Goal: Communication & Community: Answer question/provide support

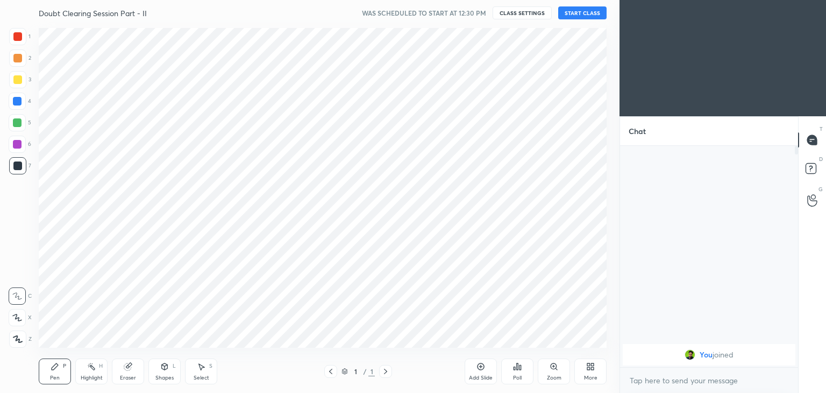
scroll to position [53461, 53209]
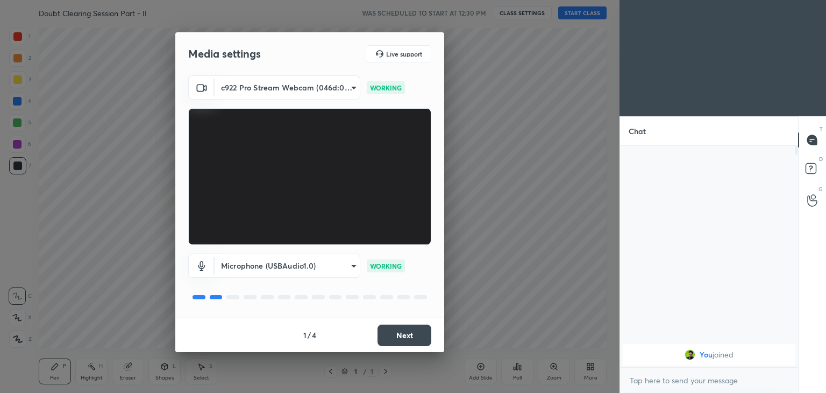
click at [403, 335] on button "Next" at bounding box center [405, 335] width 54 height 22
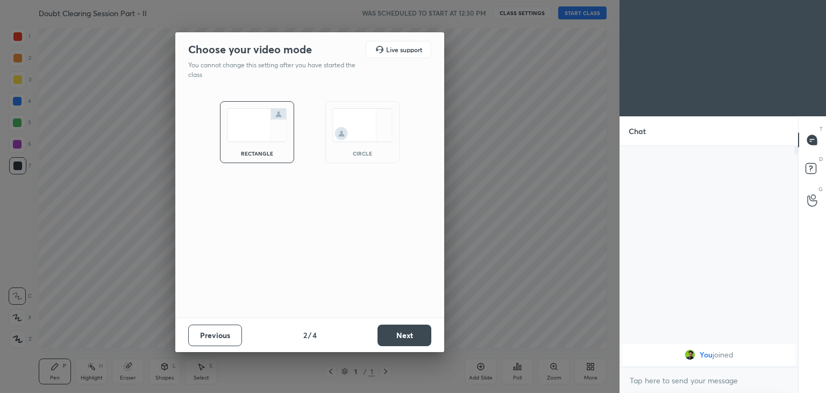
click at [360, 154] on div "circle" at bounding box center [362, 153] width 43 height 5
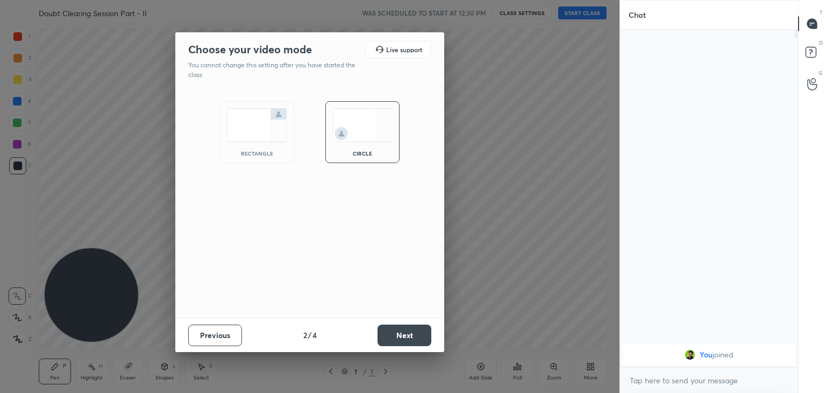
scroll to position [245, 175]
click at [415, 330] on button "Next" at bounding box center [405, 335] width 54 height 22
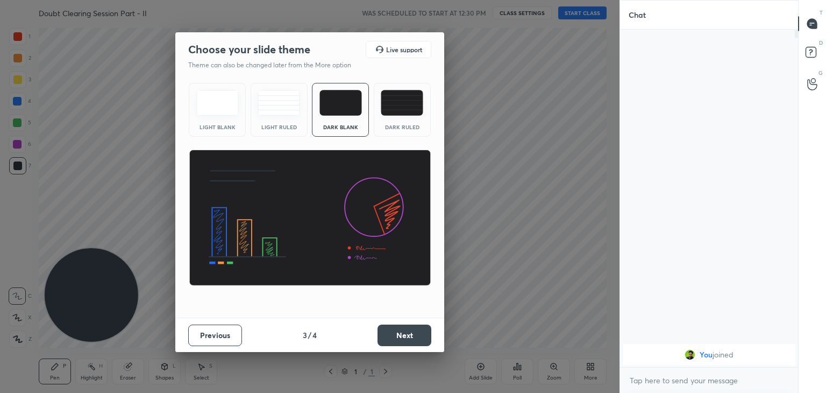
click at [417, 334] on button "Next" at bounding box center [405, 335] width 54 height 22
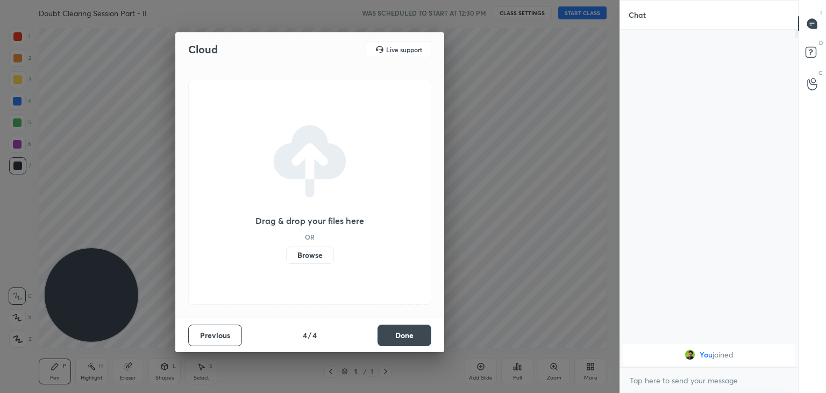
click at [416, 337] on button "Done" at bounding box center [405, 335] width 54 height 22
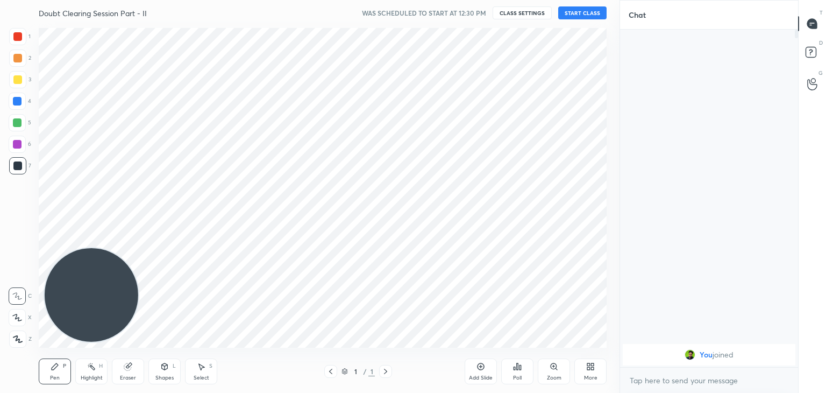
click at [589, 366] on icon at bounding box center [590, 366] width 9 height 9
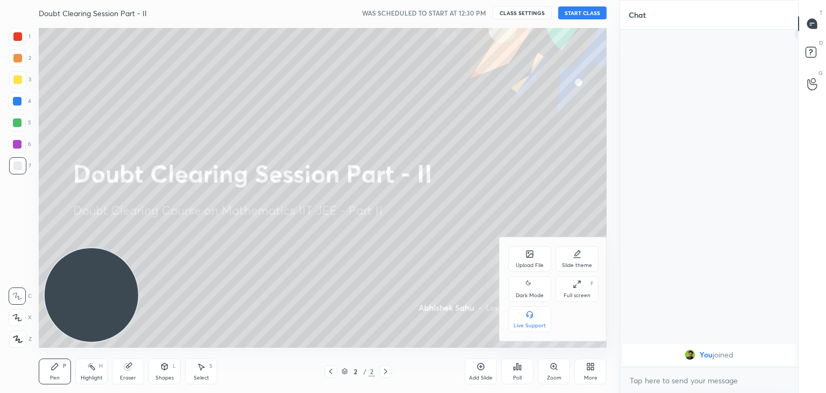
click at [529, 287] on icon at bounding box center [529, 284] width 9 height 13
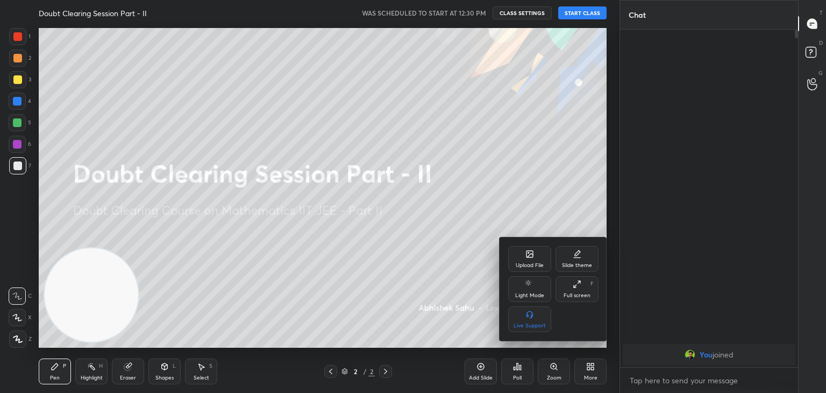
drag, startPoint x: 257, startPoint y: 142, endPoint x: 269, endPoint y: 112, distance: 32.1
click at [257, 144] on div at bounding box center [413, 196] width 826 height 393
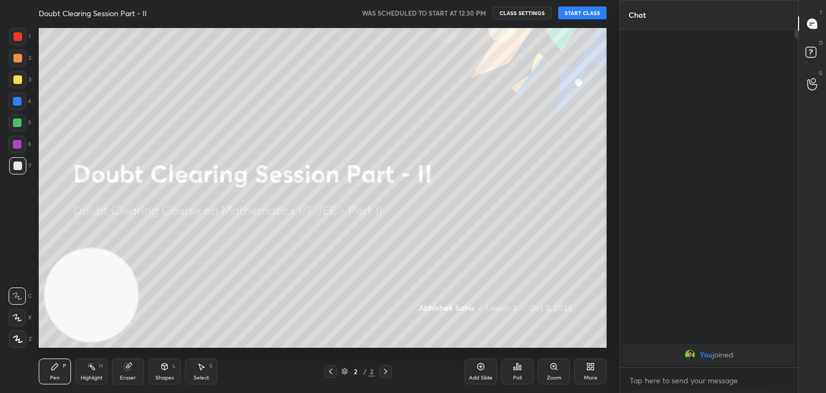
click at [576, 12] on button "START CLASS" at bounding box center [582, 12] width 48 height 13
click at [480, 11] on span "mute" at bounding box center [476, 13] width 15 height 8
drag, startPoint x: 478, startPoint y: 361, endPoint x: 467, endPoint y: 354, distance: 13.1
click at [471, 364] on div "Add Slide" at bounding box center [481, 371] width 32 height 26
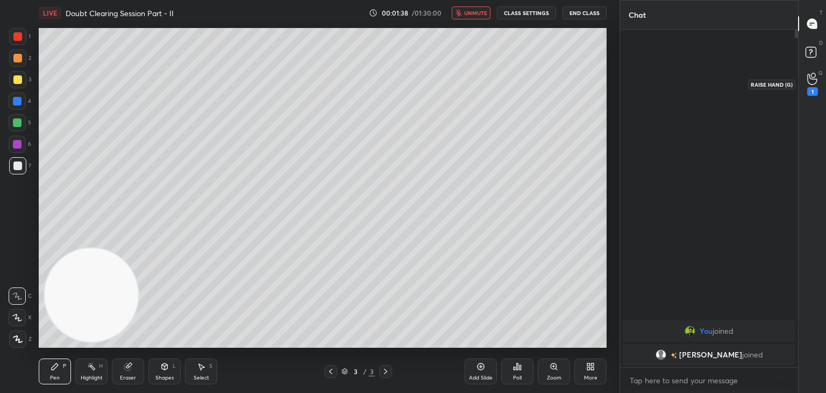
click at [813, 82] on icon at bounding box center [812, 79] width 10 height 12
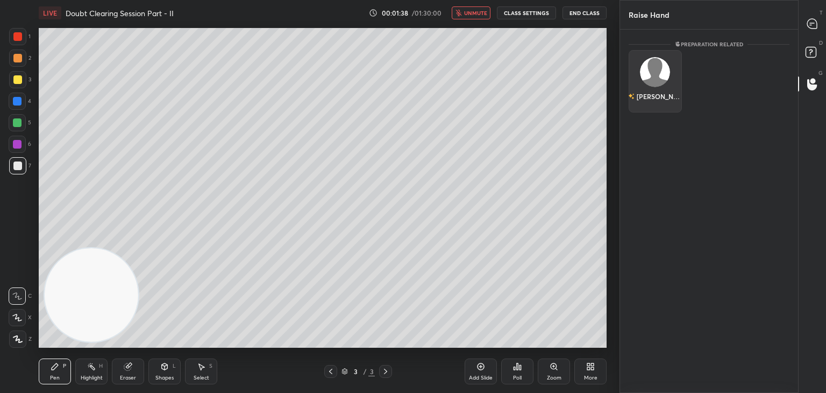
click at [653, 80] on div "[PERSON_NAME]" at bounding box center [655, 81] width 53 height 62
drag, startPoint x: 646, startPoint y: 104, endPoint x: 667, endPoint y: 85, distance: 28.2
click at [646, 104] on button "INVITE" at bounding box center [656, 104] width 44 height 14
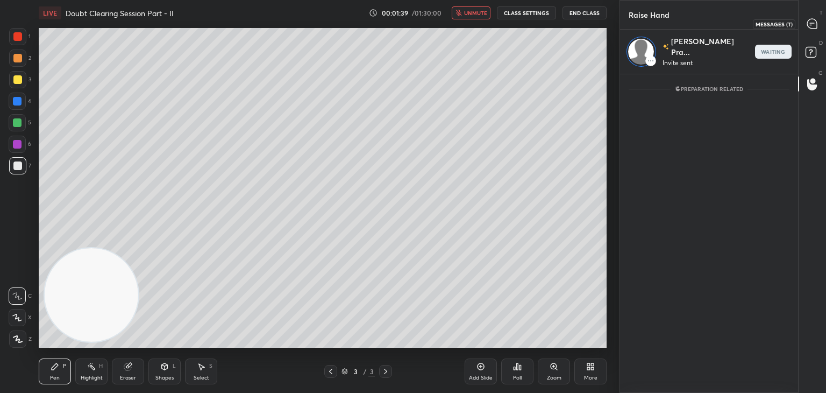
click at [811, 29] on div at bounding box center [813, 23] width 22 height 19
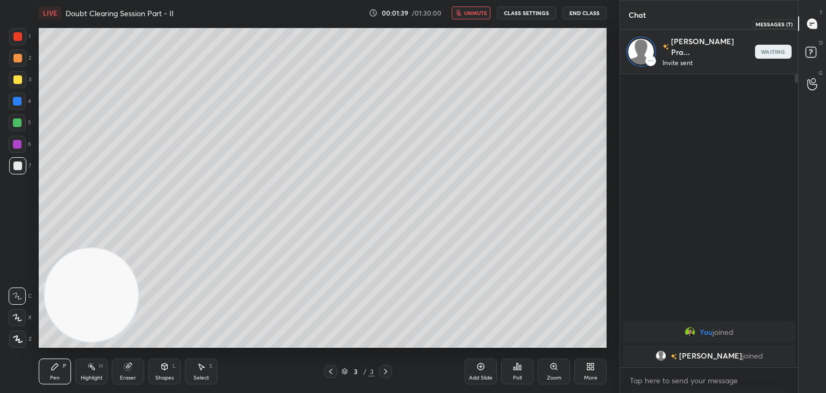
scroll to position [290, 175]
click at [467, 13] on button "unmute" at bounding box center [471, 12] width 39 height 13
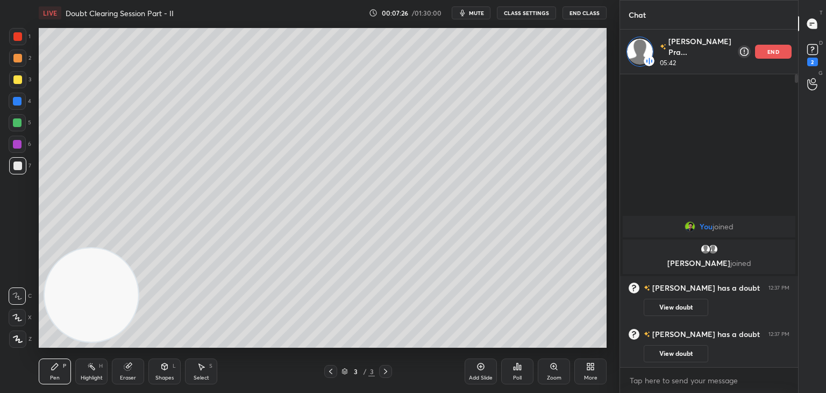
click at [329, 373] on icon at bounding box center [330, 371] width 9 height 9
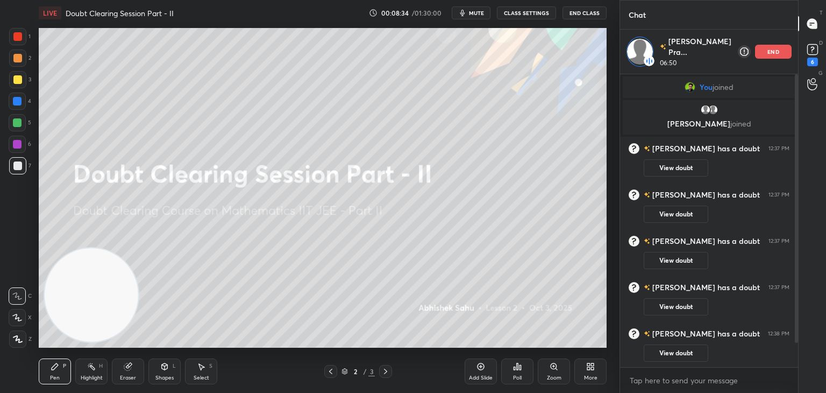
scroll to position [45, 0]
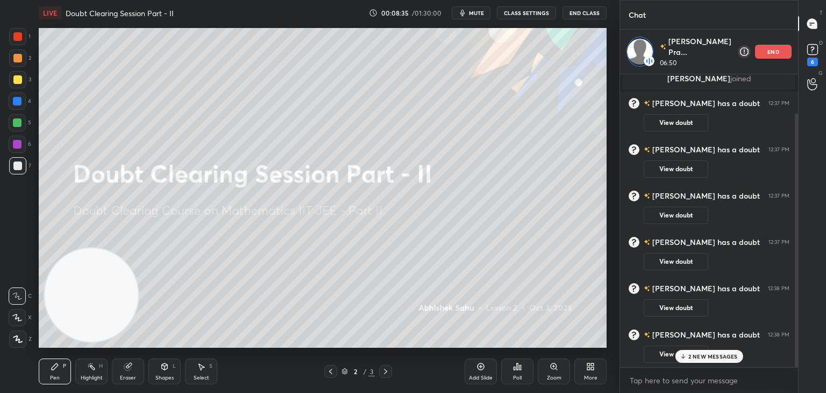
drag, startPoint x: 796, startPoint y: 170, endPoint x: 786, endPoint y: 220, distance: 50.4
click at [792, 207] on div at bounding box center [795, 220] width 6 height 293
click at [664, 353] on button "View doubt" at bounding box center [676, 353] width 65 height 17
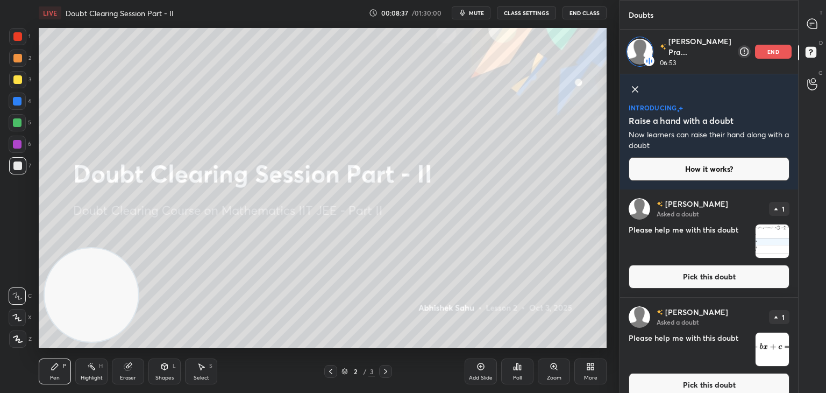
click at [633, 89] on icon at bounding box center [635, 89] width 5 height 5
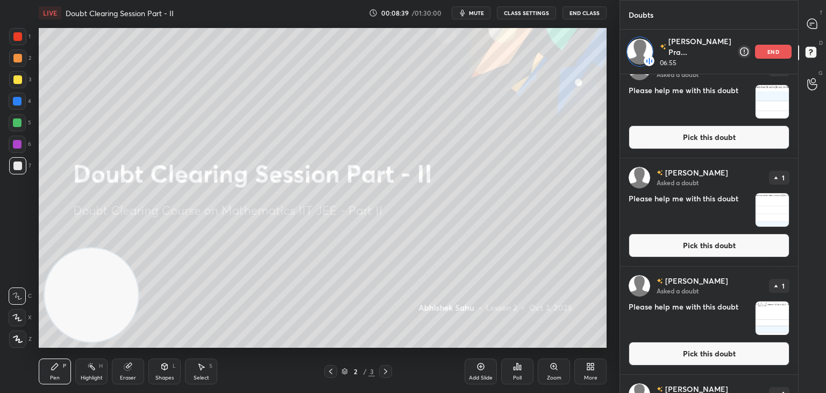
scroll to position [329, 0]
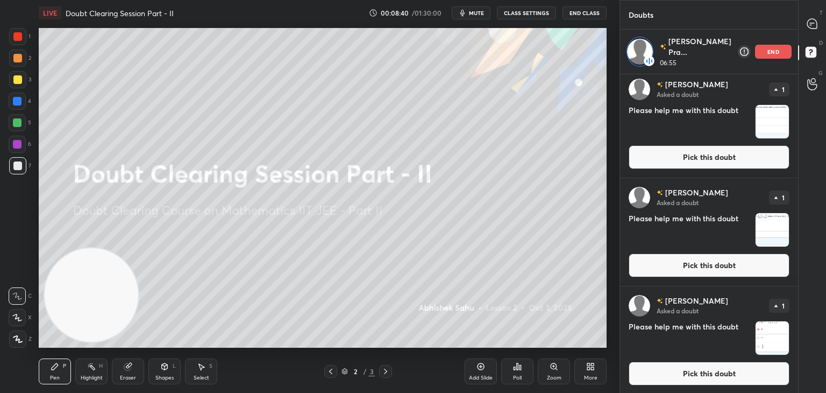
click at [688, 372] on button "Pick this doubt" at bounding box center [709, 373] width 161 height 24
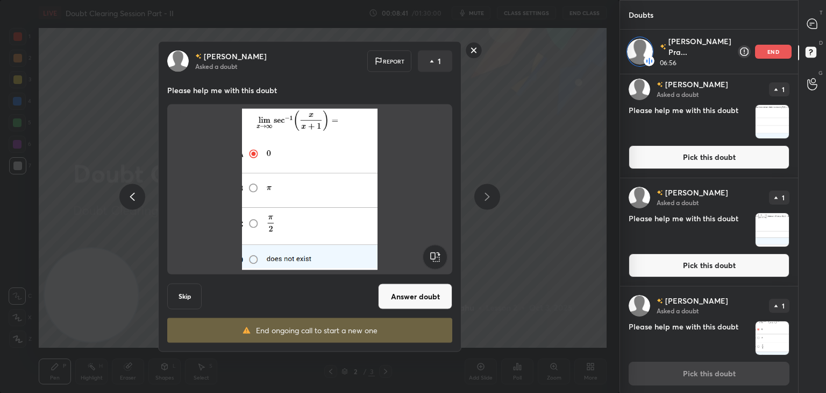
click at [409, 293] on button "Answer doubt" at bounding box center [415, 296] width 74 height 26
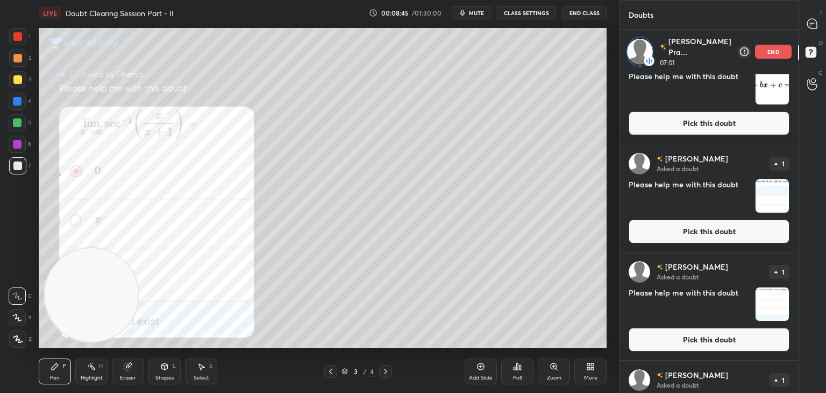
scroll to position [220, 0]
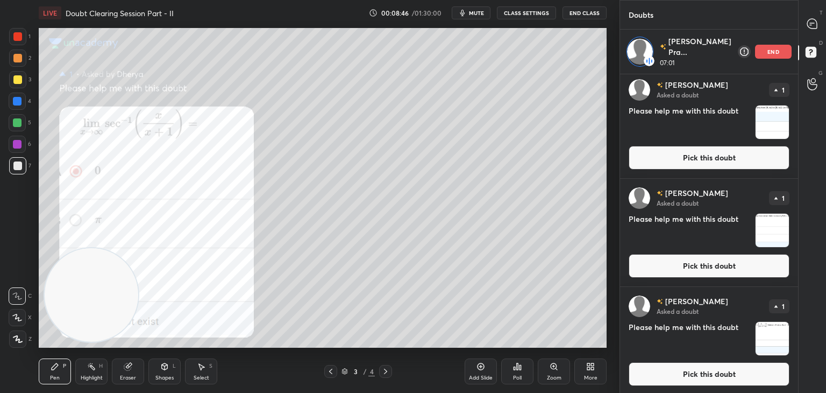
click at [688, 379] on button "Pick this doubt" at bounding box center [709, 374] width 161 height 24
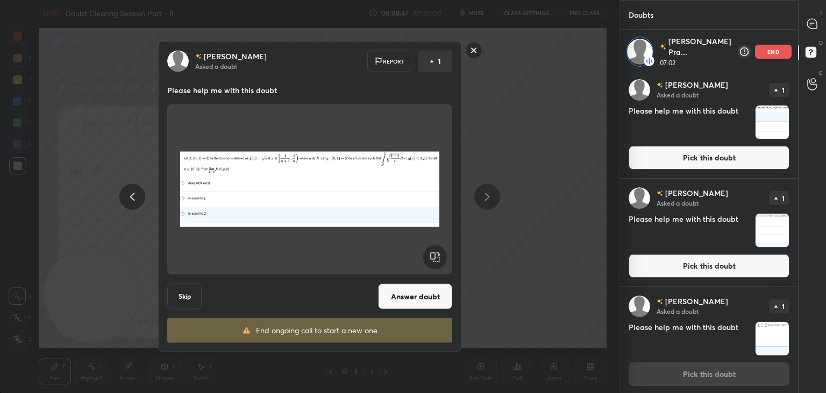
click at [422, 294] on button "Answer doubt" at bounding box center [415, 296] width 74 height 26
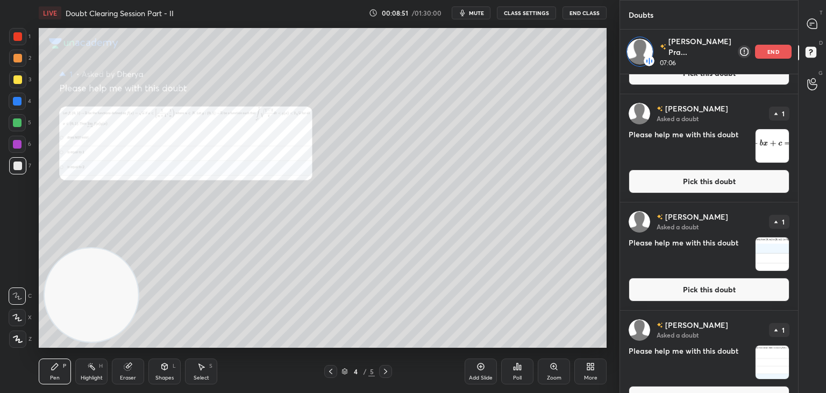
scroll to position [112, 0]
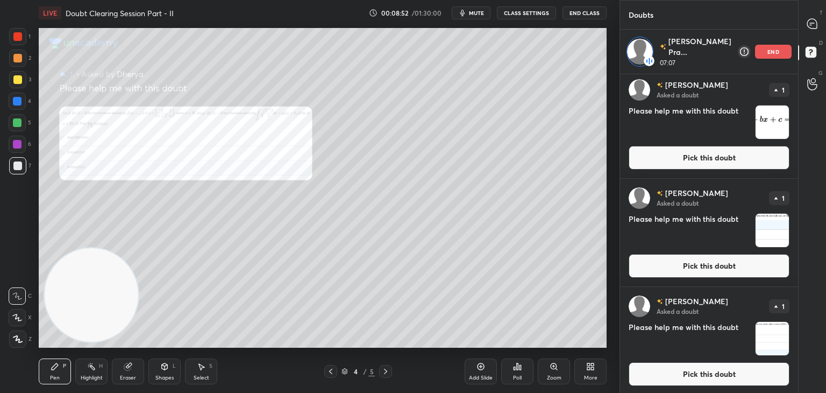
drag, startPoint x: 705, startPoint y: 379, endPoint x: 700, endPoint y: 376, distance: 6.0
click at [705, 379] on button "Pick this doubt" at bounding box center [709, 374] width 161 height 24
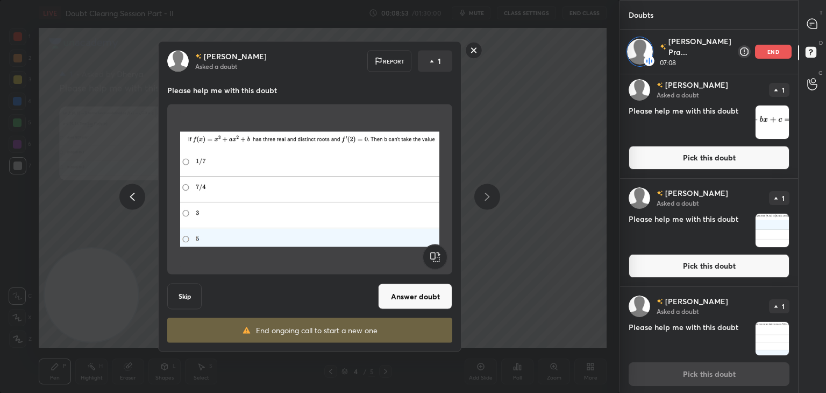
click at [398, 291] on button "Answer doubt" at bounding box center [415, 296] width 74 height 26
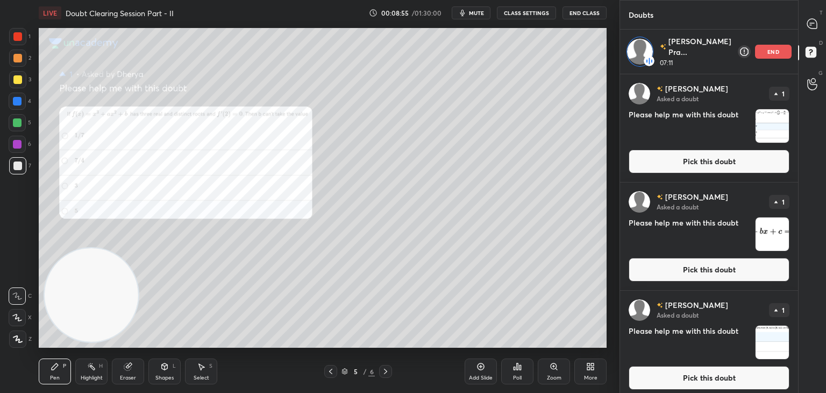
scroll to position [4, 0]
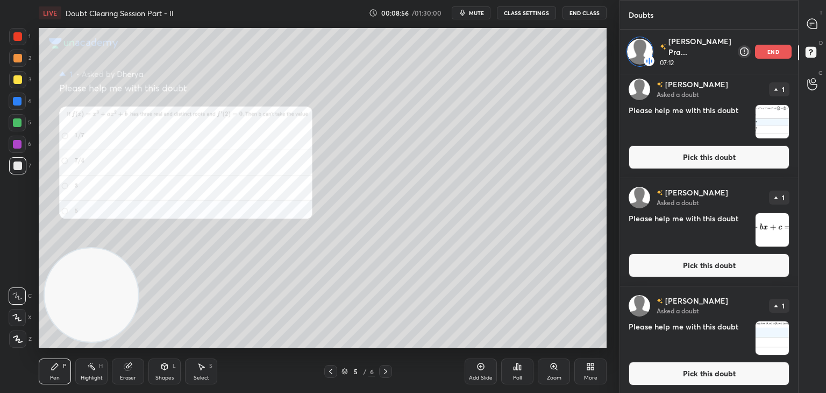
drag, startPoint x: 687, startPoint y: 358, endPoint x: 698, endPoint y: 337, distance: 23.6
click at [688, 357] on div "[PERSON_NAME] Asked a doubt 1 Please help me with this doubt Pick this doubt" at bounding box center [709, 340] width 178 height 108
click at [684, 373] on button "Pick this doubt" at bounding box center [709, 373] width 161 height 24
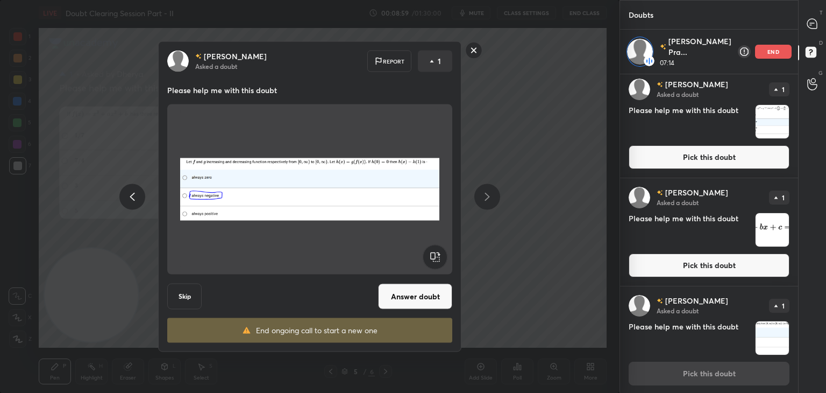
click at [402, 301] on button "Answer doubt" at bounding box center [415, 296] width 74 height 26
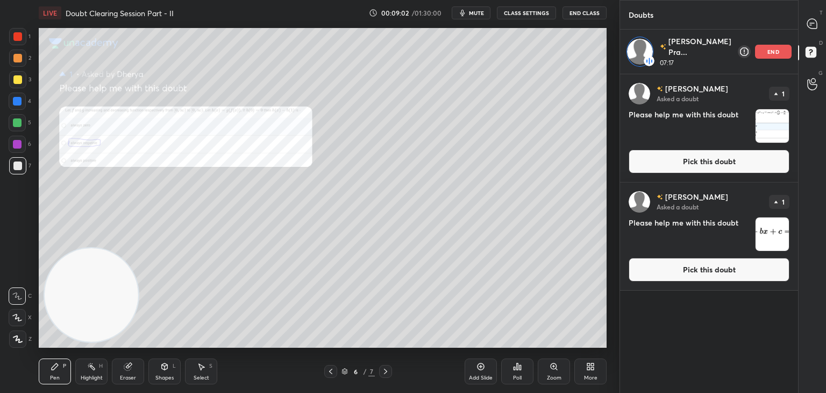
click at [711, 269] on button "Pick this doubt" at bounding box center [709, 270] width 161 height 24
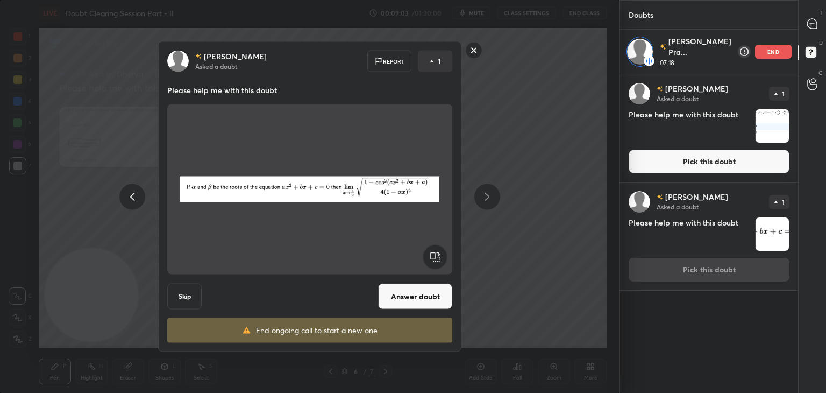
click at [396, 296] on button "Answer doubt" at bounding box center [415, 296] width 74 height 26
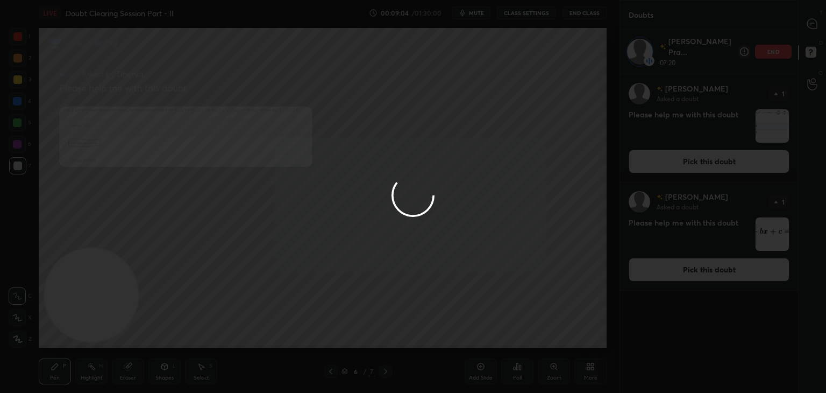
click at [695, 164] on div at bounding box center [413, 196] width 826 height 393
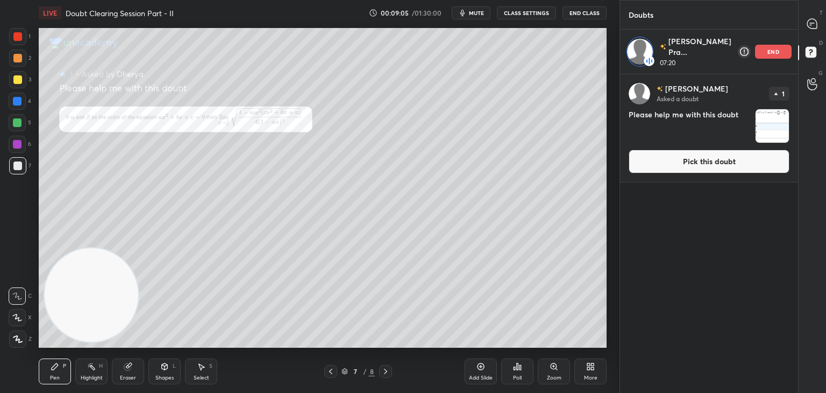
click at [690, 163] on button "Pick this doubt" at bounding box center [709, 162] width 161 height 24
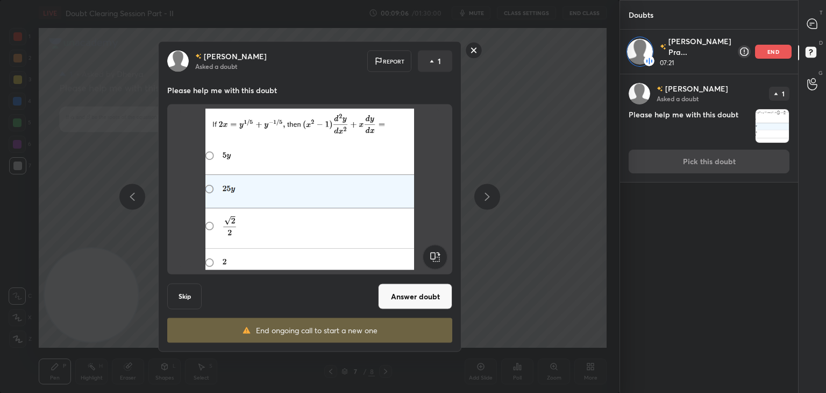
click at [428, 297] on button "Answer doubt" at bounding box center [415, 296] width 74 height 26
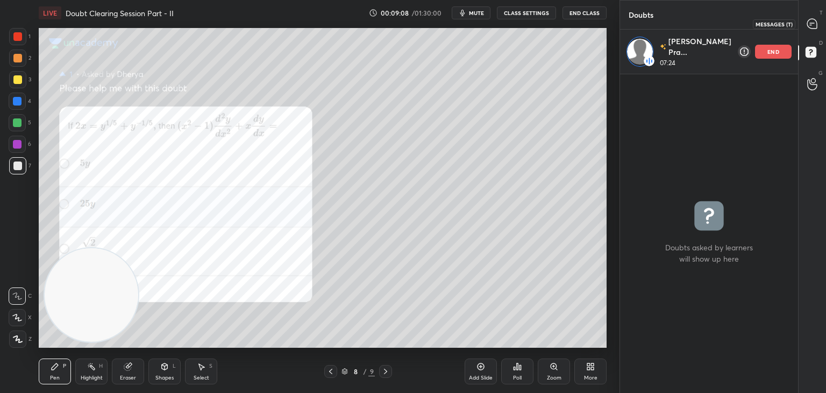
click at [818, 26] on icon at bounding box center [812, 23] width 11 height 11
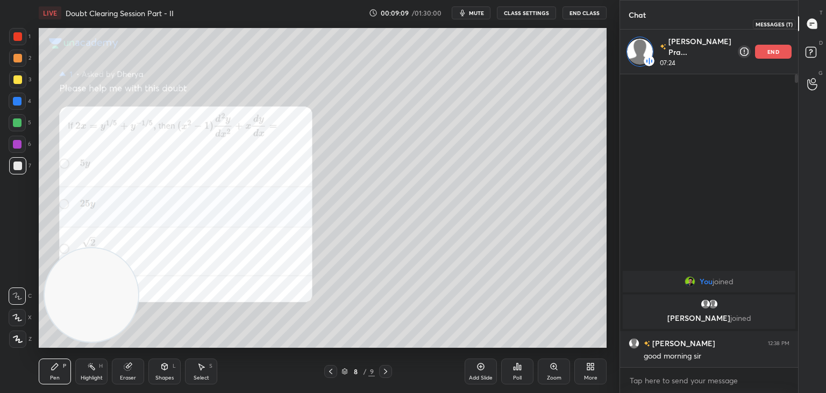
scroll to position [290, 175]
click at [328, 372] on icon at bounding box center [330, 371] width 9 height 9
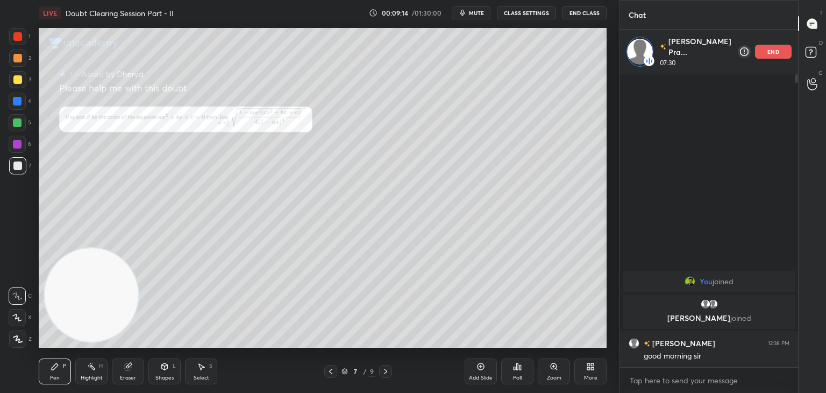
drag, startPoint x: 337, startPoint y: 364, endPoint x: 329, endPoint y: 370, distance: 10.1
click at [329, 369] on div "7 / 9" at bounding box center [358, 371] width 68 height 13
click at [327, 371] on icon at bounding box center [330, 371] width 9 height 9
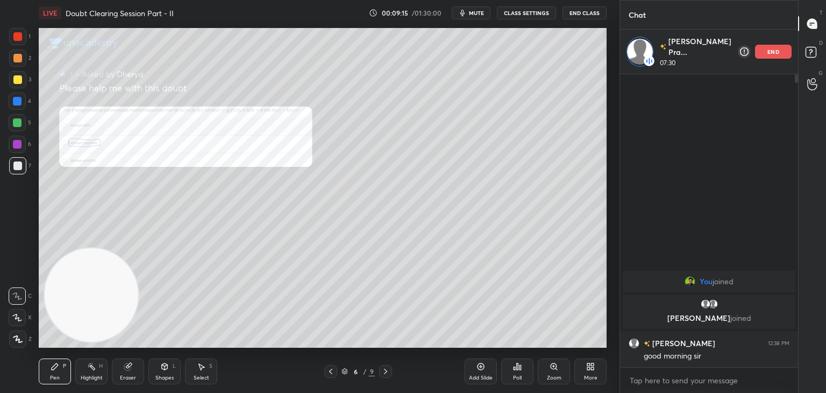
click at [327, 372] on icon at bounding box center [330, 371] width 9 height 9
click at [328, 373] on icon at bounding box center [330, 371] width 9 height 9
click at [329, 372] on icon at bounding box center [330, 371] width 9 height 9
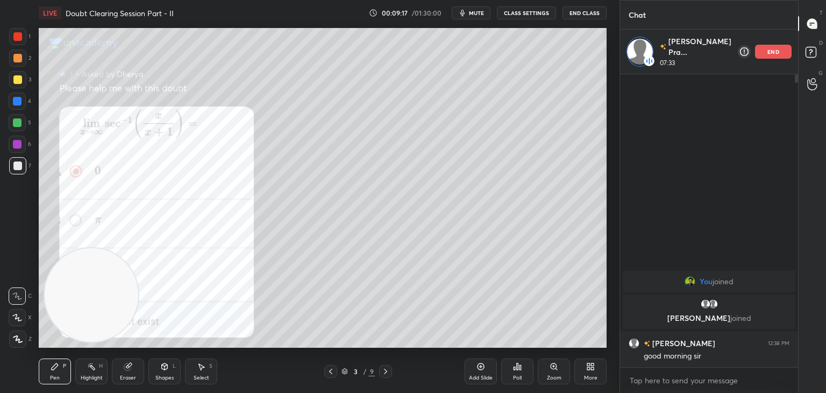
click at [330, 373] on icon at bounding box center [330, 371] width 9 height 9
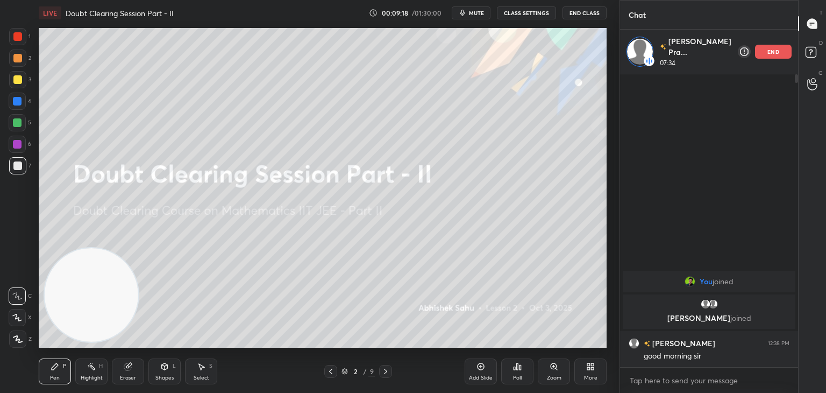
drag, startPoint x: 382, startPoint y: 370, endPoint x: 389, endPoint y: 368, distance: 7.6
click at [382, 370] on icon at bounding box center [385, 371] width 9 height 9
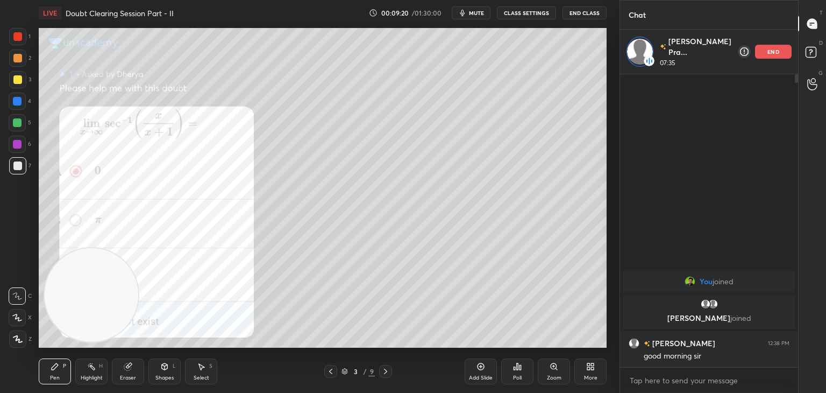
click at [551, 363] on icon at bounding box center [554, 366] width 9 height 9
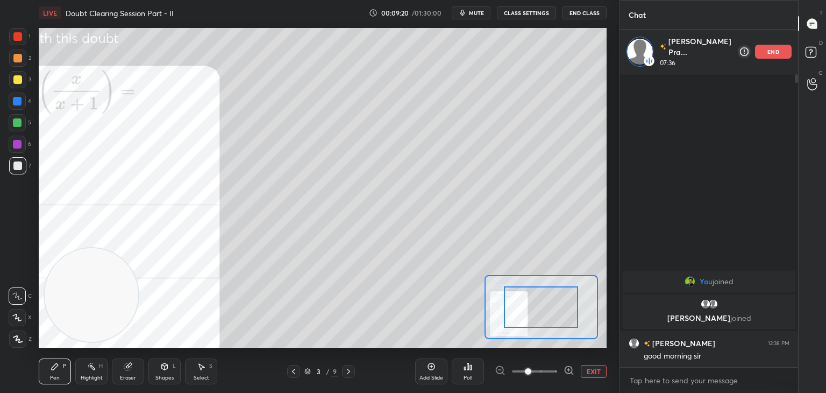
click at [531, 371] on span at bounding box center [528, 371] width 6 height 6
click at [531, 372] on span at bounding box center [528, 371] width 6 height 6
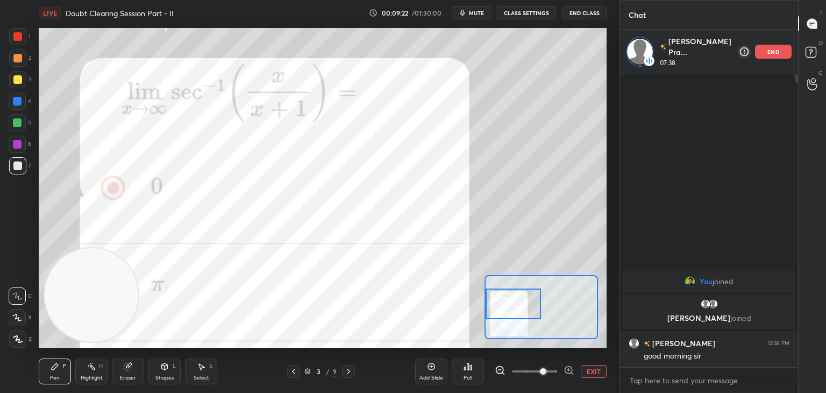
drag, startPoint x: 532, startPoint y: 319, endPoint x: 493, endPoint y: 317, distance: 39.3
click at [495, 316] on div at bounding box center [514, 303] width 56 height 31
click at [528, 368] on span at bounding box center [534, 371] width 45 height 16
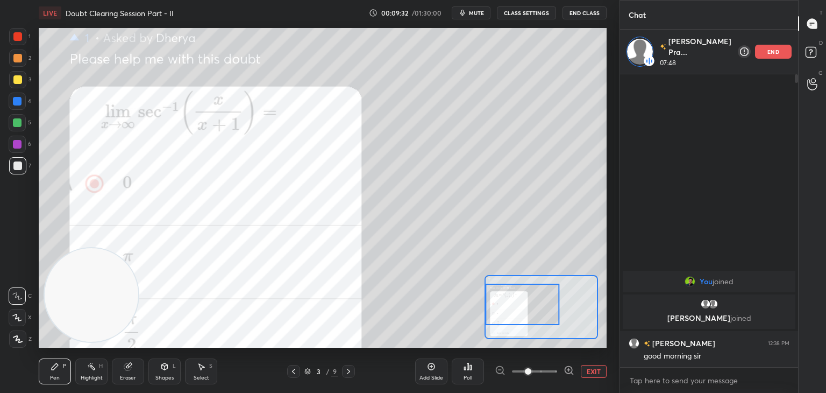
scroll to position [360, 175]
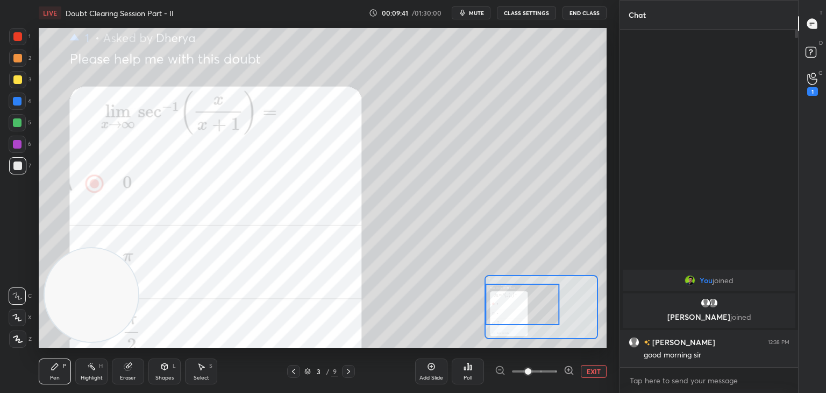
drag, startPoint x: 809, startPoint y: 95, endPoint x: 801, endPoint y: 93, distance: 8.9
click at [810, 94] on div "G Raise Hand (G) 1" at bounding box center [812, 84] width 27 height 30
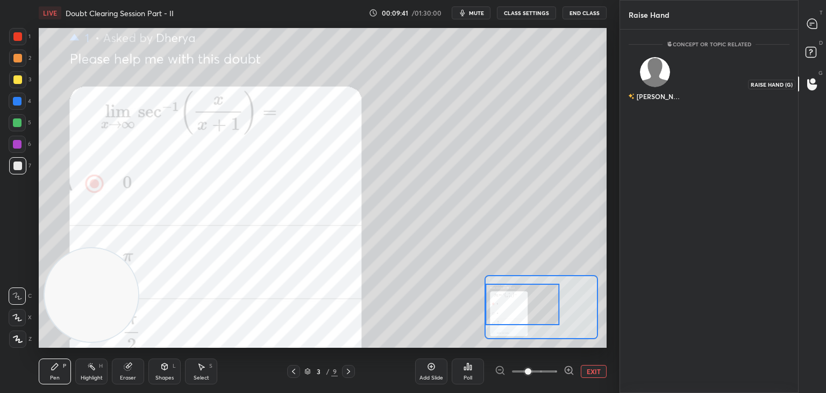
scroll to position [3, 3]
click at [663, 89] on div "[PERSON_NAME]" at bounding box center [655, 96] width 54 height 18
click at [658, 102] on button "INVITE" at bounding box center [656, 104] width 44 height 14
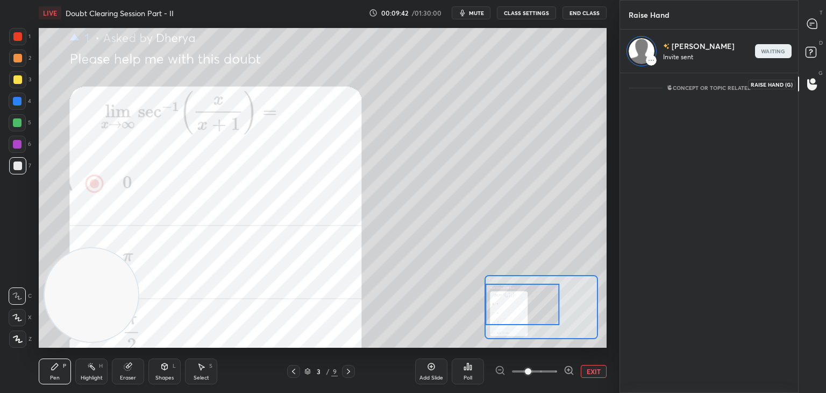
scroll to position [4, 3]
drag, startPoint x: 811, startPoint y: 27, endPoint x: 795, endPoint y: 37, distance: 19.1
click at [810, 25] on icon at bounding box center [812, 24] width 10 height 10
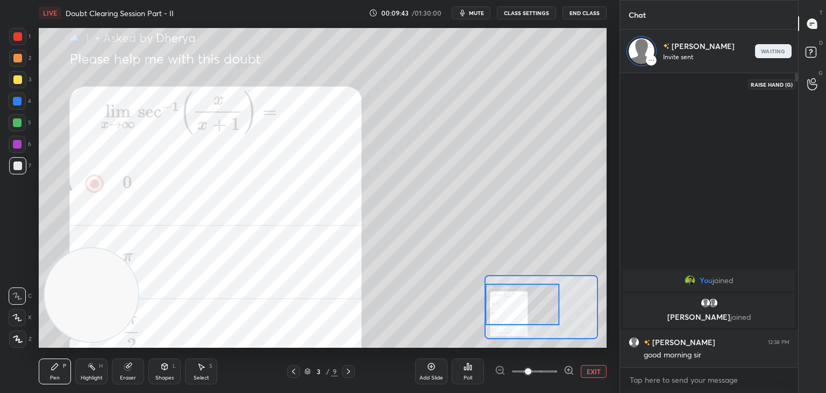
scroll to position [290, 175]
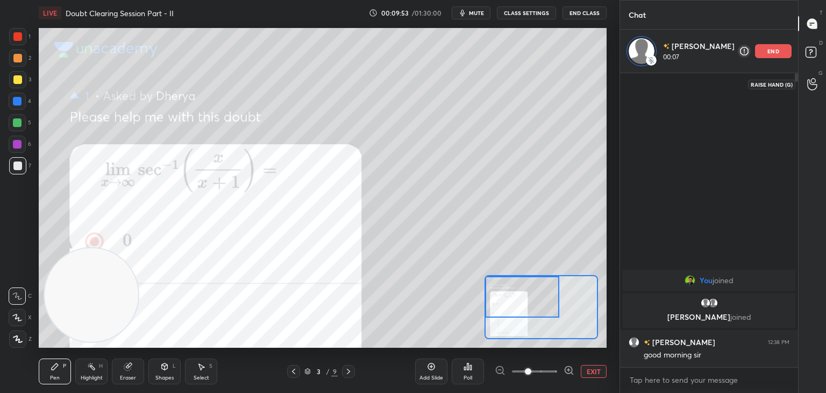
click at [510, 272] on div "Setting up your live class Poll for secs No correct answer Start poll" at bounding box center [323, 187] width 568 height 319
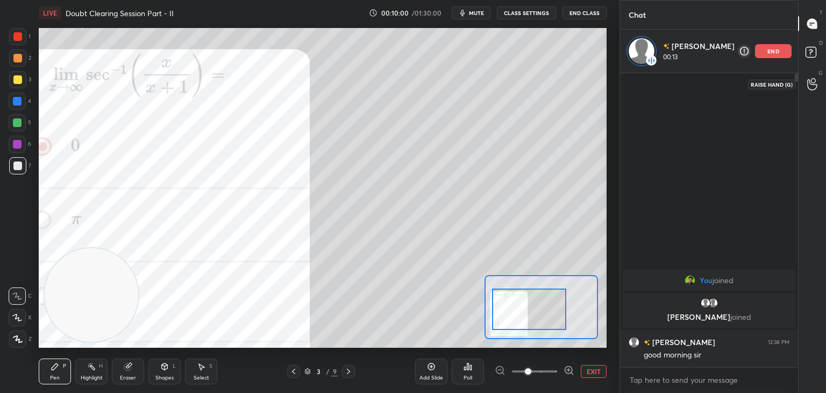
drag, startPoint x: 530, startPoint y: 301, endPoint x: 529, endPoint y: 312, distance: 10.8
click at [531, 316] on div at bounding box center [529, 308] width 74 height 41
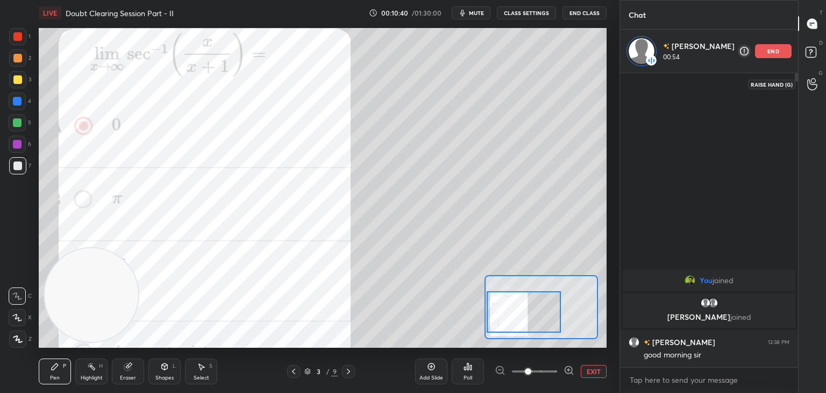
click at [16, 33] on div at bounding box center [17, 36] width 9 height 9
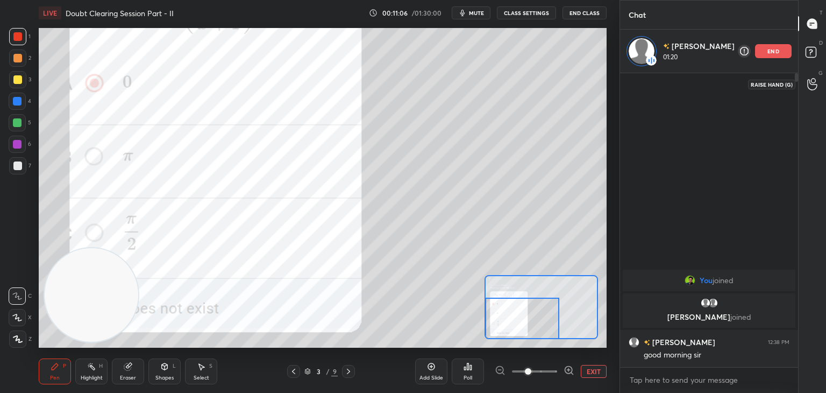
drag, startPoint x: 528, startPoint y: 315, endPoint x: 510, endPoint y: 342, distance: 33.0
click at [516, 346] on div "LIVE Doubt Clearing Session Part - II 00:11:06 / 01:30:00 mute CLASS SETTINGS E…" at bounding box center [322, 196] width 577 height 393
drag, startPoint x: 68, startPoint y: 280, endPoint x: 59, endPoint y: 369, distance: 89.2
click at [58, 363] on div "LIVE Doubt Clearing Session Part - II 00:11:08 / 01:30:00 mute CLASS SETTINGS E…" at bounding box center [322, 196] width 577 height 393
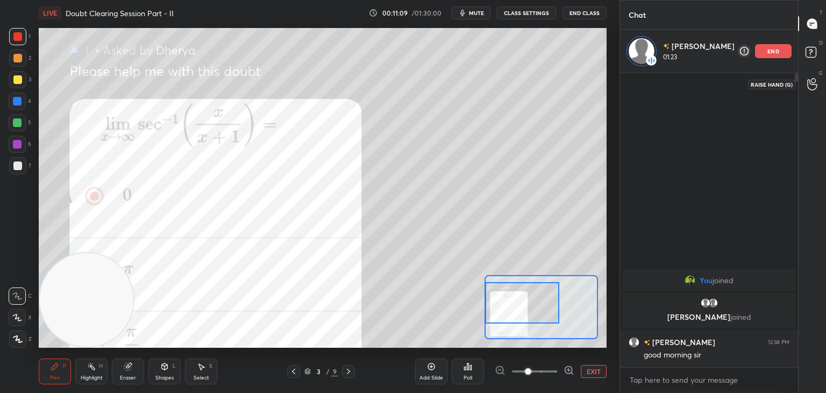
drag, startPoint x: 525, startPoint y: 314, endPoint x: 515, endPoint y: 289, distance: 27.3
click at [514, 304] on div at bounding box center [522, 302] width 74 height 41
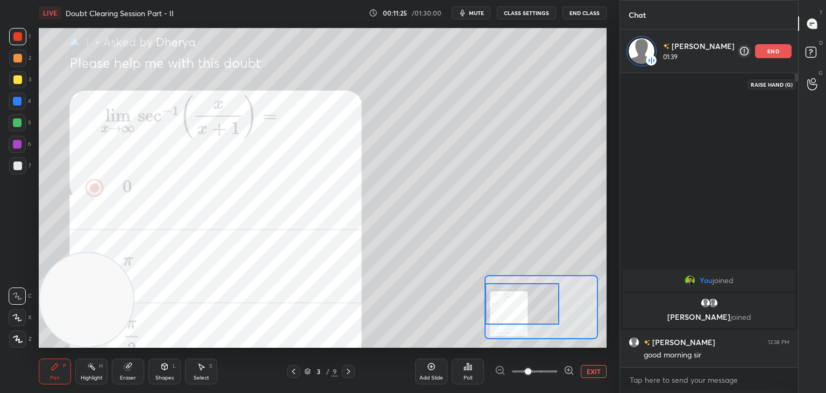
click at [479, 11] on span "mute" at bounding box center [476, 13] width 15 height 8
click at [477, 12] on span "unmute" at bounding box center [475, 13] width 23 height 8
drag, startPoint x: 19, startPoint y: 162, endPoint x: 19, endPoint y: 207, distance: 44.6
click at [19, 166] on div at bounding box center [17, 165] width 9 height 9
click at [125, 375] on div "Eraser" at bounding box center [128, 377] width 16 height 5
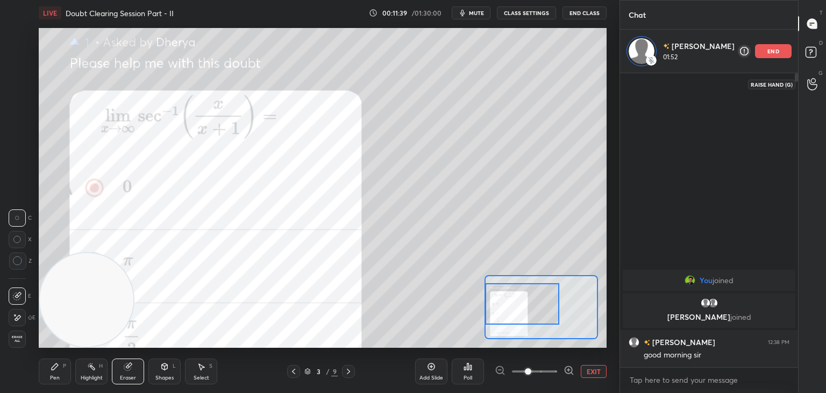
click at [14, 340] on span "Erase all" at bounding box center [17, 339] width 16 height 8
click at [600, 370] on button "EXIT" at bounding box center [594, 371] width 26 height 13
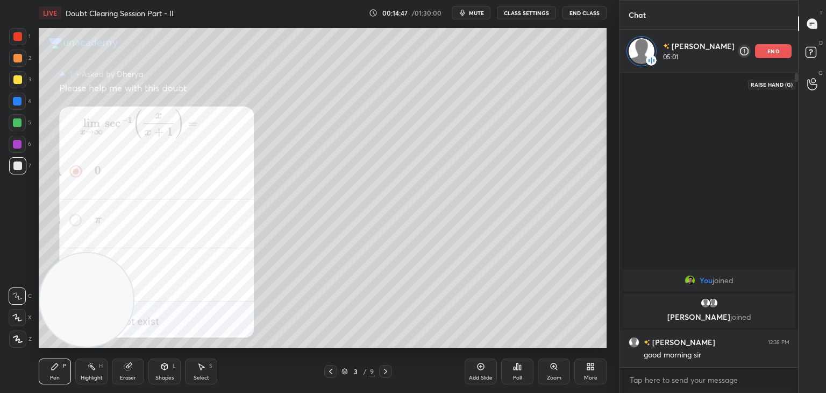
click at [385, 370] on icon at bounding box center [385, 371] width 9 height 9
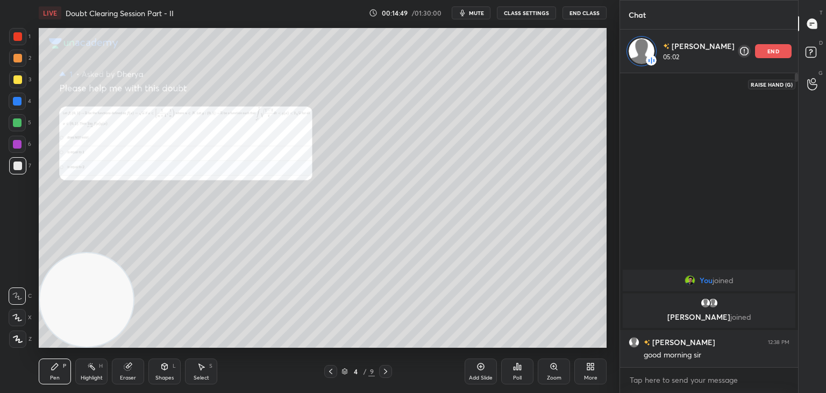
click at [555, 363] on icon at bounding box center [554, 366] width 9 height 9
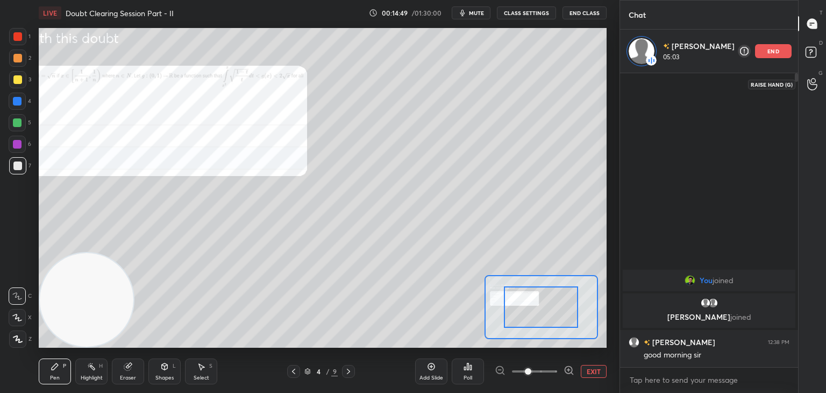
click at [557, 365] on div at bounding box center [535, 371] width 80 height 13
click at [559, 367] on div at bounding box center [535, 371] width 80 height 13
click at [558, 369] on div at bounding box center [535, 371] width 80 height 13
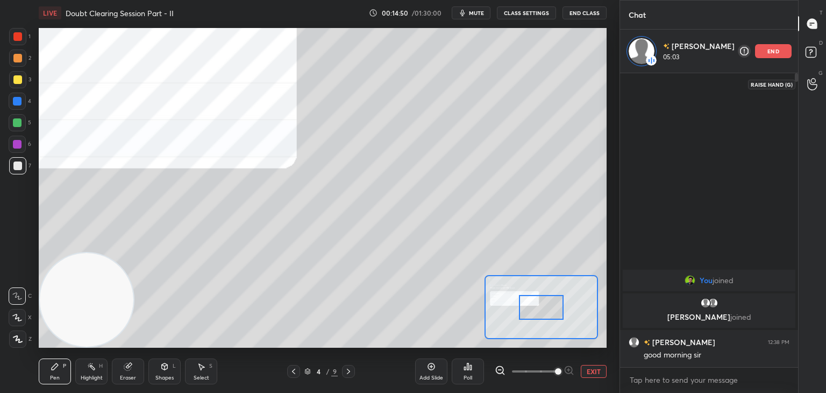
click at [550, 373] on span at bounding box center [534, 371] width 45 height 16
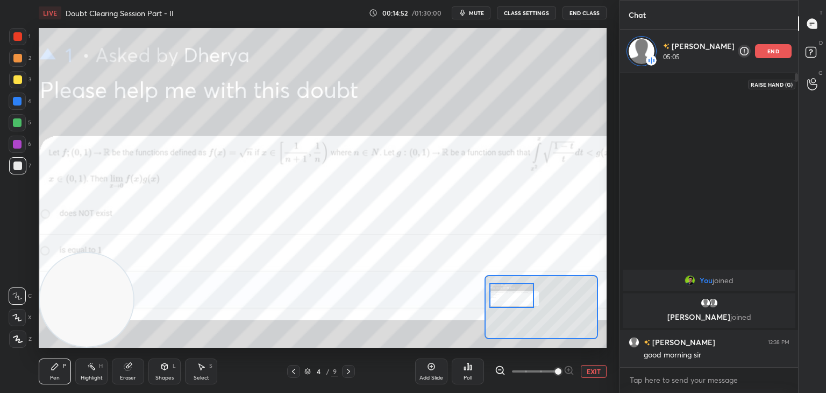
click at [516, 289] on div at bounding box center [511, 295] width 45 height 25
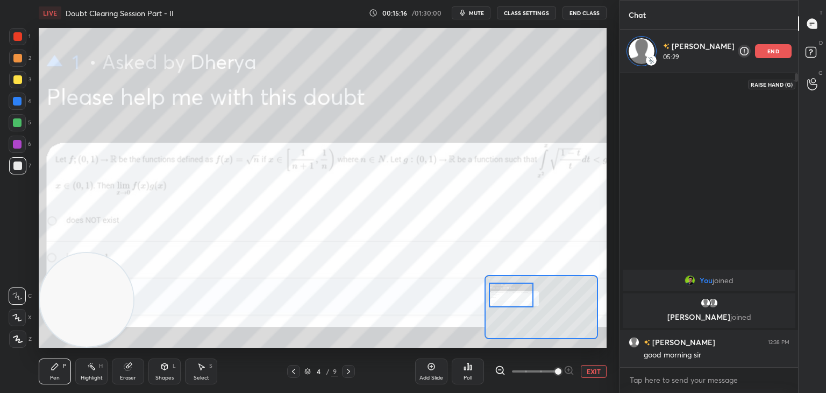
click at [521, 288] on div at bounding box center [511, 294] width 45 height 25
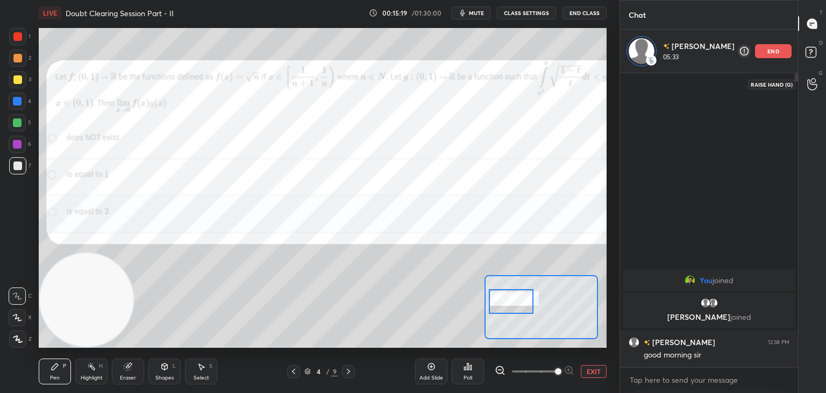
click at [521, 306] on div at bounding box center [511, 301] width 45 height 25
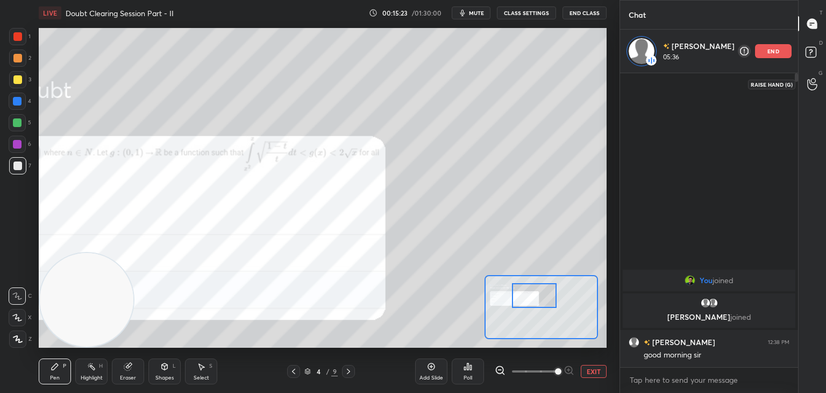
drag, startPoint x: 518, startPoint y: 295, endPoint x: 527, endPoint y: 292, distance: 9.4
click at [532, 293] on div at bounding box center [534, 295] width 45 height 25
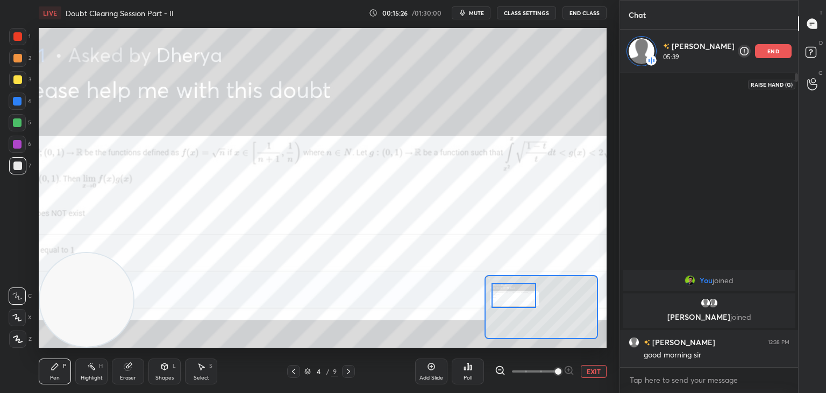
drag, startPoint x: 539, startPoint y: 294, endPoint x: 525, endPoint y: 297, distance: 14.4
click at [525, 299] on div at bounding box center [514, 295] width 45 height 25
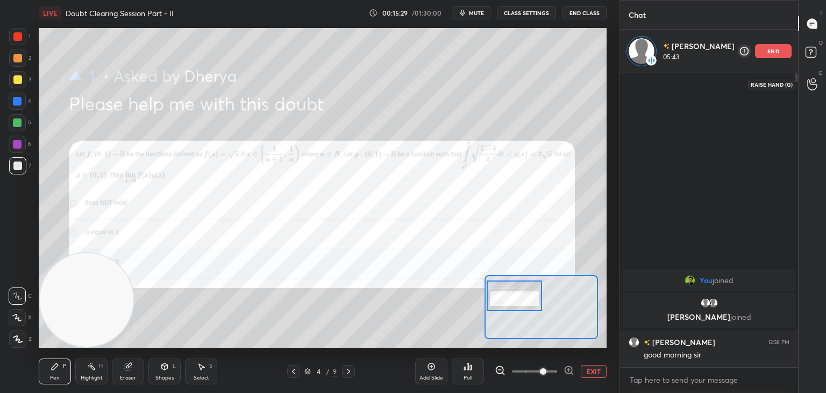
click at [537, 367] on span at bounding box center [534, 371] width 45 height 16
click at [595, 375] on div "Add Slide Poll EXIT" at bounding box center [510, 371] width 191 height 60
click at [594, 367] on button "EXIT" at bounding box center [594, 371] width 26 height 13
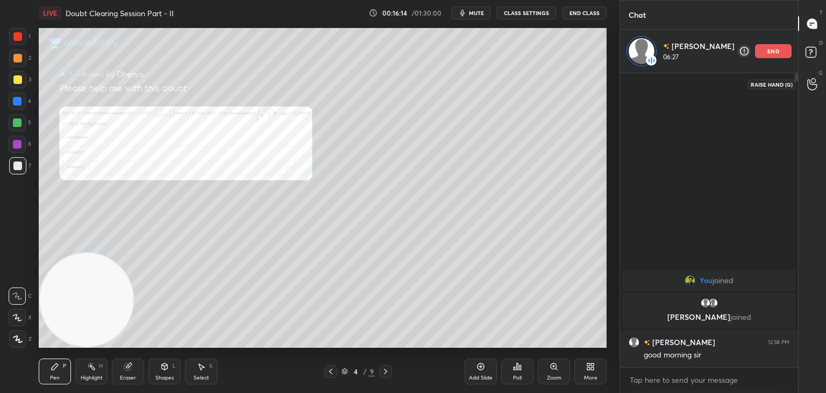
click at [544, 371] on div "Zoom" at bounding box center [554, 371] width 32 height 26
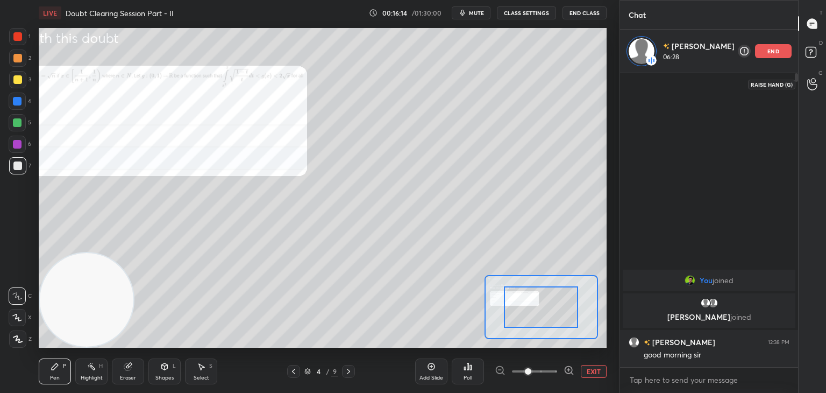
click at [551, 373] on span at bounding box center [534, 371] width 45 height 16
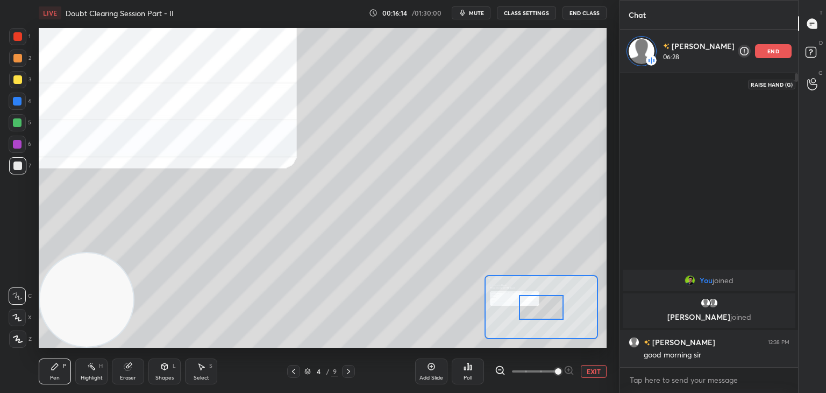
click at [555, 372] on span at bounding box center [558, 371] width 6 height 6
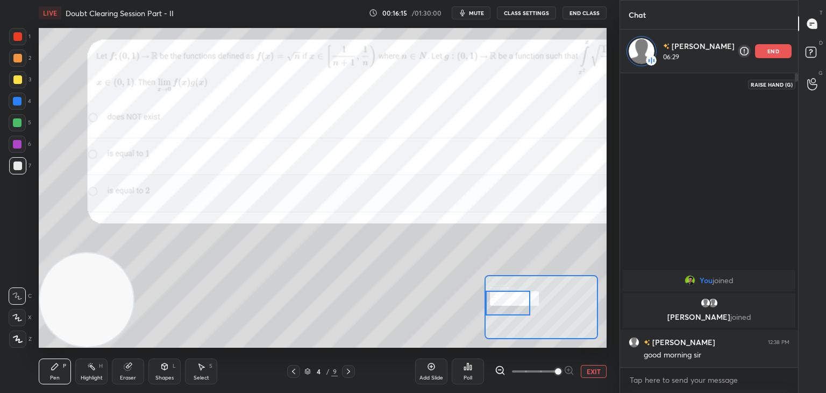
drag, startPoint x: 539, startPoint y: 297, endPoint x: 516, endPoint y: 296, distance: 23.7
click at [517, 296] on div at bounding box center [508, 302] width 45 height 25
click at [16, 36] on div at bounding box center [17, 36] width 9 height 9
drag, startPoint x: 595, startPoint y: 371, endPoint x: 592, endPoint y: 351, distance: 19.7
click at [594, 373] on button "EXIT" at bounding box center [594, 371] width 26 height 13
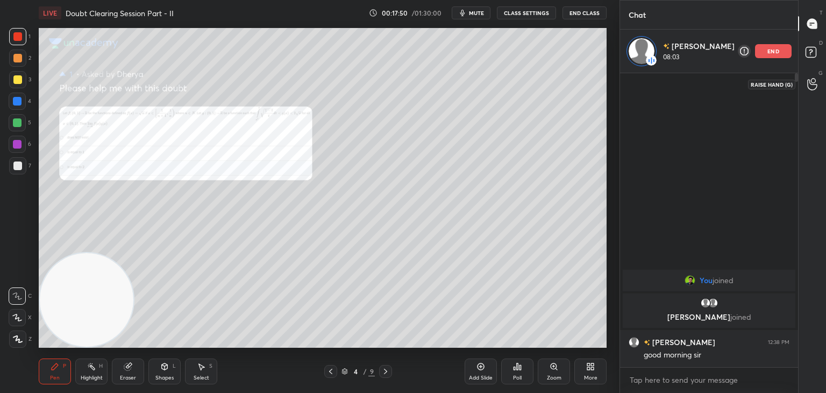
click at [20, 169] on div at bounding box center [17, 165] width 17 height 17
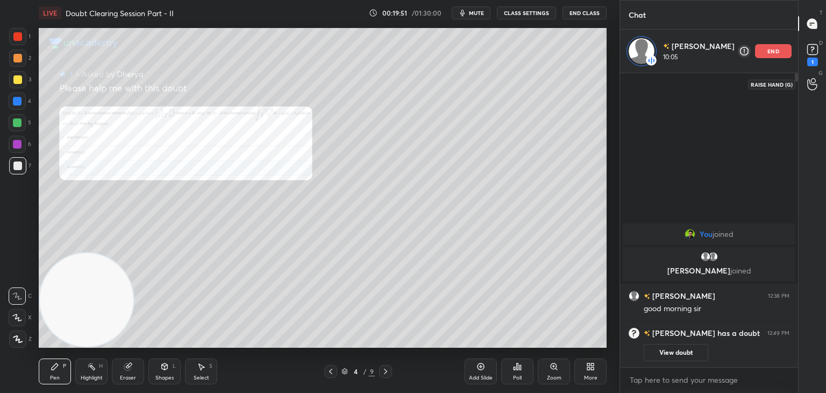
click at [674, 345] on button "View doubt" at bounding box center [676, 352] width 65 height 17
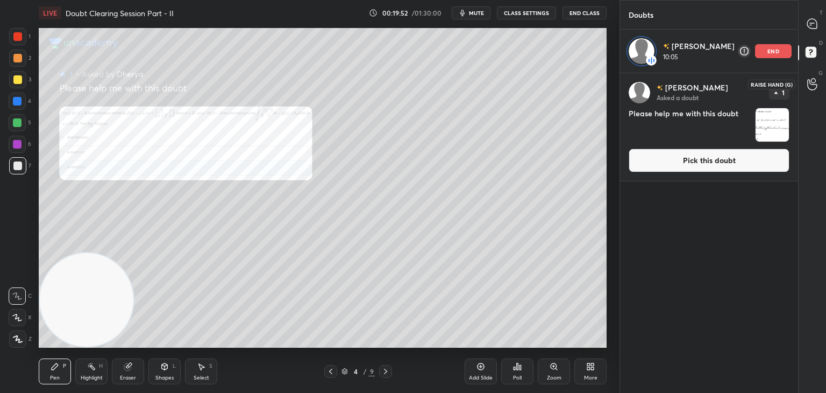
click at [673, 150] on button "Pick this doubt" at bounding box center [709, 160] width 161 height 24
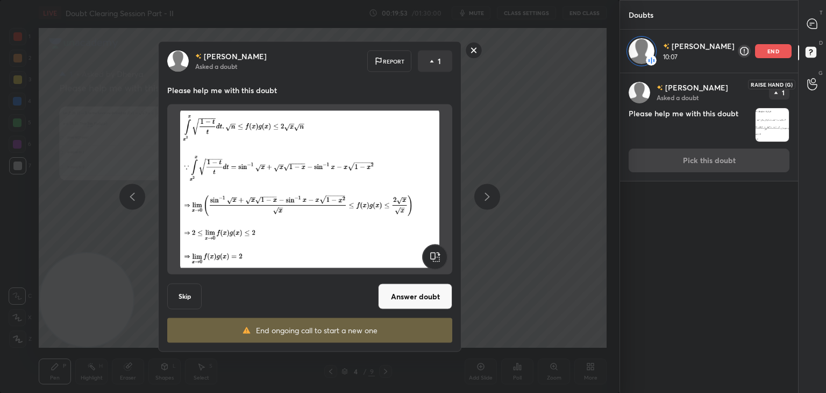
click at [410, 298] on button "Answer doubt" at bounding box center [415, 296] width 74 height 26
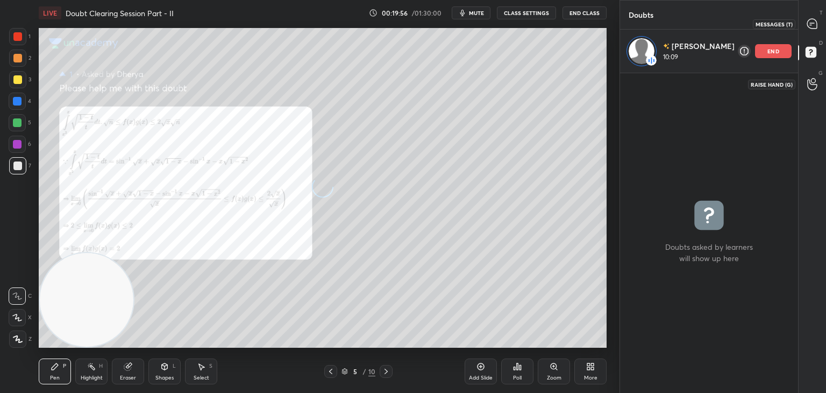
click at [811, 25] on icon at bounding box center [811, 25] width 2 height 0
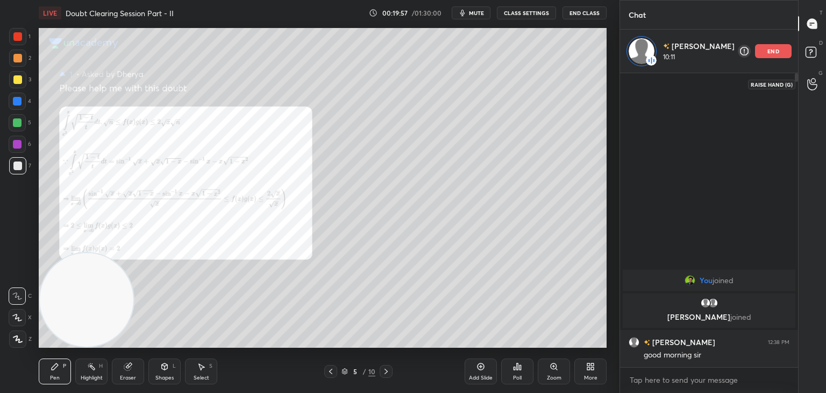
click at [550, 371] on div "Zoom" at bounding box center [554, 371] width 32 height 26
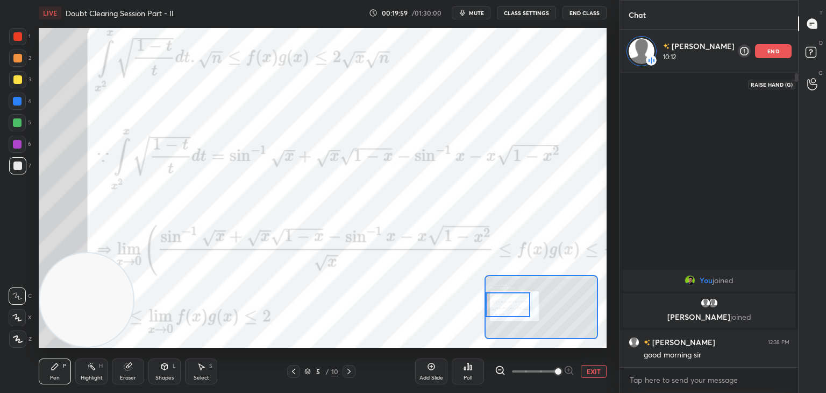
click at [483, 302] on div "Setting up your live class Poll for secs No correct answer Start poll" at bounding box center [323, 187] width 568 height 319
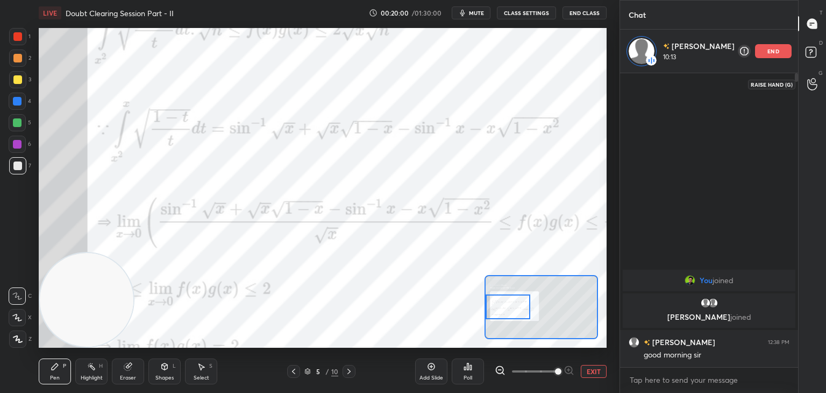
click at [19, 31] on div at bounding box center [17, 36] width 17 height 17
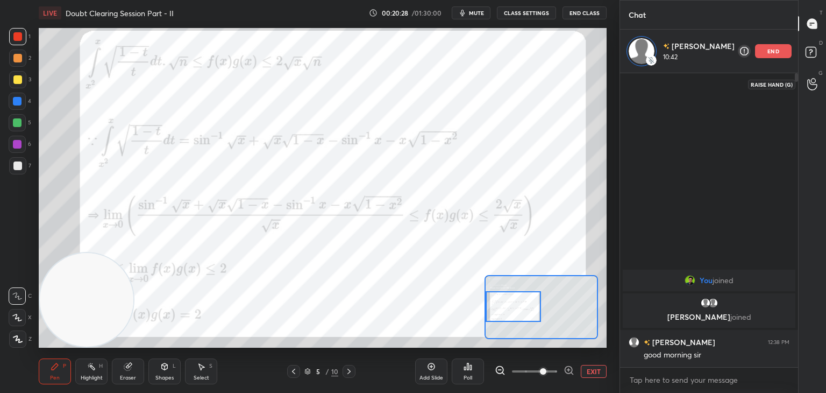
click at [538, 366] on span at bounding box center [534, 371] width 45 height 16
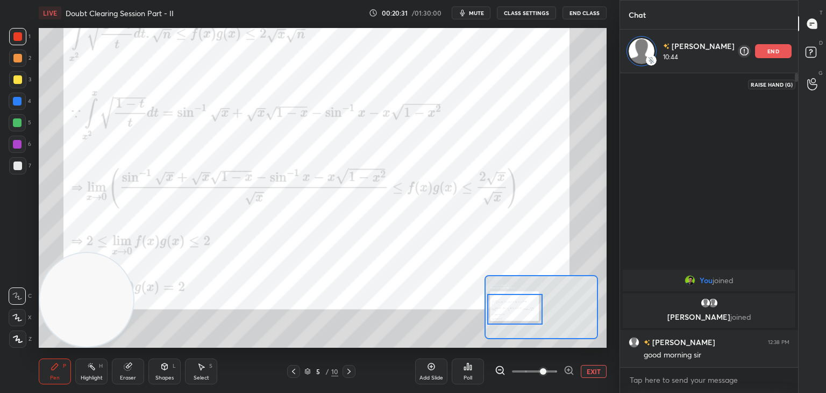
drag, startPoint x: 515, startPoint y: 306, endPoint x: 508, endPoint y: 301, distance: 8.1
click at [515, 308] on div at bounding box center [515, 309] width 56 height 31
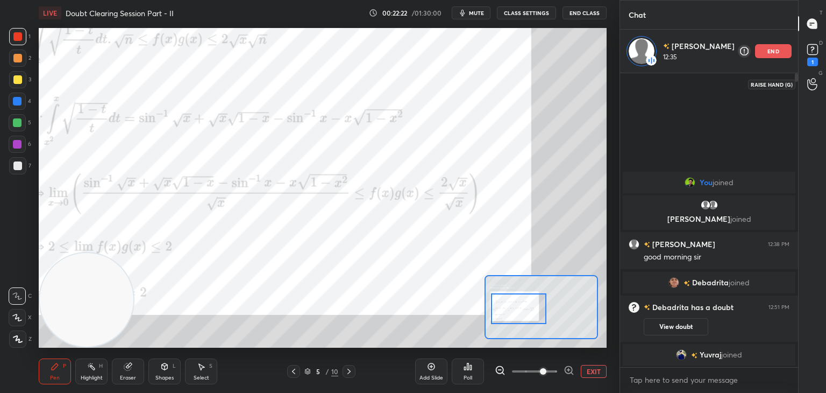
drag, startPoint x: 514, startPoint y: 304, endPoint x: 514, endPoint y: 295, distance: 8.6
click at [519, 303] on div at bounding box center [519, 308] width 56 height 31
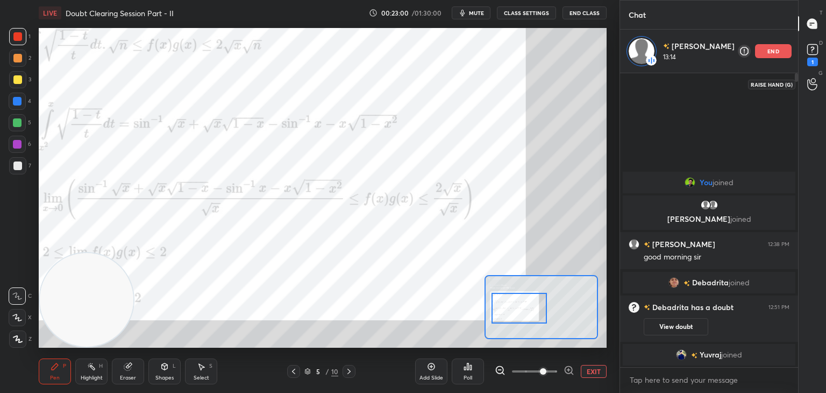
click at [133, 371] on div "Eraser" at bounding box center [128, 371] width 32 height 26
drag, startPoint x: 54, startPoint y: 381, endPoint x: 61, endPoint y: 365, distance: 17.6
click at [53, 381] on div "Pen P" at bounding box center [55, 371] width 32 height 26
click at [293, 370] on div at bounding box center [293, 371] width 13 height 13
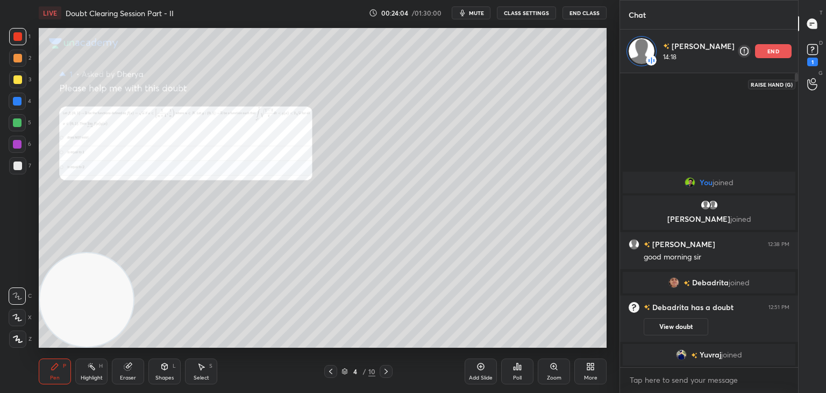
click at [386, 371] on icon at bounding box center [386, 371] width 9 height 9
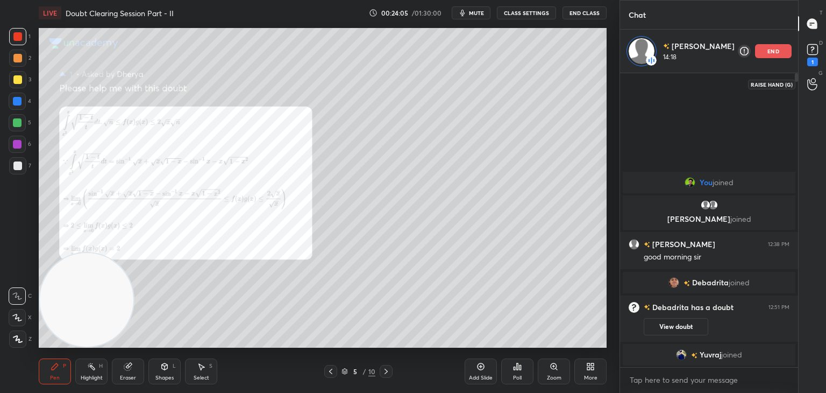
drag, startPoint x: 382, startPoint y: 375, endPoint x: 394, endPoint y: 372, distance: 11.7
click at [382, 375] on icon at bounding box center [386, 371] width 9 height 9
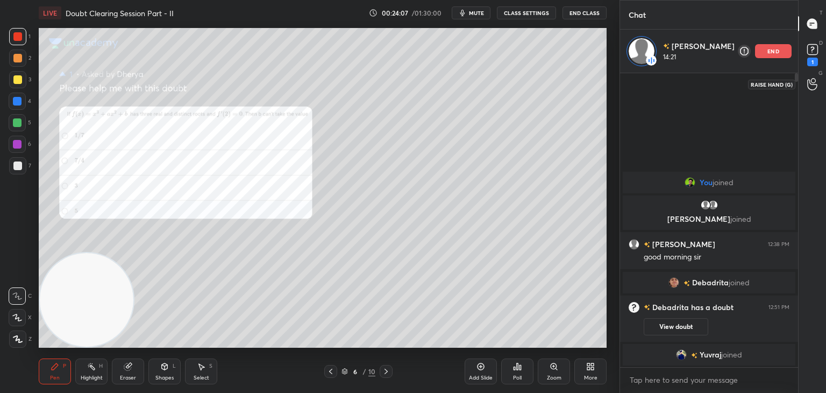
click at [550, 367] on icon at bounding box center [554, 366] width 9 height 9
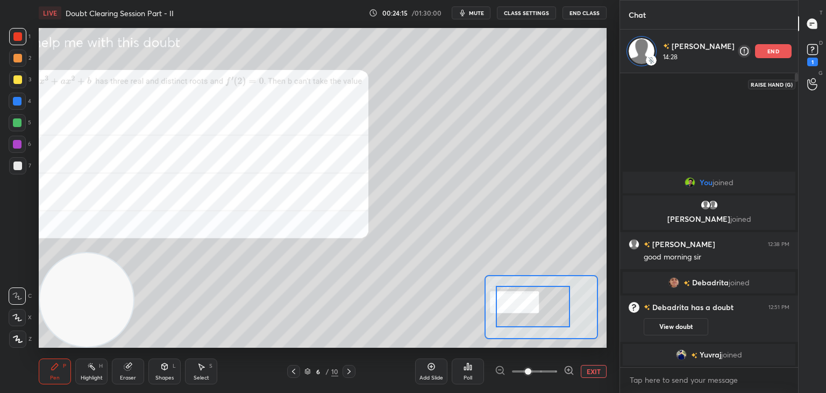
drag, startPoint x: 518, startPoint y: 297, endPoint x: 502, endPoint y: 296, distance: 16.7
click at [506, 297] on div at bounding box center [533, 306] width 74 height 41
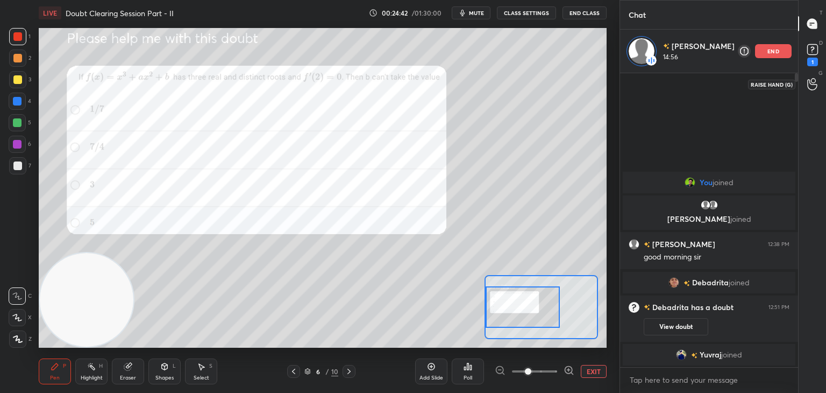
click at [349, 371] on icon at bounding box center [348, 370] width 3 height 5
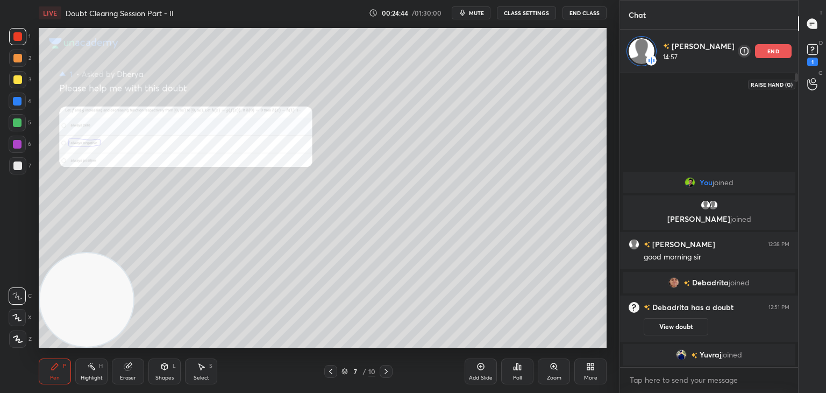
click at [385, 370] on icon at bounding box center [386, 371] width 9 height 9
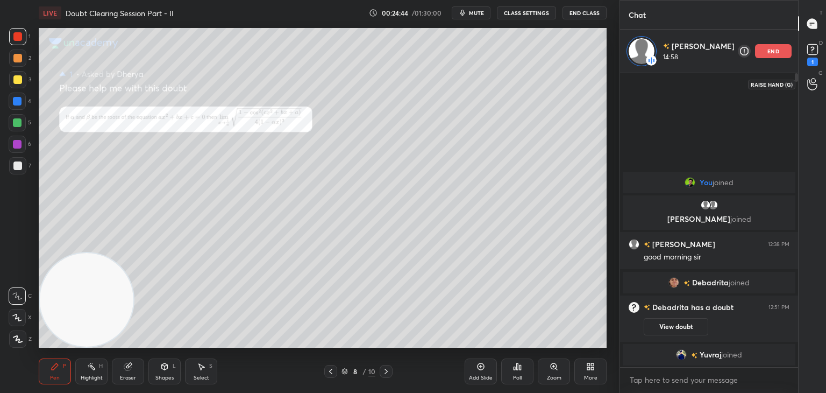
click at [387, 370] on icon at bounding box center [386, 371] width 9 height 9
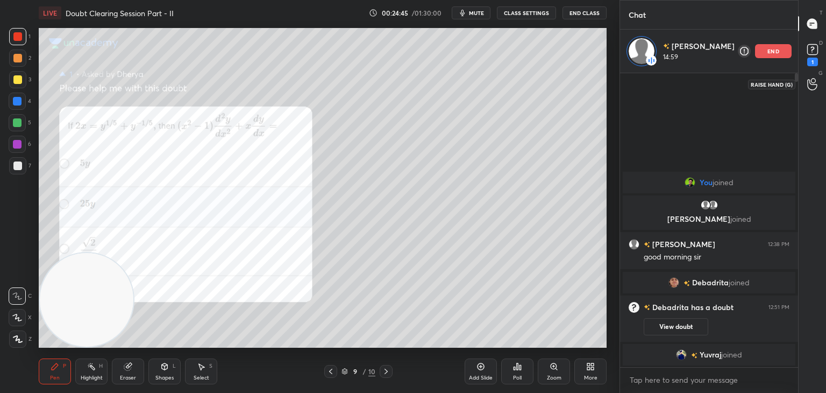
click at [385, 373] on icon at bounding box center [386, 370] width 3 height 5
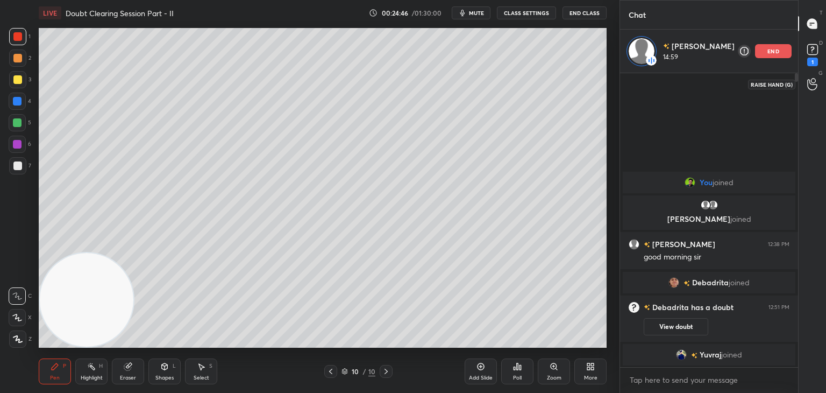
click at [324, 368] on div at bounding box center [330, 371] width 13 height 13
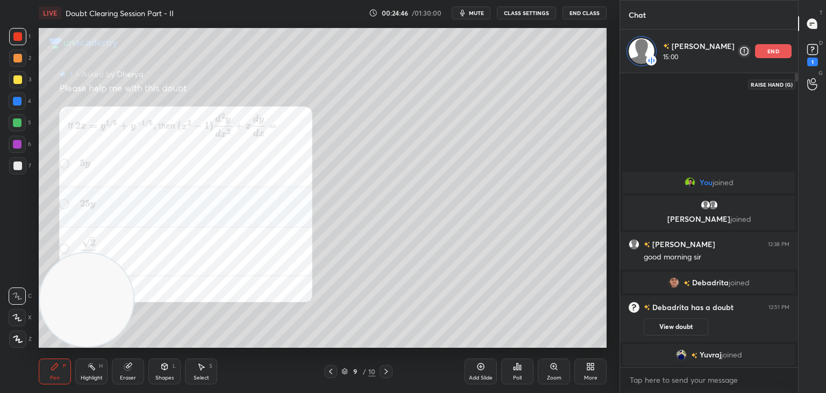
click at [325, 371] on div at bounding box center [330, 371] width 13 height 13
click at [327, 371] on icon at bounding box center [330, 371] width 9 height 9
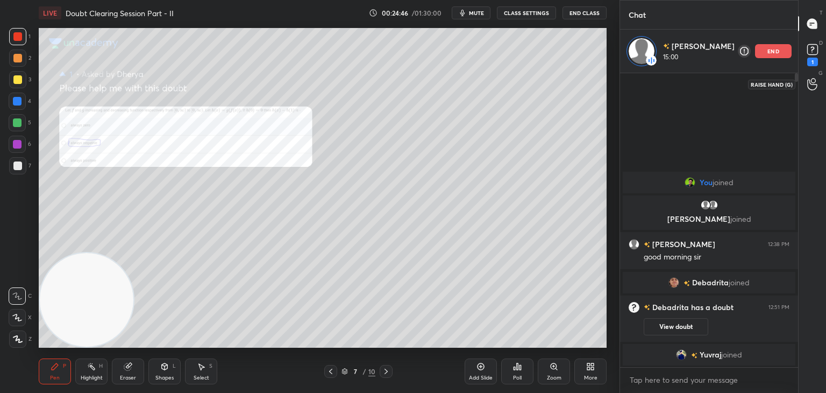
click at [329, 371] on icon at bounding box center [330, 371] width 9 height 9
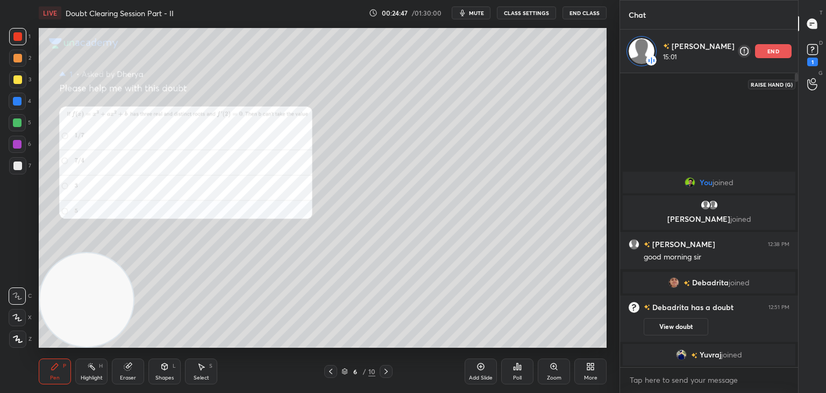
click at [553, 375] on div "Zoom" at bounding box center [554, 377] width 15 height 5
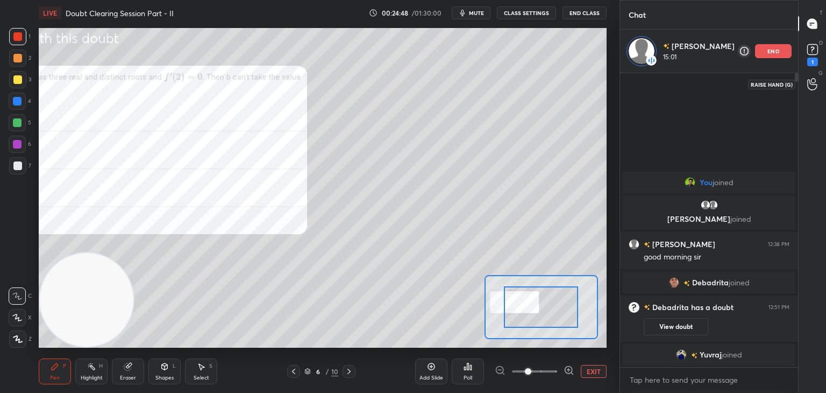
click at [553, 373] on span at bounding box center [534, 371] width 45 height 16
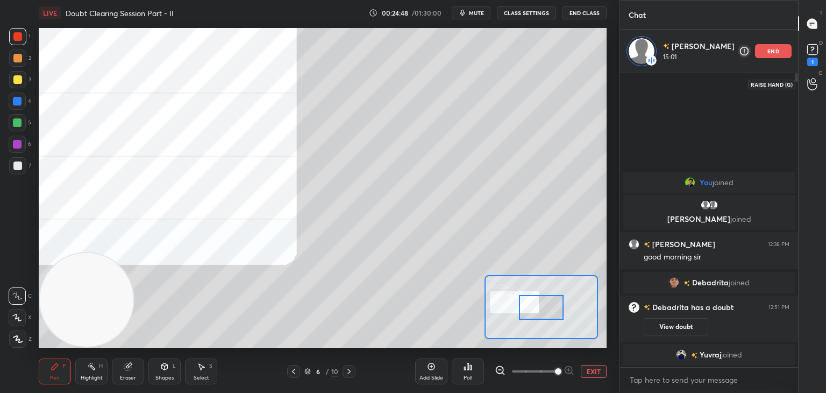
click at [558, 371] on span at bounding box center [558, 371] width 6 height 6
drag, startPoint x: 559, startPoint y: 371, endPoint x: 557, endPoint y: 358, distance: 12.6
click at [558, 368] on span at bounding box center [558, 371] width 6 height 6
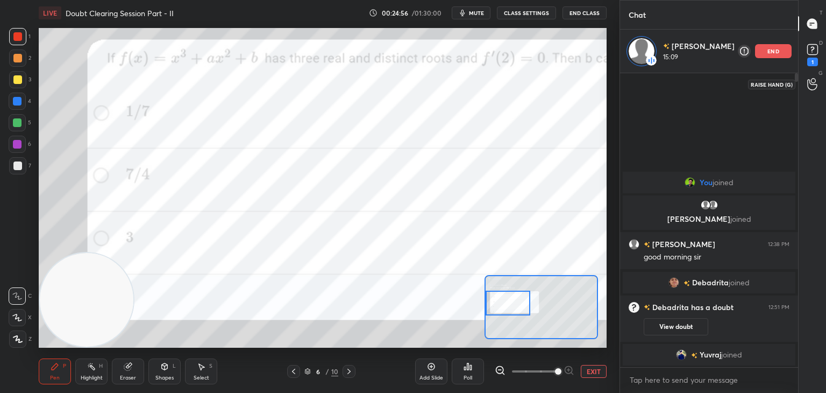
drag, startPoint x: 523, startPoint y: 301, endPoint x: 505, endPoint y: 299, distance: 18.4
click at [507, 307] on div at bounding box center [508, 302] width 45 height 25
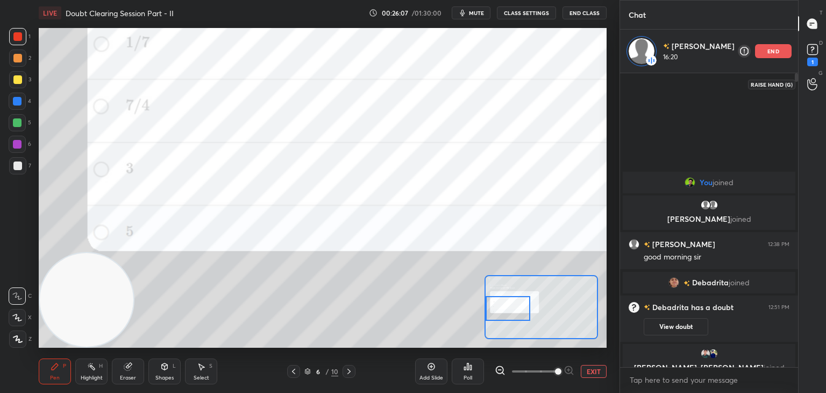
drag, startPoint x: 524, startPoint y: 300, endPoint x: 510, endPoint y: 307, distance: 14.9
click at [510, 307] on div at bounding box center [508, 308] width 45 height 25
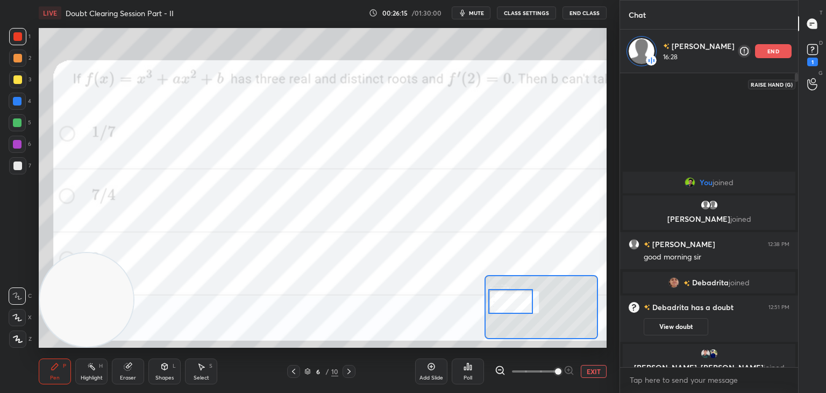
drag, startPoint x: 508, startPoint y: 306, endPoint x: 510, endPoint y: 297, distance: 8.9
click at [511, 299] on div at bounding box center [510, 301] width 45 height 25
click at [134, 371] on div "Eraser" at bounding box center [128, 371] width 32 height 26
click at [18, 318] on icon at bounding box center [17, 317] width 9 height 9
click at [42, 372] on div "Pen P" at bounding box center [55, 371] width 32 height 26
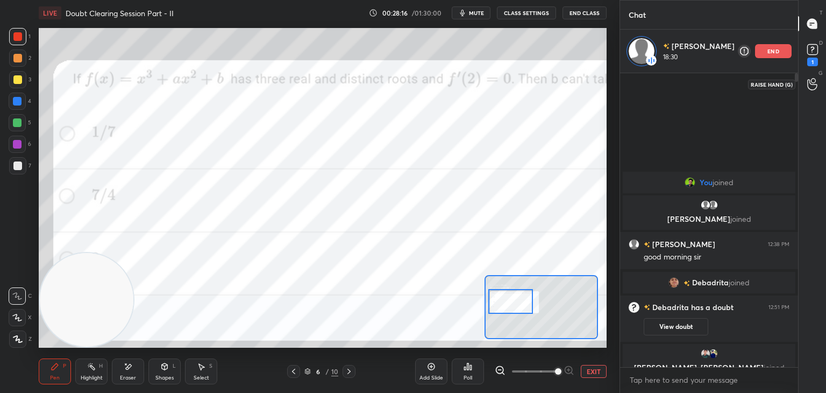
click at [515, 372] on span at bounding box center [534, 371] width 45 height 16
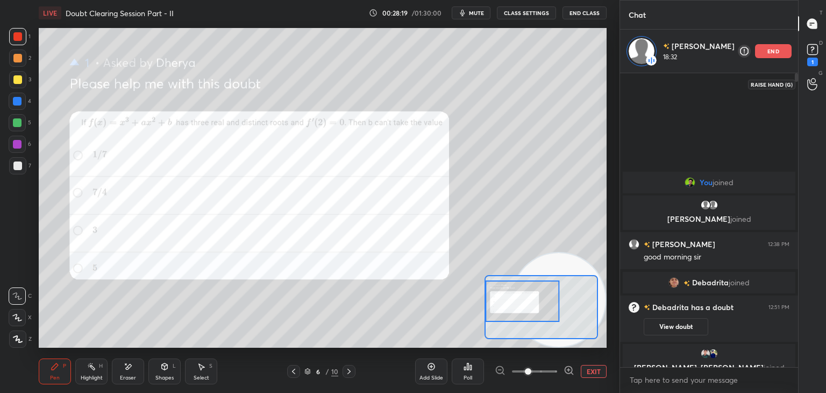
click at [585, 323] on div "Setting up your live class Poll for secs No correct answer Start poll" at bounding box center [323, 187] width 568 height 319
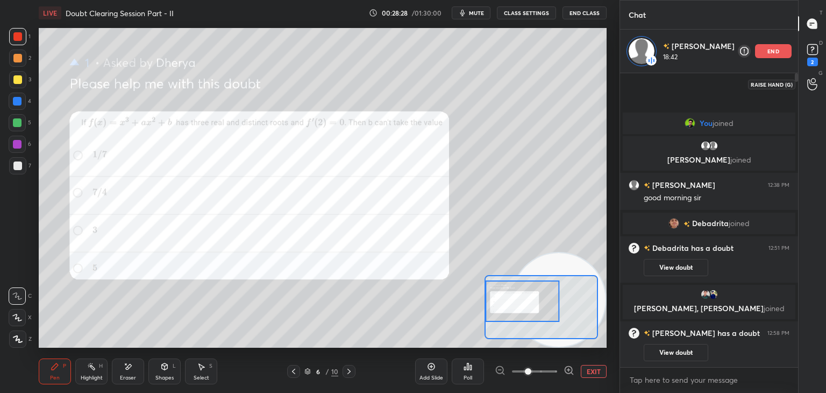
click at [687, 348] on button "View doubt" at bounding box center [676, 352] width 65 height 17
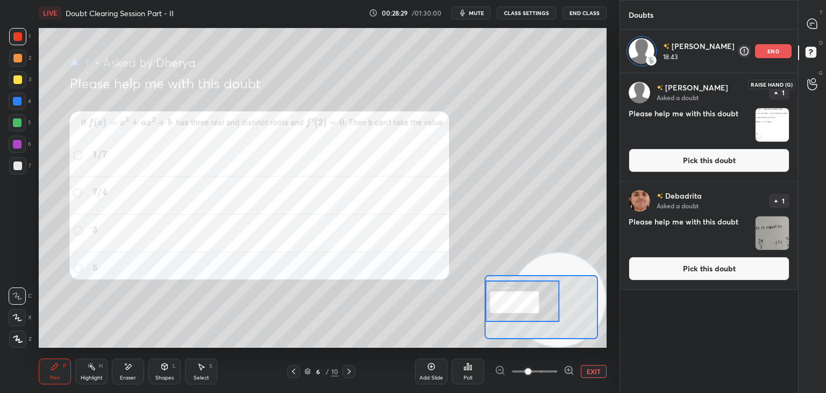
click at [719, 161] on button "Pick this doubt" at bounding box center [709, 160] width 161 height 24
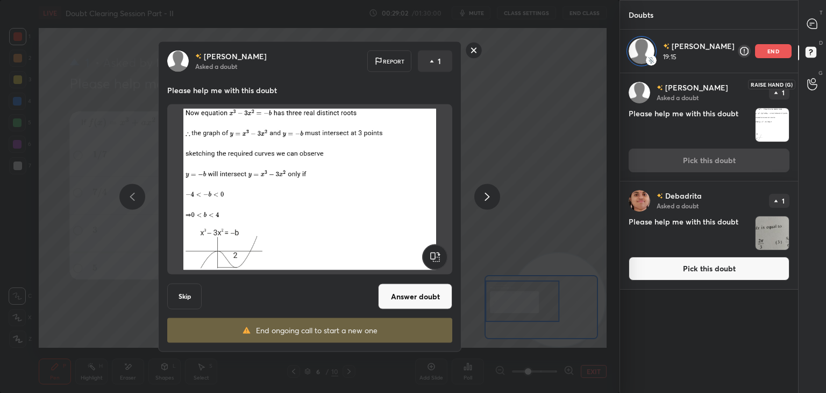
click at [480, 48] on rect at bounding box center [474, 50] width 17 height 17
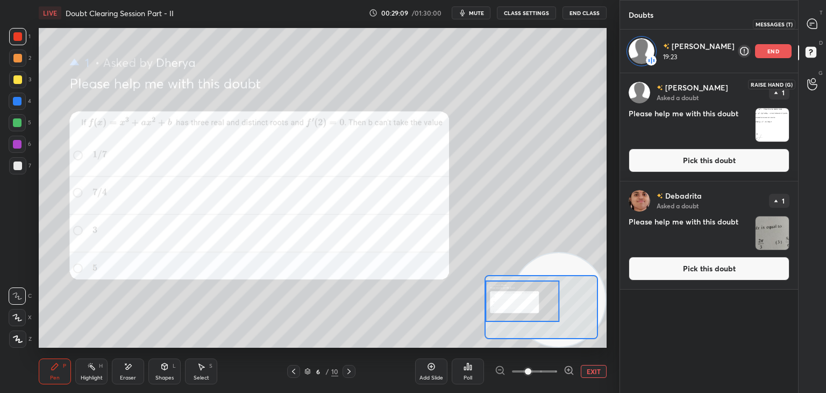
drag, startPoint x: 818, startPoint y: 28, endPoint x: 809, endPoint y: 27, distance: 9.2
click at [817, 28] on div at bounding box center [813, 23] width 22 height 19
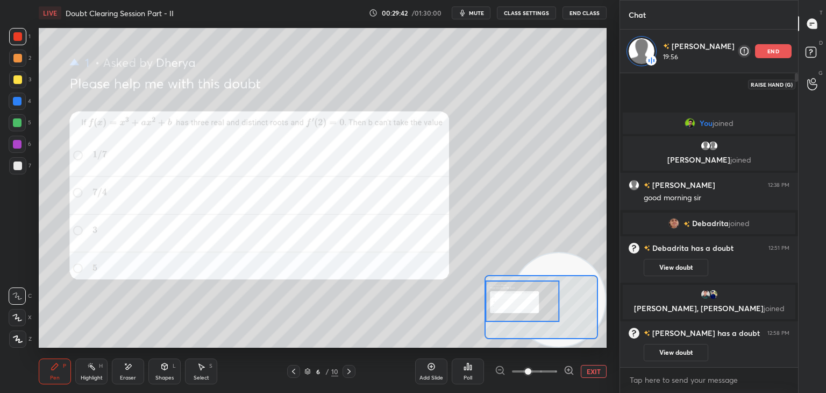
click at [666, 356] on button "View doubt" at bounding box center [676, 352] width 65 height 17
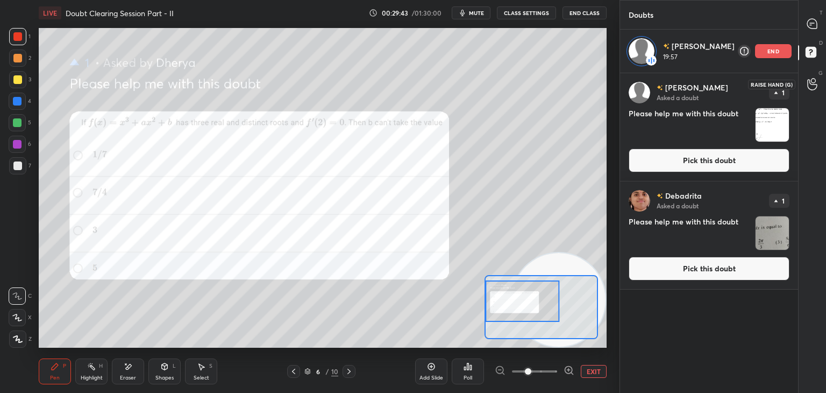
click at [688, 160] on button "Pick this doubt" at bounding box center [709, 160] width 161 height 24
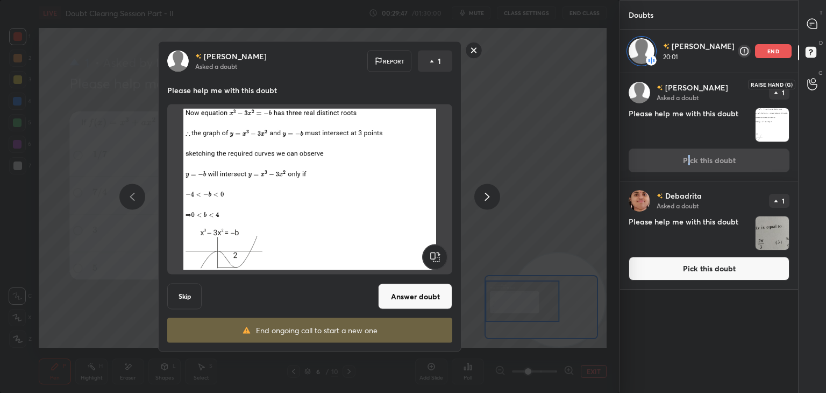
click at [474, 48] on rect at bounding box center [474, 50] width 17 height 17
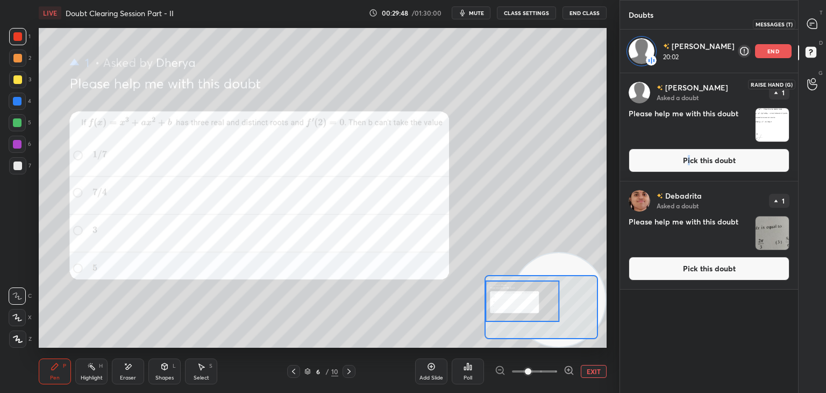
click at [814, 20] on icon at bounding box center [812, 24] width 10 height 10
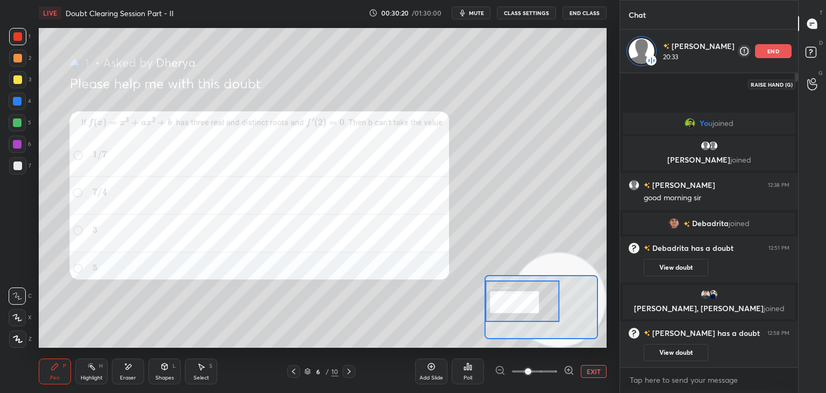
click at [680, 350] on button "View doubt" at bounding box center [676, 352] width 65 height 17
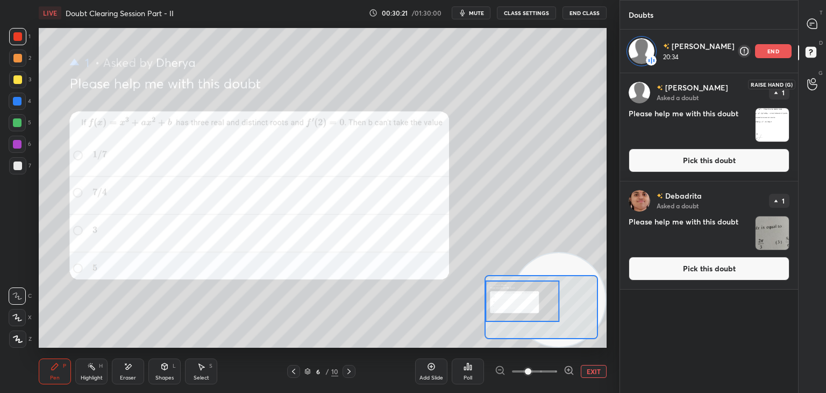
click at [688, 159] on button "Pick this doubt" at bounding box center [709, 160] width 161 height 24
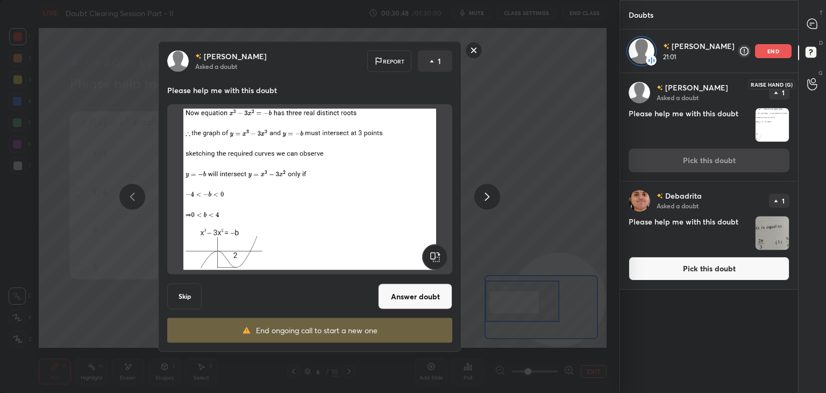
drag, startPoint x: 474, startPoint y: 50, endPoint x: 481, endPoint y: 48, distance: 7.8
click at [475, 50] on rect at bounding box center [474, 50] width 17 height 17
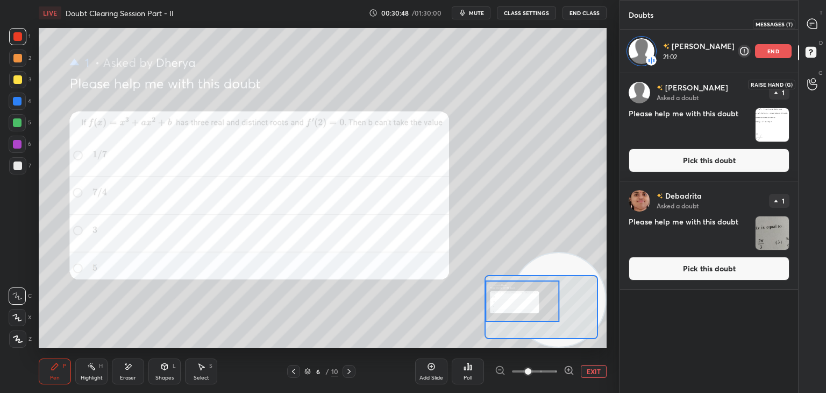
drag, startPoint x: 809, startPoint y: 22, endPoint x: 795, endPoint y: 24, distance: 13.7
click at [809, 21] on icon at bounding box center [812, 24] width 10 height 10
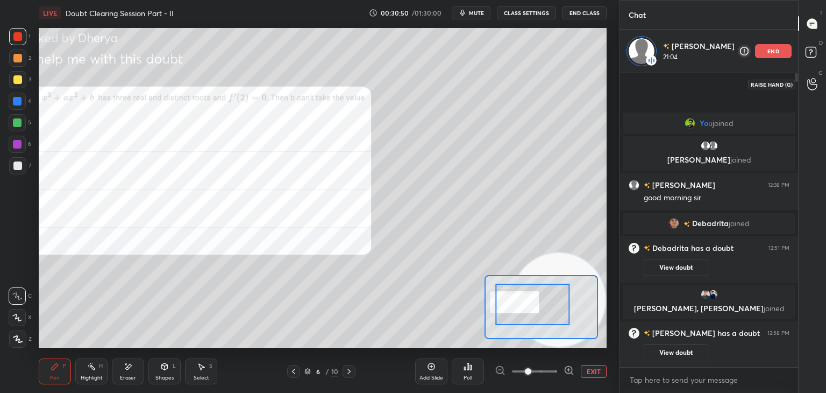
drag, startPoint x: 552, startPoint y: 312, endPoint x: 562, endPoint y: 315, distance: 9.5
click at [562, 315] on div at bounding box center [533, 303] width 74 height 41
click at [601, 377] on div "Add Slide Poll EXIT" at bounding box center [510, 371] width 191 height 60
click at [591, 374] on button "EXIT" at bounding box center [594, 371] width 26 height 13
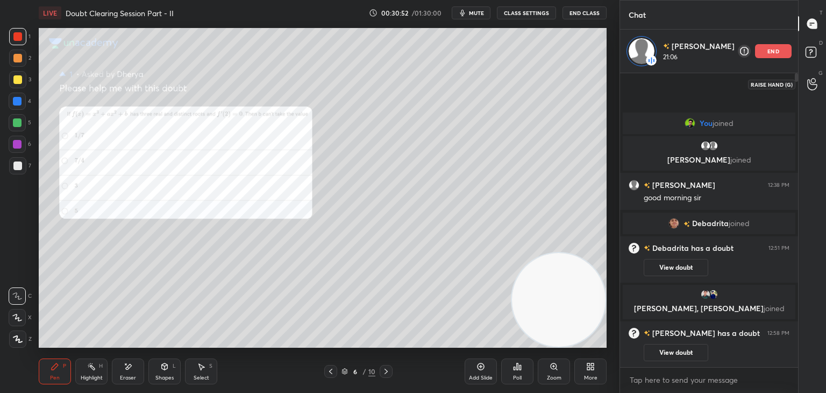
click at [22, 83] on div at bounding box center [17, 79] width 17 height 17
click at [658, 354] on button "View doubt" at bounding box center [676, 352] width 65 height 17
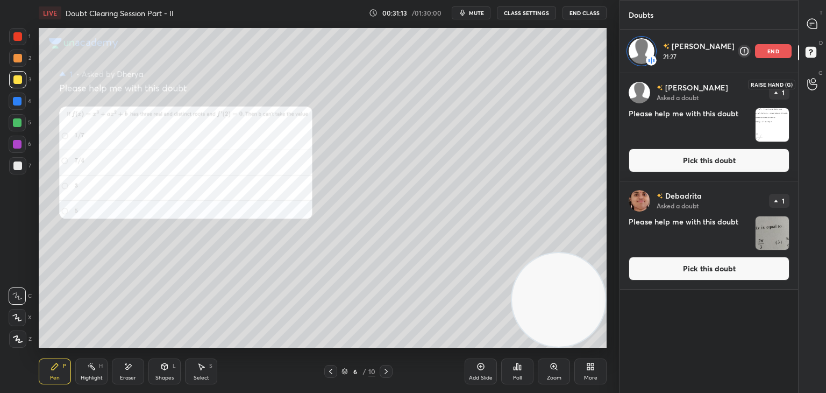
click at [702, 151] on button "Pick this doubt" at bounding box center [709, 160] width 161 height 24
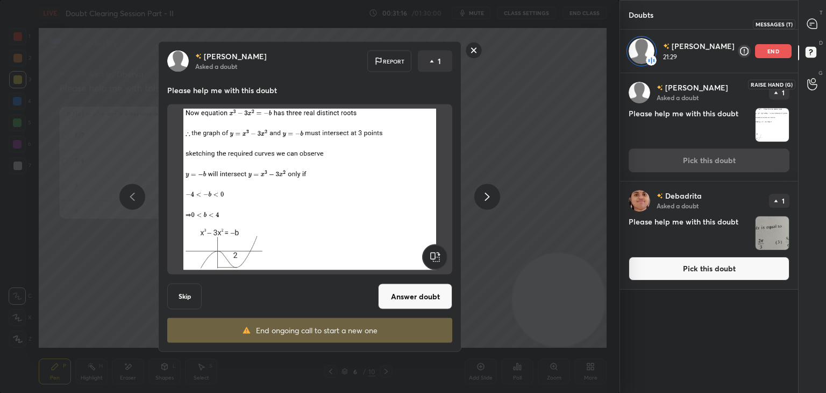
click at [811, 12] on div "T Messages (T)" at bounding box center [812, 24] width 27 height 30
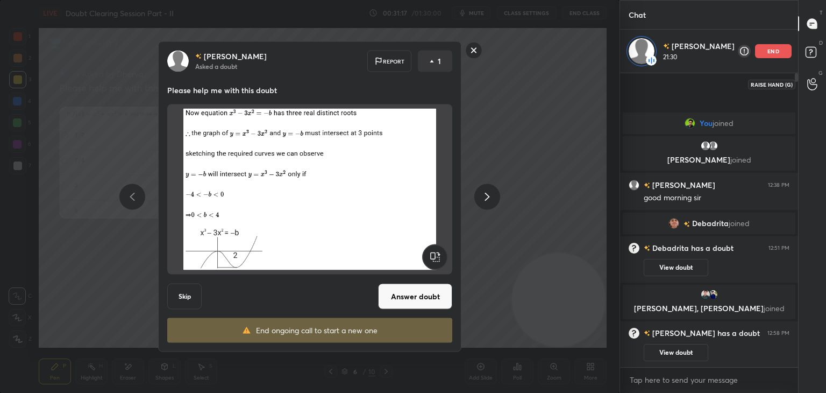
click at [474, 50] on rect at bounding box center [474, 50] width 17 height 17
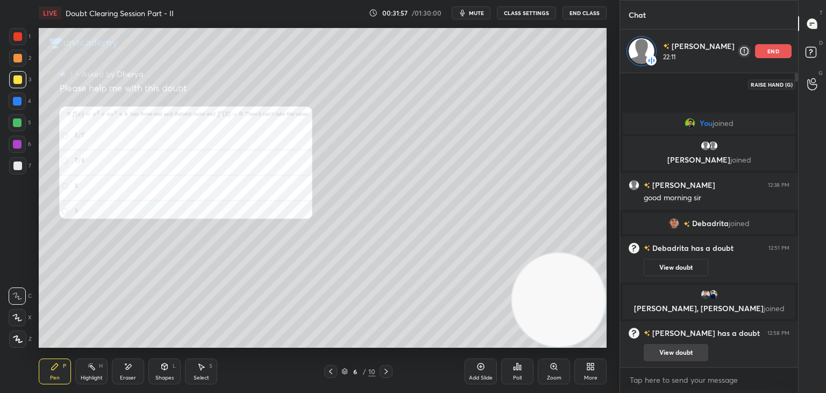
drag, startPoint x: 688, startPoint y: 352, endPoint x: 682, endPoint y: 347, distance: 7.6
click at [687, 351] on button "View doubt" at bounding box center [676, 352] width 65 height 17
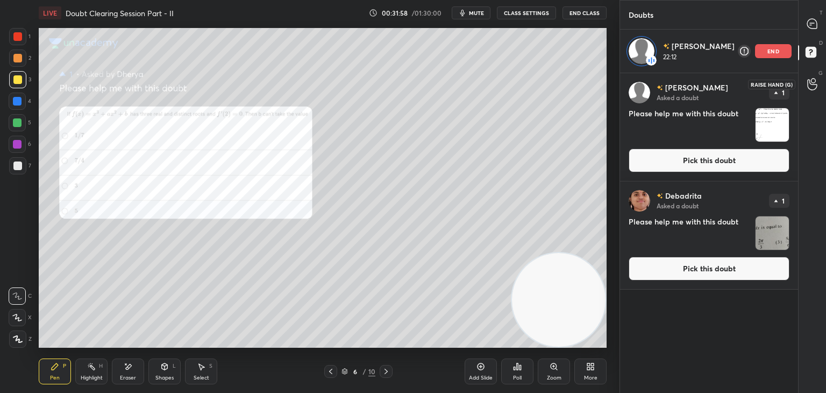
drag, startPoint x: 685, startPoint y: 165, endPoint x: 675, endPoint y: 169, distance: 11.1
click at [684, 164] on button "Pick this doubt" at bounding box center [709, 160] width 161 height 24
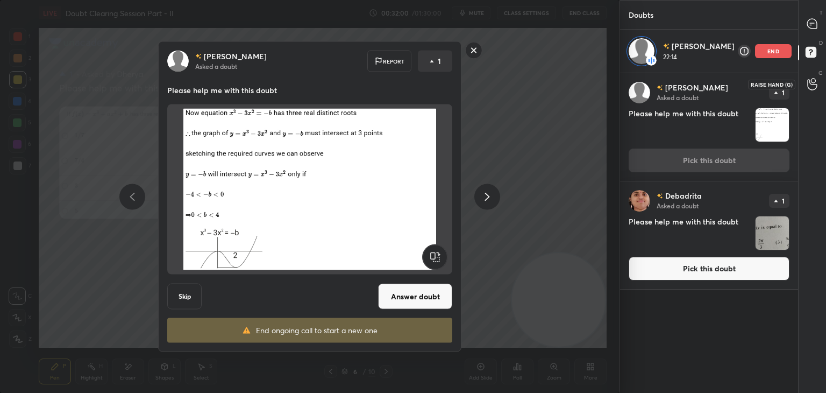
click at [477, 50] on rect at bounding box center [474, 50] width 17 height 17
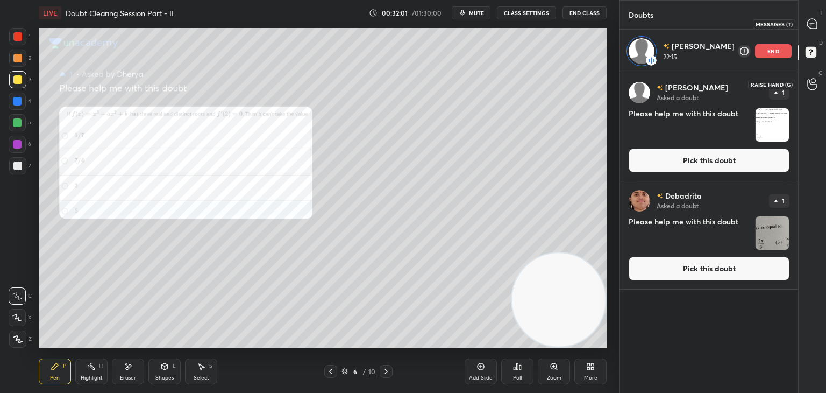
click at [811, 26] on icon at bounding box center [812, 24] width 10 height 10
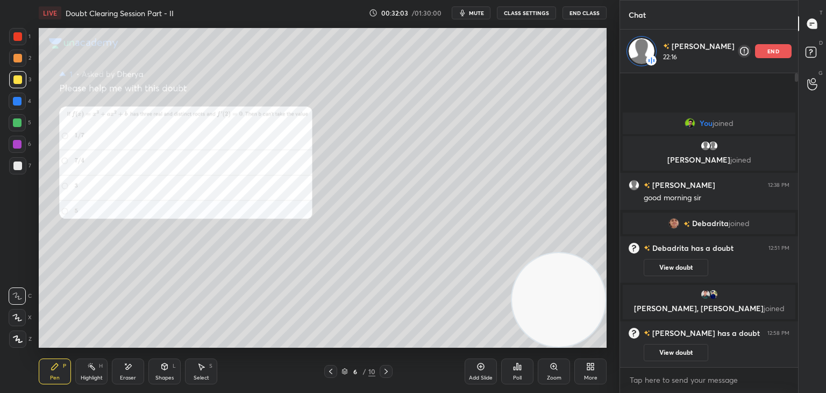
click at [665, 350] on button "View doubt" at bounding box center [676, 352] width 65 height 17
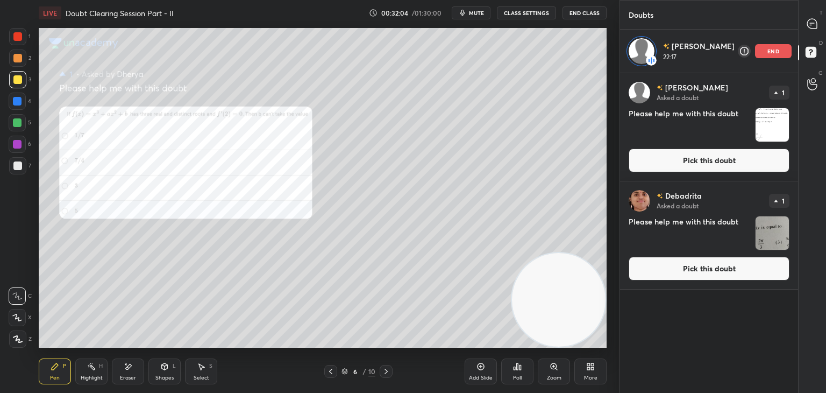
click at [680, 154] on button "Pick this doubt" at bounding box center [709, 160] width 161 height 24
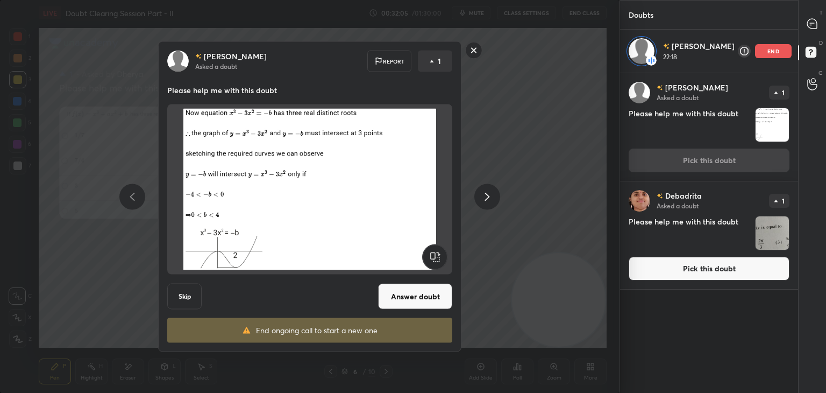
click at [398, 278] on div "[PERSON_NAME] Asked a doubt Report 1 Please help me with this doubt Skip Answer…" at bounding box center [309, 196] width 303 height 310
click at [400, 293] on button "Answer doubt" at bounding box center [415, 296] width 74 height 26
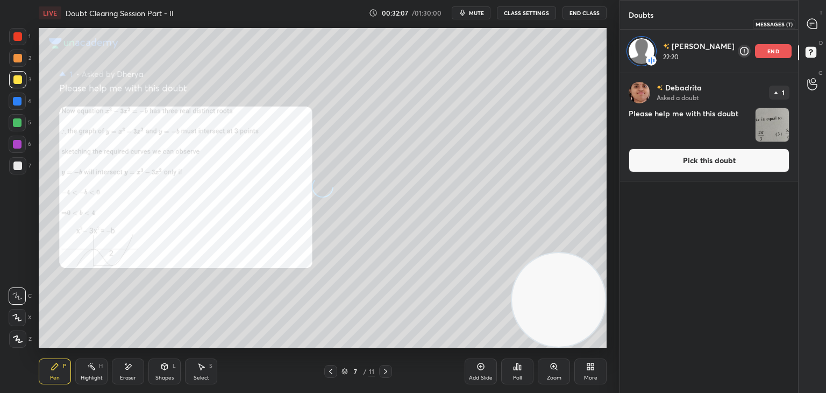
click at [815, 24] on icon at bounding box center [812, 24] width 10 height 10
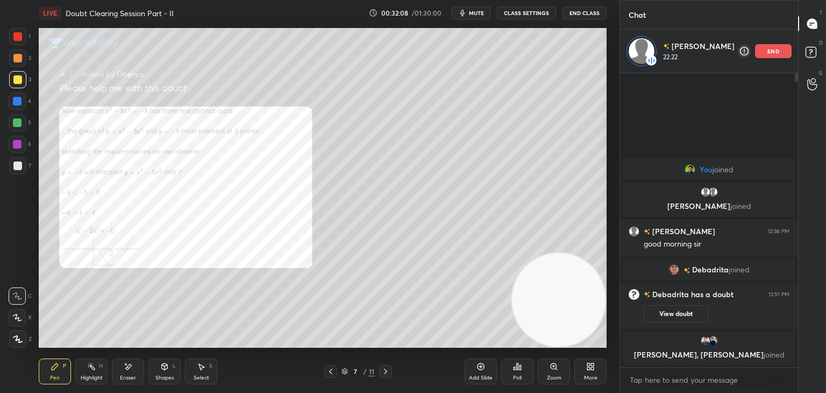
click at [549, 375] on div "Zoom" at bounding box center [554, 377] width 15 height 5
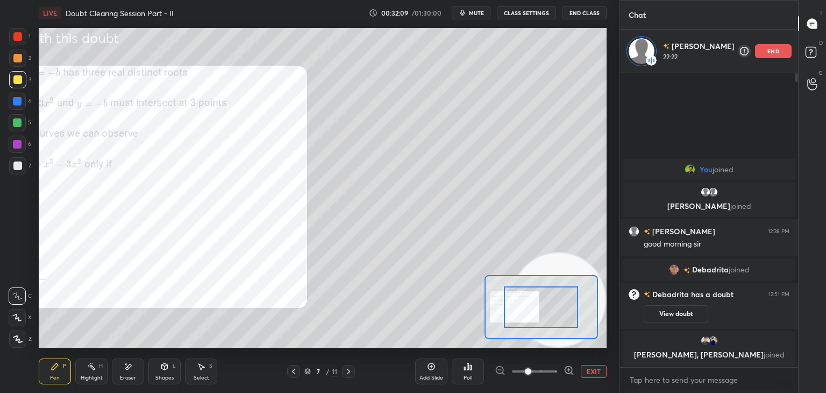
click at [542, 370] on span at bounding box center [534, 371] width 45 height 16
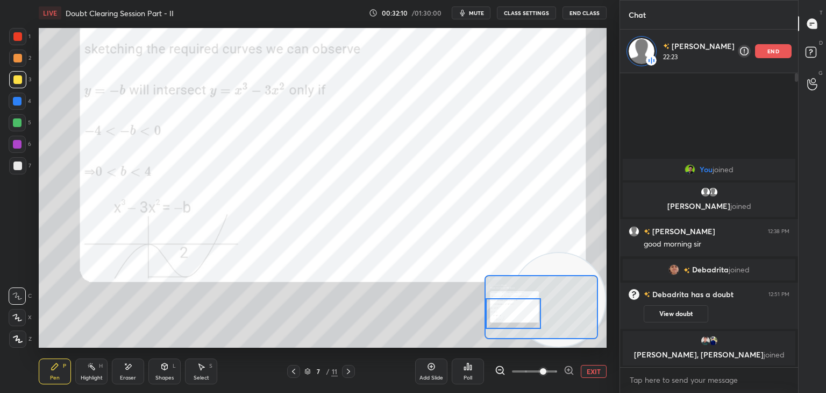
drag, startPoint x: 544, startPoint y: 297, endPoint x: 489, endPoint y: 302, distance: 55.0
click at [491, 302] on div at bounding box center [514, 313] width 56 height 31
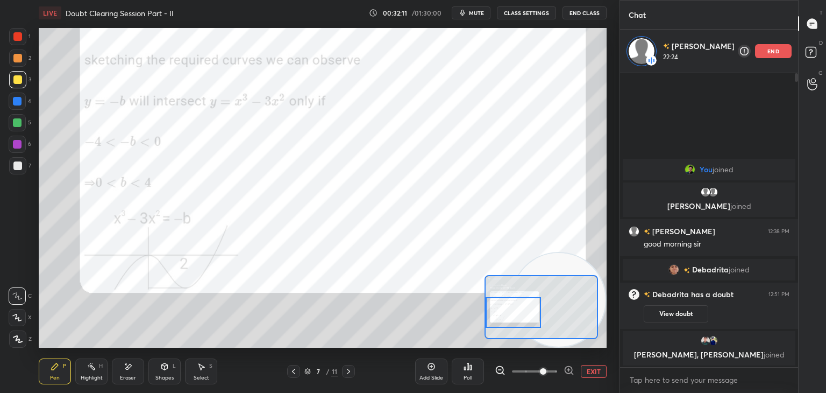
drag, startPoint x: 17, startPoint y: 38, endPoint x: 29, endPoint y: 54, distance: 20.4
click at [17, 37] on div at bounding box center [17, 36] width 9 height 9
click at [601, 374] on button "EXIT" at bounding box center [594, 371] width 26 height 13
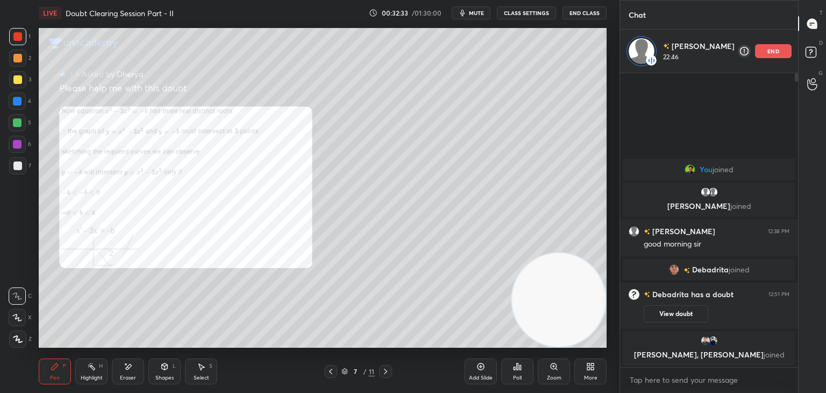
click at [329, 371] on icon at bounding box center [330, 371] width 9 height 9
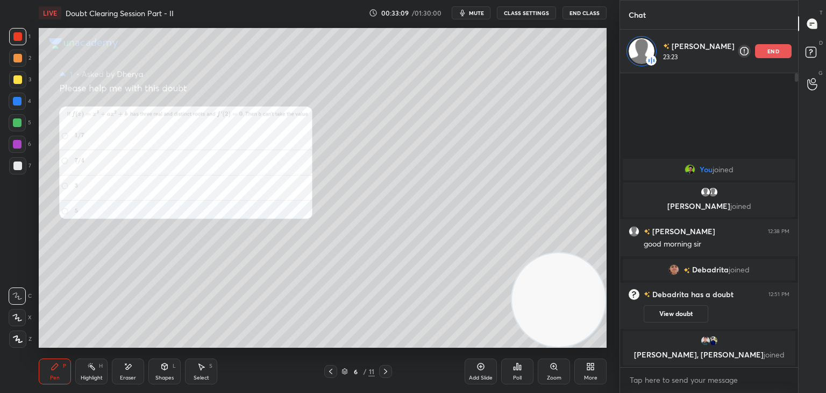
click at [387, 371] on icon at bounding box center [385, 371] width 9 height 9
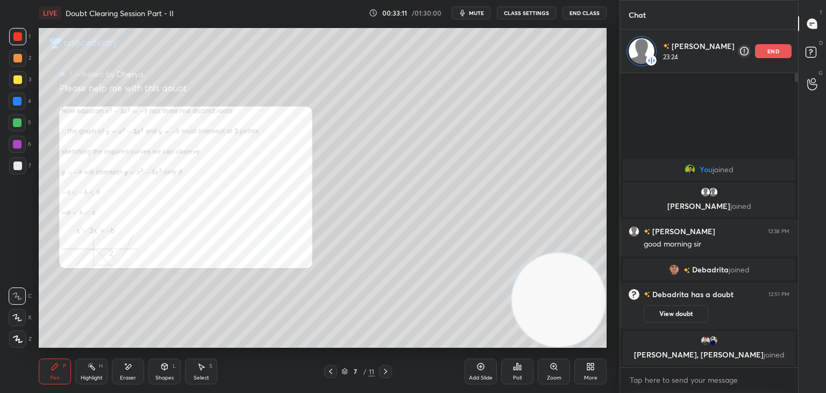
click at [329, 372] on icon at bounding box center [330, 371] width 9 height 9
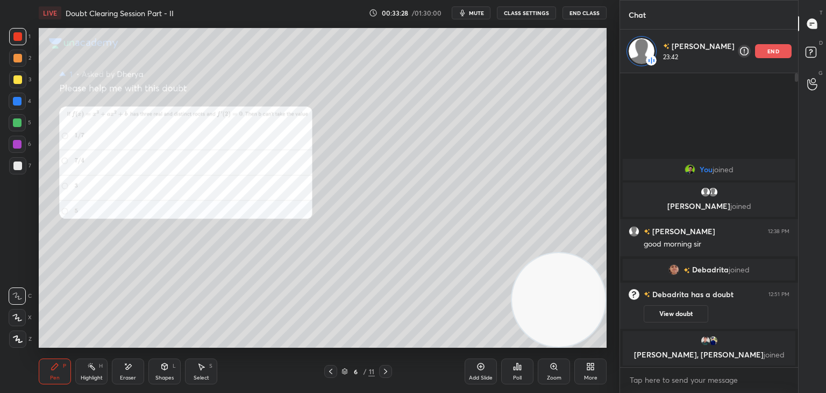
click at [385, 370] on icon at bounding box center [385, 371] width 9 height 9
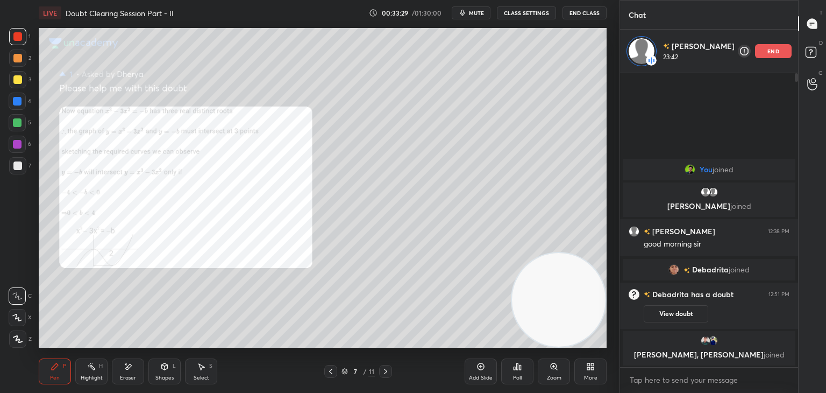
click at [383, 371] on icon at bounding box center [385, 371] width 9 height 9
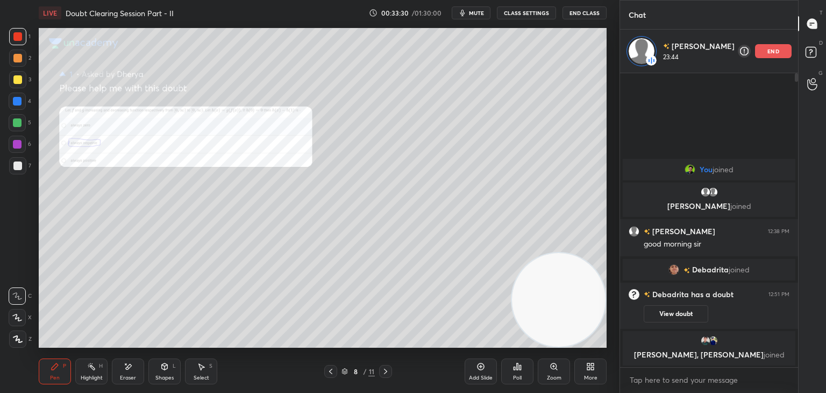
click at [548, 375] on div "Zoom" at bounding box center [554, 377] width 15 height 5
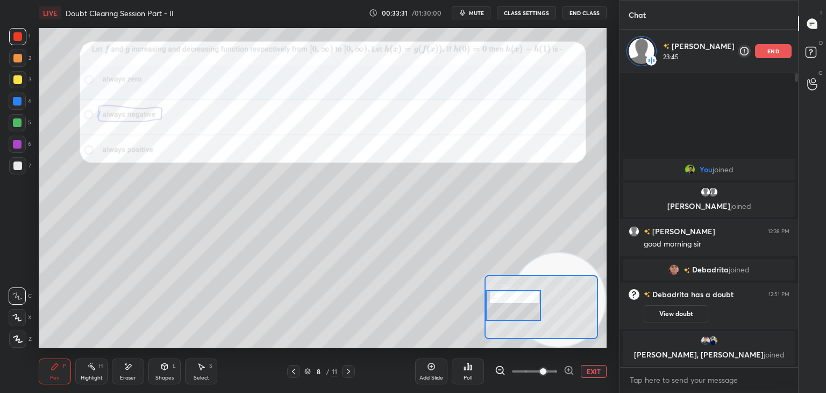
drag, startPoint x: 532, startPoint y: 300, endPoint x: 503, endPoint y: 300, distance: 29.0
click at [503, 300] on div at bounding box center [514, 305] width 56 height 31
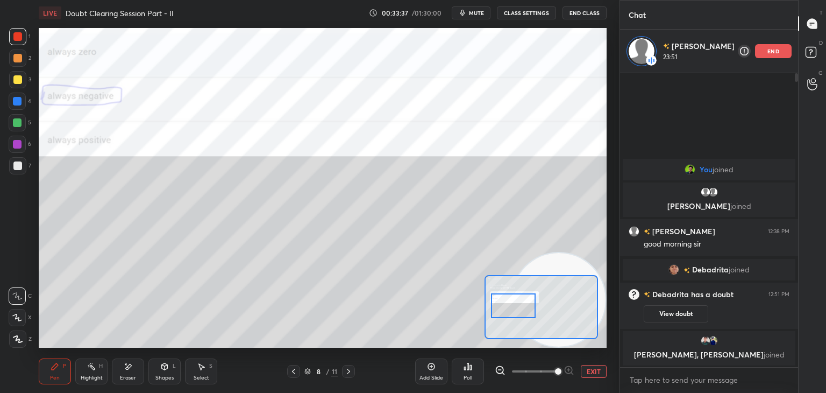
click at [555, 368] on span at bounding box center [534, 371] width 45 height 16
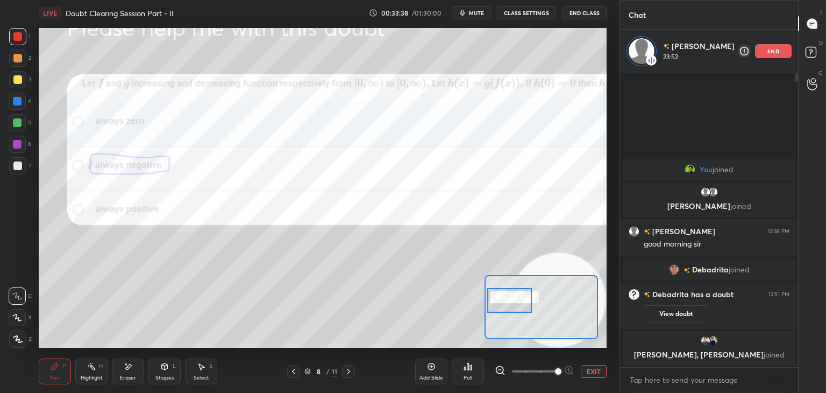
drag, startPoint x: 518, startPoint y: 302, endPoint x: 516, endPoint y: 296, distance: 5.8
click at [516, 296] on div at bounding box center [509, 300] width 45 height 25
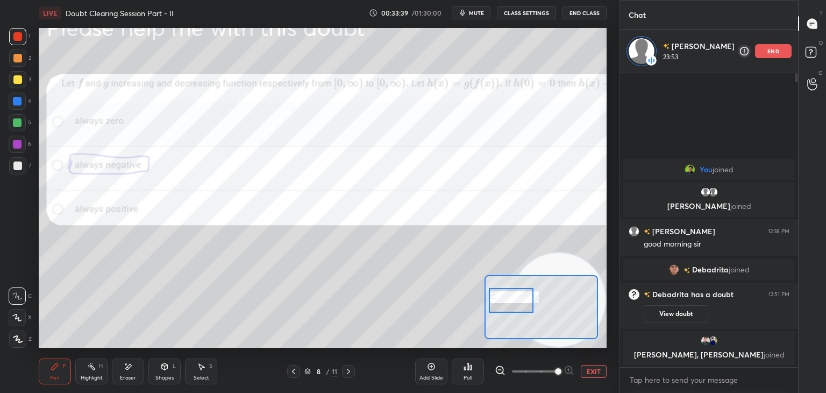
click at [541, 368] on span at bounding box center [534, 371] width 45 height 16
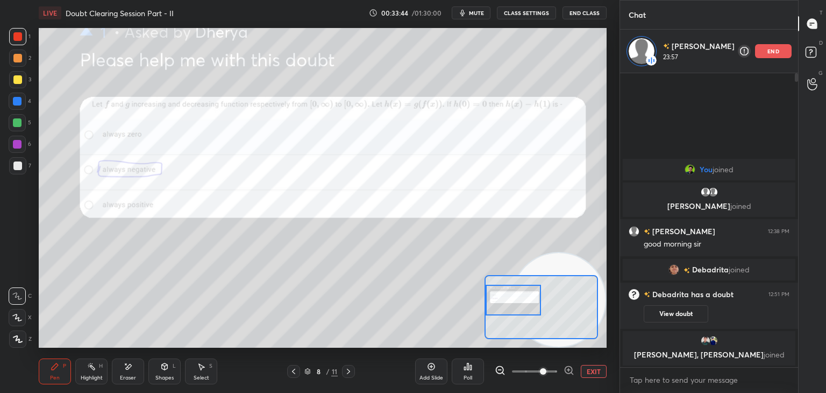
click at [556, 369] on div at bounding box center [535, 371] width 80 height 13
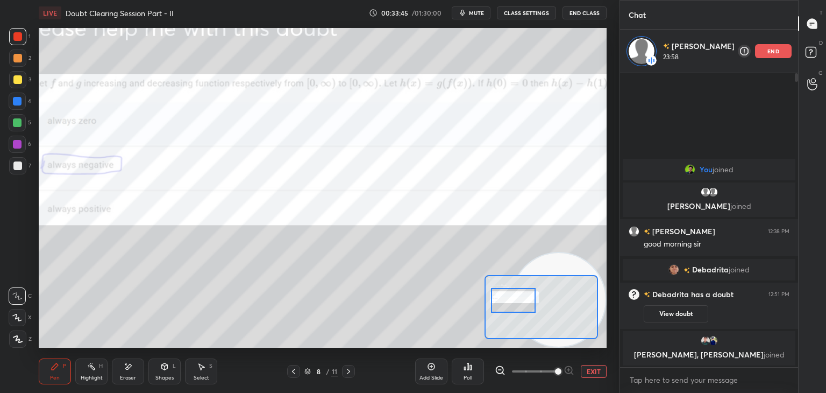
click at [555, 369] on span at bounding box center [558, 371] width 6 height 6
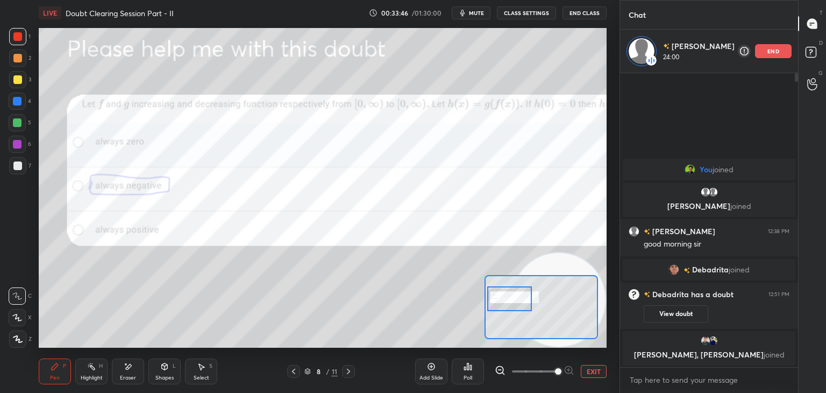
click at [512, 298] on div at bounding box center [509, 298] width 45 height 25
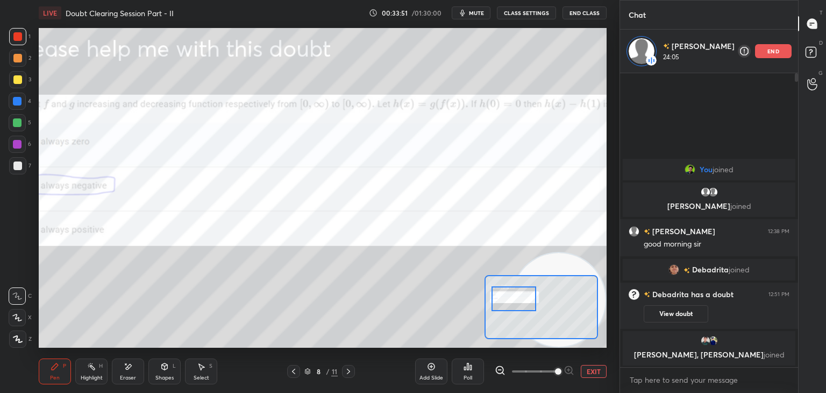
click at [514, 302] on div at bounding box center [514, 298] width 45 height 25
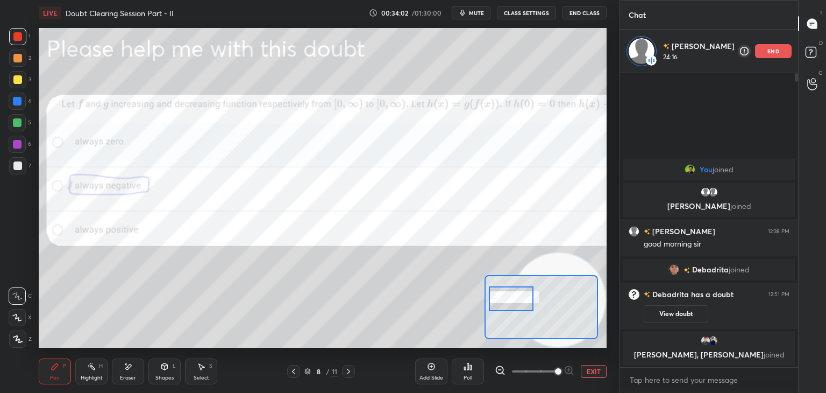
click at [516, 295] on div at bounding box center [511, 298] width 45 height 25
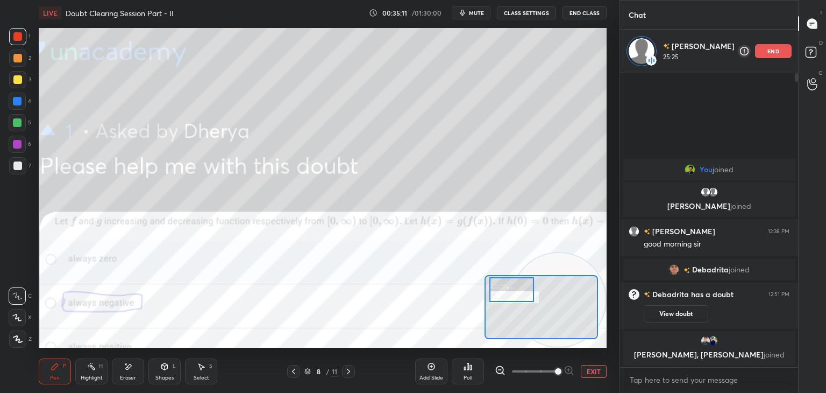
click at [518, 293] on div at bounding box center [511, 289] width 45 height 25
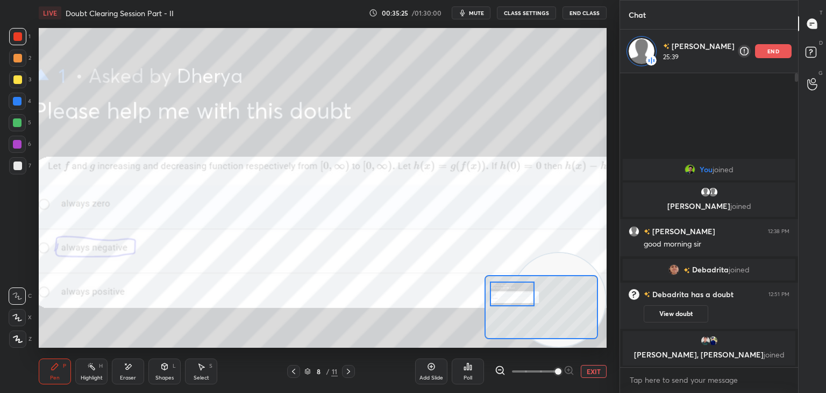
click at [528, 296] on div at bounding box center [512, 293] width 45 height 25
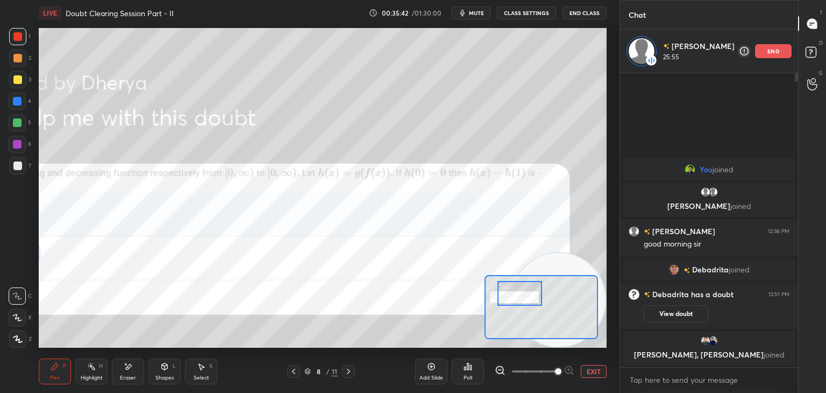
drag, startPoint x: 516, startPoint y: 295, endPoint x: 523, endPoint y: 296, distance: 7.0
click at [523, 296] on div at bounding box center [520, 293] width 45 height 25
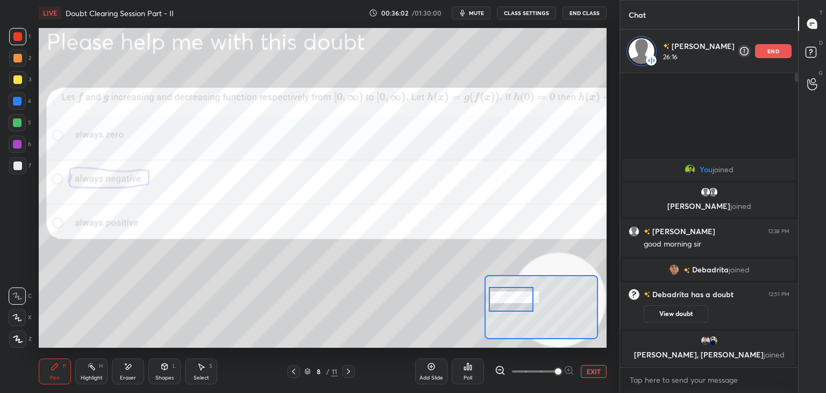
drag, startPoint x: 525, startPoint y: 301, endPoint x: 520, endPoint y: 305, distance: 7.0
click at [520, 305] on div at bounding box center [511, 299] width 45 height 25
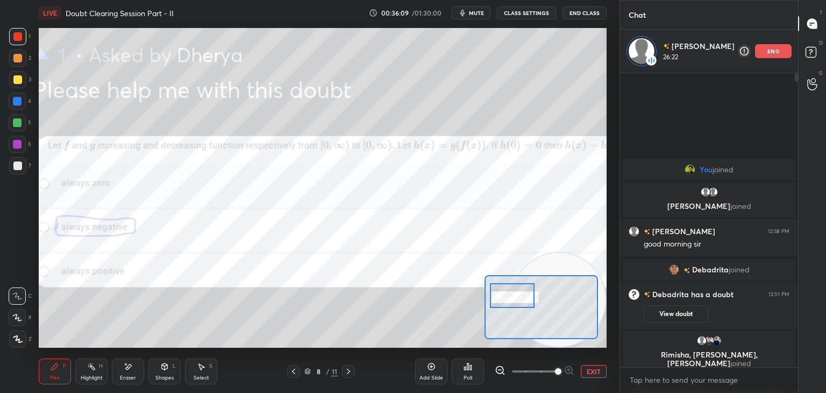
drag, startPoint x: 516, startPoint y: 298, endPoint x: 522, endPoint y: 295, distance: 6.5
click at [522, 296] on div at bounding box center [512, 295] width 45 height 25
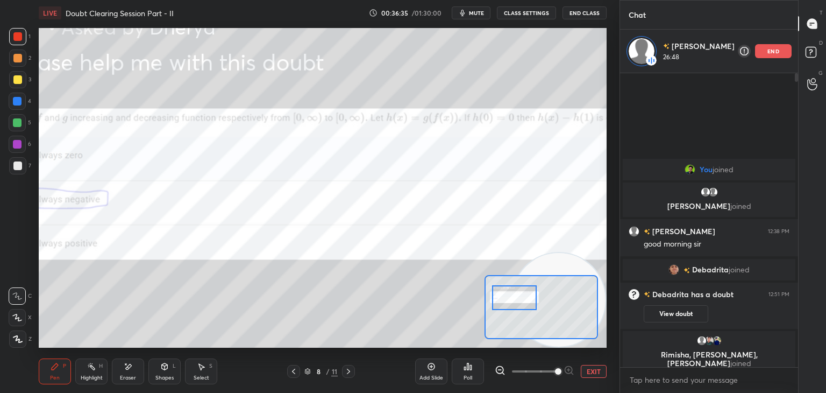
drag, startPoint x: 531, startPoint y: 301, endPoint x: 523, endPoint y: 296, distance: 9.9
click at [527, 304] on div at bounding box center [514, 297] width 45 height 25
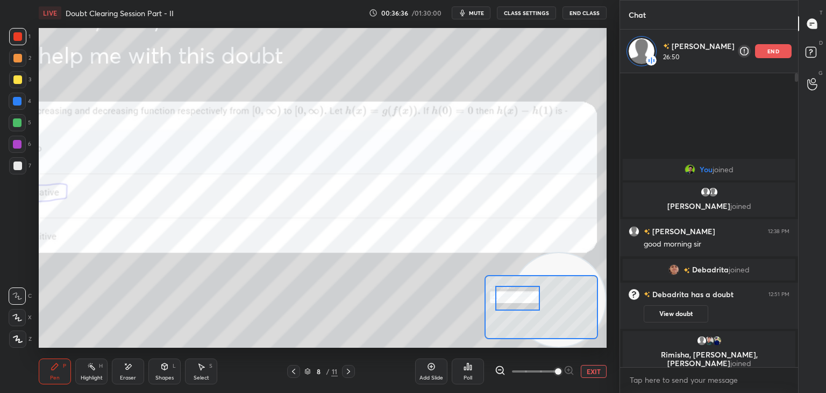
click at [514, 301] on div at bounding box center [517, 298] width 45 height 25
click at [592, 368] on button "EXIT" at bounding box center [594, 371] width 26 height 13
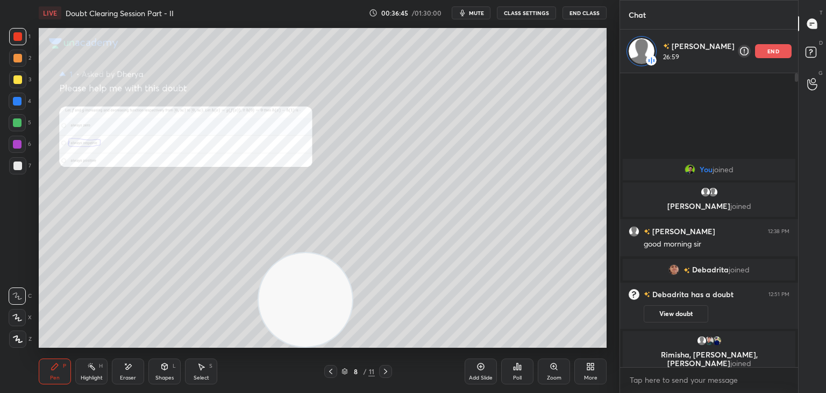
drag, startPoint x: 549, startPoint y: 298, endPoint x: 49, endPoint y: 330, distance: 500.7
click at [259, 343] on video at bounding box center [306, 300] width 94 height 94
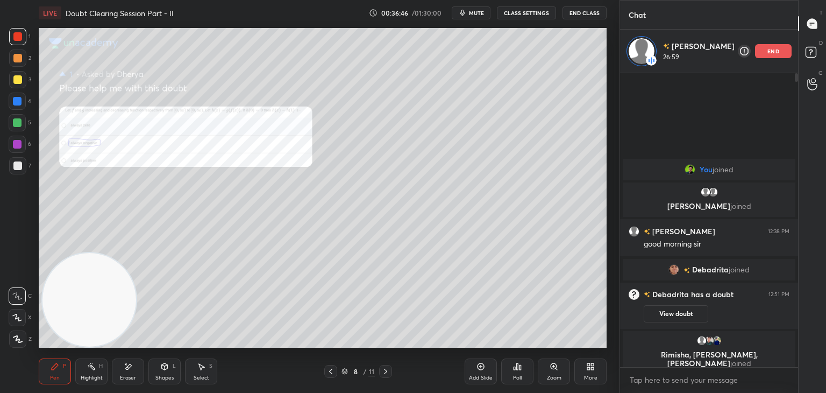
click at [25, 76] on div at bounding box center [17, 79] width 17 height 17
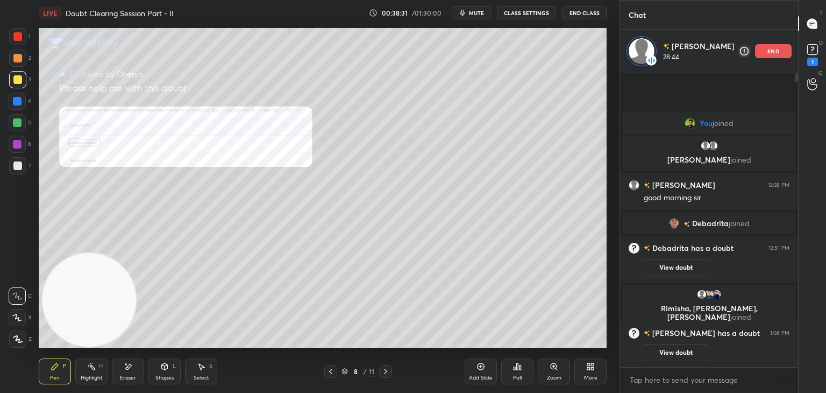
click at [550, 369] on icon at bounding box center [554, 366] width 9 height 9
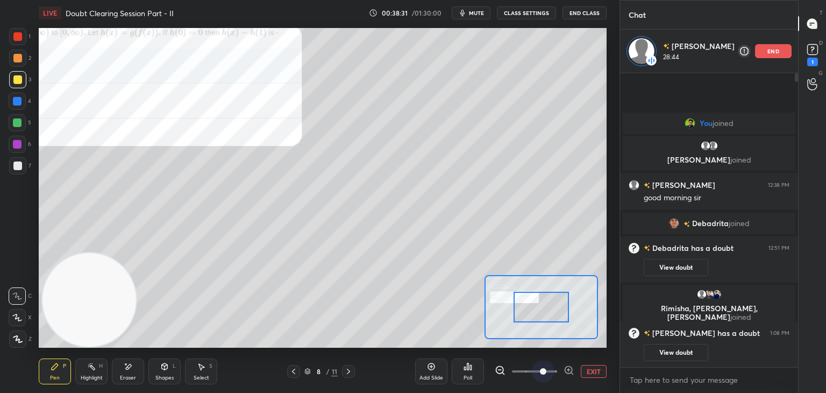
click at [546, 374] on span at bounding box center [534, 371] width 45 height 16
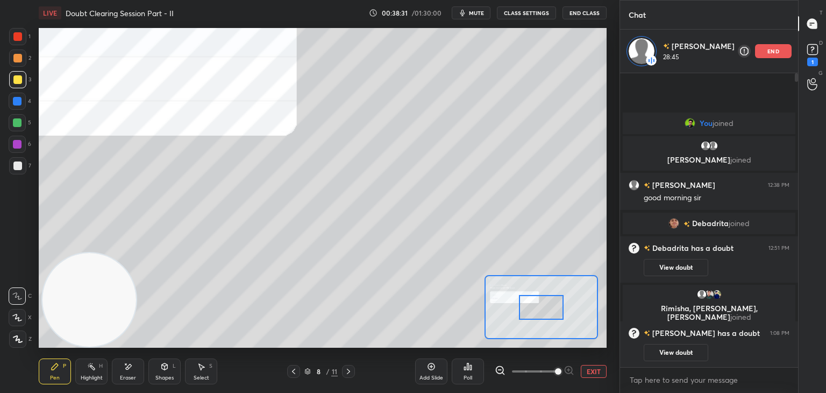
drag, startPoint x: 550, startPoint y: 373, endPoint x: 548, endPoint y: 360, distance: 13.2
click at [555, 373] on span at bounding box center [558, 371] width 6 height 6
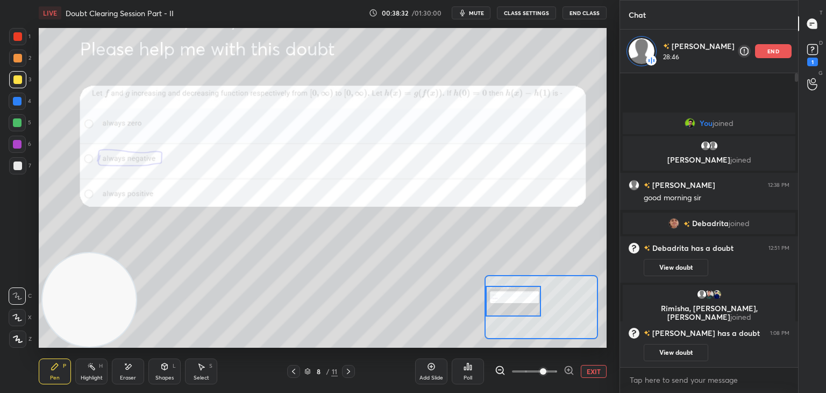
drag, startPoint x: 546, startPoint y: 302, endPoint x: 519, endPoint y: 298, distance: 27.7
click at [519, 298] on div at bounding box center [514, 301] width 56 height 31
click at [19, 35] on div at bounding box center [17, 36] width 9 height 9
click at [602, 371] on button "EXIT" at bounding box center [594, 371] width 26 height 13
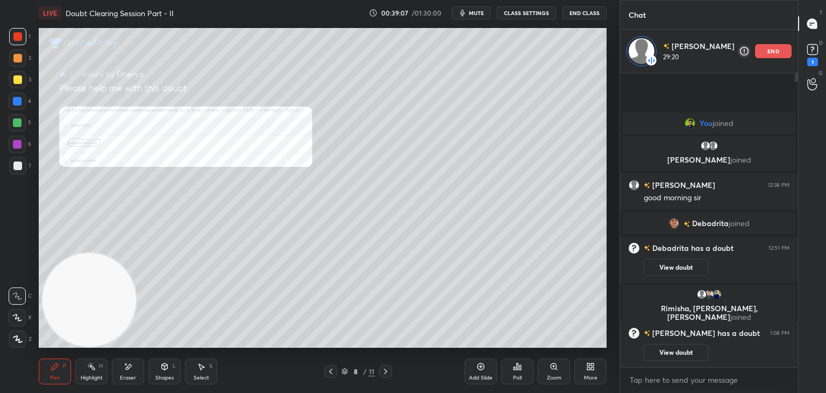
click at [383, 368] on icon at bounding box center [385, 371] width 9 height 9
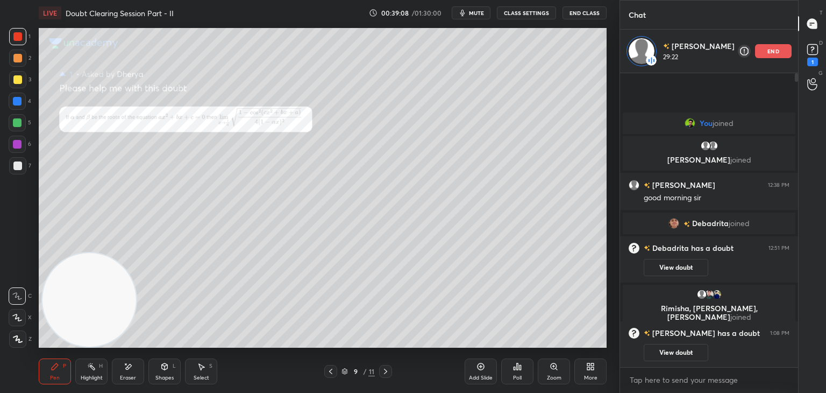
click at [551, 367] on icon at bounding box center [554, 366] width 6 height 6
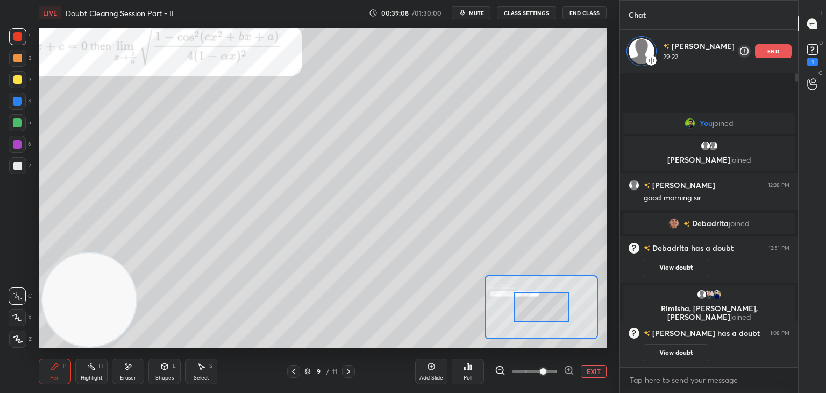
click at [546, 371] on span at bounding box center [543, 371] width 6 height 6
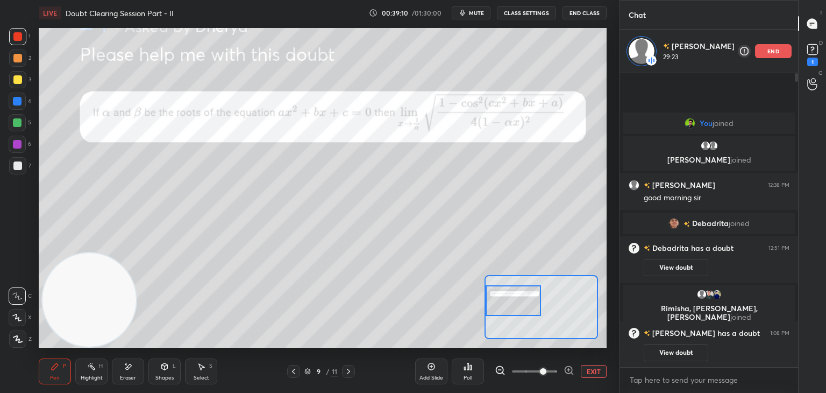
drag, startPoint x: 541, startPoint y: 301, endPoint x: 506, endPoint y: 295, distance: 36.1
click at [506, 295] on div at bounding box center [514, 300] width 56 height 31
click at [347, 368] on icon at bounding box center [348, 371] width 9 height 9
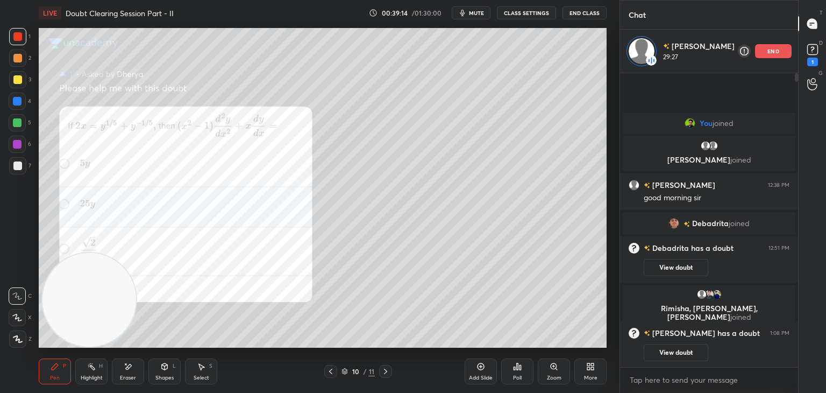
click at [383, 370] on icon at bounding box center [385, 371] width 9 height 9
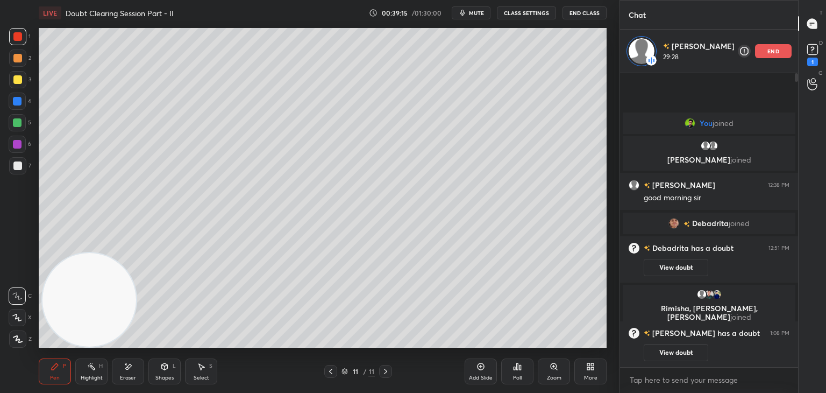
click at [334, 368] on icon at bounding box center [330, 371] width 9 height 9
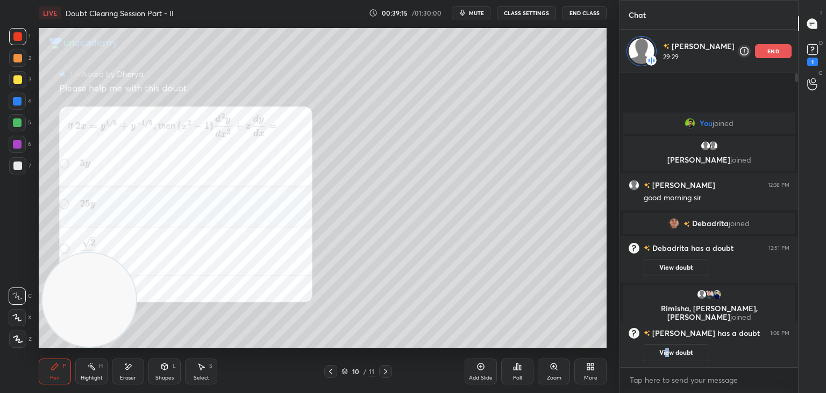
drag, startPoint x: 667, startPoint y: 351, endPoint x: 667, endPoint y: 343, distance: 8.6
click at [666, 349] on button "View doubt" at bounding box center [676, 352] width 65 height 17
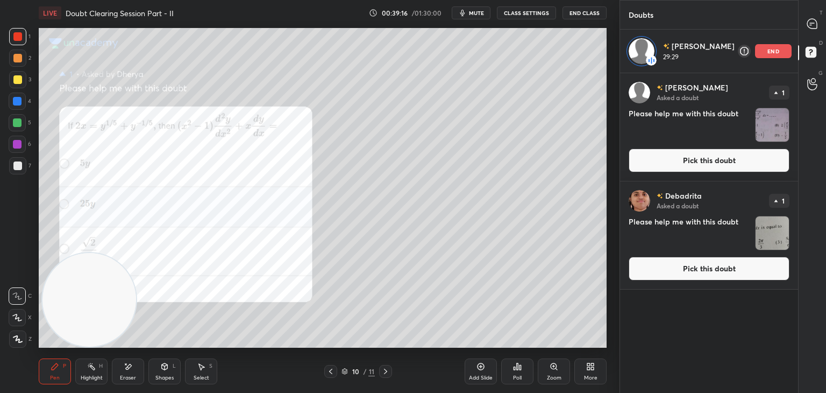
click at [685, 261] on button "Pick this doubt" at bounding box center [709, 269] width 161 height 24
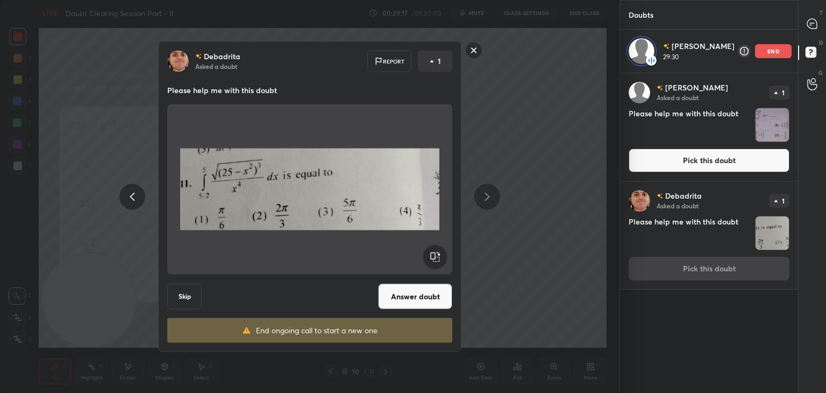
click at [413, 304] on button "Answer doubt" at bounding box center [415, 296] width 74 height 26
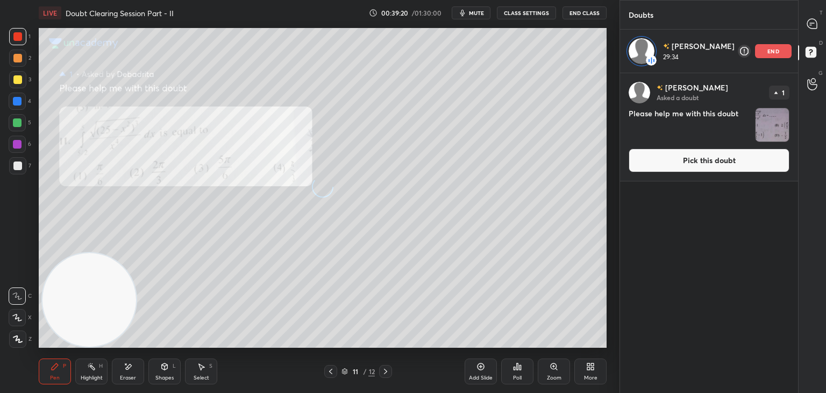
click at [719, 161] on button "Pick this doubt" at bounding box center [709, 160] width 161 height 24
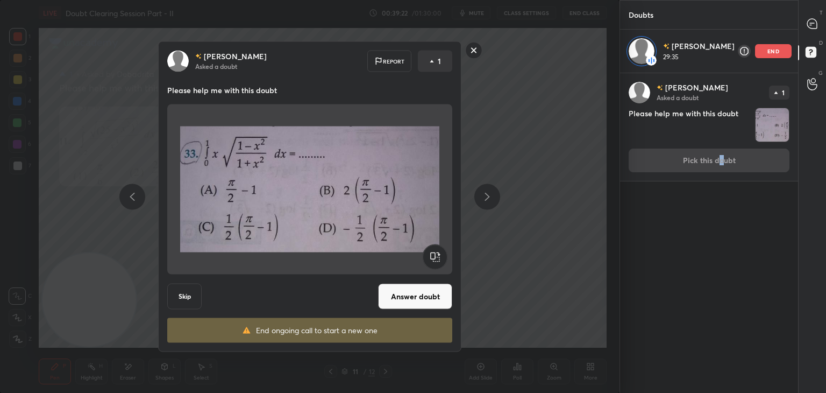
drag, startPoint x: 404, startPoint y: 295, endPoint x: 416, endPoint y: 266, distance: 31.4
click at [404, 295] on button "Answer doubt" at bounding box center [415, 296] width 74 height 26
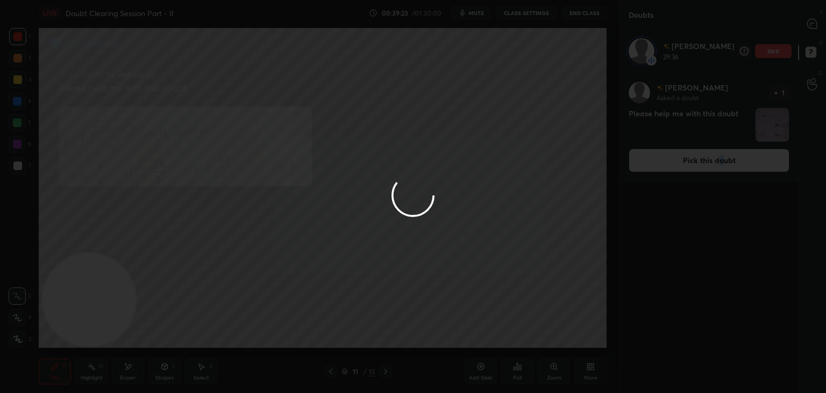
drag, startPoint x: 813, startPoint y: 29, endPoint x: 807, endPoint y: 27, distance: 6.0
click at [813, 28] on div at bounding box center [413, 196] width 826 height 393
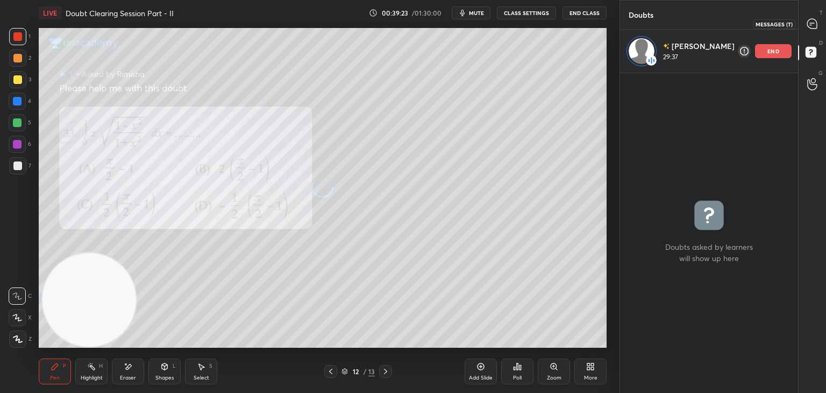
click at [809, 26] on icon at bounding box center [812, 24] width 10 height 10
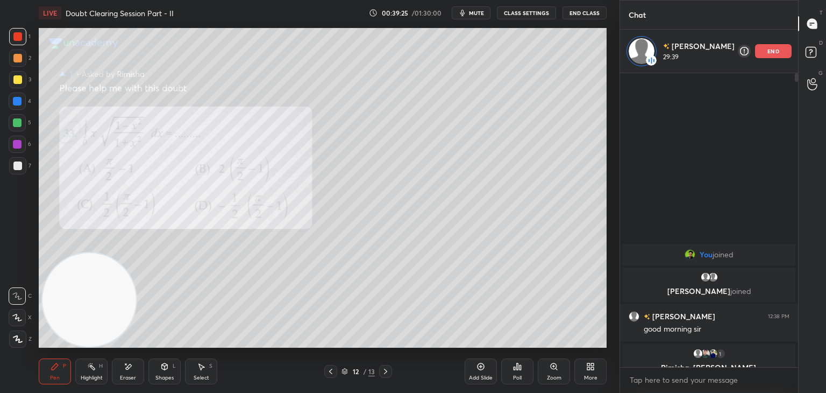
click at [329, 371] on icon at bounding box center [330, 371] width 9 height 9
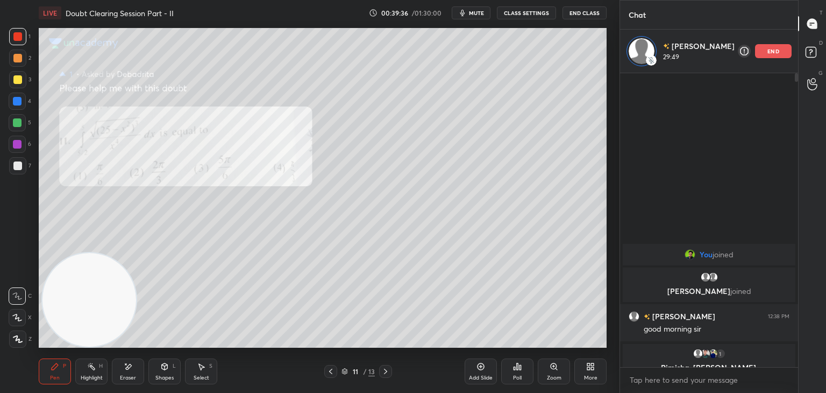
click at [777, 52] on p "end" at bounding box center [774, 50] width 12 height 5
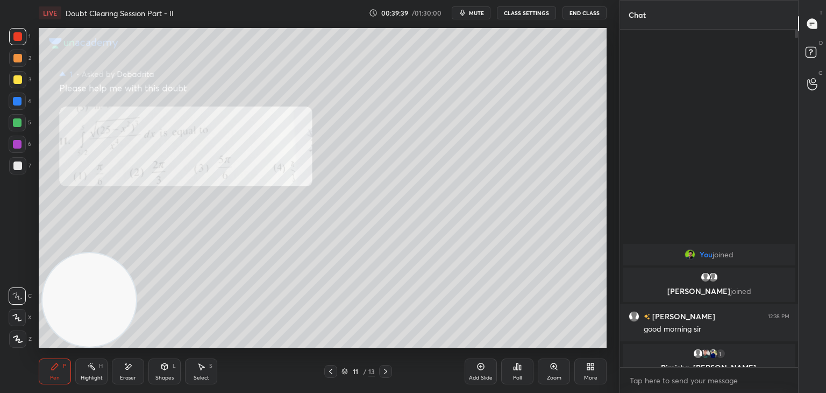
click at [22, 80] on div at bounding box center [17, 79] width 17 height 17
drag, startPoint x: 380, startPoint y: 375, endPoint x: 393, endPoint y: 352, distance: 25.8
click at [381, 375] on div at bounding box center [385, 371] width 13 height 13
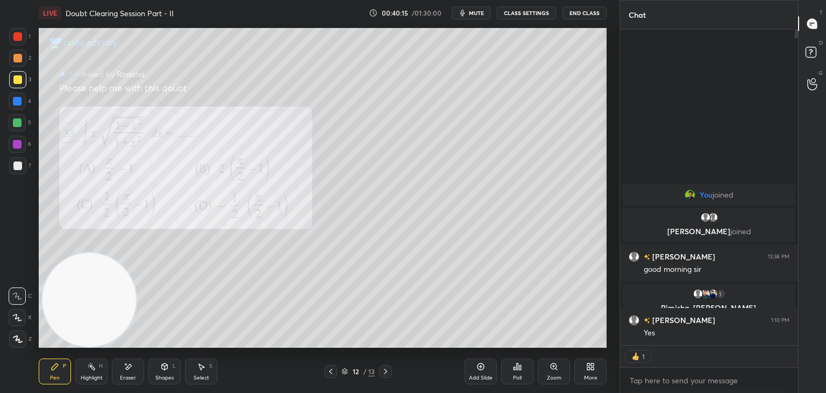
scroll to position [334, 175]
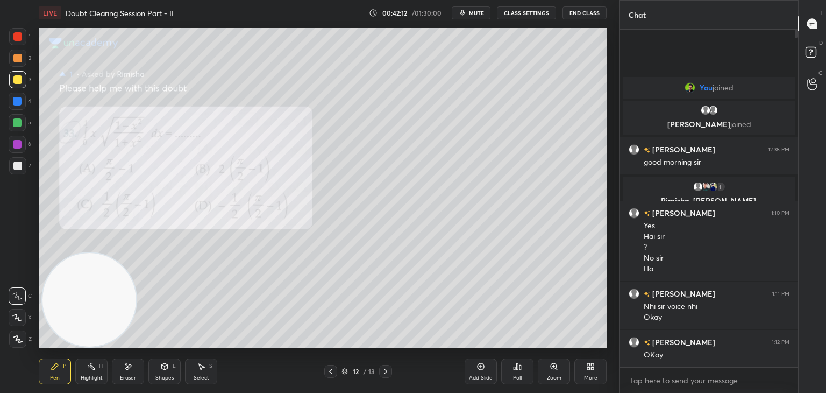
click at [136, 370] on div "Eraser" at bounding box center [128, 371] width 32 height 26
click at [45, 365] on div "Pen P" at bounding box center [55, 371] width 32 height 26
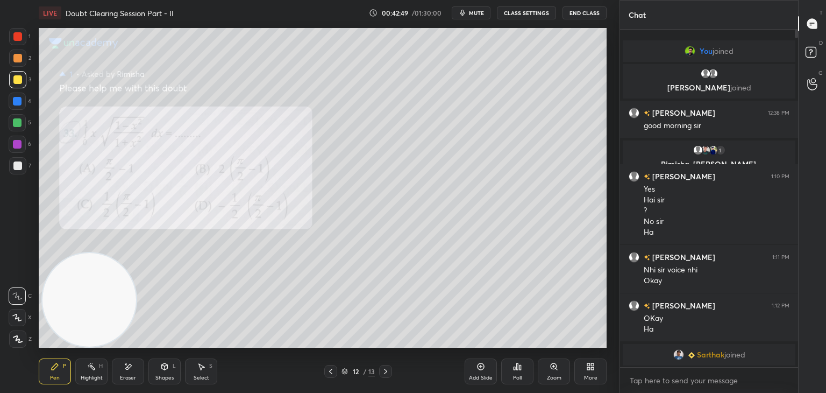
click at [12, 162] on div at bounding box center [17, 165] width 17 height 17
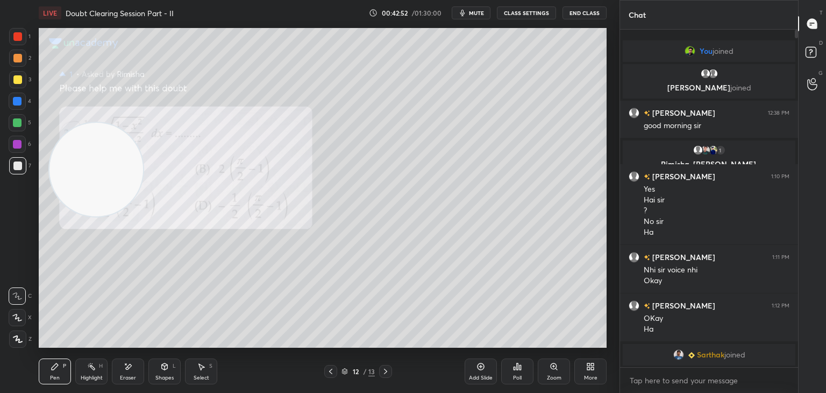
drag, startPoint x: 86, startPoint y: 252, endPoint x: 112, endPoint y: 54, distance: 199.1
click at [110, 123] on video at bounding box center [96, 170] width 94 height 94
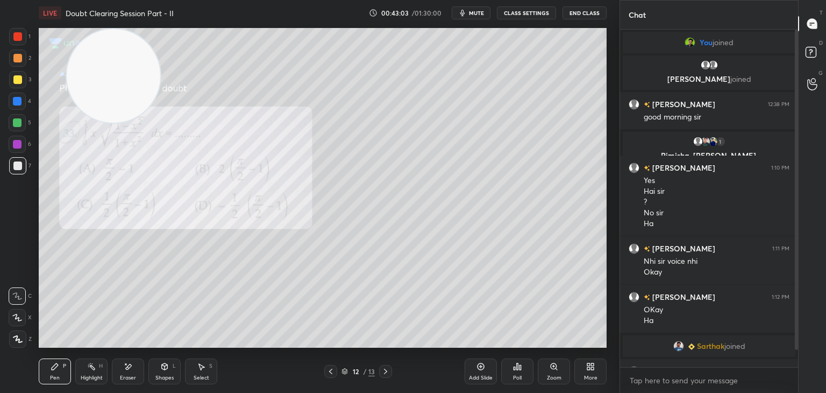
scroll to position [29, 0]
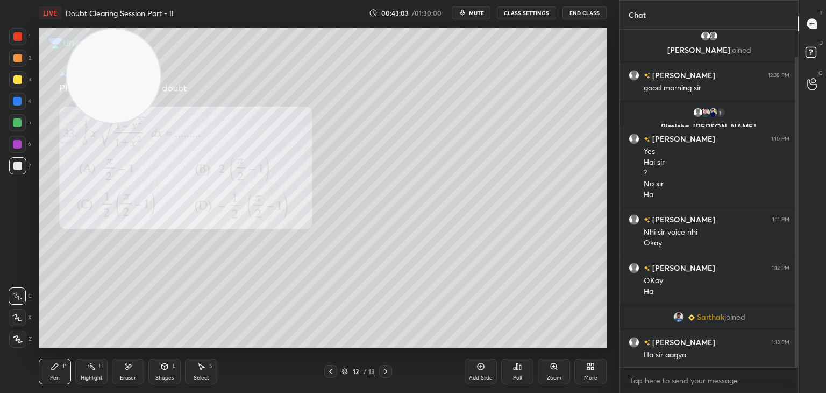
drag, startPoint x: 795, startPoint y: 156, endPoint x: 797, endPoint y: 202, distance: 45.7
click at [797, 202] on div at bounding box center [796, 211] width 3 height 310
click at [327, 371] on icon at bounding box center [330, 371] width 9 height 9
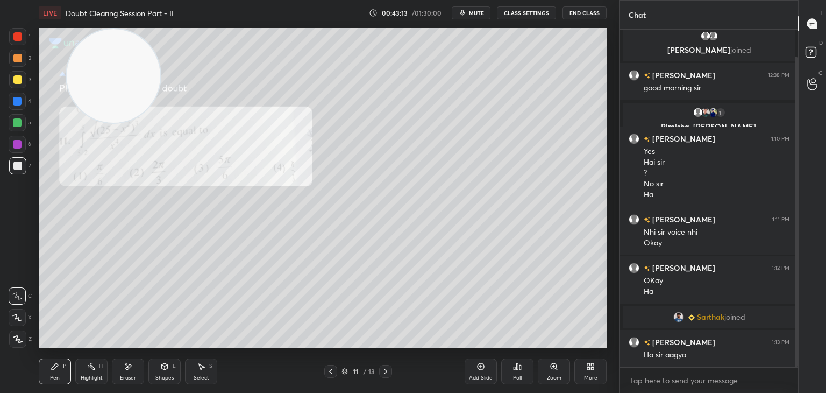
click at [329, 371] on icon at bounding box center [330, 371] width 9 height 9
click at [328, 370] on icon at bounding box center [330, 371] width 9 height 9
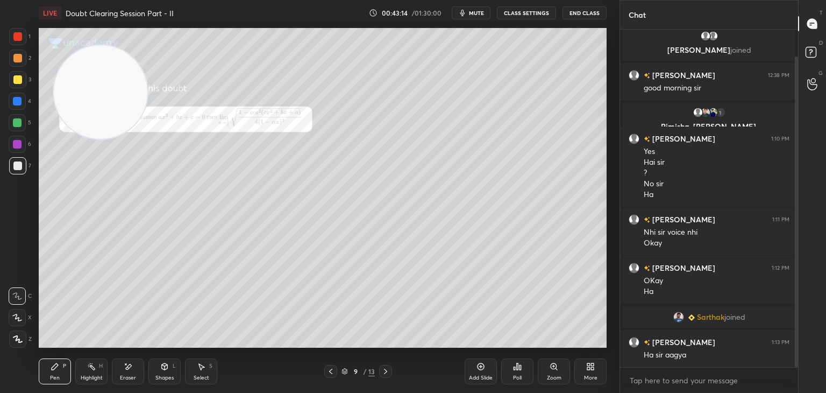
drag, startPoint x: 141, startPoint y: 98, endPoint x: 34, endPoint y: 416, distance: 335.4
click at [34, 0] on html "1 2 3 4 5 6 7 C X Z E E Erase all H H LIVE Doubt Clearing Session Part - II 00:…" at bounding box center [413, 0] width 826 height 0
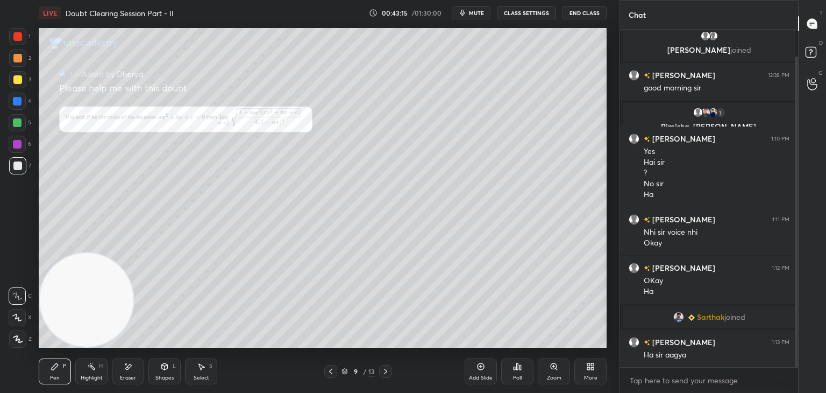
click at [326, 368] on icon at bounding box center [330, 371] width 9 height 9
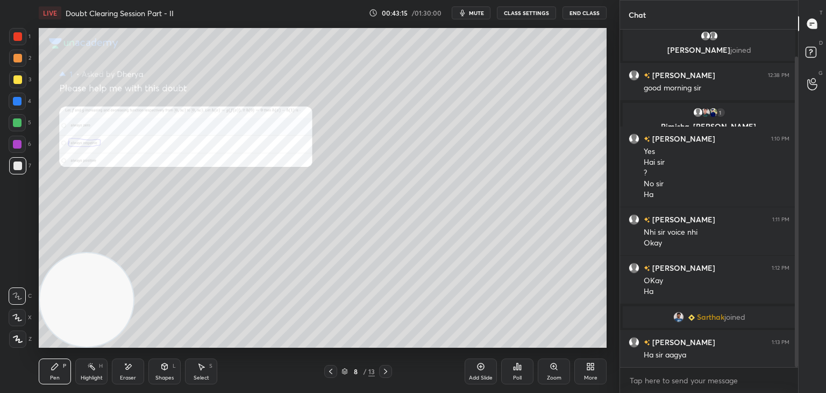
click at [387, 371] on icon at bounding box center [385, 371] width 9 height 9
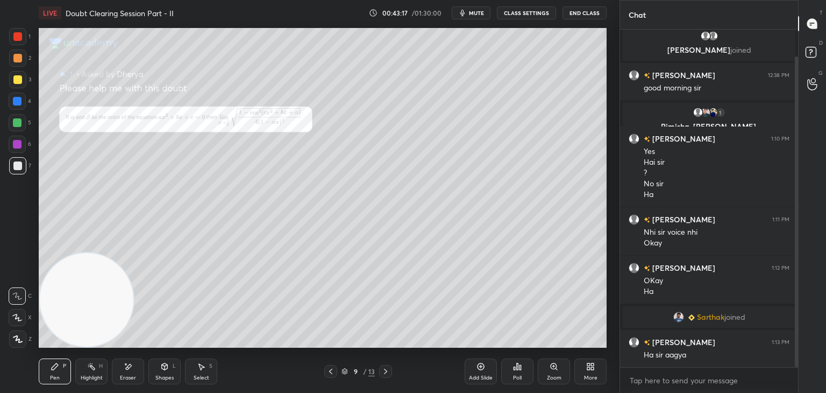
click at [551, 368] on icon at bounding box center [554, 366] width 9 height 9
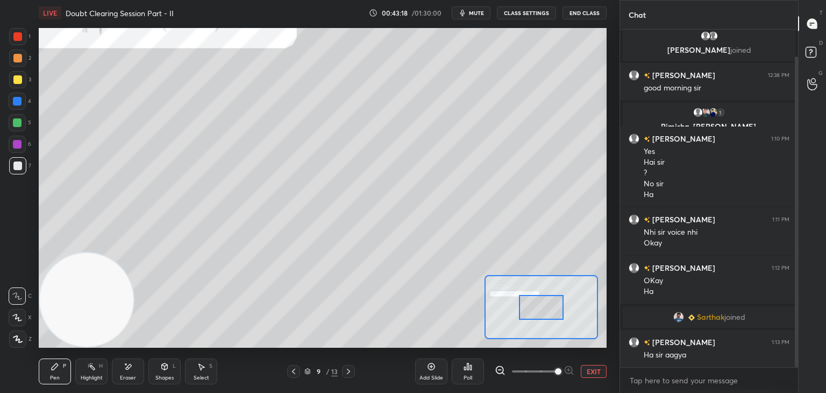
drag, startPoint x: 528, startPoint y: 303, endPoint x: 494, endPoint y: 295, distance: 34.7
click at [519, 296] on div at bounding box center [541, 307] width 45 height 25
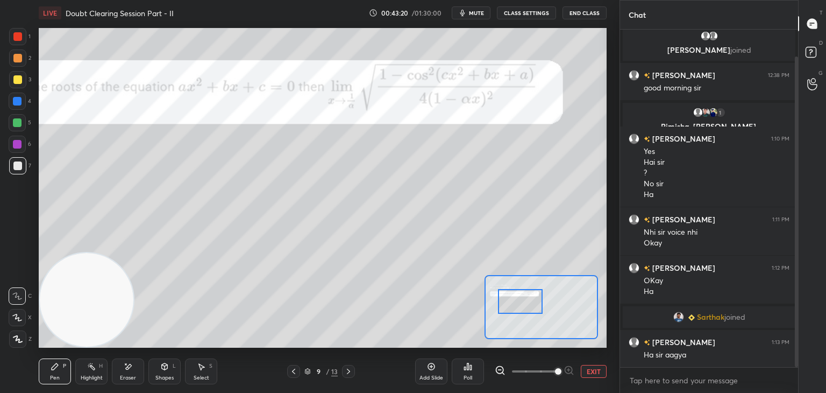
click at [522, 295] on div at bounding box center [520, 301] width 45 height 25
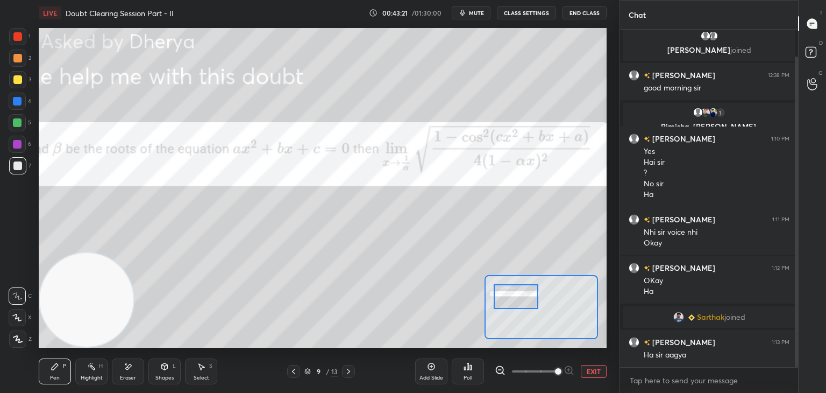
click at [544, 368] on span at bounding box center [534, 371] width 45 height 16
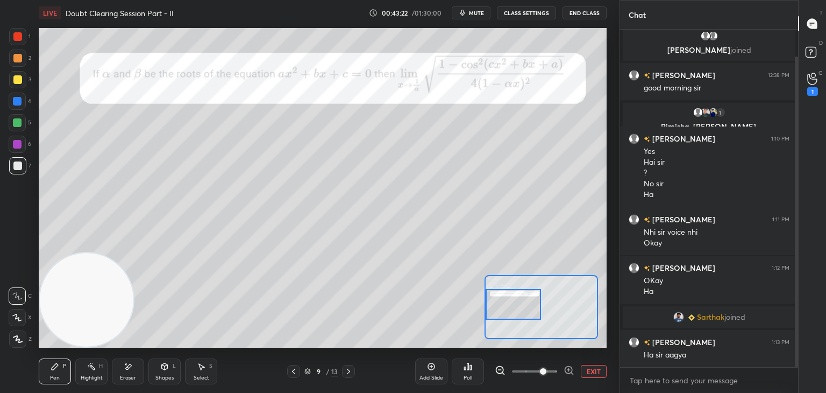
drag, startPoint x: 525, startPoint y: 302, endPoint x: 517, endPoint y: 295, distance: 10.6
click at [518, 309] on div at bounding box center [514, 304] width 56 height 31
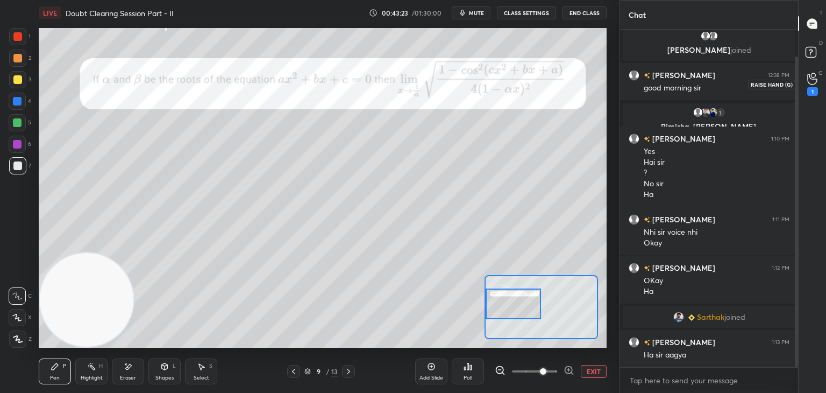
click at [808, 82] on icon at bounding box center [812, 79] width 10 height 12
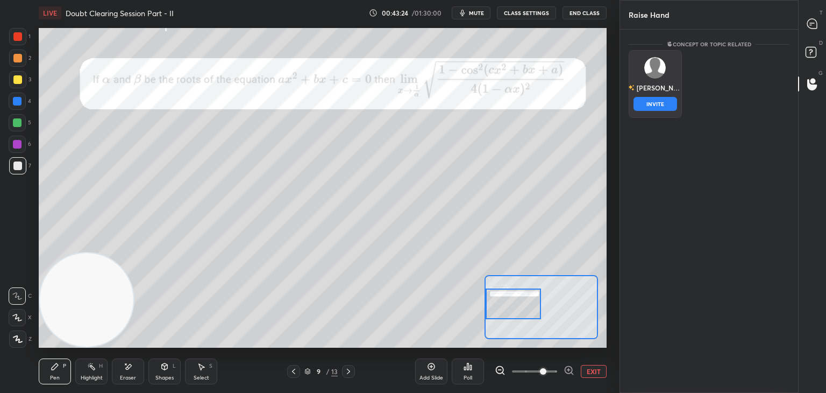
click at [651, 85] on div "[PERSON_NAME]" at bounding box center [655, 88] width 54 height 18
click at [653, 108] on button "INVITE" at bounding box center [656, 104] width 44 height 14
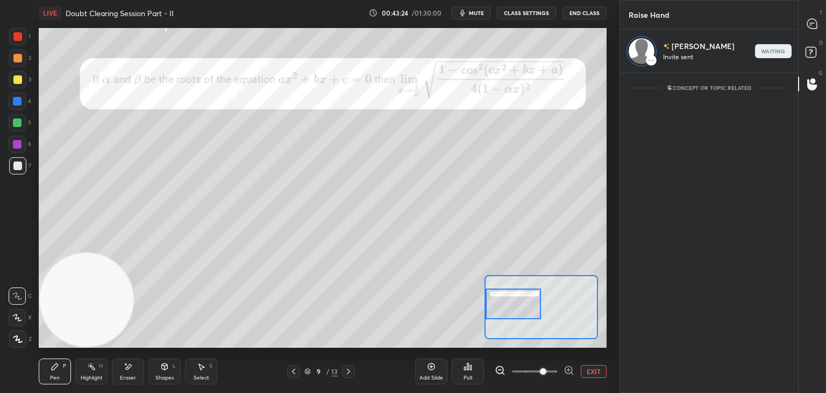
click at [797, 27] on div "Raise Hand [PERSON_NAME] Invite sent waiting Enable hand raising Enable raise h…" at bounding box center [723, 196] width 207 height 393
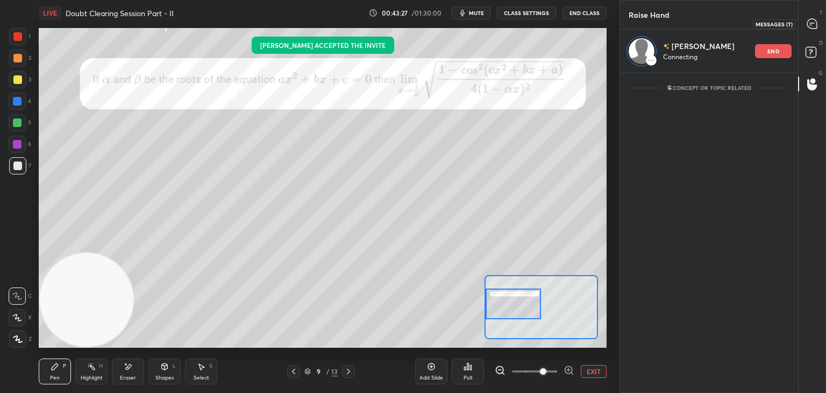
click at [813, 23] on icon at bounding box center [812, 23] width 11 height 11
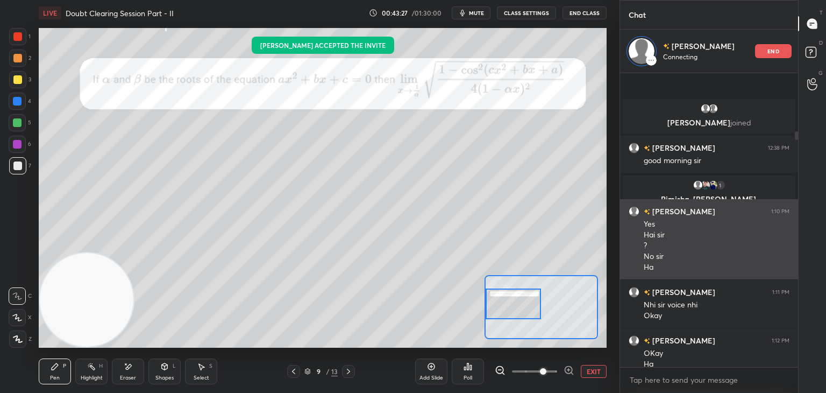
scroll to position [290, 175]
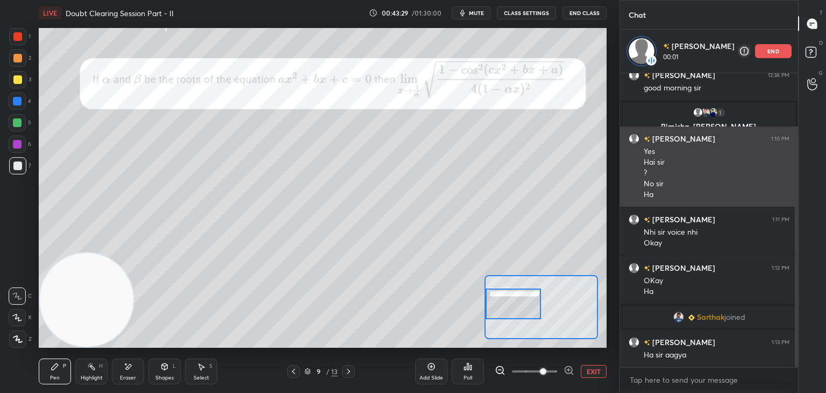
drag, startPoint x: 794, startPoint y: 137, endPoint x: 780, endPoint y: 159, distance: 26.4
click at [795, 160] on div at bounding box center [796, 249] width 3 height 236
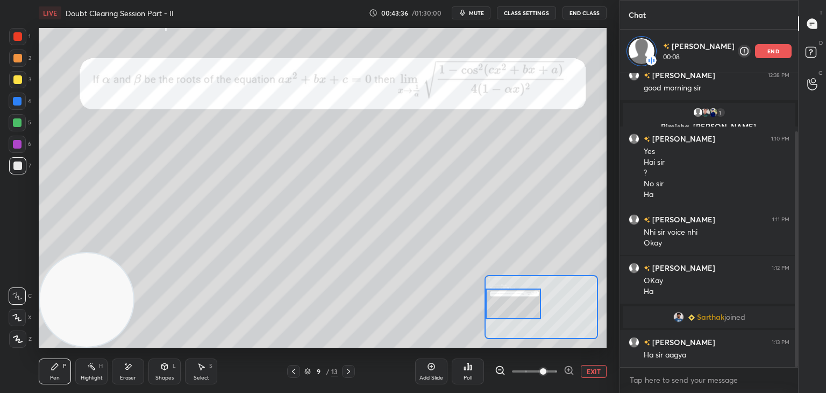
click at [292, 374] on icon at bounding box center [293, 371] width 9 height 9
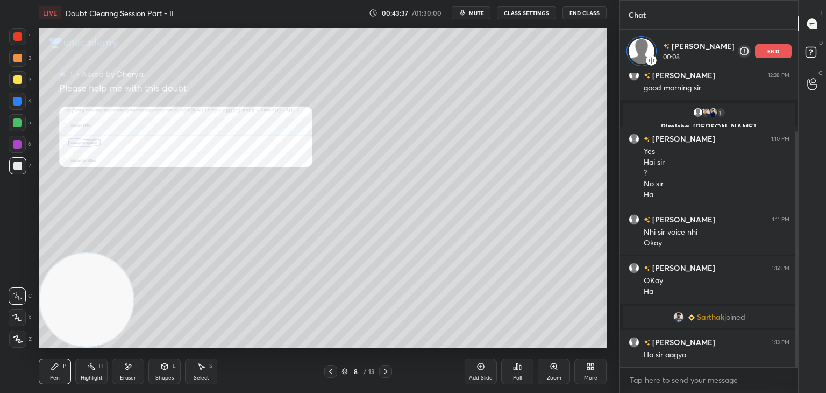
scroll to position [140, 0]
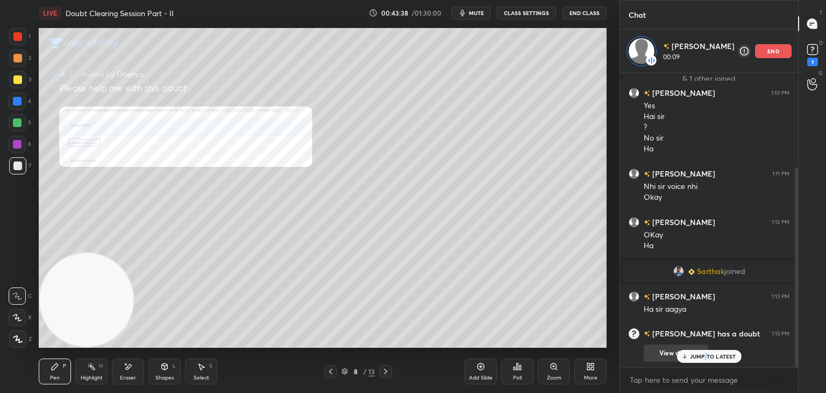
click at [706, 355] on p "JUMP TO LATEST" at bounding box center [713, 356] width 46 height 6
click at [392, 368] on div "8 / 13" at bounding box center [358, 371] width 213 height 13
click at [387, 372] on icon at bounding box center [385, 371] width 9 height 9
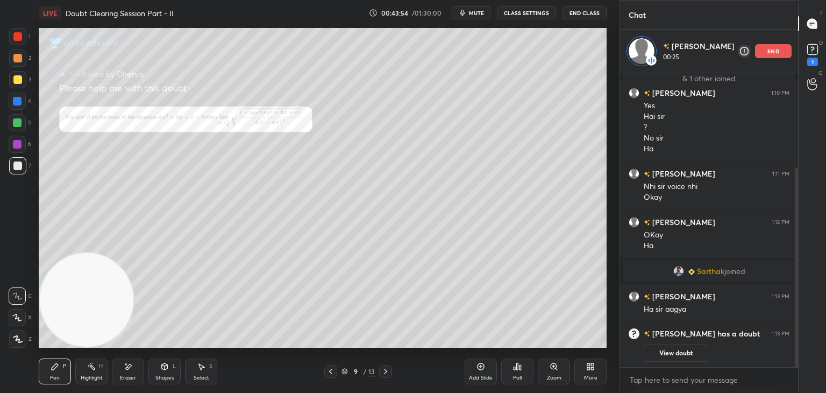
click at [551, 369] on icon at bounding box center [554, 366] width 9 height 9
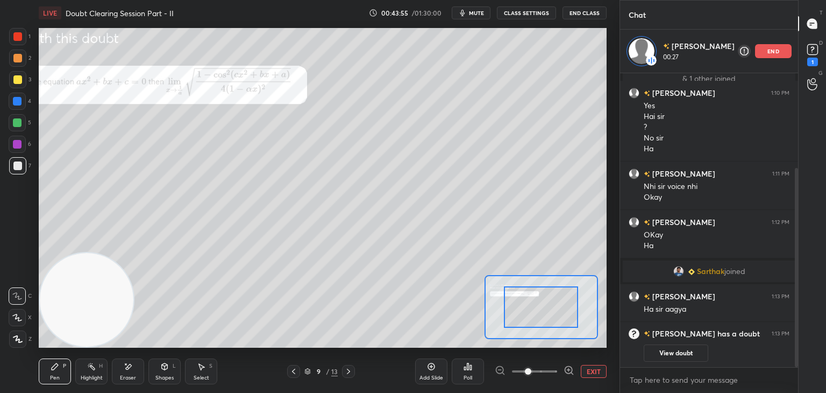
click at [545, 373] on span at bounding box center [534, 371] width 45 height 16
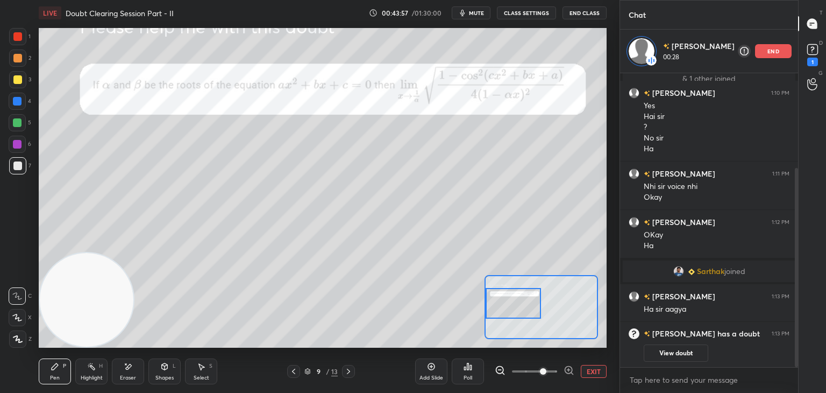
scroll to position [187, 0]
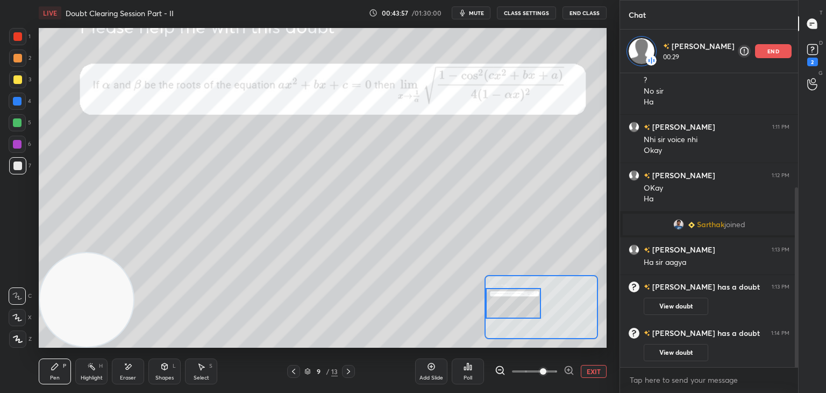
drag, startPoint x: 540, startPoint y: 301, endPoint x: 516, endPoint y: 300, distance: 24.2
click at [516, 300] on div at bounding box center [514, 303] width 56 height 31
click at [678, 351] on button "View doubt" at bounding box center [676, 352] width 65 height 17
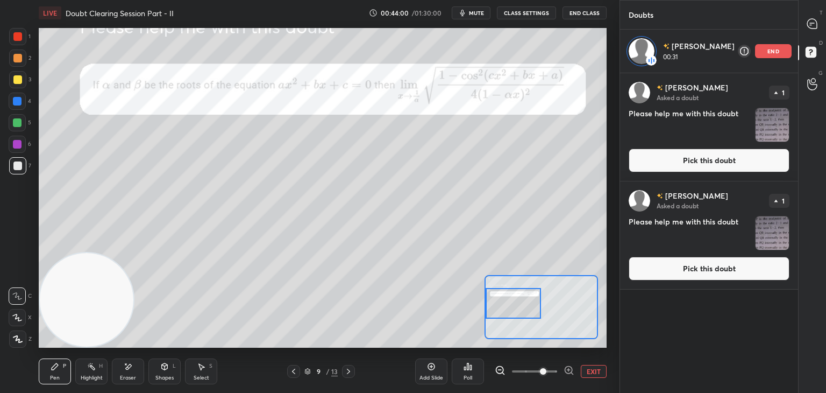
click at [674, 269] on button "Pick this doubt" at bounding box center [709, 269] width 161 height 24
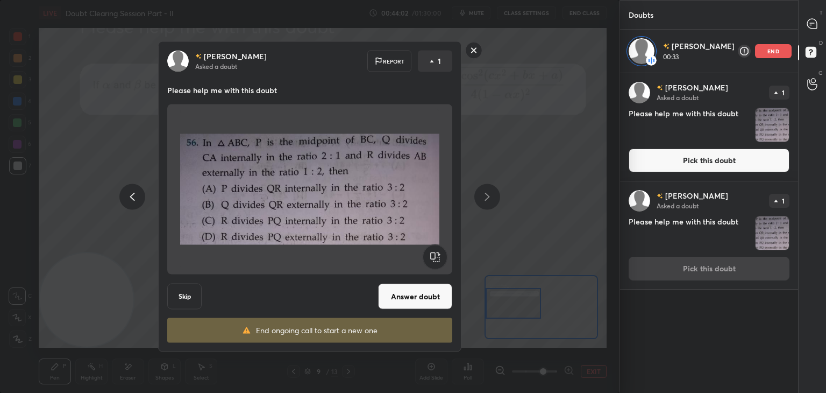
click at [691, 151] on button "Pick this doubt" at bounding box center [709, 160] width 161 height 24
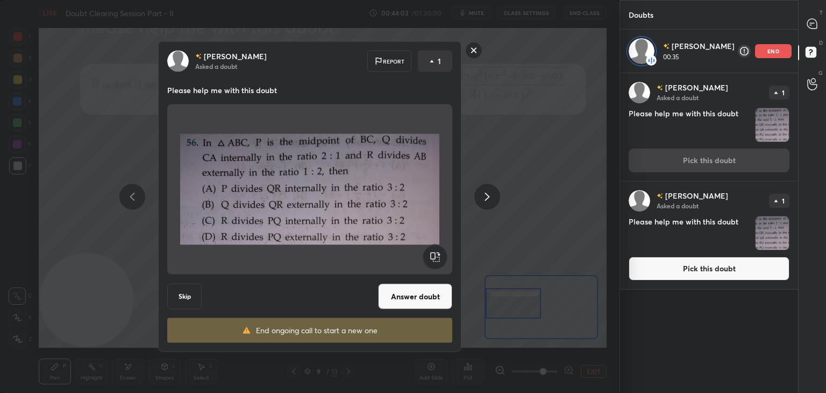
click at [674, 257] on button "Pick this doubt" at bounding box center [709, 269] width 161 height 24
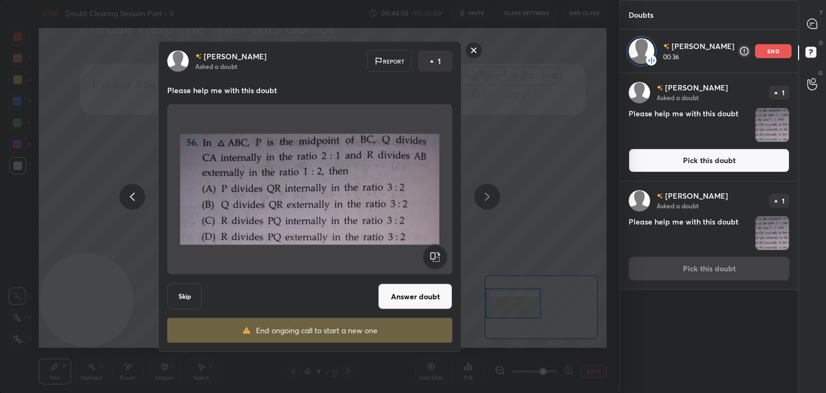
drag, startPoint x: 686, startPoint y: 152, endPoint x: 644, endPoint y: 140, distance: 43.6
click at [684, 152] on button "Pick this doubt" at bounding box center [709, 160] width 161 height 24
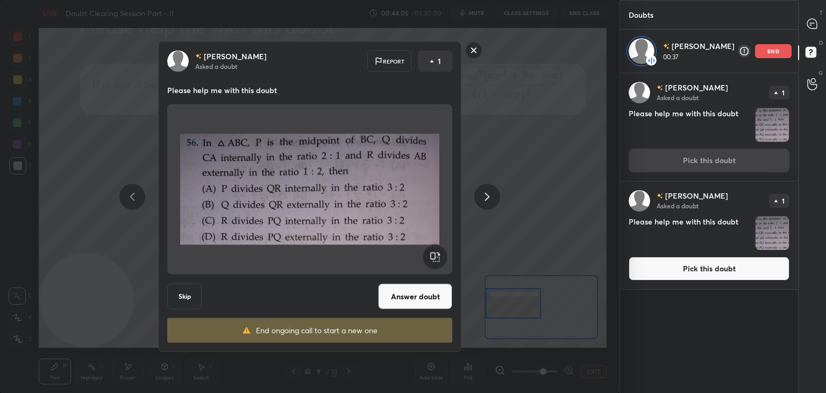
drag, startPoint x: 468, startPoint y: 52, endPoint x: 480, endPoint y: 49, distance: 11.7
click at [468, 53] on rect at bounding box center [474, 50] width 17 height 17
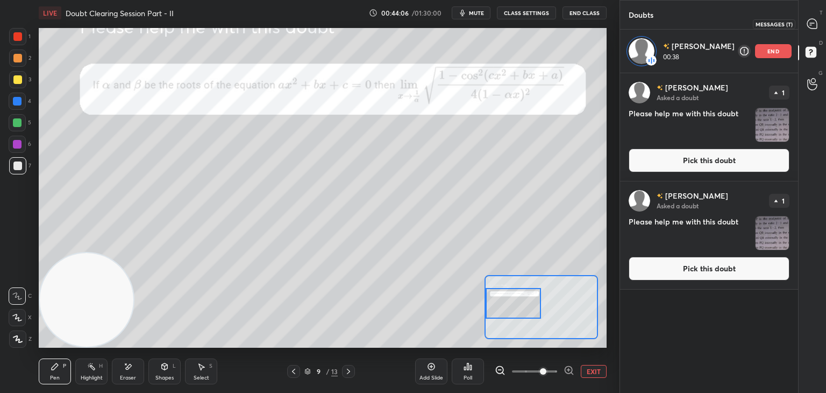
drag, startPoint x: 817, startPoint y: 29, endPoint x: 794, endPoint y: 39, distance: 25.5
click at [816, 25] on div at bounding box center [813, 23] width 22 height 19
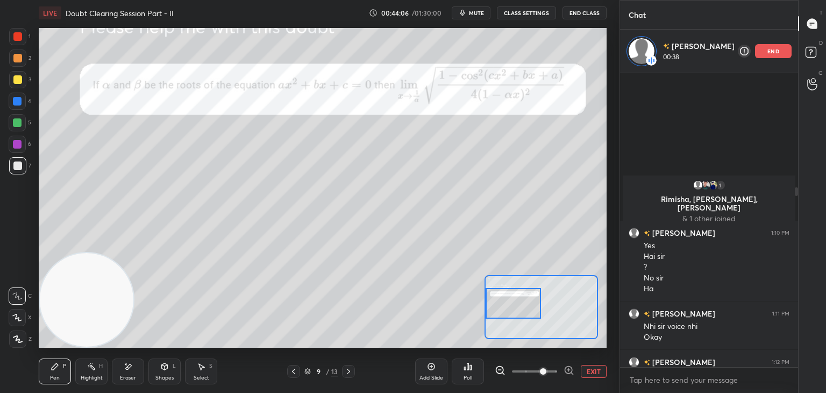
scroll to position [290, 175]
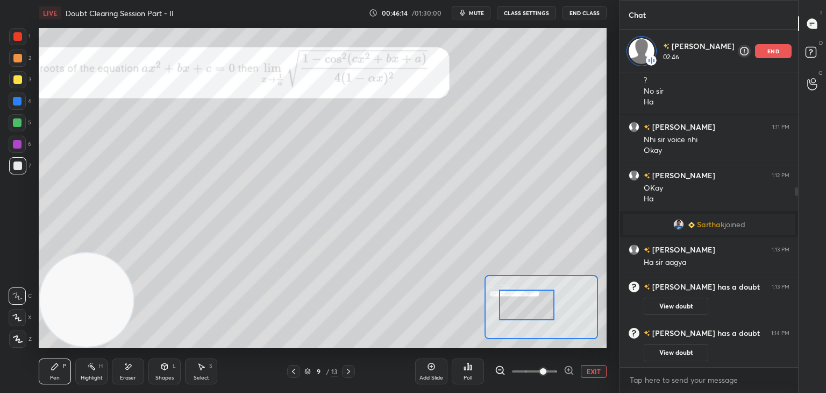
drag, startPoint x: 531, startPoint y: 307, endPoint x: 538, endPoint y: 300, distance: 10.3
click at [543, 307] on div at bounding box center [527, 304] width 56 height 31
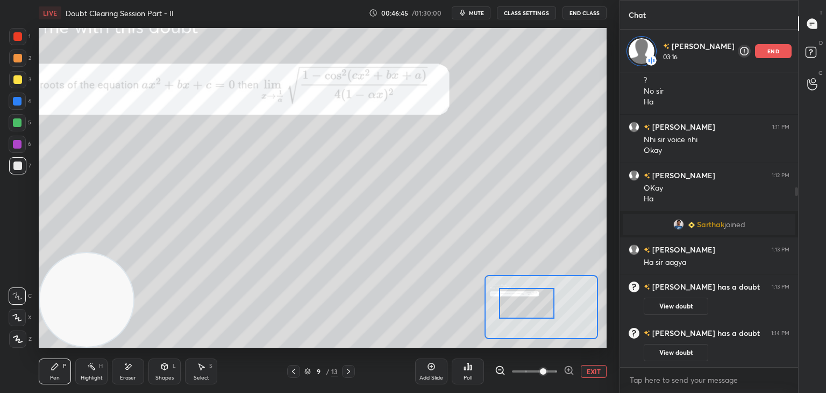
click at [129, 367] on icon at bounding box center [128, 366] width 9 height 9
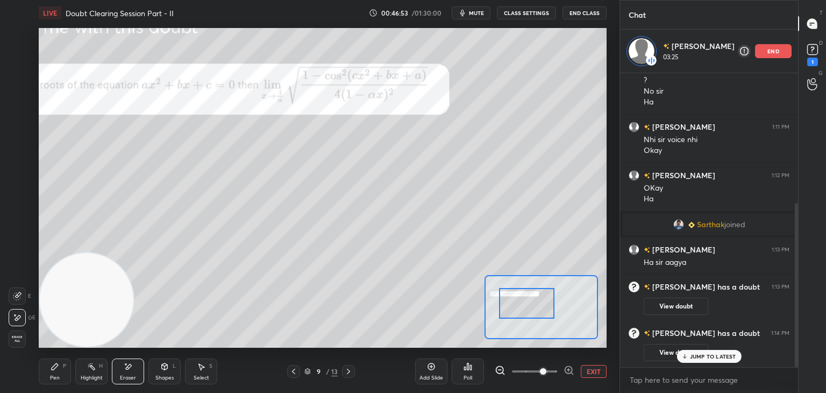
scroll to position [232, 0]
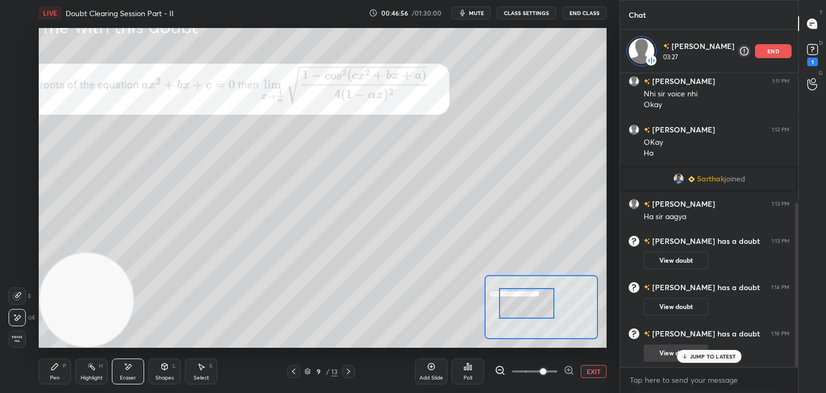
click at [700, 356] on p "JUMP TO LATEST" at bounding box center [713, 356] width 46 height 6
click at [53, 365] on icon at bounding box center [55, 366] width 9 height 9
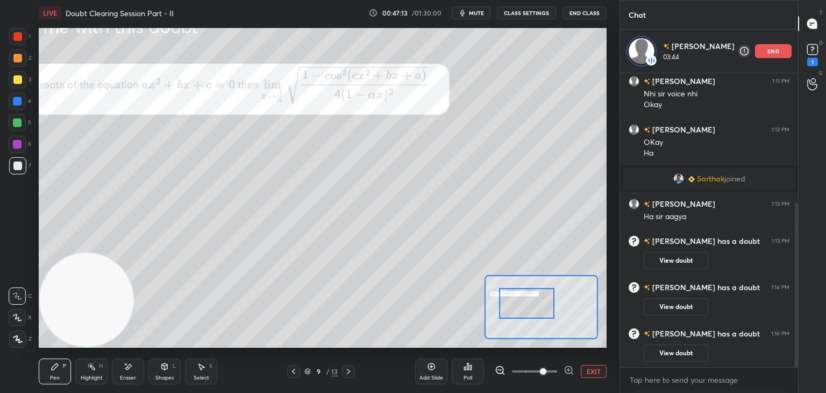
drag, startPoint x: 137, startPoint y: 367, endPoint x: 134, endPoint y: 362, distance: 6.0
click at [136, 366] on div "Eraser" at bounding box center [128, 371] width 32 height 26
drag, startPoint x: 67, startPoint y: 368, endPoint x: 67, endPoint y: 362, distance: 6.5
click at [65, 367] on div "Pen P" at bounding box center [55, 371] width 32 height 26
drag, startPoint x: 131, startPoint y: 374, endPoint x: 146, endPoint y: 356, distance: 24.0
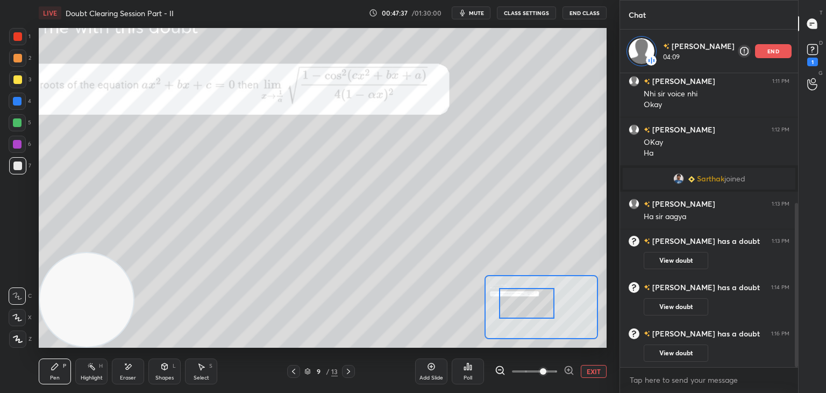
click at [133, 371] on div "Eraser" at bounding box center [128, 371] width 32 height 26
click at [55, 372] on div "Pen P" at bounding box center [55, 371] width 32 height 26
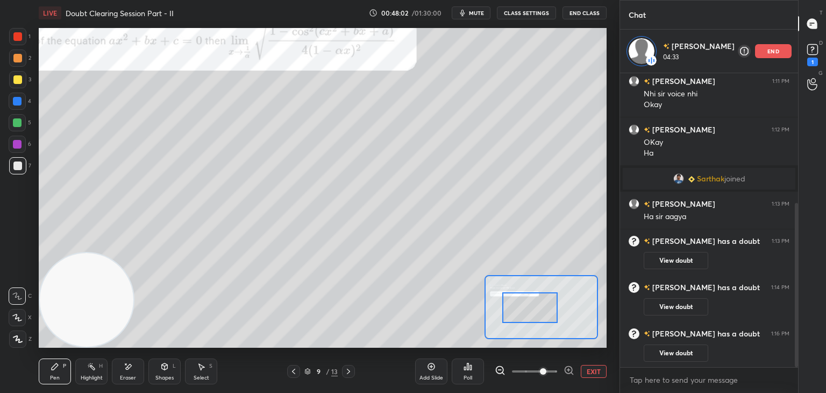
drag, startPoint x: 531, startPoint y: 307, endPoint x: 536, endPoint y: 312, distance: 6.5
click at [536, 312] on div at bounding box center [530, 307] width 56 height 31
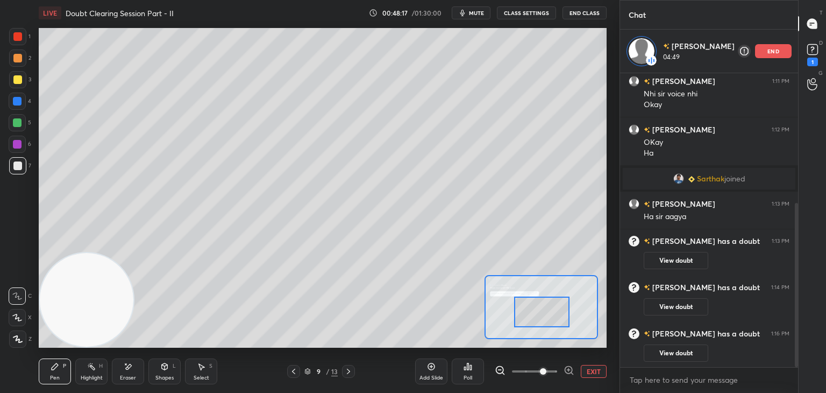
drag, startPoint x: 537, startPoint y: 322, endPoint x: 548, endPoint y: 325, distance: 11.2
click at [548, 325] on div at bounding box center [542, 311] width 56 height 31
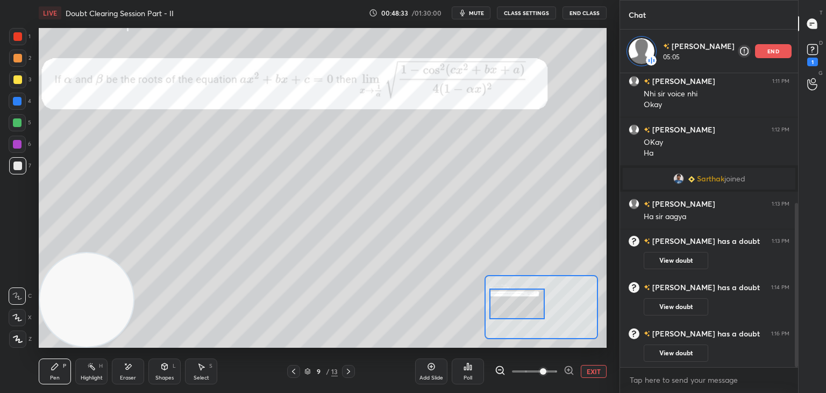
drag, startPoint x: 545, startPoint y: 310, endPoint x: 521, endPoint y: 303, distance: 25.2
click at [521, 303] on div at bounding box center [517, 303] width 56 height 31
click at [592, 372] on button "EXIT" at bounding box center [594, 371] width 26 height 13
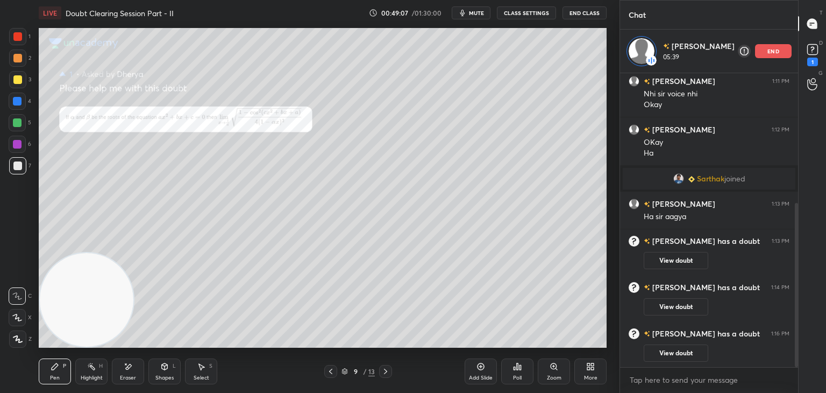
click at [133, 366] on div "Eraser" at bounding box center [128, 371] width 32 height 26
click at [61, 368] on div "Pen P" at bounding box center [55, 371] width 32 height 26
click at [387, 370] on icon at bounding box center [385, 371] width 9 height 9
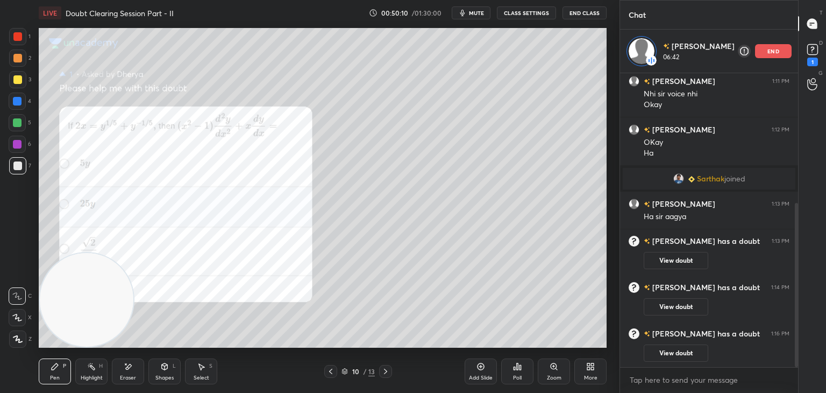
click at [553, 371] on div "Zoom" at bounding box center [554, 371] width 32 height 26
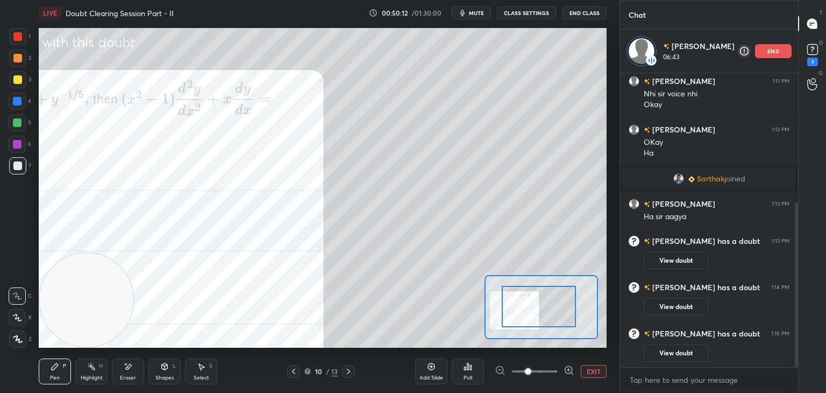
drag, startPoint x: 508, startPoint y: 307, endPoint x: 487, endPoint y: 310, distance: 21.1
click at [502, 310] on div at bounding box center [539, 306] width 74 height 41
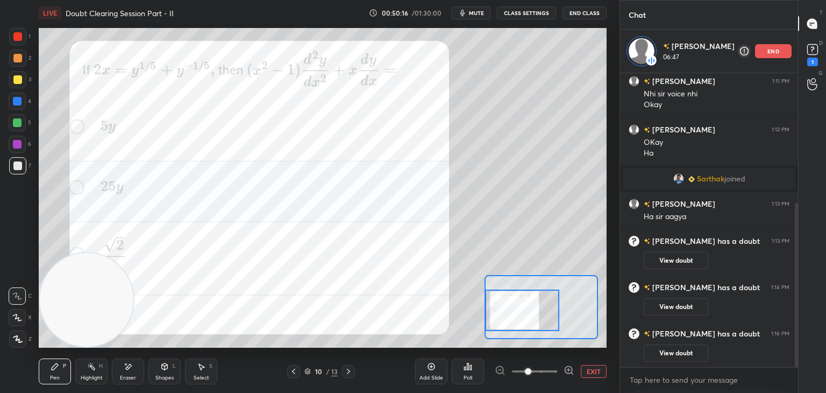
click at [19, 35] on div at bounding box center [17, 36] width 9 height 9
click at [586, 372] on button "EXIT" at bounding box center [594, 371] width 26 height 13
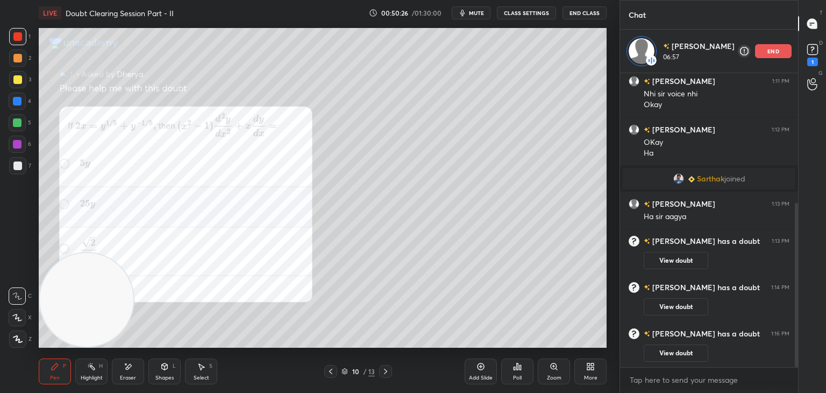
drag, startPoint x: 330, startPoint y: 374, endPoint x: 332, endPoint y: 366, distance: 7.7
click at [329, 374] on icon at bounding box center [330, 371] width 9 height 9
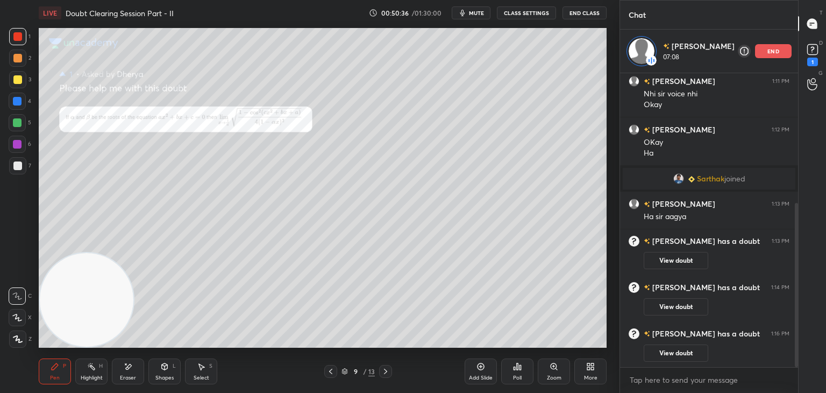
click at [380, 371] on div at bounding box center [385, 371] width 13 height 13
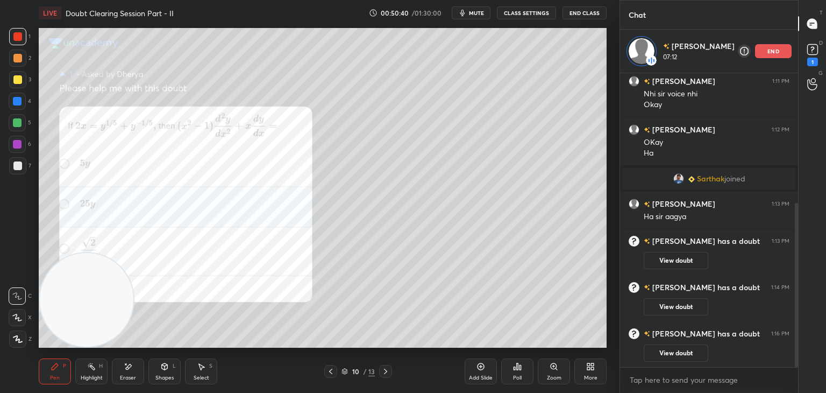
click at [549, 370] on div "Zoom" at bounding box center [554, 371] width 32 height 26
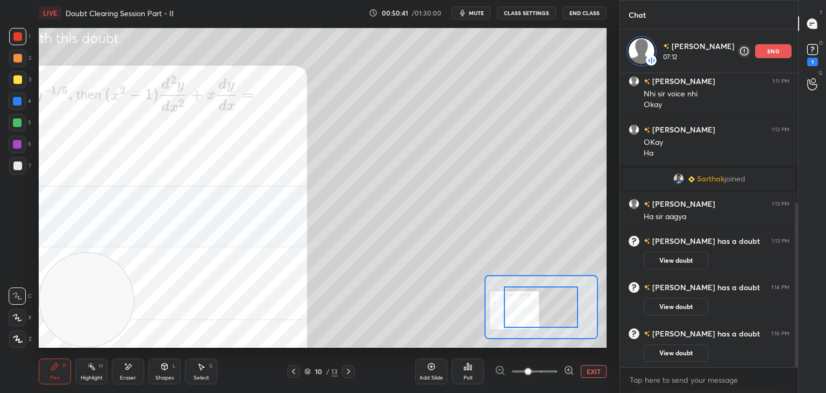
click at [546, 375] on span at bounding box center [534, 371] width 45 height 16
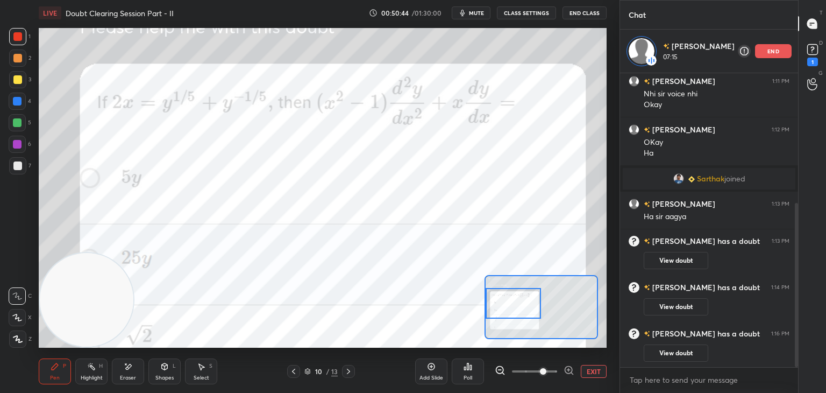
drag, startPoint x: 534, startPoint y: 316, endPoint x: 514, endPoint y: 290, distance: 32.2
click at [509, 309] on div at bounding box center [514, 303] width 56 height 31
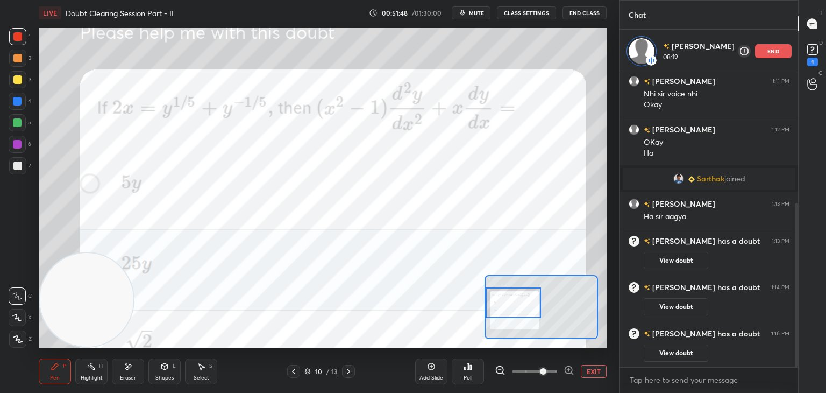
click at [585, 372] on button "EXIT" at bounding box center [594, 371] width 26 height 13
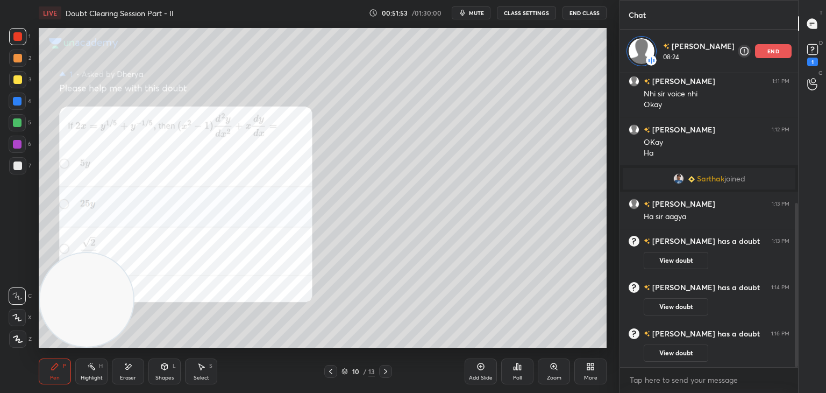
click at [23, 78] on div at bounding box center [17, 79] width 17 height 17
click at [383, 372] on icon at bounding box center [385, 371] width 9 height 9
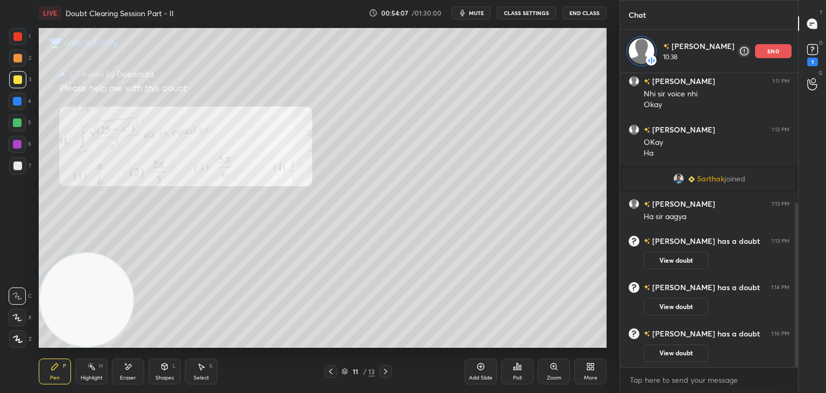
click at [385, 373] on icon at bounding box center [385, 371] width 9 height 9
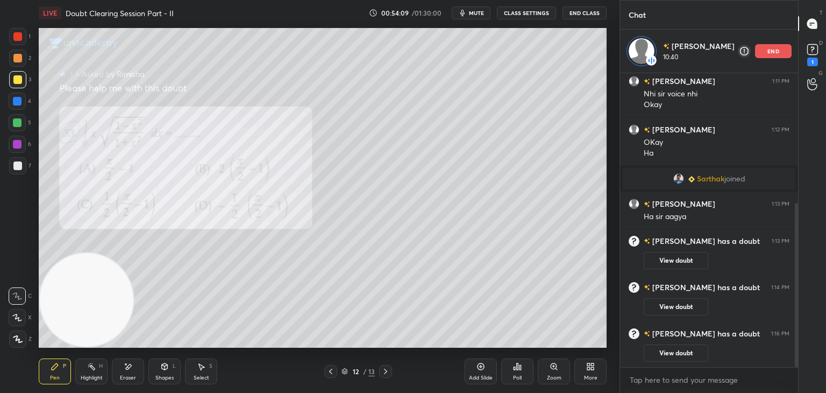
click at [381, 371] on div at bounding box center [385, 371] width 13 height 13
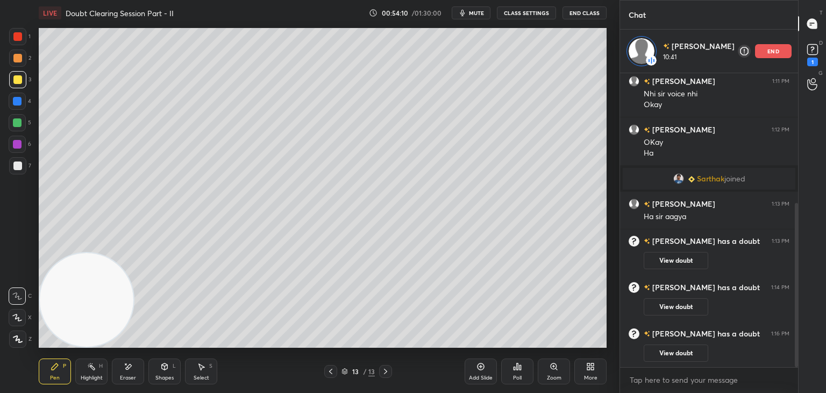
drag, startPoint x: 338, startPoint y: 369, endPoint x: 353, endPoint y: 356, distance: 19.8
click at [337, 369] on div "13 / 13" at bounding box center [358, 371] width 68 height 13
click at [665, 349] on button "View doubt" at bounding box center [676, 352] width 65 height 17
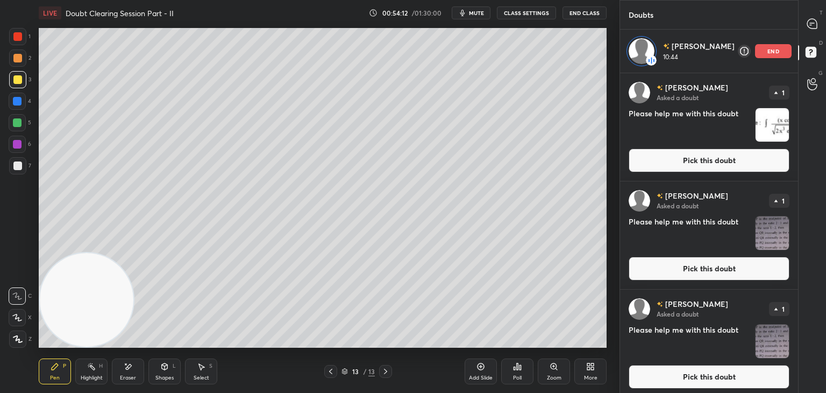
click at [686, 373] on button "Pick this doubt" at bounding box center [709, 377] width 161 height 24
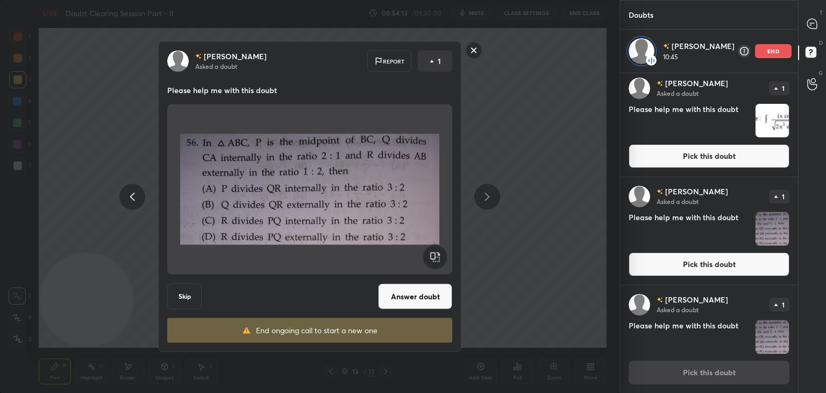
click at [427, 299] on button "Answer doubt" at bounding box center [415, 296] width 74 height 26
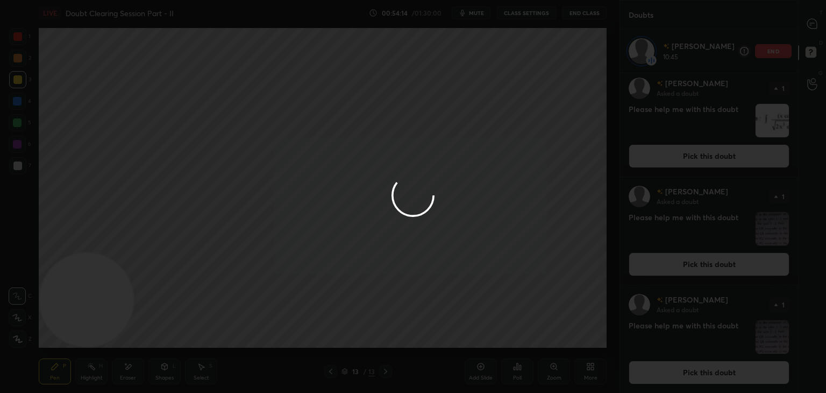
scroll to position [0, 0]
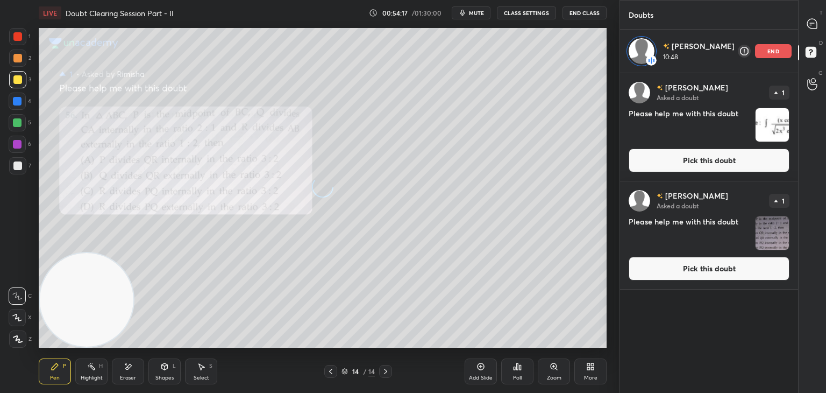
click at [672, 269] on button "Pick this doubt" at bounding box center [709, 269] width 161 height 24
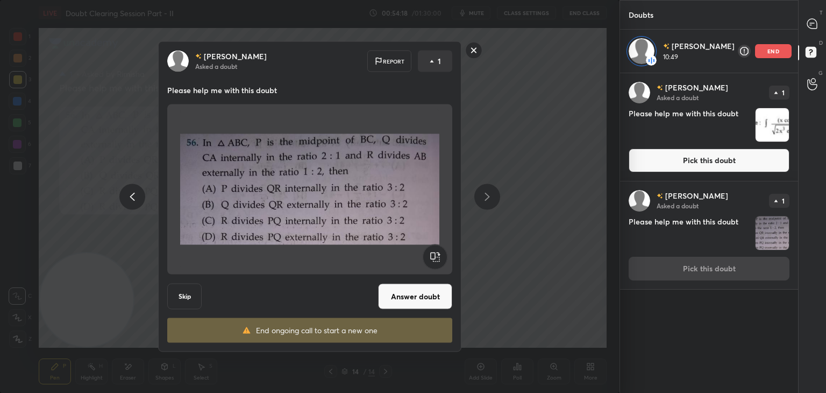
click at [431, 297] on button "Answer doubt" at bounding box center [415, 296] width 74 height 26
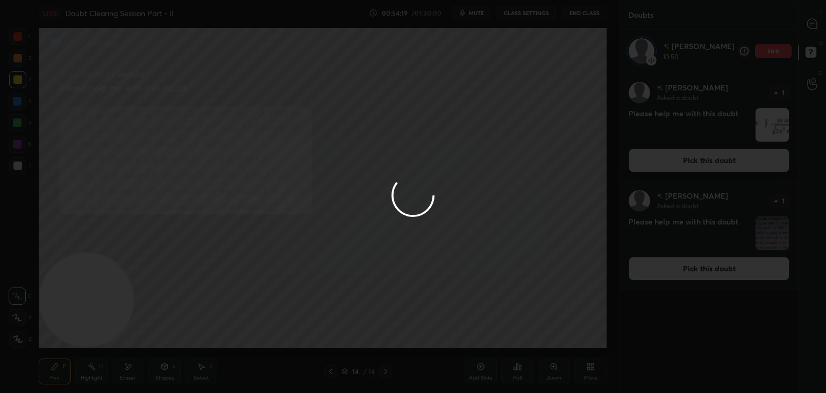
click at [697, 159] on div at bounding box center [413, 196] width 826 height 393
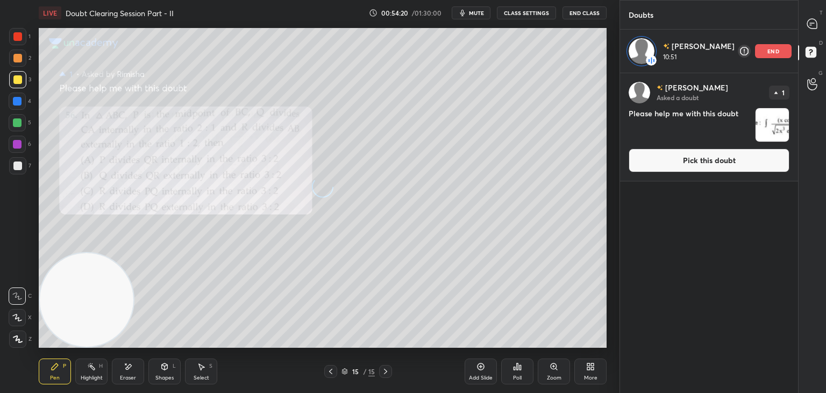
click at [686, 162] on button "Pick this doubt" at bounding box center [709, 160] width 161 height 24
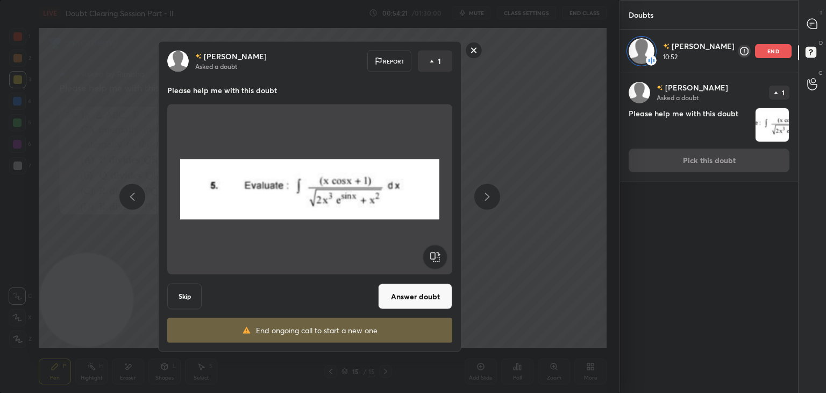
click at [414, 290] on button "Answer doubt" at bounding box center [415, 296] width 74 height 26
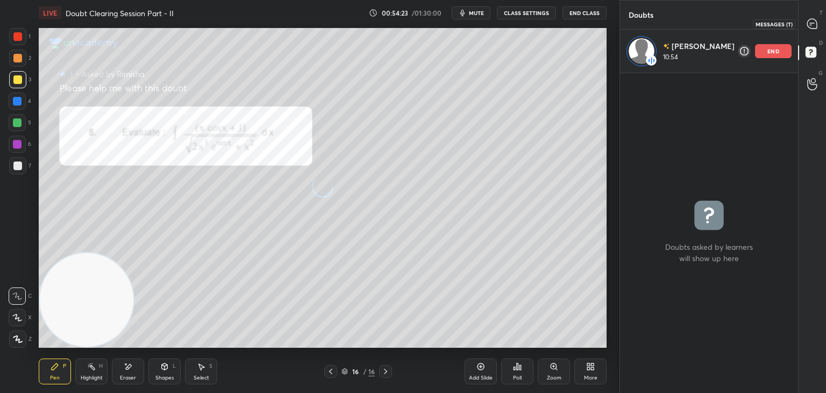
drag, startPoint x: 815, startPoint y: 24, endPoint x: 796, endPoint y: 25, distance: 19.4
click at [815, 24] on icon at bounding box center [812, 24] width 10 height 10
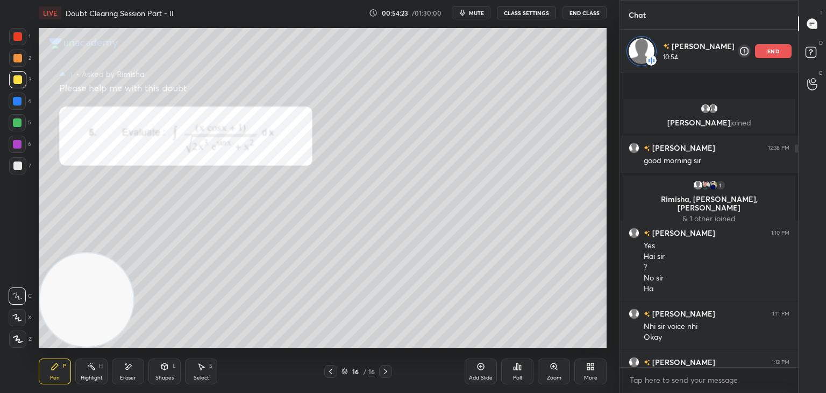
scroll to position [290, 175]
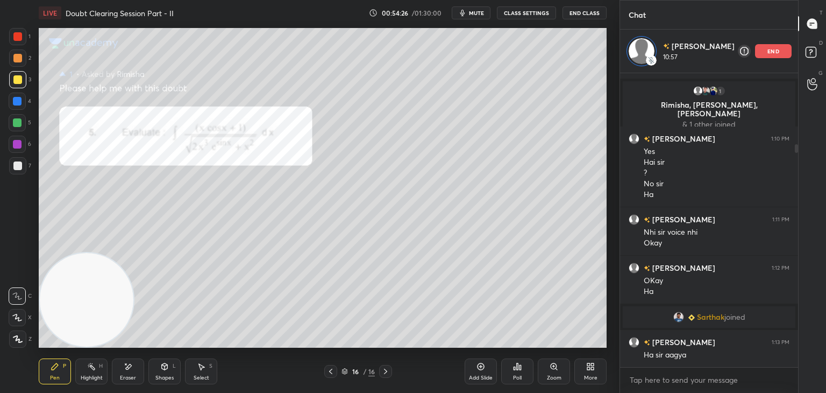
click at [19, 32] on div at bounding box center [17, 36] width 17 height 17
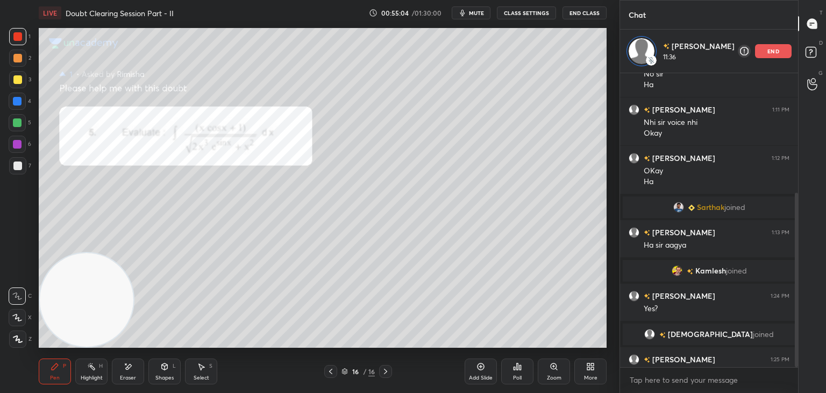
scroll to position [202, 0]
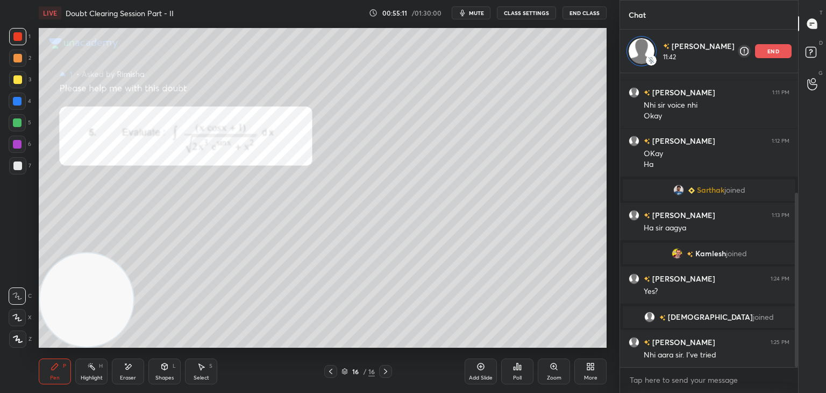
click at [17, 169] on div at bounding box center [17, 165] width 9 height 9
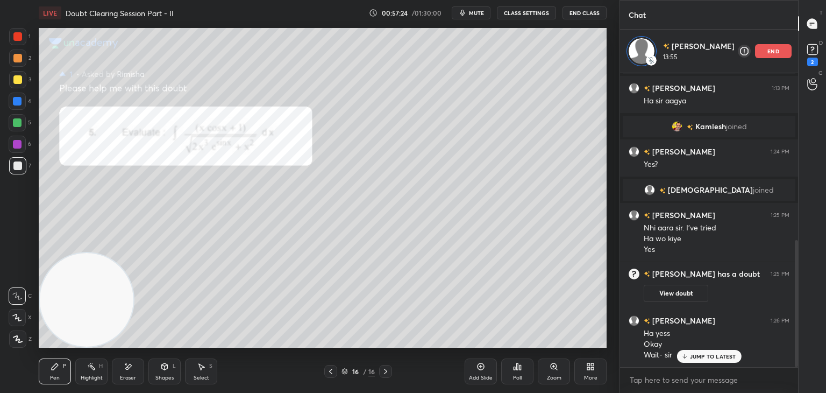
scroll to position [385, 0]
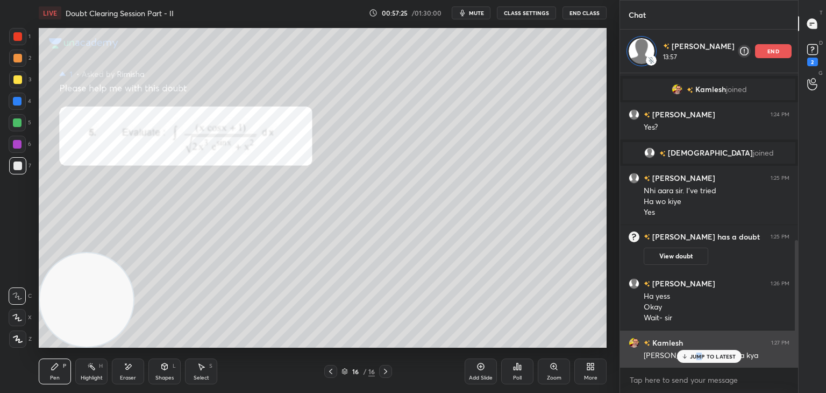
click at [699, 356] on p "JUMP TO LATEST" at bounding box center [713, 356] width 46 height 6
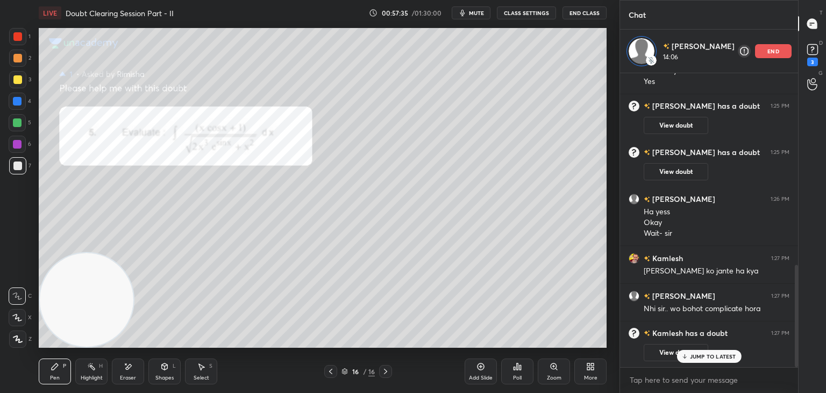
scroll to position [553, 0]
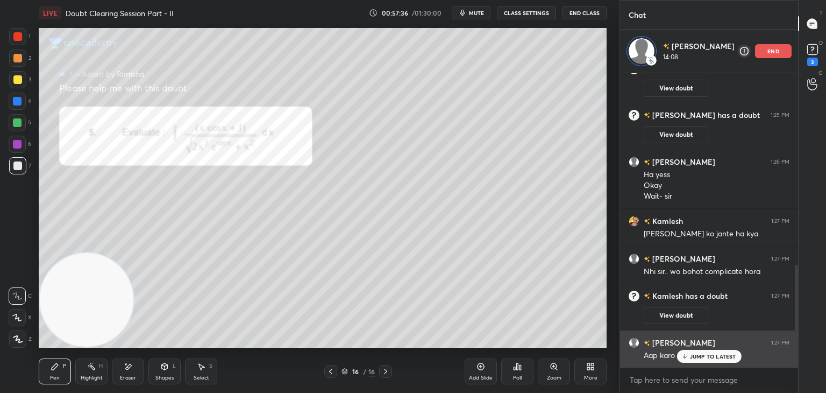
click at [689, 358] on div "JUMP TO LATEST" at bounding box center [709, 356] width 65 height 13
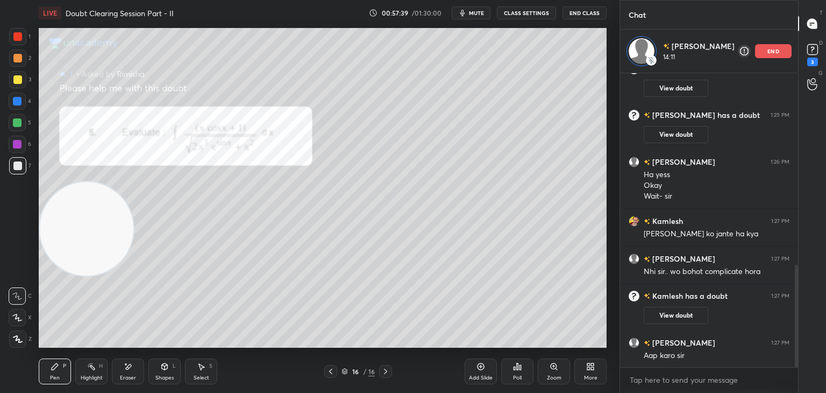
drag, startPoint x: 90, startPoint y: 297, endPoint x: 93, endPoint y: 26, distance: 271.1
click at [96, 182] on video at bounding box center [87, 229] width 94 height 94
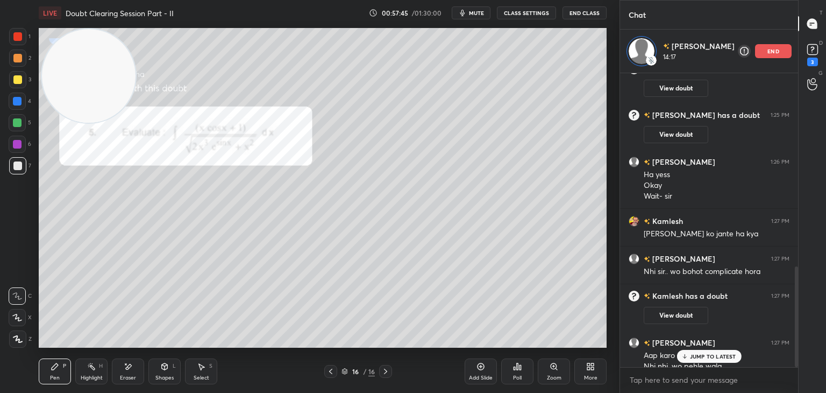
scroll to position [564, 0]
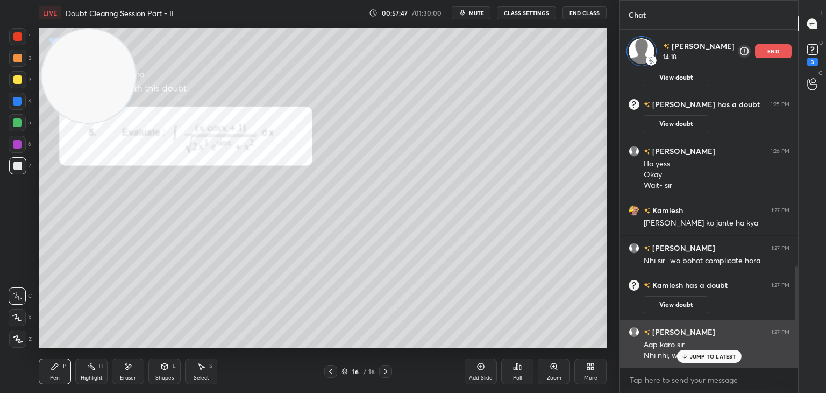
drag, startPoint x: 690, startPoint y: 357, endPoint x: 682, endPoint y: 358, distance: 7.6
click at [690, 356] on div "JUMP TO LATEST" at bounding box center [709, 356] width 65 height 13
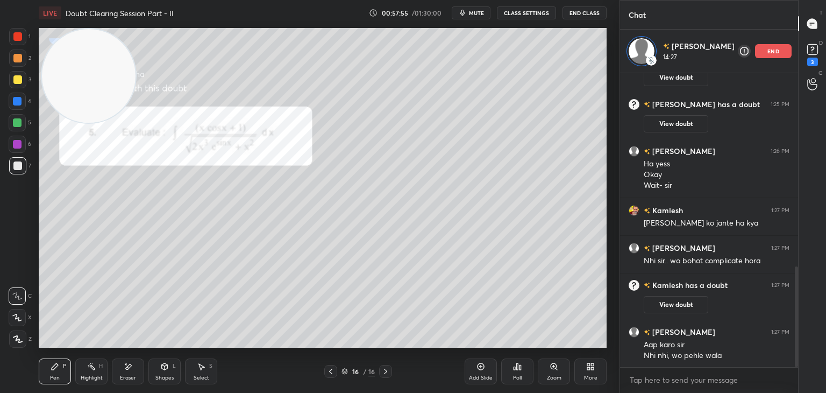
scroll to position [574, 0]
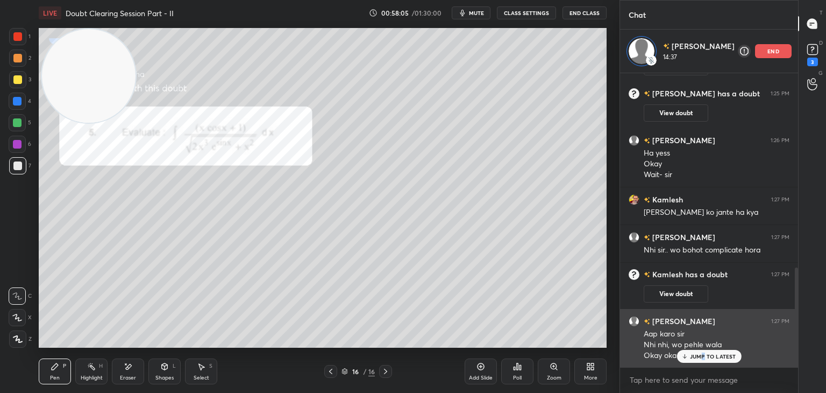
click at [704, 356] on p "JUMP TO LATEST" at bounding box center [713, 356] width 46 height 6
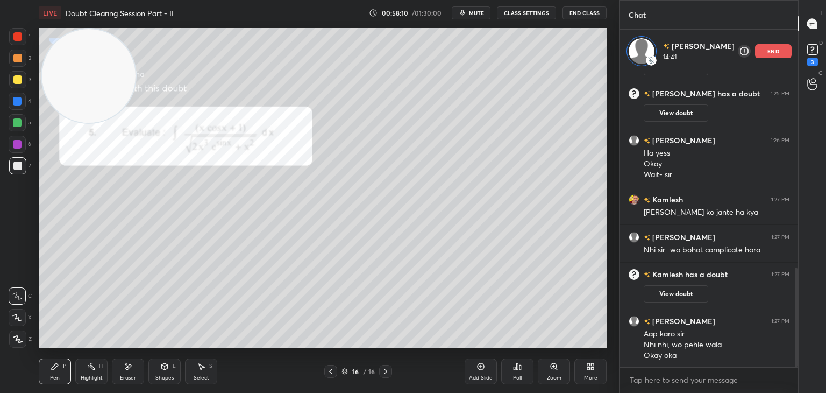
click at [658, 289] on button "View doubt" at bounding box center [676, 293] width 65 height 17
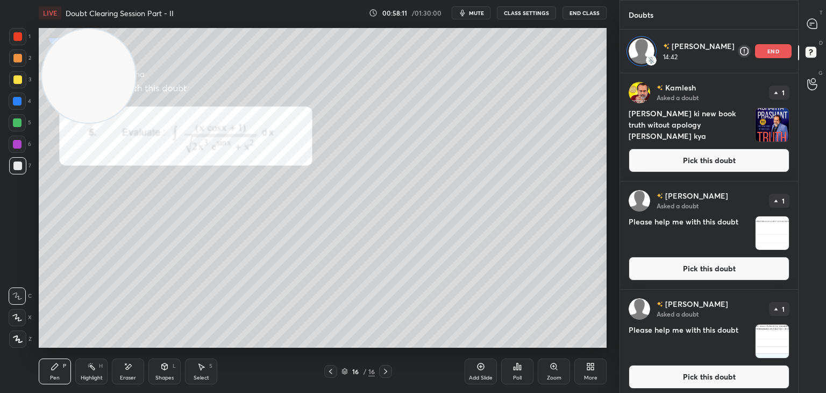
click at [678, 153] on button "Pick this doubt" at bounding box center [709, 160] width 161 height 24
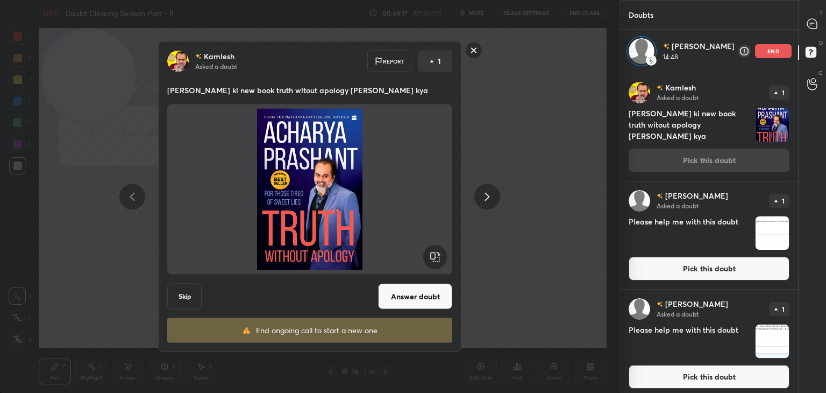
click at [471, 49] on rect at bounding box center [474, 50] width 17 height 17
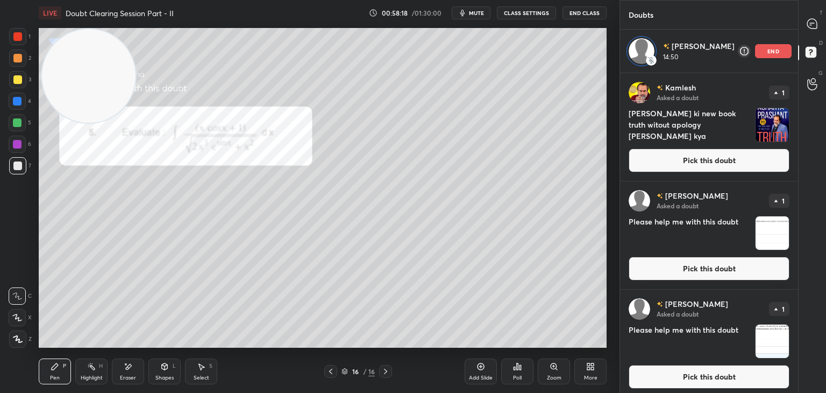
scroll to position [4, 0]
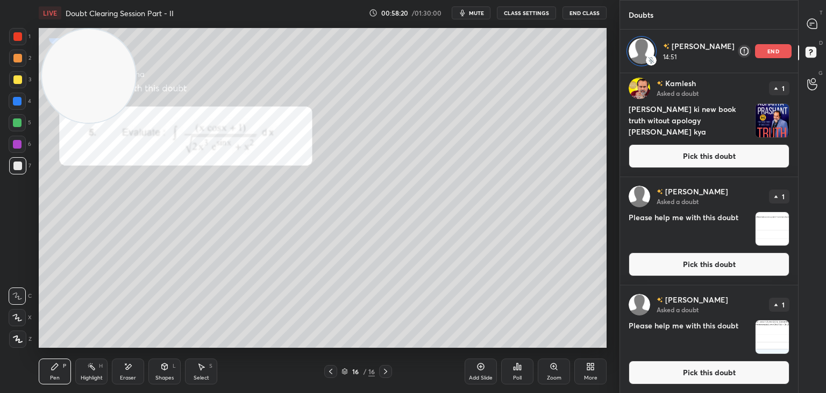
click at [699, 366] on button "Pick this doubt" at bounding box center [709, 372] width 161 height 24
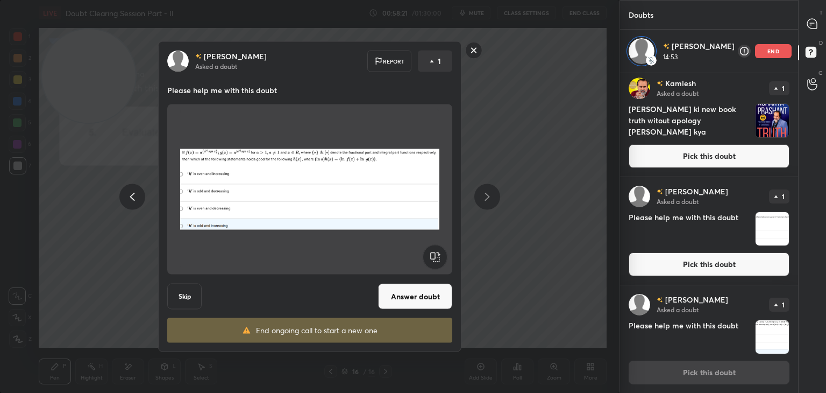
click at [422, 293] on button "Answer doubt" at bounding box center [415, 296] width 74 height 26
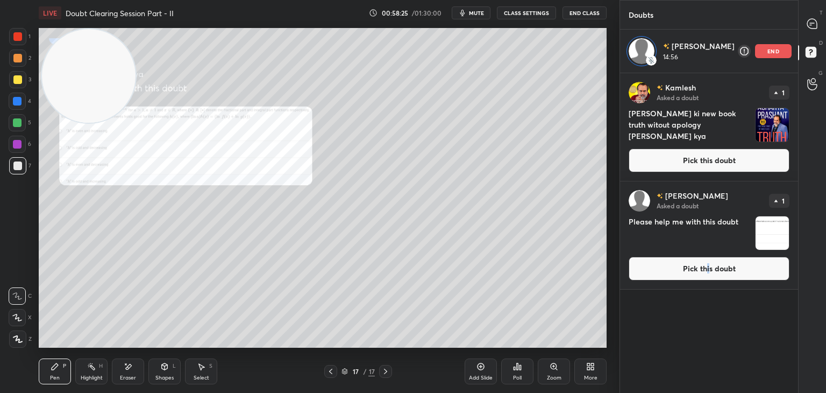
click at [704, 271] on button "Pick this doubt" at bounding box center [709, 269] width 161 height 24
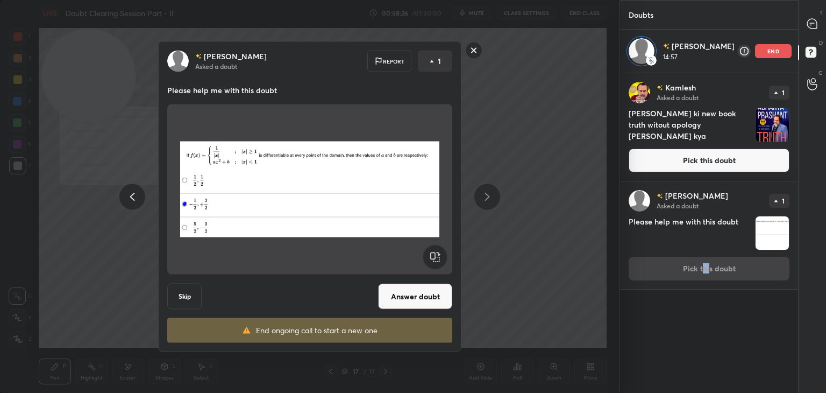
click at [420, 292] on button "Answer doubt" at bounding box center [415, 296] width 74 height 26
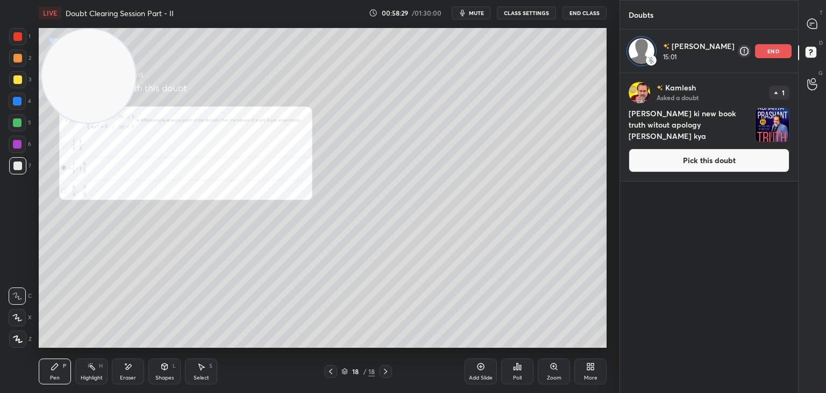
drag, startPoint x: 809, startPoint y: 37, endPoint x: 792, endPoint y: 42, distance: 18.5
click at [808, 31] on div "T Messages (T)" at bounding box center [812, 24] width 27 height 30
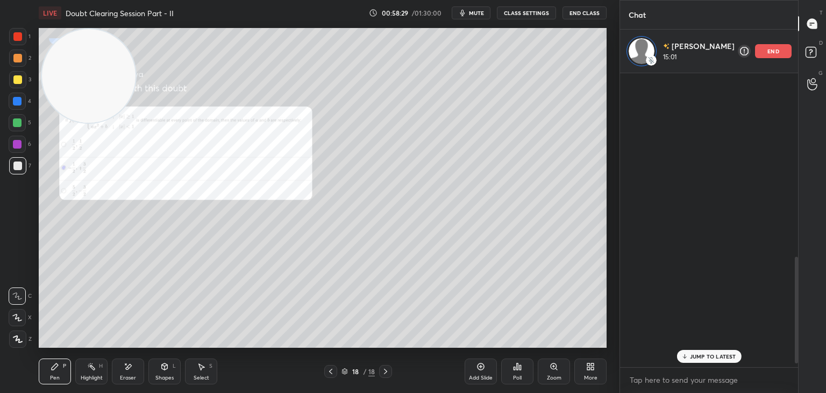
scroll to position [290, 175]
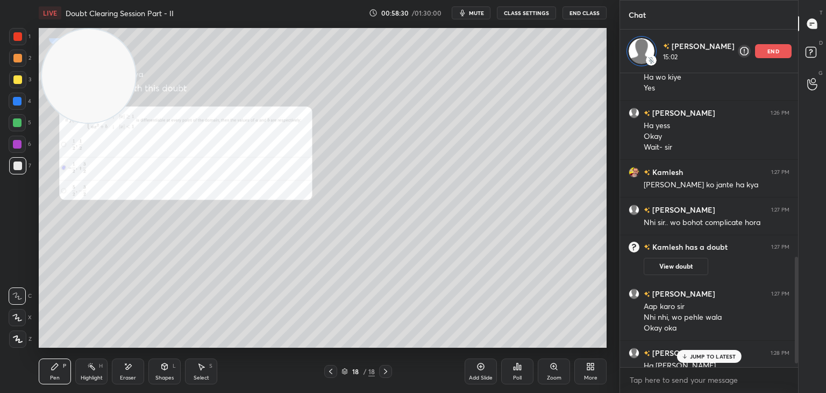
click at [713, 351] on div "JUMP TO LATEST" at bounding box center [709, 356] width 65 height 13
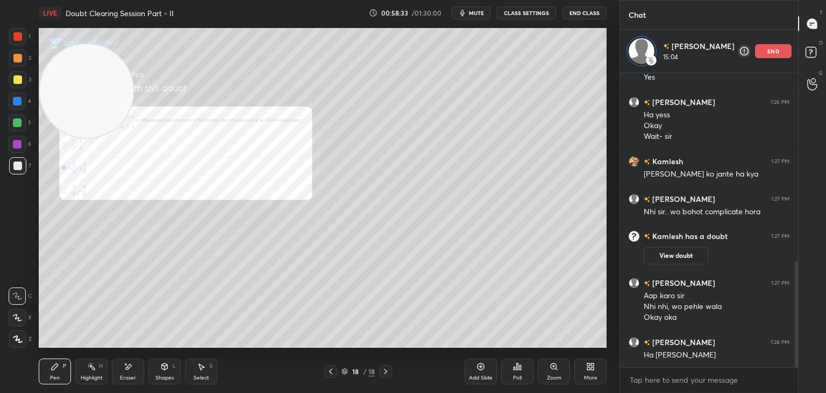
drag, startPoint x: 89, startPoint y: 72, endPoint x: 1, endPoint y: 295, distance: 240.5
click at [1, 295] on div "1 2 3 4 5 6 7 C X Z E E Erase all H H LIVE Doubt Clearing Session Part - II 00:…" at bounding box center [305, 196] width 611 height 393
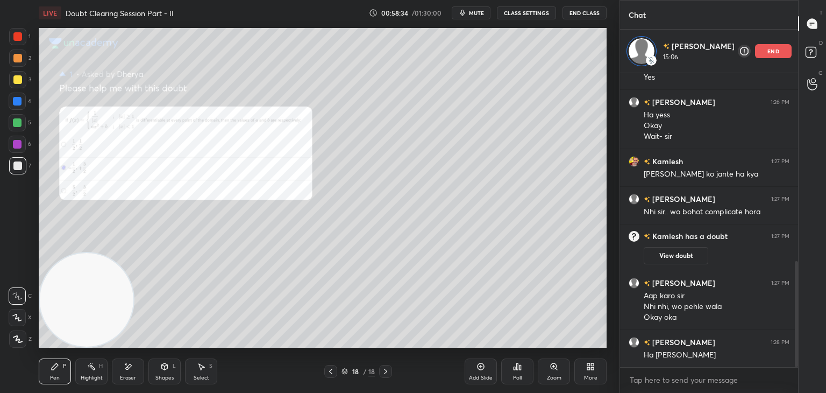
click at [330, 368] on icon at bounding box center [330, 371] width 9 height 9
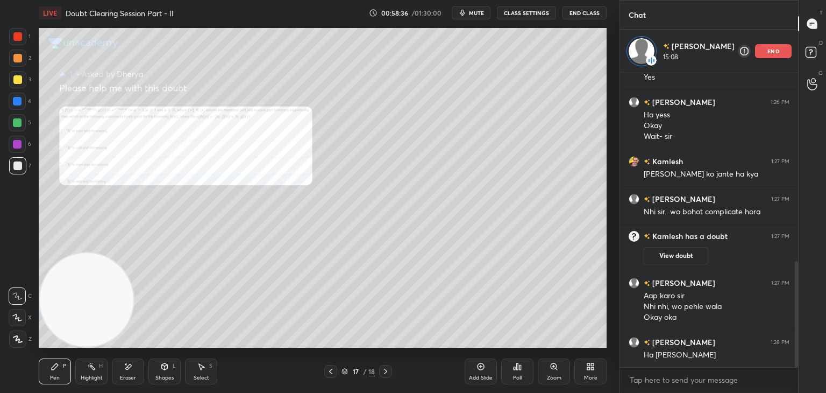
click at [555, 375] on div "Zoom" at bounding box center [554, 371] width 32 height 26
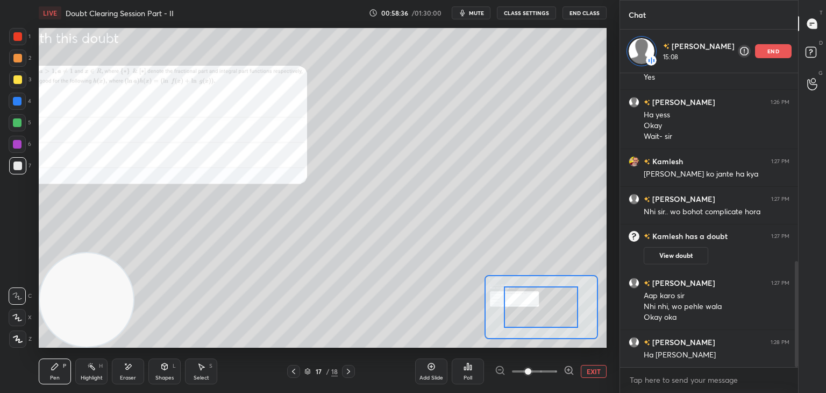
click at [546, 375] on span at bounding box center [534, 371] width 45 height 16
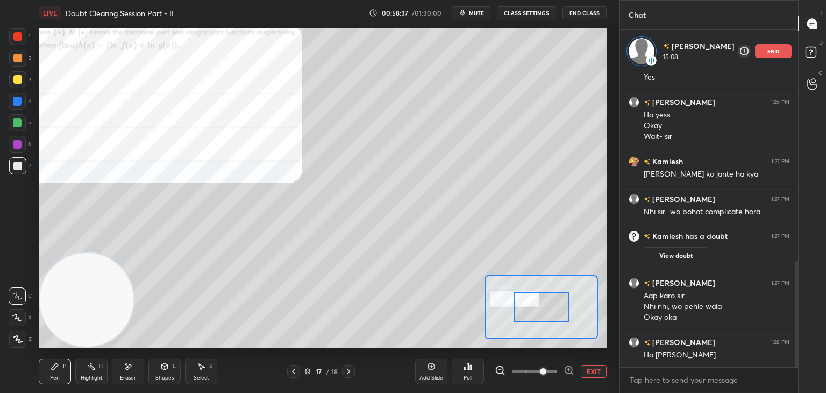
click at [544, 368] on span at bounding box center [543, 371] width 6 height 6
drag, startPoint x: 530, startPoint y: 298, endPoint x: 493, endPoint y: 289, distance: 38.2
click at [514, 293] on div at bounding box center [542, 307] width 56 height 31
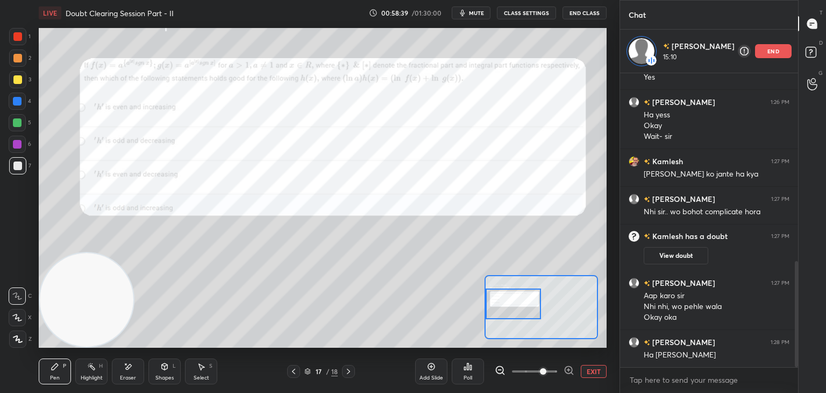
drag, startPoint x: 535, startPoint y: 297, endPoint x: 529, endPoint y: 307, distance: 11.1
click at [529, 307] on div at bounding box center [514, 303] width 56 height 31
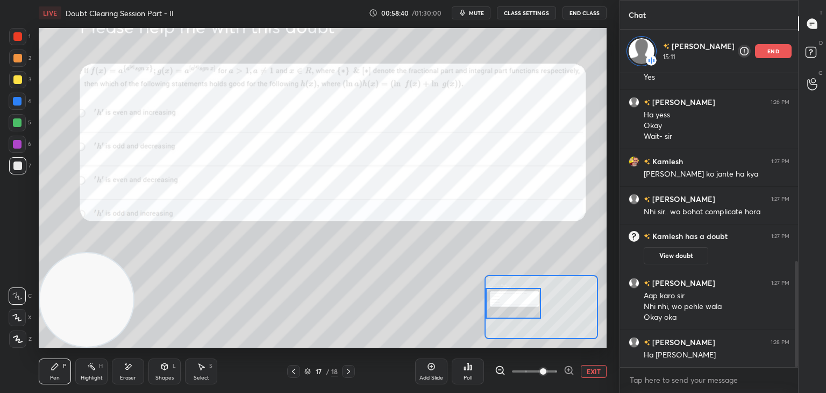
click at [546, 373] on span at bounding box center [543, 371] width 6 height 6
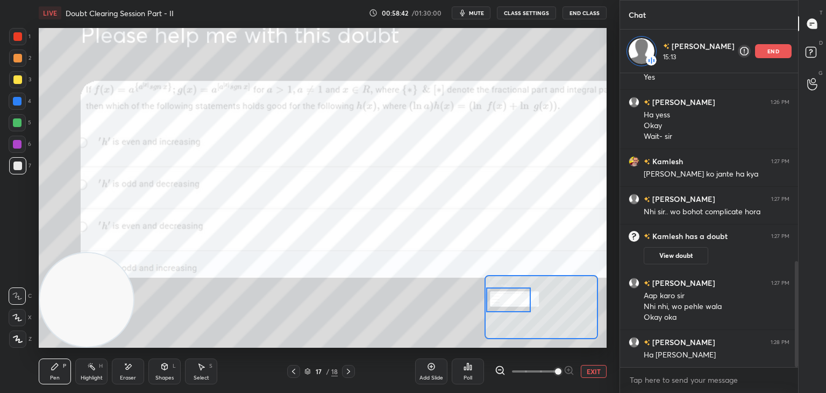
click at [514, 296] on div at bounding box center [508, 299] width 45 height 25
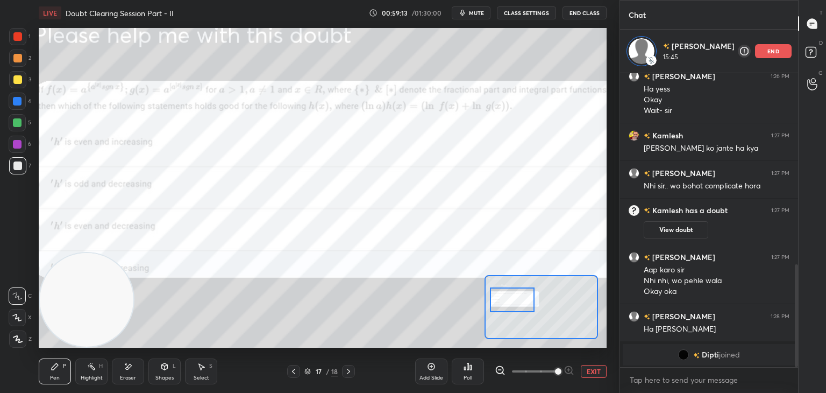
drag, startPoint x: 527, startPoint y: 303, endPoint x: 529, endPoint y: 295, distance: 8.5
click at [529, 304] on div at bounding box center [512, 299] width 45 height 25
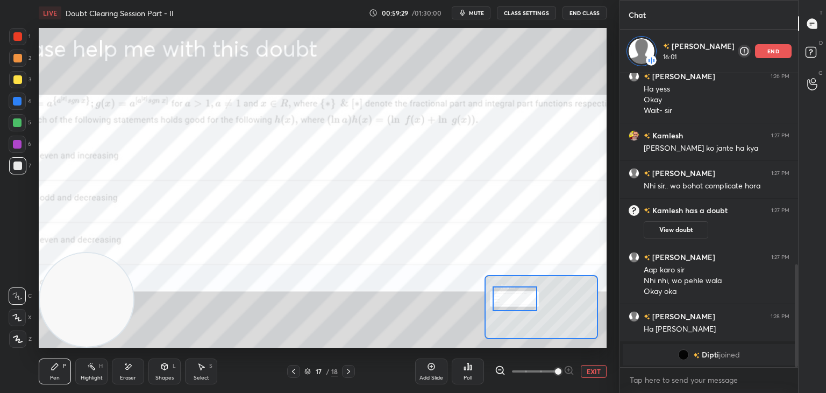
drag, startPoint x: 518, startPoint y: 300, endPoint x: 523, endPoint y: 287, distance: 13.6
click at [521, 299] on div at bounding box center [515, 298] width 45 height 25
click at [9, 37] on div at bounding box center [17, 36] width 17 height 17
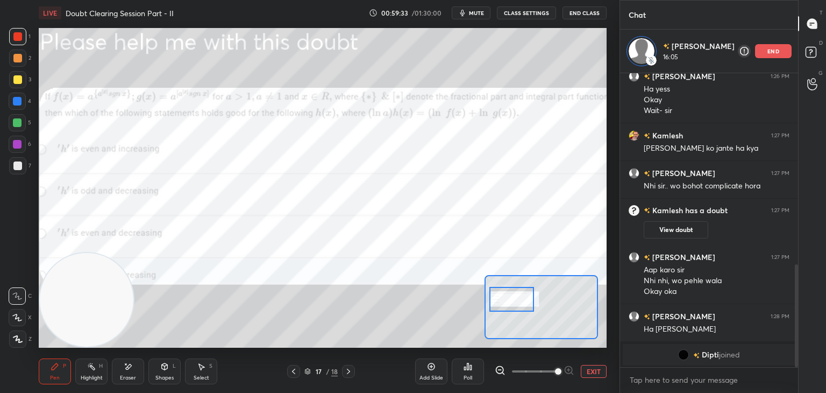
click at [512, 302] on div at bounding box center [511, 299] width 45 height 25
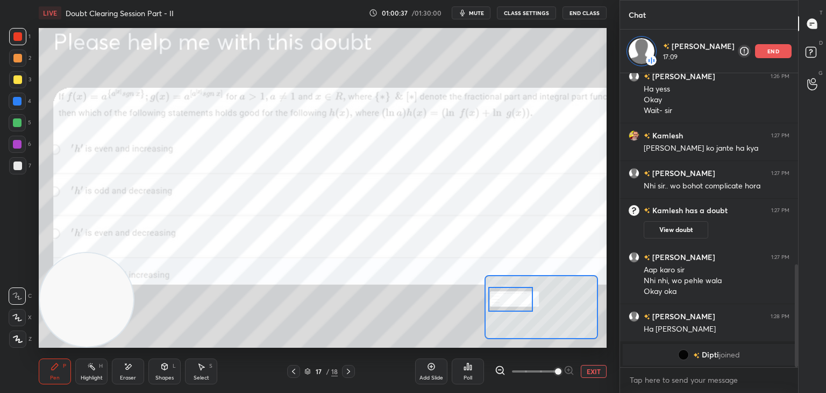
click at [590, 375] on button "EXIT" at bounding box center [594, 371] width 26 height 13
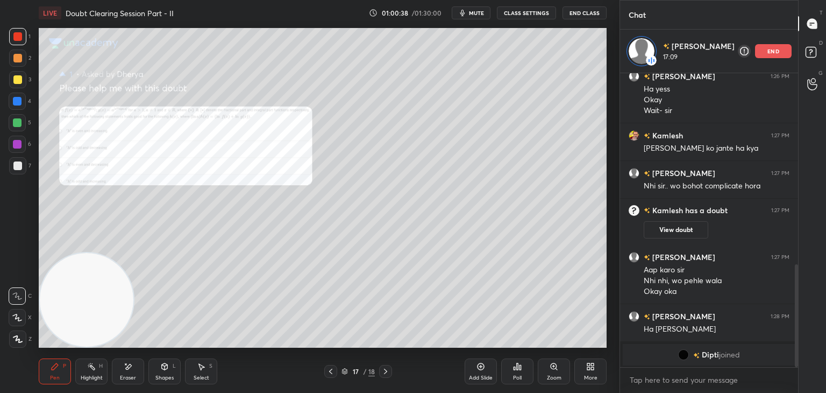
click at [7, 79] on div "1 2 3 4 5 6 7 C X Z E E Erase all H H" at bounding box center [17, 187] width 34 height 319
drag, startPoint x: 19, startPoint y: 75, endPoint x: 27, endPoint y: 73, distance: 7.8
click at [19, 75] on div at bounding box center [17, 79] width 9 height 9
click at [125, 365] on icon at bounding box center [128, 366] width 9 height 9
drag, startPoint x: 58, startPoint y: 371, endPoint x: 73, endPoint y: 317, distance: 55.3
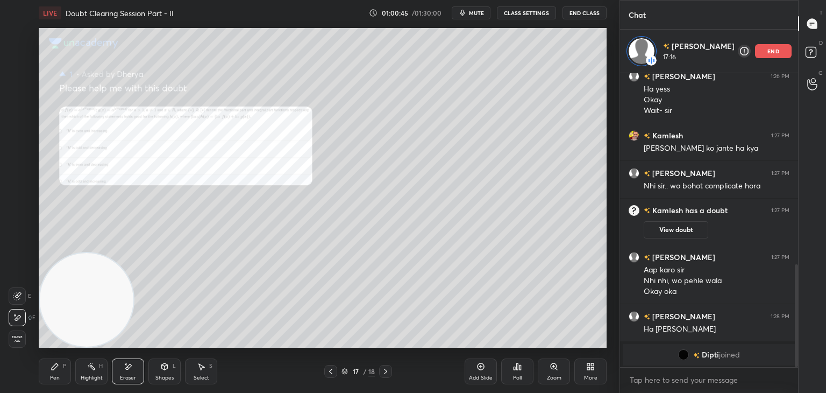
click at [58, 370] on div "Pen P" at bounding box center [55, 371] width 32 height 26
click at [545, 372] on div "Zoom" at bounding box center [554, 371] width 32 height 26
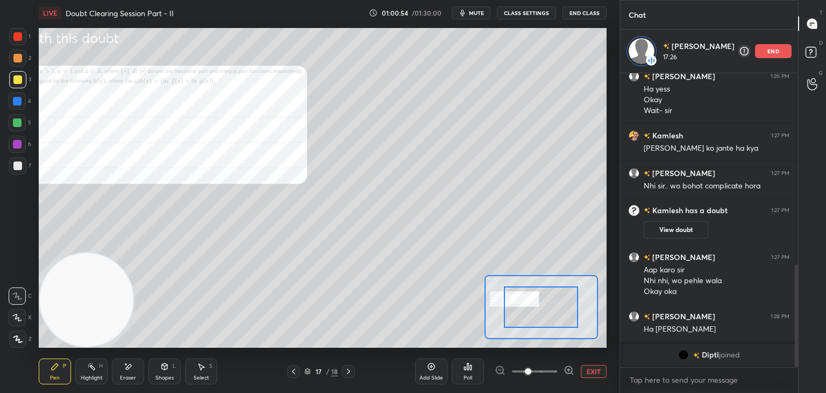
click at [546, 373] on span at bounding box center [534, 371] width 45 height 16
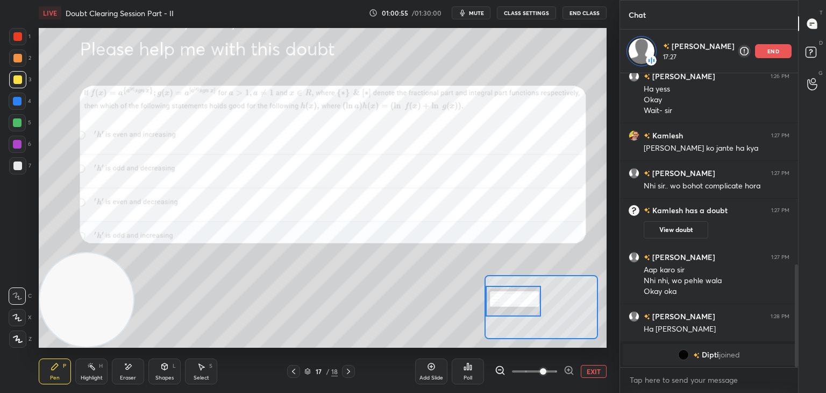
drag, startPoint x: 555, startPoint y: 304, endPoint x: 513, endPoint y: 297, distance: 42.5
click at [514, 299] on div at bounding box center [514, 301] width 56 height 31
click at [15, 39] on div at bounding box center [17, 36] width 9 height 9
click at [127, 367] on icon at bounding box center [129, 366] width 6 height 5
click at [56, 373] on div "Pen P" at bounding box center [55, 371] width 32 height 26
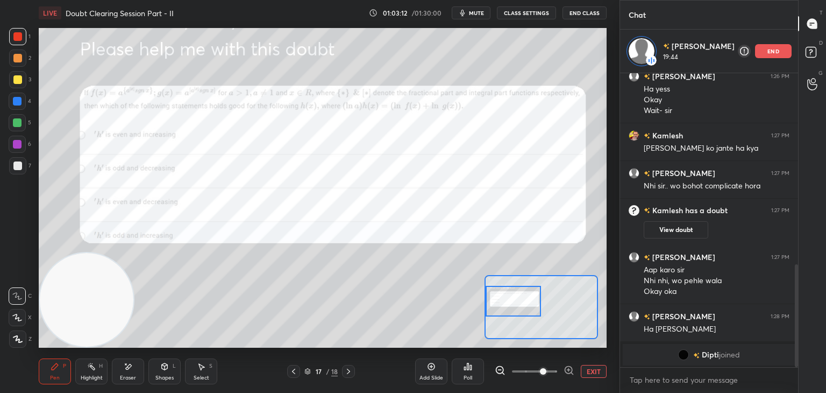
click at [591, 376] on div "Add Slide Poll EXIT" at bounding box center [510, 371] width 191 height 60
click at [581, 375] on button "EXIT" at bounding box center [594, 371] width 26 height 13
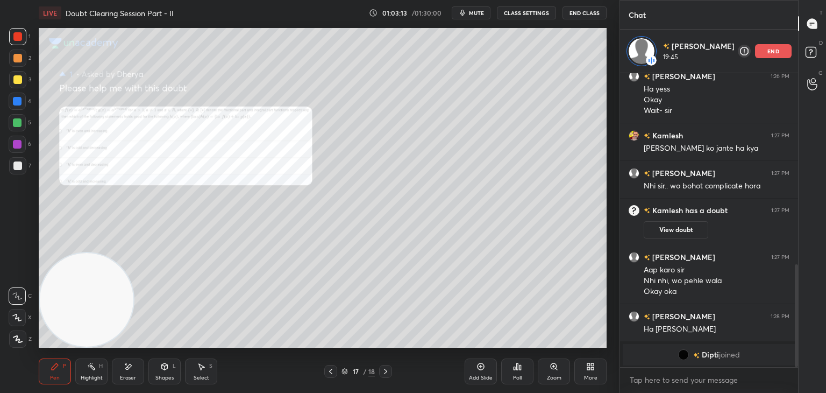
click at [18, 79] on div at bounding box center [17, 79] width 9 height 9
click at [552, 368] on icon at bounding box center [554, 366] width 6 height 6
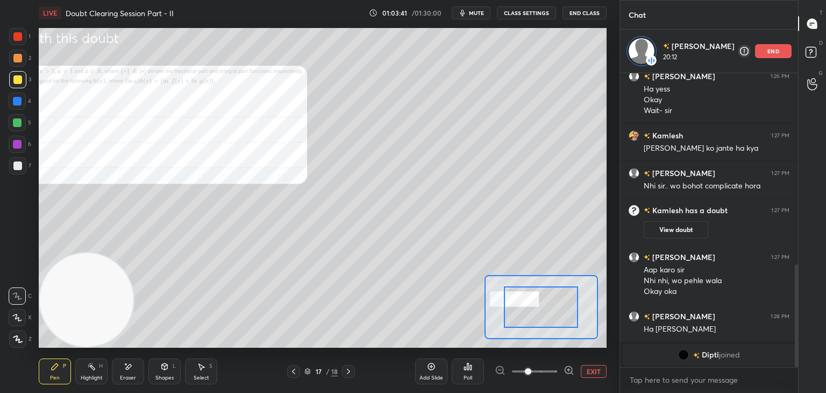
click at [551, 370] on span at bounding box center [534, 371] width 45 height 16
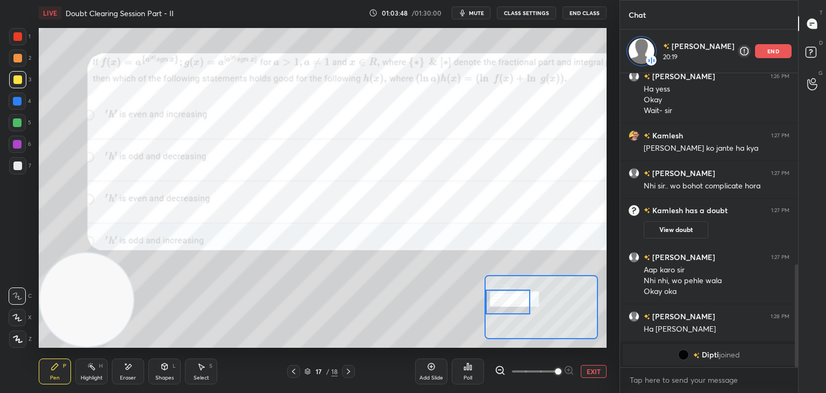
drag, startPoint x: 545, startPoint y: 312, endPoint x: 505, endPoint y: 308, distance: 40.6
click at [505, 308] on div at bounding box center [508, 301] width 45 height 25
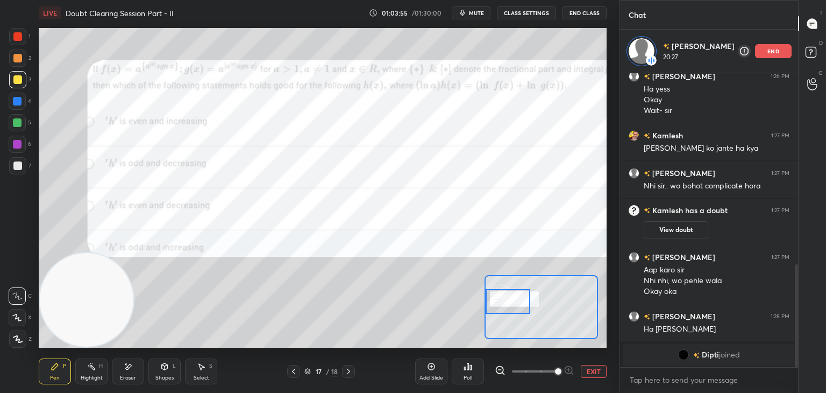
click at [594, 361] on div "Add Slide Poll EXIT" at bounding box center [510, 371] width 191 height 60
click at [588, 362] on div "Add Slide Poll EXIT" at bounding box center [510, 371] width 191 height 60
click at [593, 370] on button "EXIT" at bounding box center [594, 371] width 26 height 13
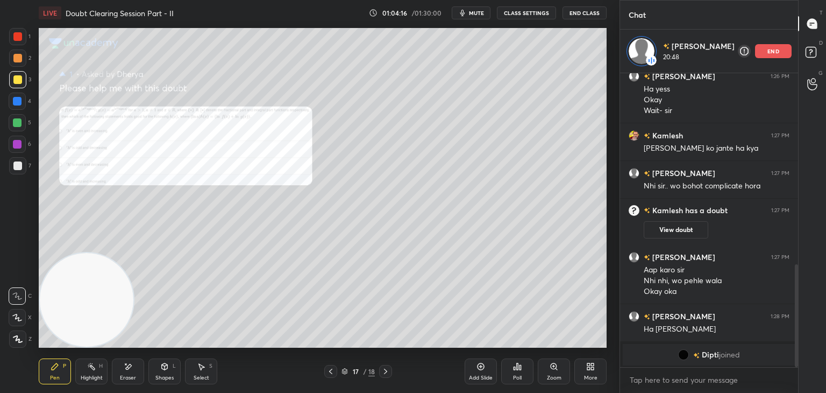
click at [138, 366] on div "Eraser" at bounding box center [128, 371] width 32 height 26
drag, startPoint x: 38, startPoint y: 373, endPoint x: 45, endPoint y: 371, distance: 8.0
click at [43, 371] on div "LIVE Doubt Clearing Session Part - II 01:04:22 / 01:30:00 mute CLASS SETTINGS E…" at bounding box center [322, 196] width 577 height 393
click at [57, 369] on icon at bounding box center [55, 366] width 9 height 9
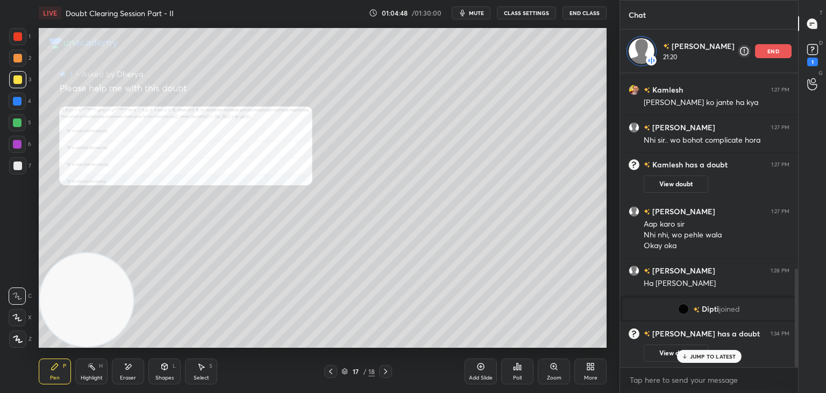
click at [709, 354] on p "JUMP TO LATEST" at bounding box center [713, 356] width 46 height 6
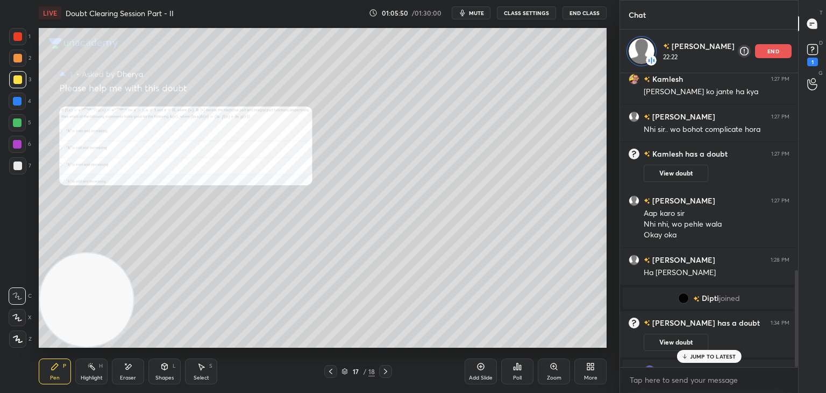
scroll to position [598, 0]
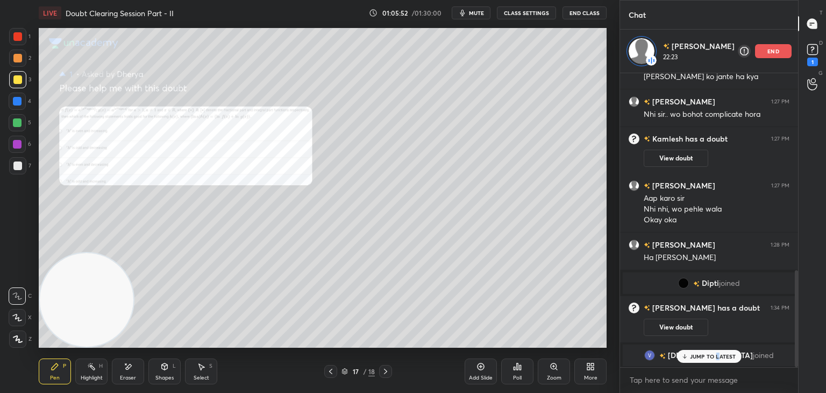
click at [716, 357] on p "JUMP TO LATEST" at bounding box center [713, 356] width 46 height 6
click at [550, 376] on div "Zoom" at bounding box center [554, 377] width 15 height 5
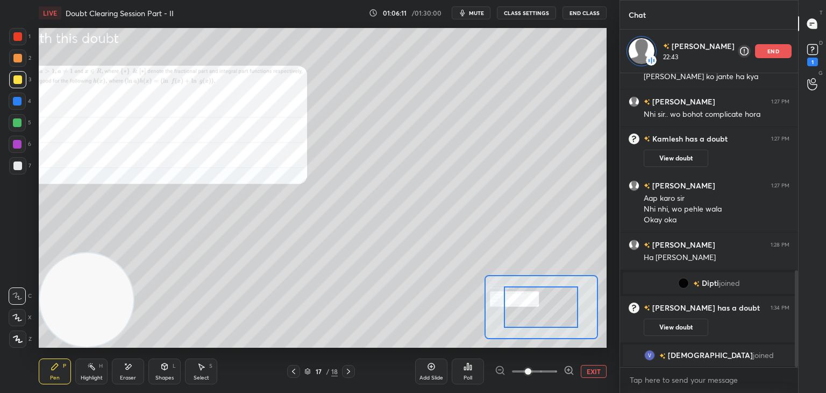
click at [550, 375] on span at bounding box center [534, 371] width 45 height 16
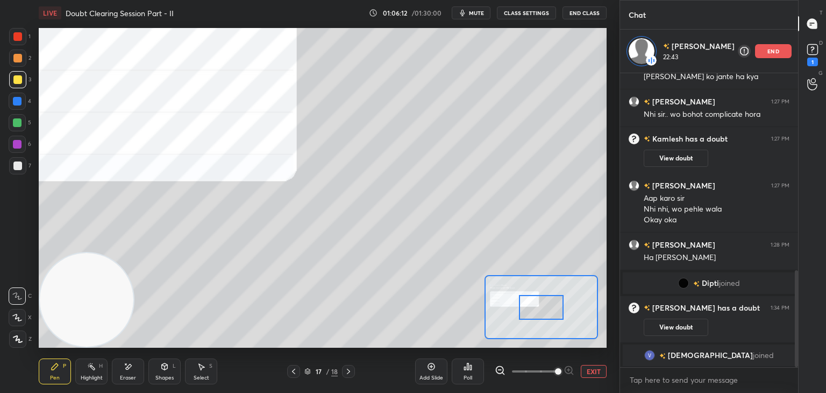
click at [555, 373] on span at bounding box center [558, 371] width 6 height 6
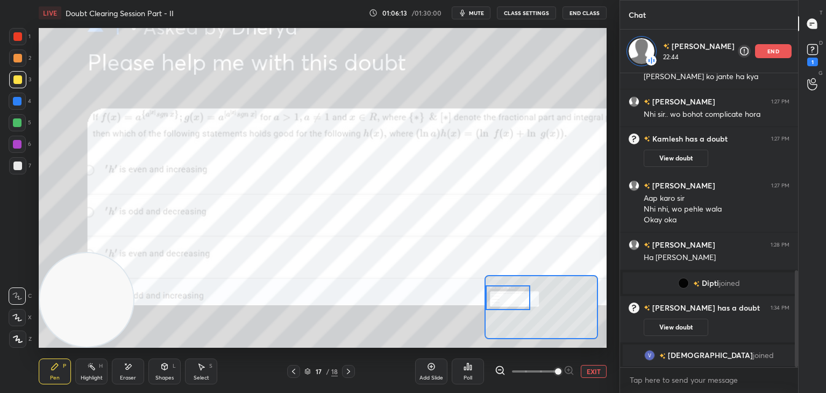
drag, startPoint x: 513, startPoint y: 300, endPoint x: 505, endPoint y: 300, distance: 7.5
click at [505, 300] on div at bounding box center [508, 297] width 45 height 25
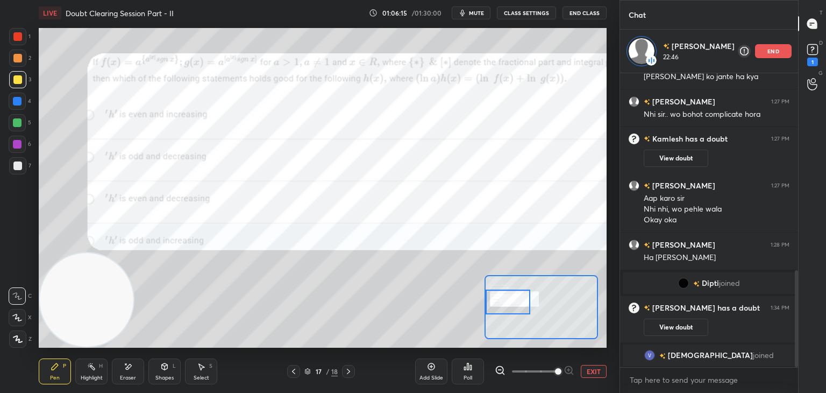
click at [524, 297] on div at bounding box center [508, 301] width 45 height 25
click at [598, 373] on button "EXIT" at bounding box center [594, 371] width 26 height 13
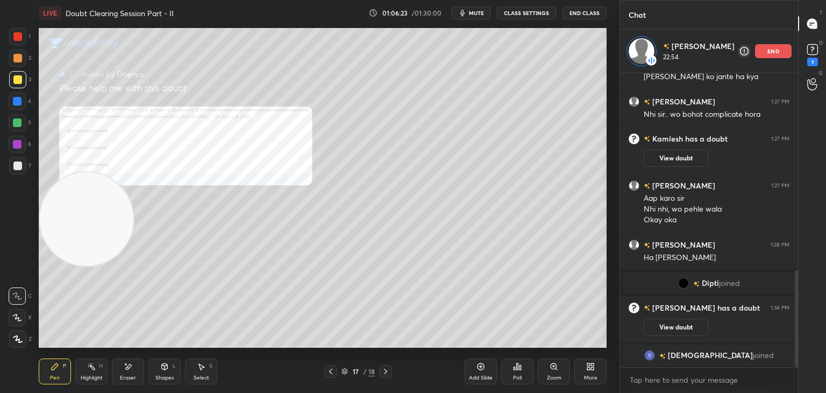
drag, startPoint x: 71, startPoint y: 271, endPoint x: 82, endPoint y: 37, distance: 234.2
click at [86, 19] on div "LIVE Doubt Clearing Session Part - II 01:06:23 / 01:30:00 mute CLASS SETTINGS E…" at bounding box center [322, 196] width 577 height 393
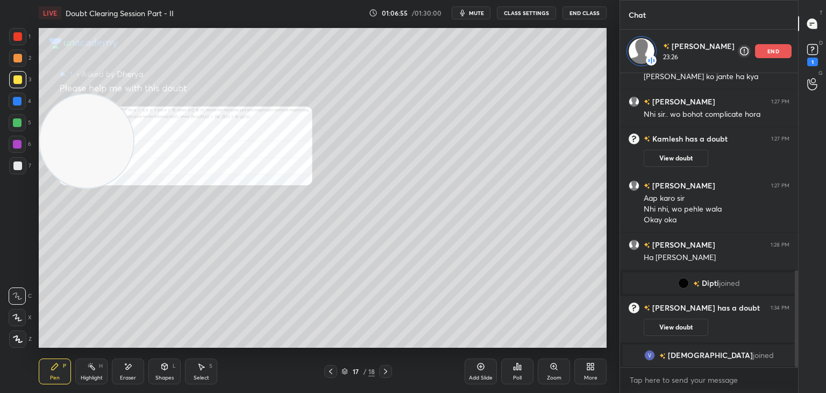
drag, startPoint x: 97, startPoint y: 93, endPoint x: 0, endPoint y: 341, distance: 266.2
click at [0, 341] on div "1 2 3 4 5 6 7 C X Z E E Erase all H H LIVE Doubt Clearing Session Part - II 01:…" at bounding box center [305, 196] width 611 height 393
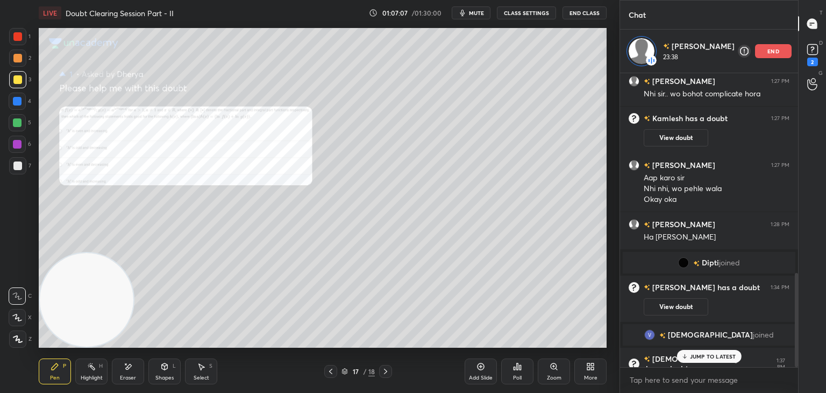
scroll to position [624, 0]
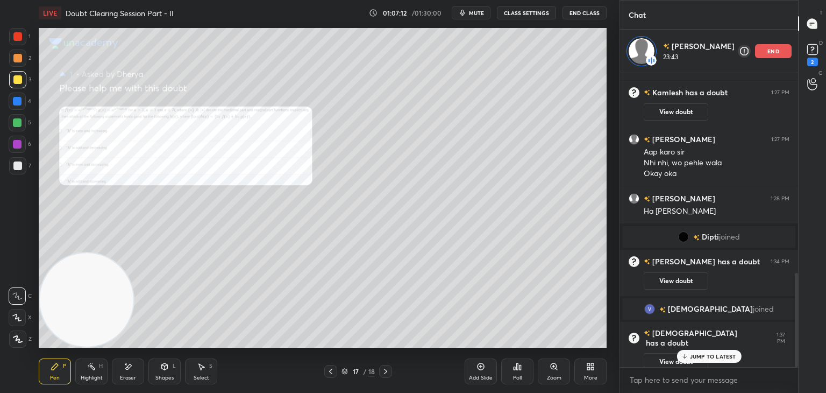
click at [709, 354] on p "JUMP TO LATEST" at bounding box center [713, 356] width 46 height 6
drag, startPoint x: 89, startPoint y: 375, endPoint x: 125, endPoint y: 332, distance: 56.1
click at [88, 375] on div "Highlight" at bounding box center [92, 377] width 22 height 5
click at [383, 372] on icon at bounding box center [385, 371] width 9 height 9
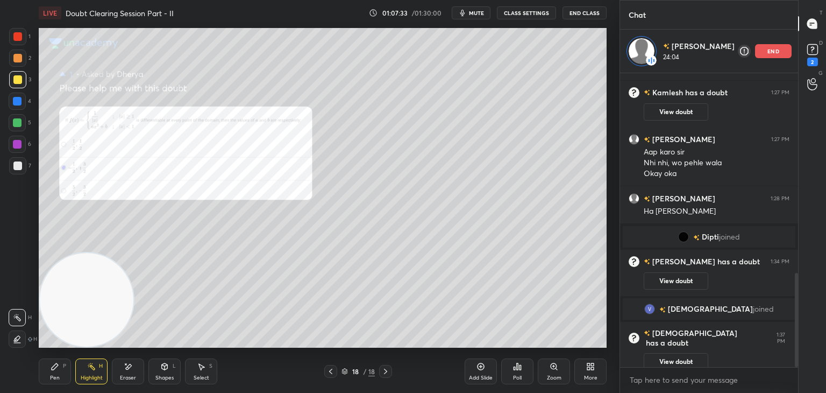
click at [547, 372] on div "Zoom" at bounding box center [554, 371] width 32 height 26
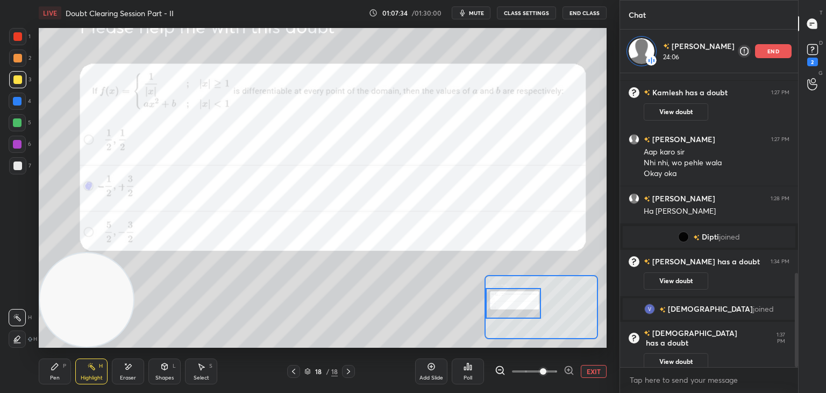
drag, startPoint x: 545, startPoint y: 302, endPoint x: 494, endPoint y: 302, distance: 51.6
click at [510, 302] on div at bounding box center [514, 303] width 56 height 31
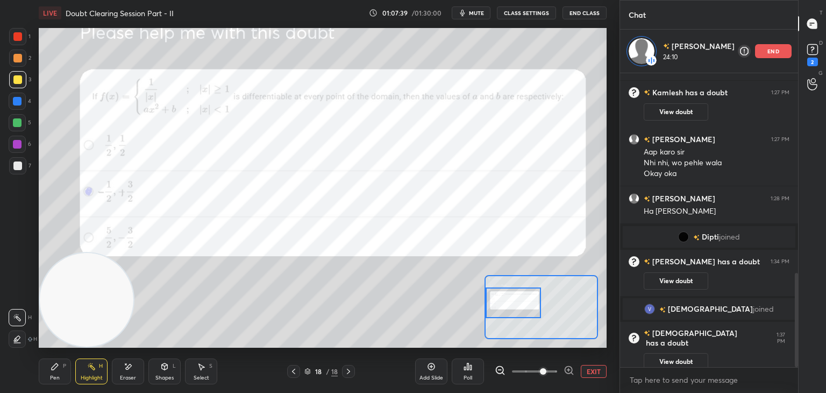
click at [516, 309] on div at bounding box center [514, 302] width 56 height 31
click at [808, 53] on rect at bounding box center [812, 50] width 10 height 10
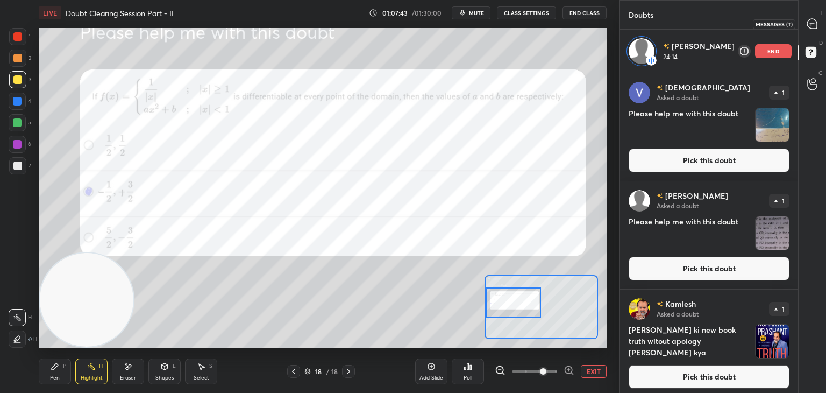
click at [814, 26] on icon at bounding box center [812, 24] width 10 height 10
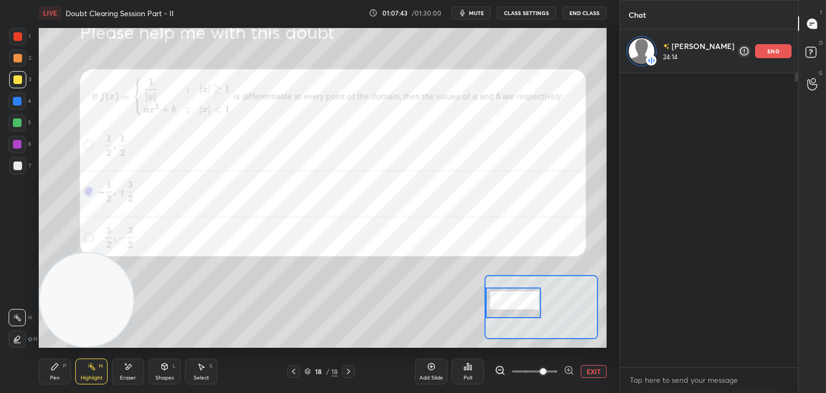
scroll to position [290, 175]
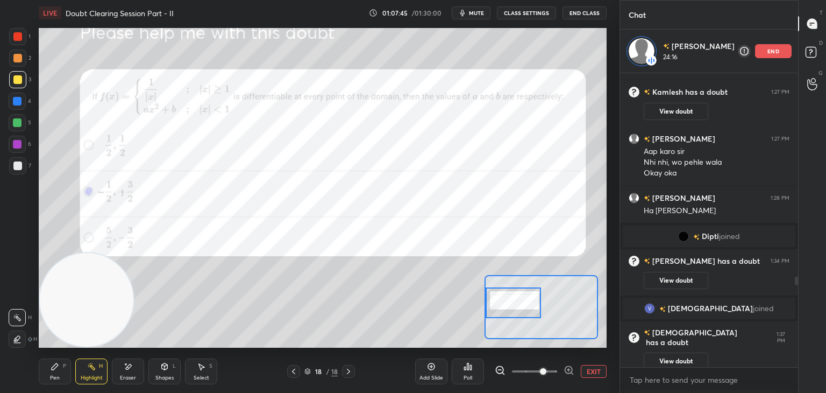
click at [517, 301] on div at bounding box center [514, 302] width 56 height 31
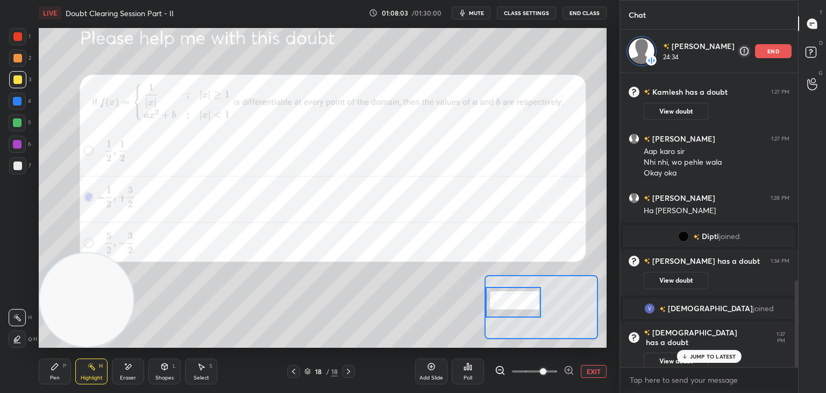
scroll to position [701, 0]
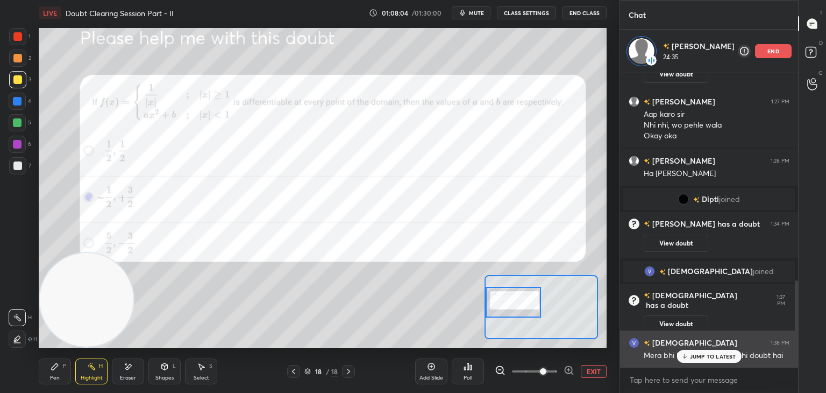
click at [714, 357] on p "JUMP TO LATEST" at bounding box center [713, 356] width 46 height 6
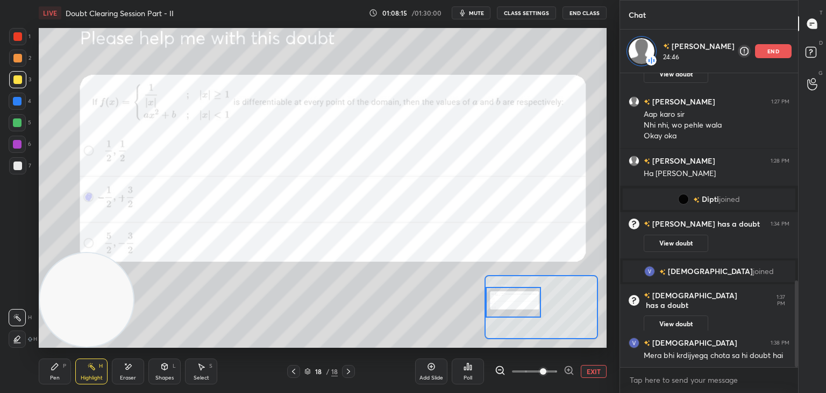
click at [19, 39] on div at bounding box center [17, 36] width 9 height 9
drag, startPoint x: 53, startPoint y: 373, endPoint x: 93, endPoint y: 290, distance: 91.9
click at [51, 371] on div "Pen P" at bounding box center [55, 371] width 32 height 26
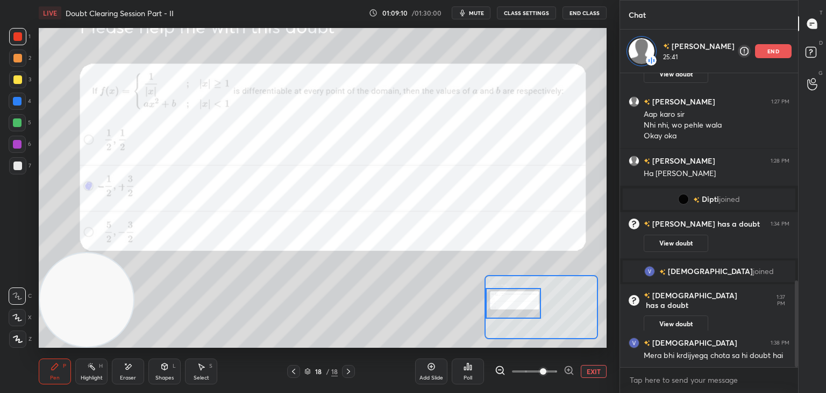
click at [526, 308] on div at bounding box center [514, 303] width 56 height 31
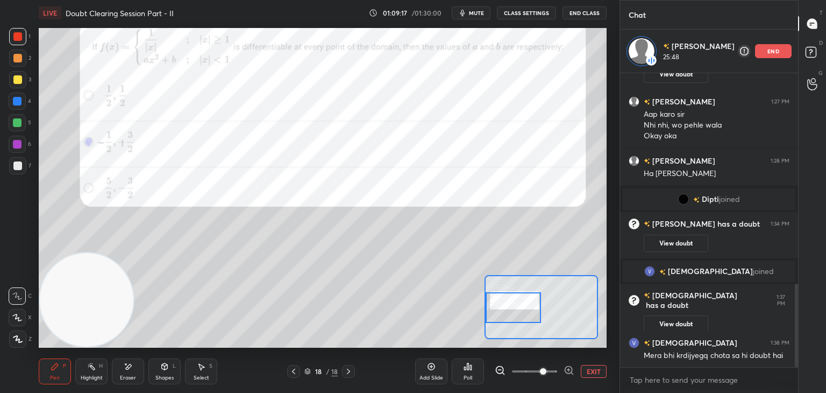
scroll to position [740, 0]
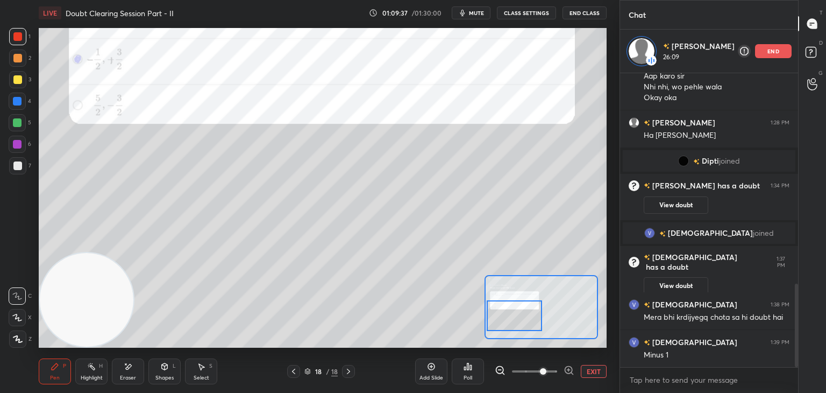
drag, startPoint x: 517, startPoint y: 317, endPoint x: 497, endPoint y: 304, distance: 24.2
click at [518, 325] on div at bounding box center [515, 315] width 56 height 31
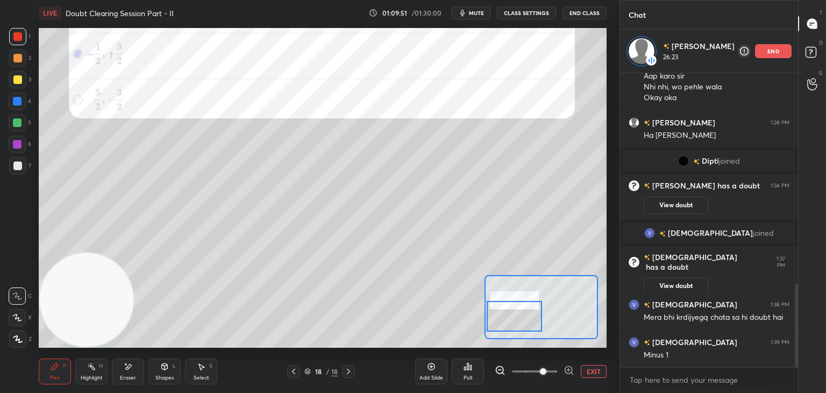
click at [592, 371] on button "EXIT" at bounding box center [594, 371] width 26 height 13
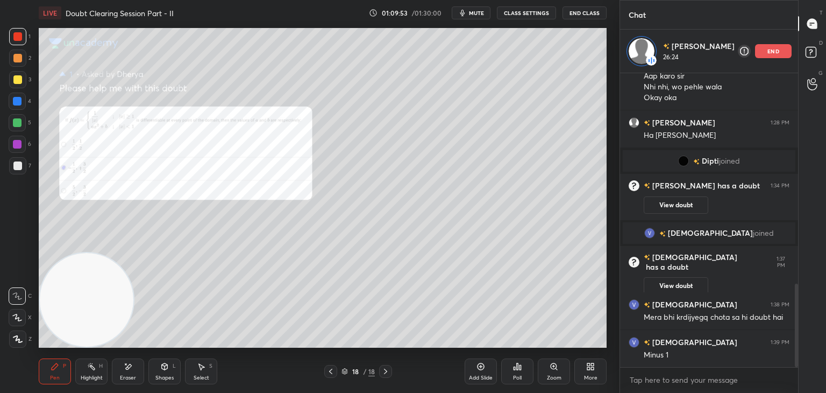
click at [687, 277] on button "View doubt" at bounding box center [676, 285] width 65 height 17
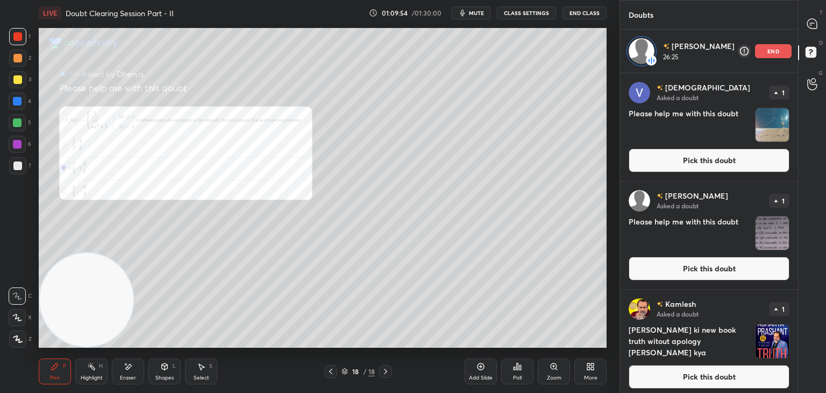
click at [678, 368] on button "Pick this doubt" at bounding box center [709, 377] width 161 height 24
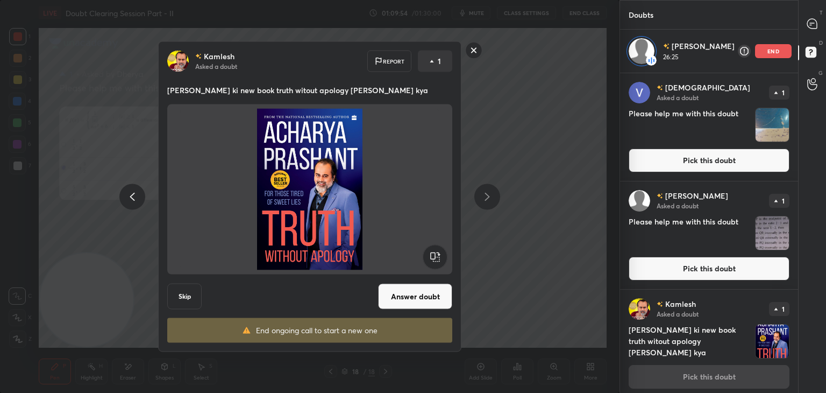
scroll to position [4, 0]
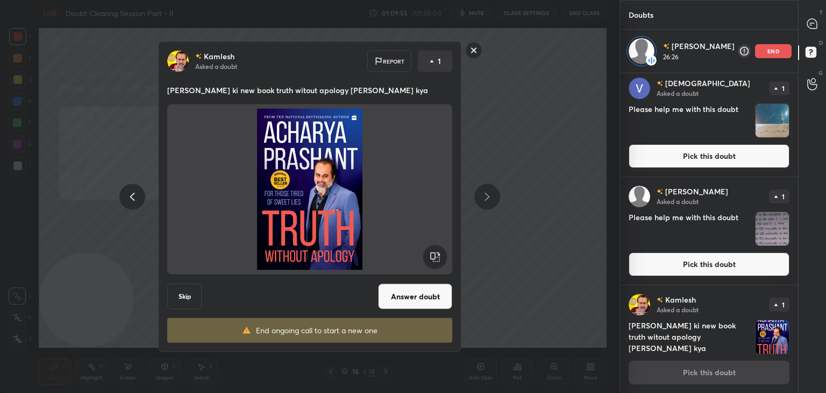
drag, startPoint x: 432, startPoint y: 296, endPoint x: 466, endPoint y: 287, distance: 35.6
click at [432, 296] on button "Answer doubt" at bounding box center [415, 296] width 74 height 26
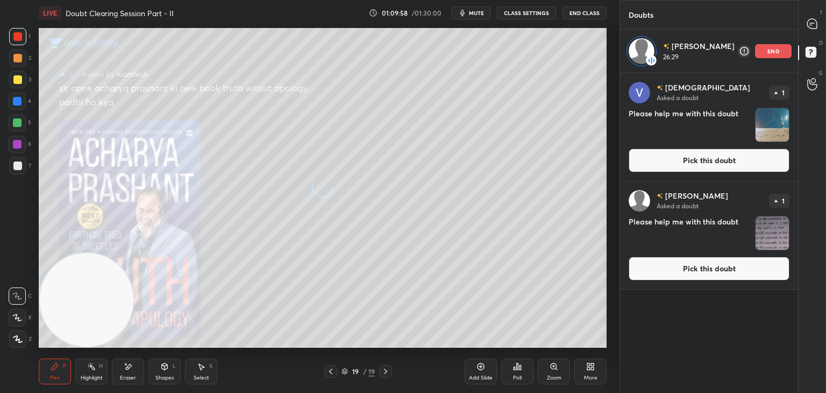
scroll to position [360, 175]
click at [697, 269] on div "[PERSON_NAME] Asked a doubt 1 Please help me with this doubt Pick this doubt [P…" at bounding box center [709, 233] width 178 height 320
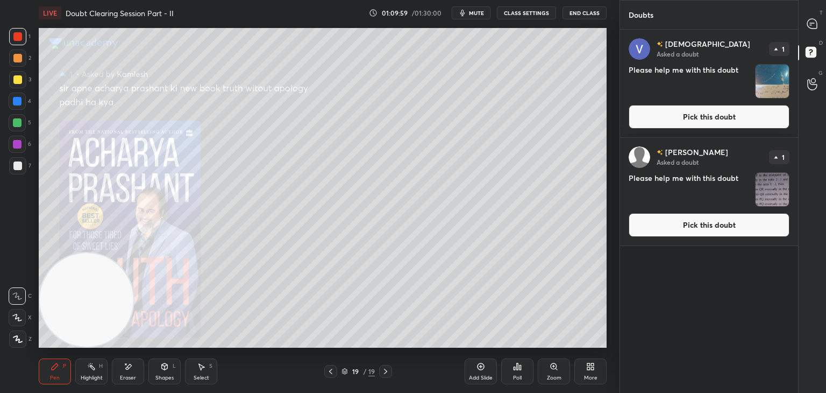
click at [685, 224] on button "Pick this doubt" at bounding box center [709, 225] width 161 height 24
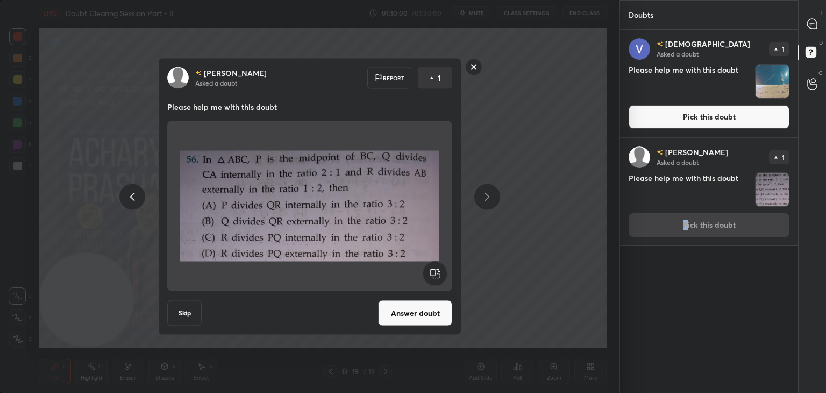
click at [409, 308] on button "Answer doubt" at bounding box center [415, 313] width 74 height 26
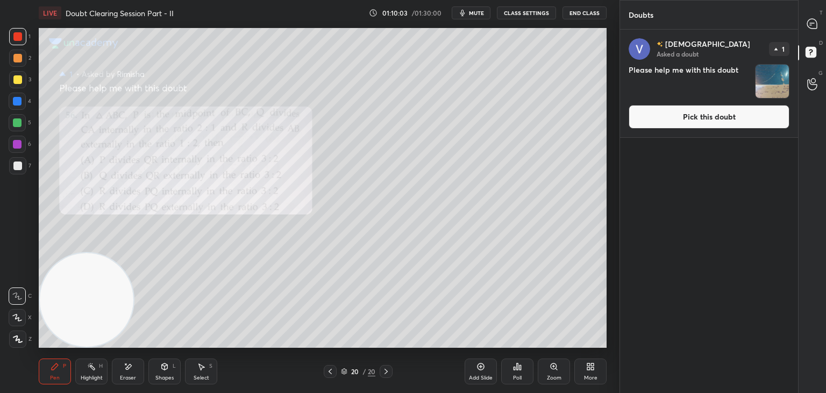
click at [700, 121] on button "Pick this doubt" at bounding box center [709, 117] width 161 height 24
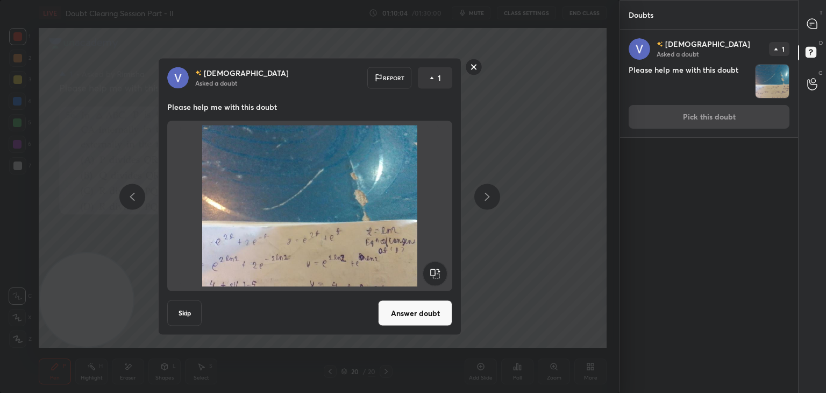
click at [411, 312] on button "Answer doubt" at bounding box center [415, 313] width 74 height 26
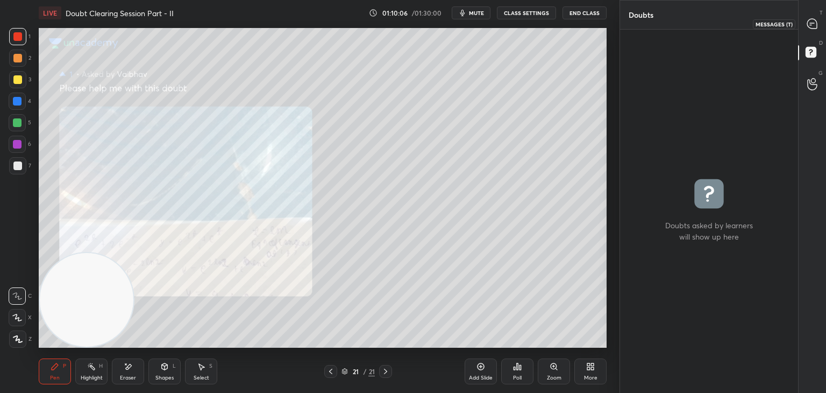
click at [813, 23] on icon at bounding box center [812, 24] width 10 height 10
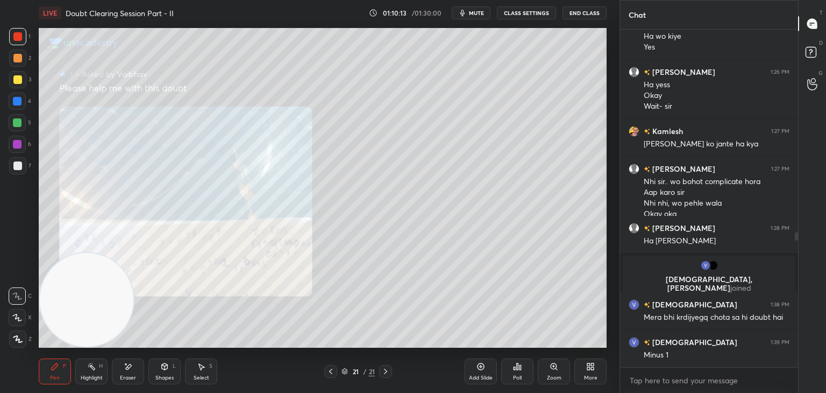
scroll to position [544, 0]
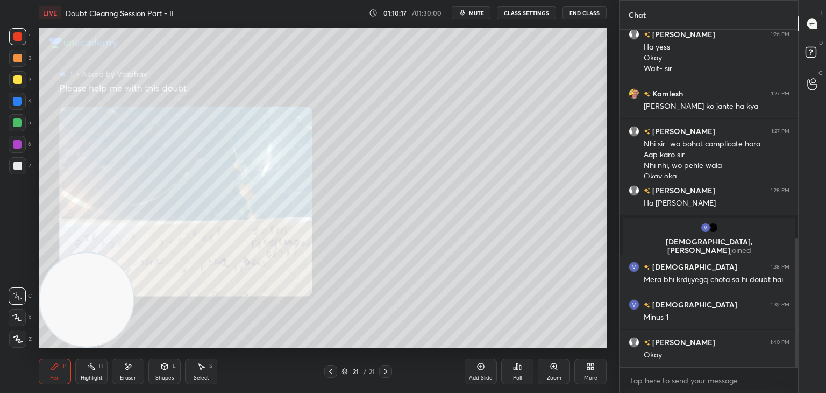
drag, startPoint x: 329, startPoint y: 369, endPoint x: 337, endPoint y: 360, distance: 11.8
click at [329, 369] on icon at bounding box center [330, 371] width 9 height 9
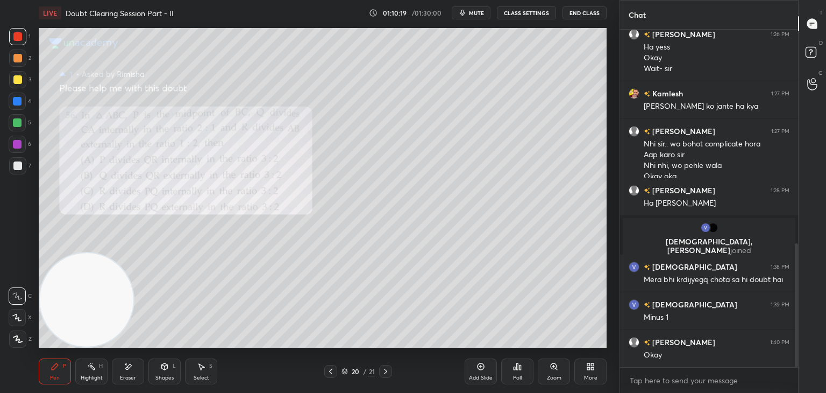
scroll to position [582, 0]
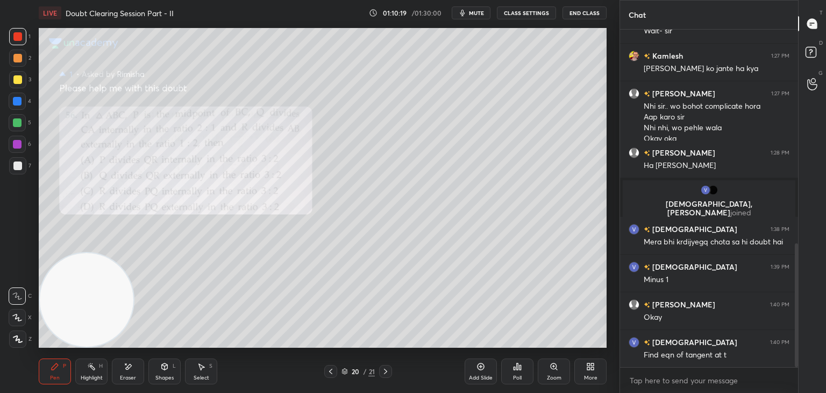
click at [550, 371] on icon at bounding box center [554, 366] width 9 height 9
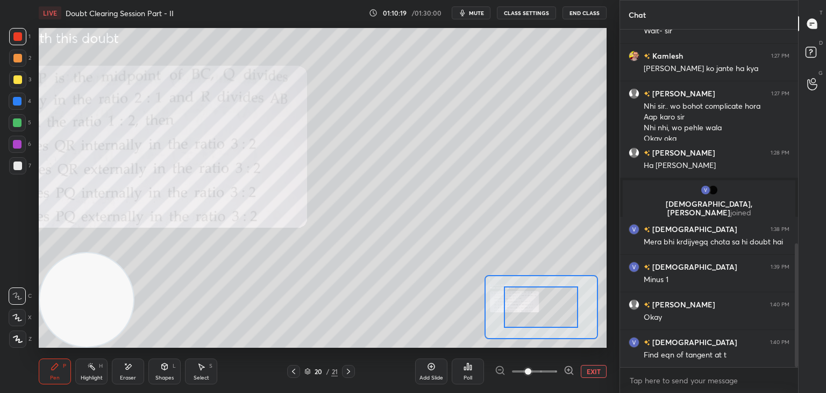
click at [542, 373] on span at bounding box center [534, 371] width 45 height 16
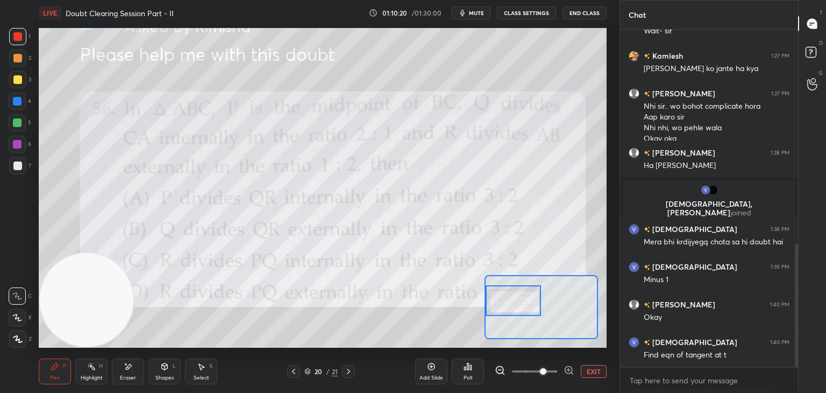
click at [504, 314] on div at bounding box center [514, 300] width 56 height 31
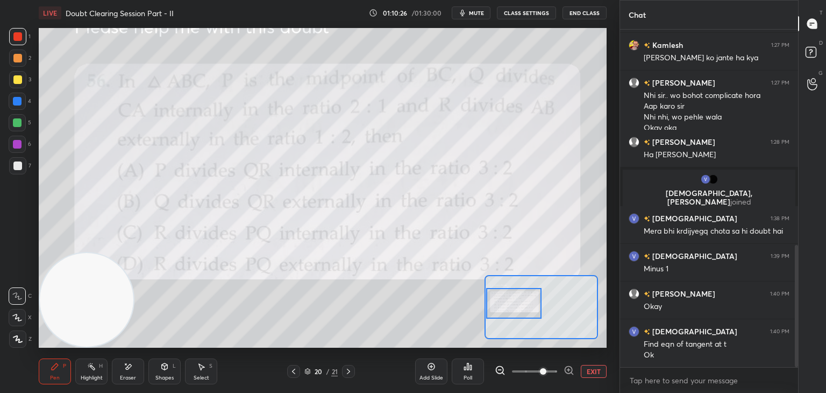
click at [521, 304] on div at bounding box center [514, 303] width 56 height 31
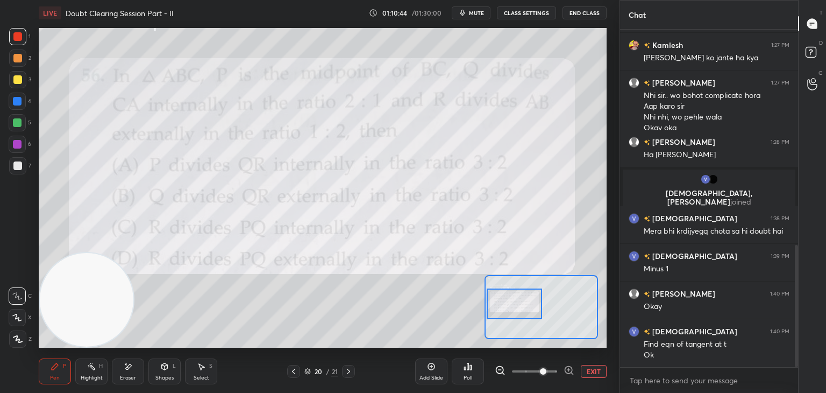
click at [584, 371] on button "EXIT" at bounding box center [594, 371] width 26 height 13
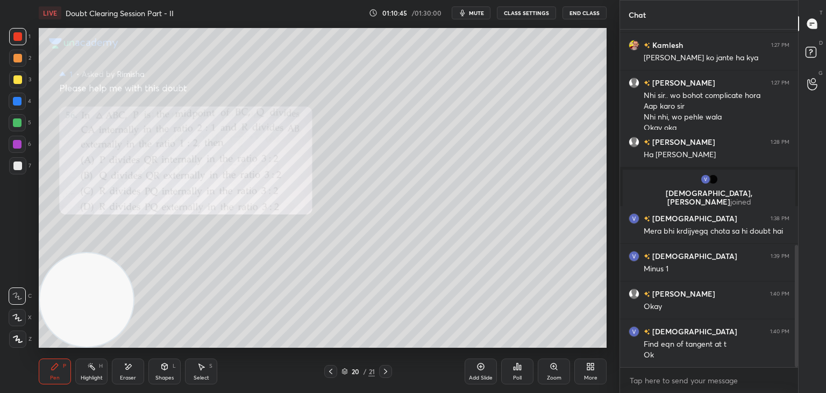
click at [160, 370] on div "Shapes L" at bounding box center [164, 371] width 32 height 26
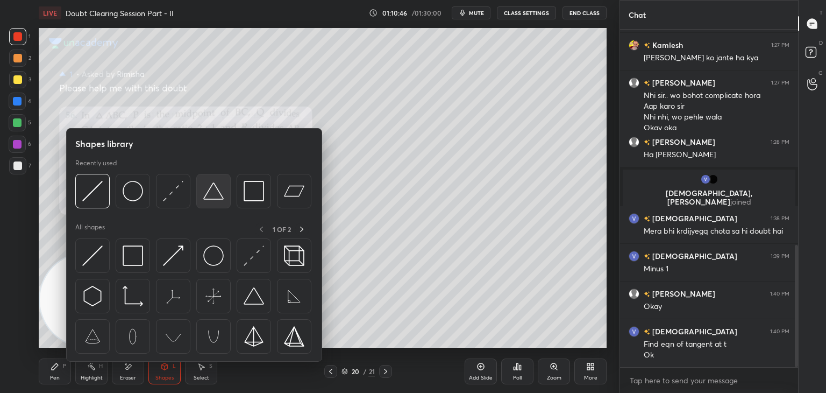
click at [221, 196] on img at bounding box center [213, 191] width 20 height 20
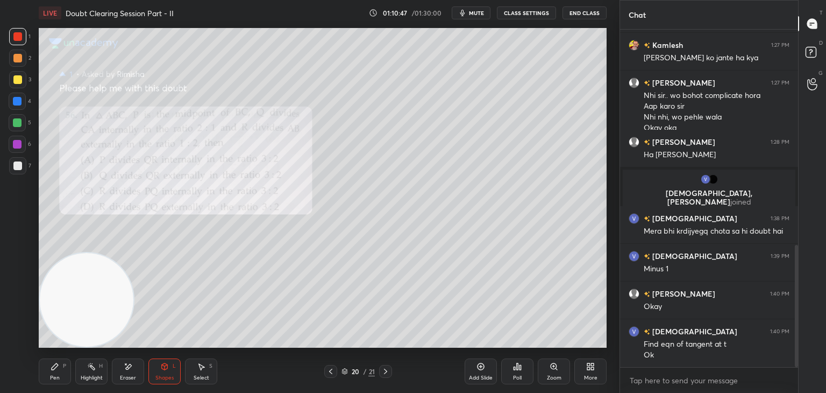
click at [22, 161] on div at bounding box center [17, 165] width 17 height 17
click at [58, 370] on div "Pen P" at bounding box center [55, 371] width 32 height 26
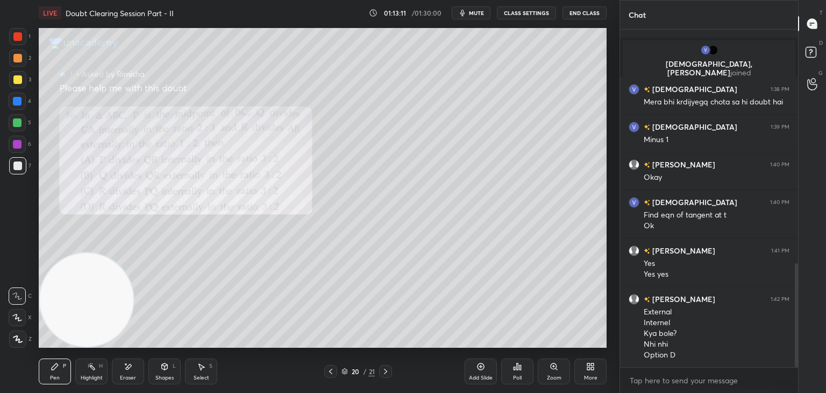
scroll to position [759, 0]
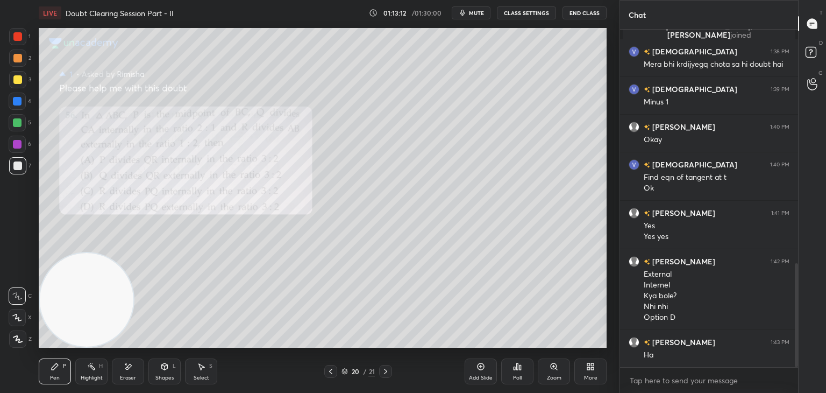
click at [136, 366] on div "Eraser" at bounding box center [128, 371] width 32 height 26
drag, startPoint x: 67, startPoint y: 364, endPoint x: 105, endPoint y: 345, distance: 43.3
click at [65, 365] on div "Pen P" at bounding box center [55, 371] width 32 height 26
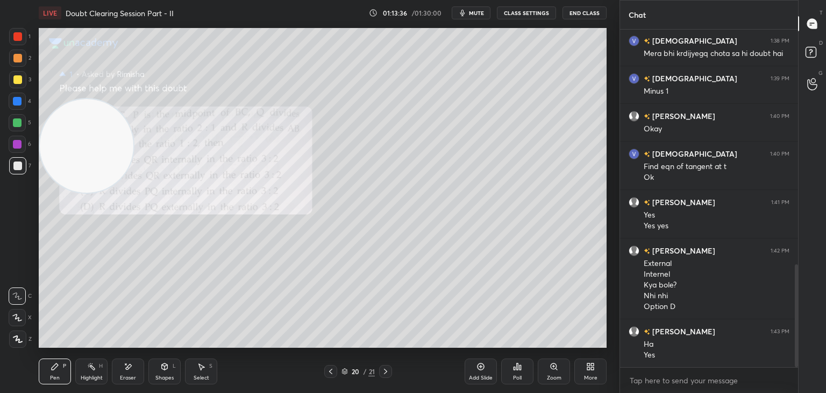
drag, startPoint x: 77, startPoint y: 259, endPoint x: 37, endPoint y: 33, distance: 230.1
click at [35, 31] on div "Setting up your live class Poll for secs No correct answer Start poll" at bounding box center [322, 188] width 577 height 324
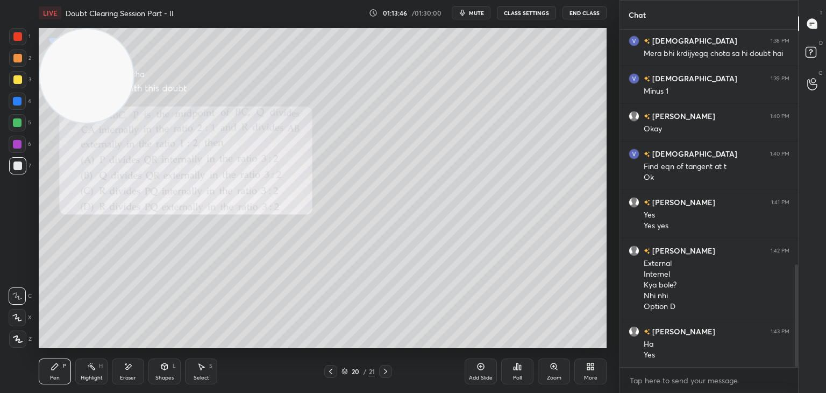
scroll to position [781, 0]
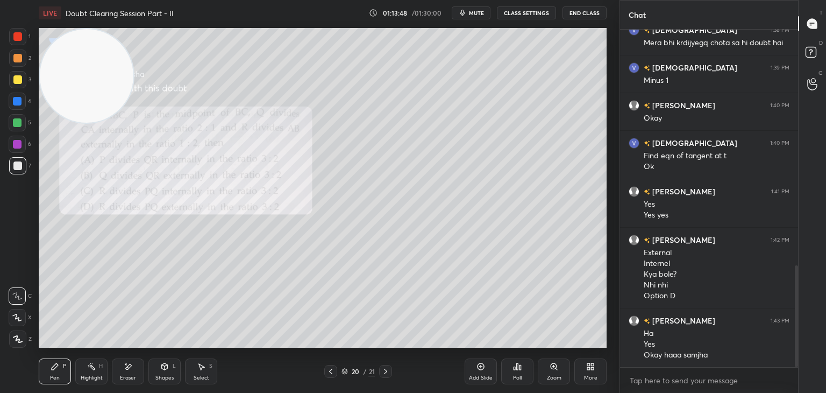
click at [130, 370] on div "Eraser" at bounding box center [128, 371] width 32 height 26
click at [51, 369] on icon at bounding box center [55, 366] width 9 height 9
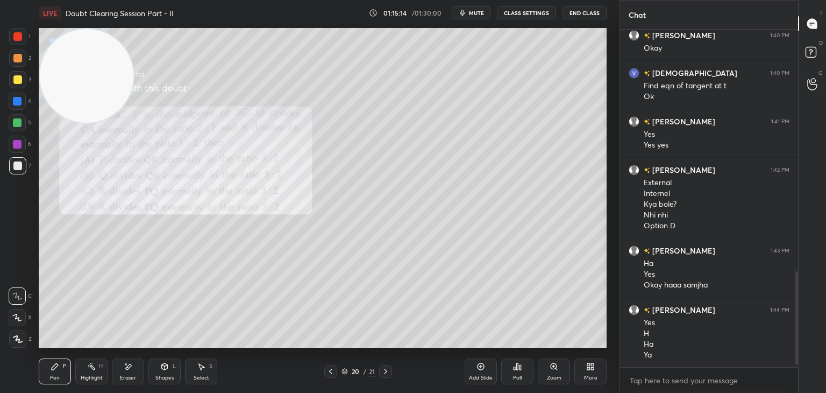
scroll to position [889, 0]
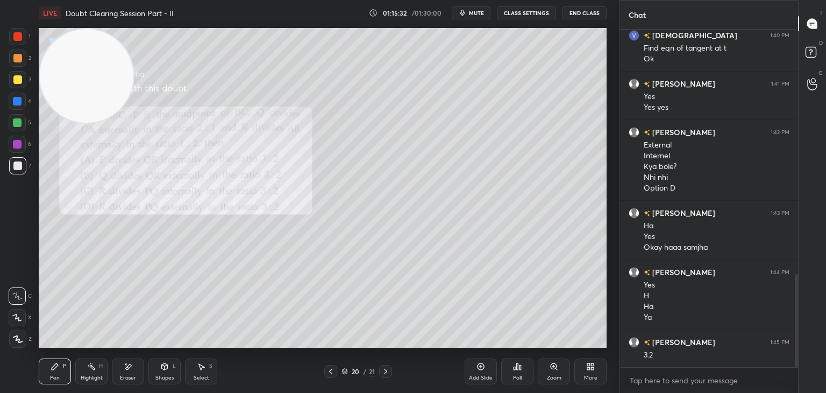
click at [388, 371] on icon at bounding box center [385, 371] width 9 height 9
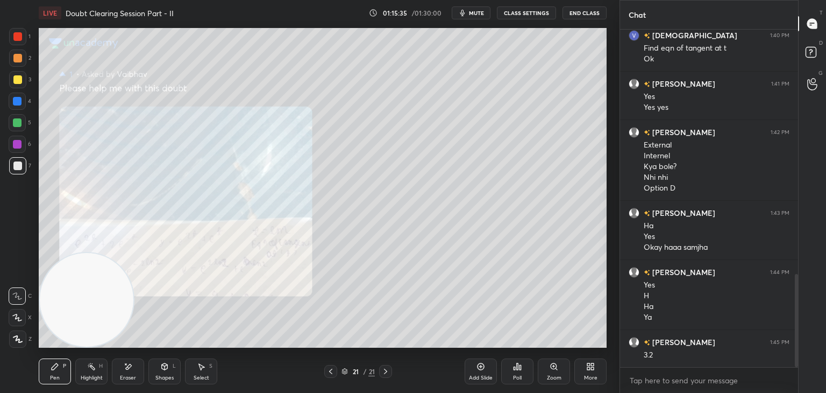
drag, startPoint x: 102, startPoint y: 129, endPoint x: 34, endPoint y: 416, distance: 295.1
click at [34, 0] on html "1 2 3 4 5 6 7 C X Z E E Erase all H H LIVE Doubt Clearing Session Part - II 01:…" at bounding box center [413, 0] width 826 height 0
click at [551, 366] on icon at bounding box center [554, 366] width 6 height 6
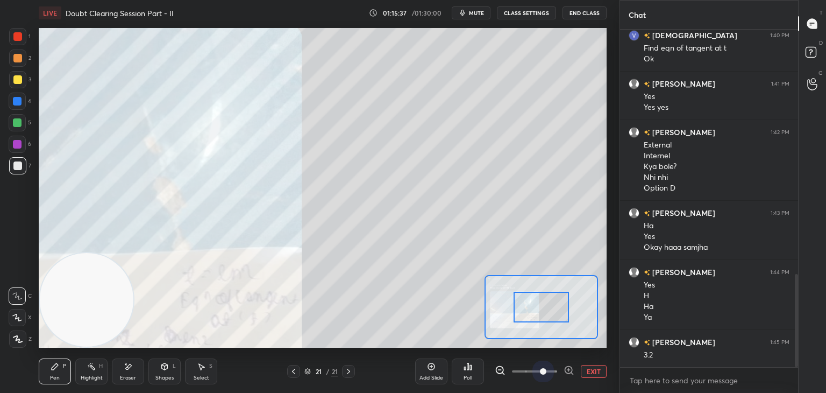
click at [547, 371] on span at bounding box center [534, 371] width 45 height 16
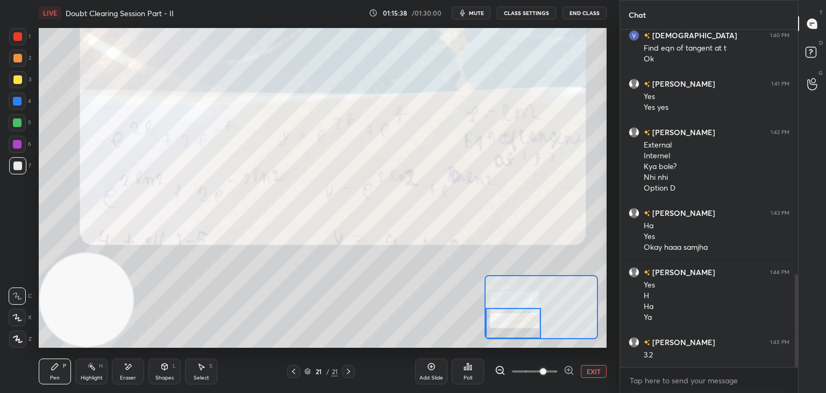
drag, startPoint x: 542, startPoint y: 312, endPoint x: 492, endPoint y: 337, distance: 55.3
click at [492, 337] on div at bounding box center [514, 323] width 56 height 31
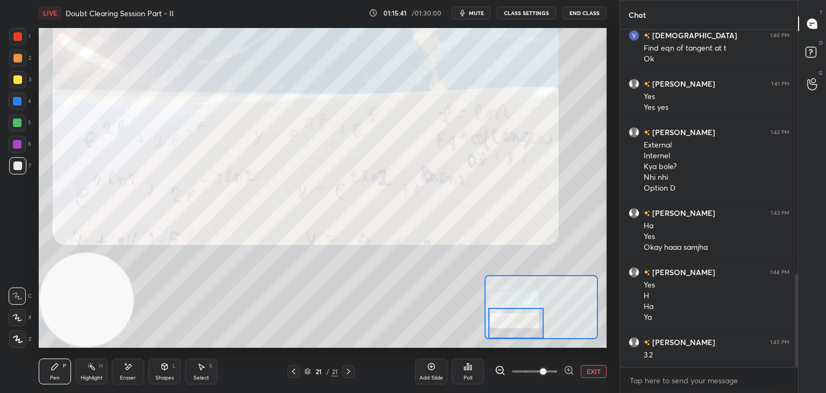
drag, startPoint x: 511, startPoint y: 312, endPoint x: 508, endPoint y: 318, distance: 6.3
click at [515, 325] on div at bounding box center [516, 323] width 56 height 31
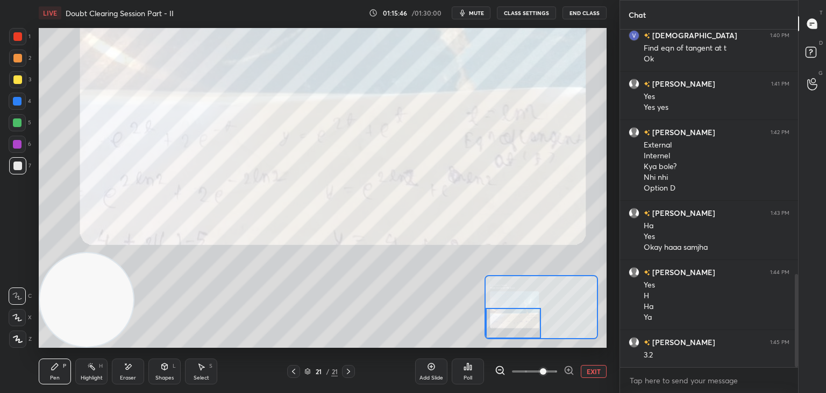
drag, startPoint x: 522, startPoint y: 325, endPoint x: 504, endPoint y: 322, distance: 18.7
click at [509, 326] on div at bounding box center [514, 323] width 56 height 31
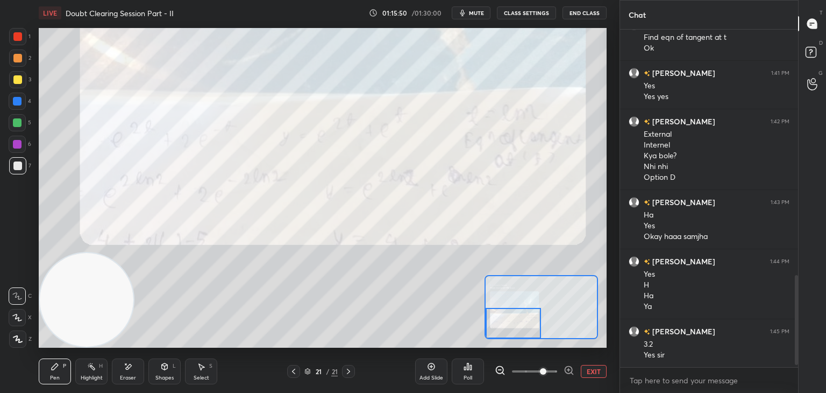
scroll to position [937, 0]
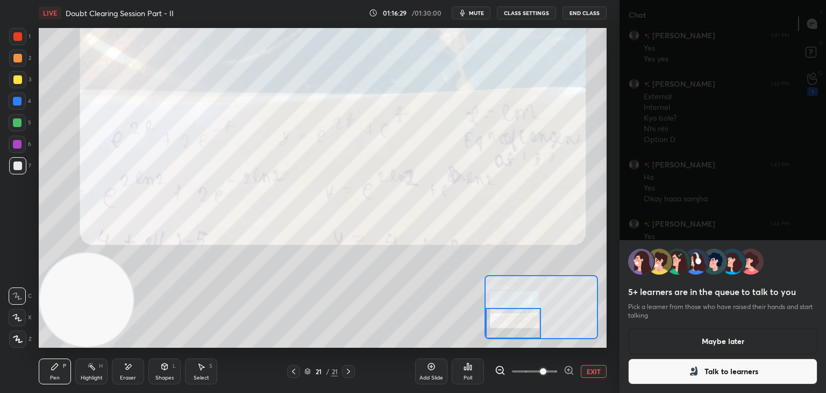
drag, startPoint x: 686, startPoint y: 375, endPoint x: 688, endPoint y: 354, distance: 21.0
click at [684, 375] on button "Talk to learners" at bounding box center [722, 371] width 189 height 26
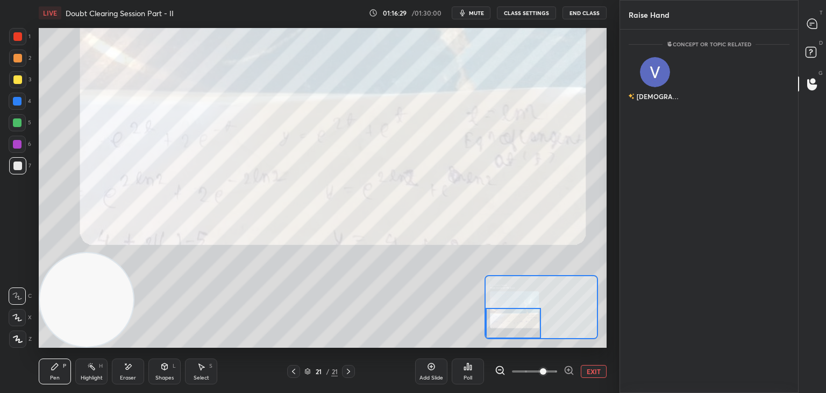
scroll to position [3, 3]
click at [649, 82] on div "[DEMOGRAPHIC_DATA]" at bounding box center [655, 81] width 53 height 62
drag, startPoint x: 650, startPoint y: 110, endPoint x: 672, endPoint y: 87, distance: 32.3
click at [650, 108] on button "INVITE" at bounding box center [656, 104] width 44 height 14
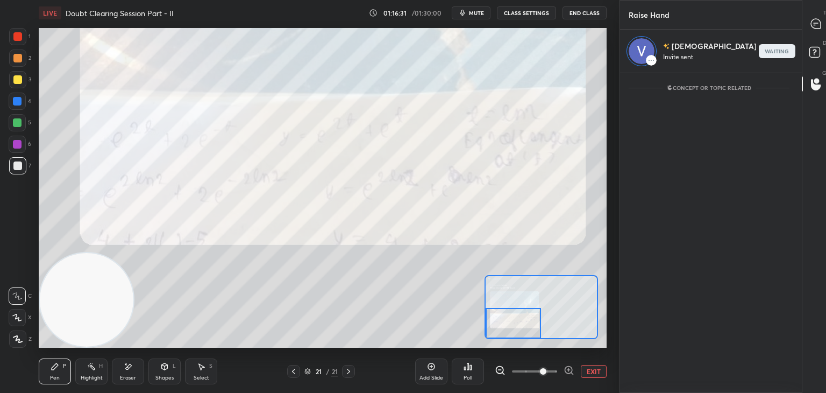
scroll to position [4, 3]
click at [806, 29] on div at bounding box center [817, 23] width 22 height 19
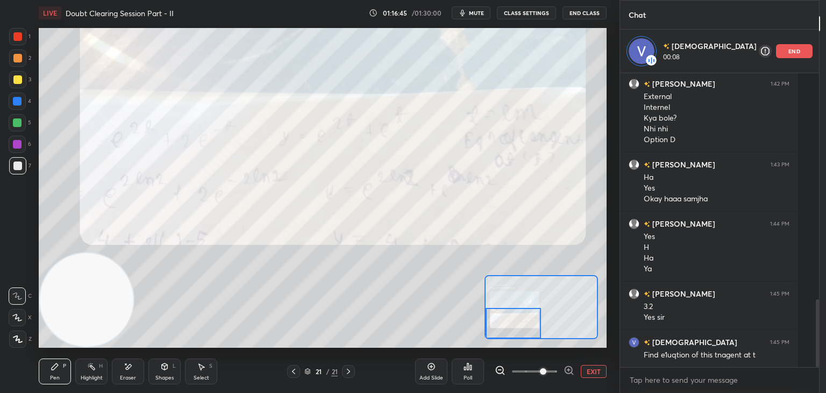
drag, startPoint x: 501, startPoint y: 319, endPoint x: 492, endPoint y: 319, distance: 8.6
click at [492, 319] on div at bounding box center [514, 323] width 56 height 31
click at [583, 373] on button "EXIT" at bounding box center [594, 371] width 26 height 13
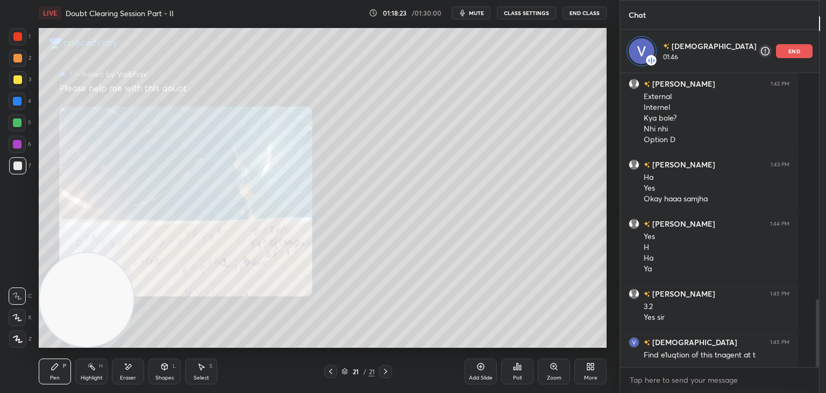
drag, startPoint x: 386, startPoint y: 369, endPoint x: 424, endPoint y: 366, distance: 38.9
click at [385, 369] on icon at bounding box center [385, 371] width 9 height 9
drag, startPoint x: 478, startPoint y: 371, endPoint x: 479, endPoint y: 364, distance: 7.2
click at [478, 370] on icon at bounding box center [481, 366] width 9 height 9
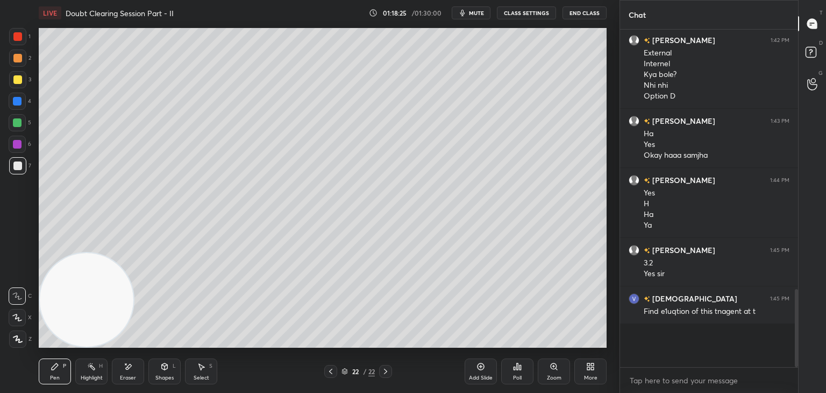
scroll to position [937, 0]
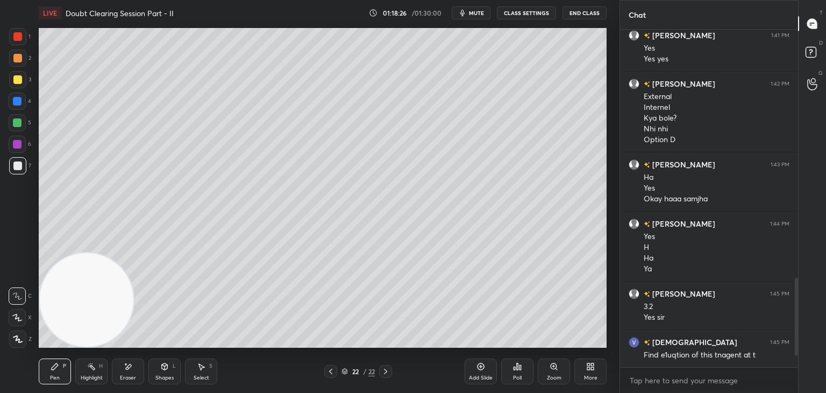
click at [804, 29] on div at bounding box center [813, 23] width 22 height 19
click at [808, 26] on icon at bounding box center [812, 23] width 11 height 11
click at [484, 16] on button "mute" at bounding box center [471, 12] width 39 height 13
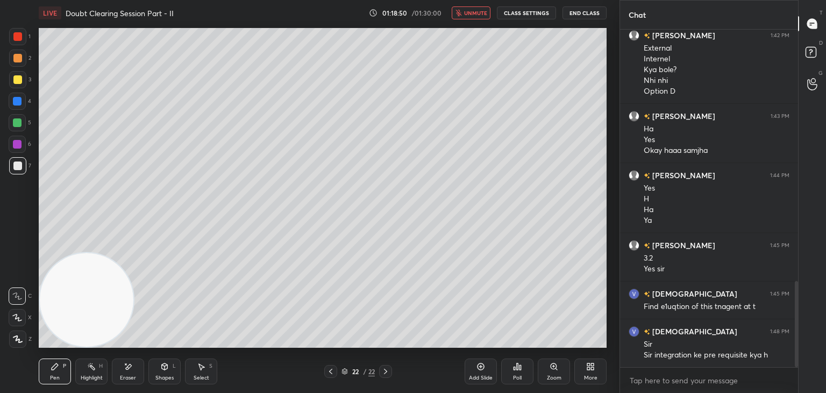
scroll to position [1023, 0]
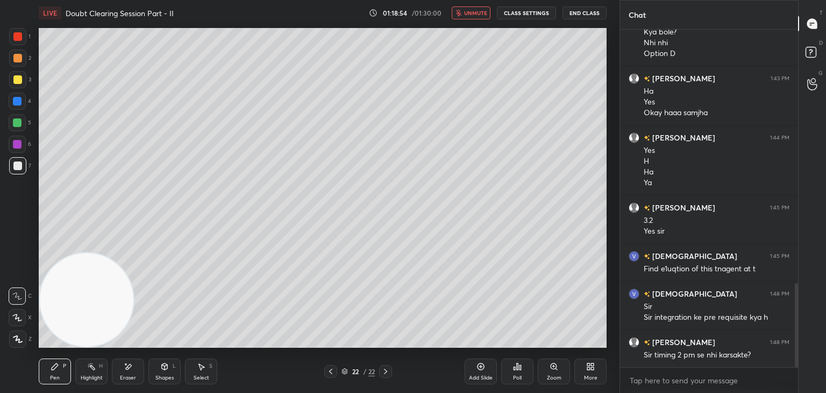
click at [476, 11] on span "unmute" at bounding box center [475, 13] width 23 height 8
drag, startPoint x: 794, startPoint y: 300, endPoint x: 796, endPoint y: 324, distance: 24.8
click at [798, 328] on div at bounding box center [796, 325] width 3 height 84
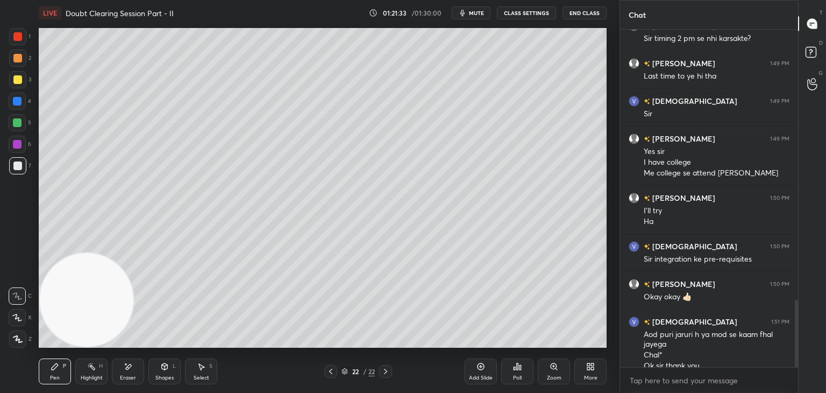
scroll to position [1350, 0]
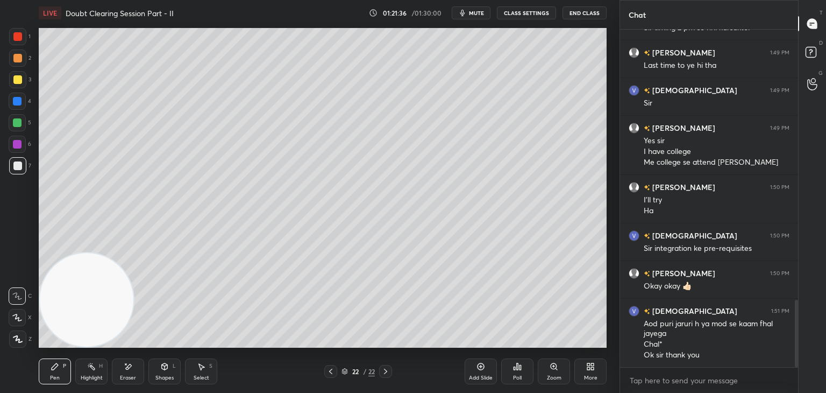
click at [478, 9] on span "mute" at bounding box center [476, 13] width 15 height 8
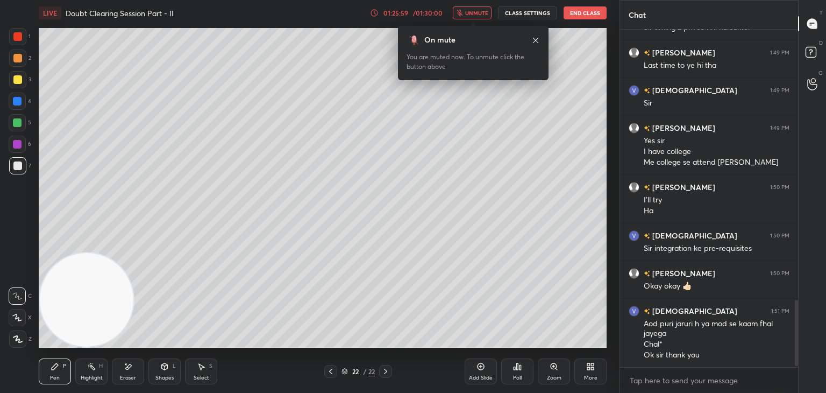
scroll to position [1388, 0]
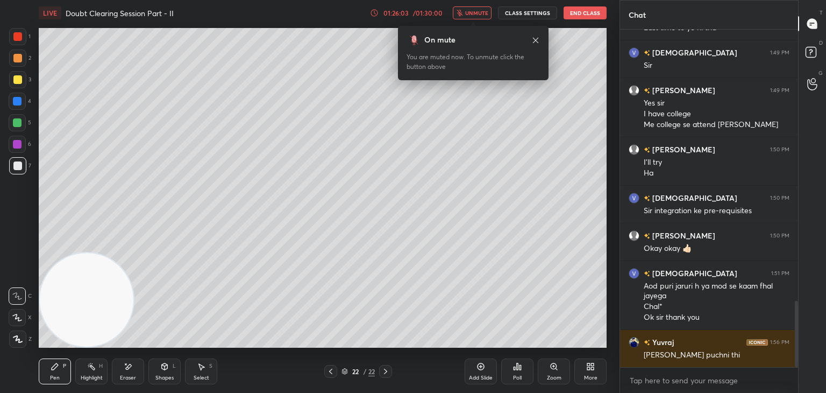
click at [467, 16] on button "unmute" at bounding box center [472, 12] width 39 height 13
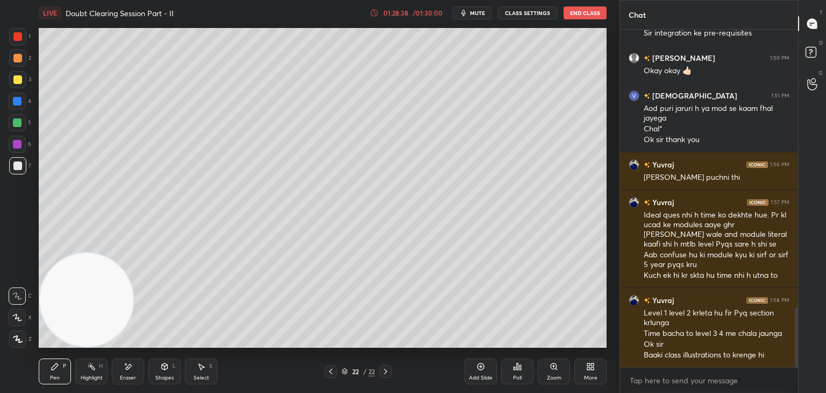
scroll to position [1576, 0]
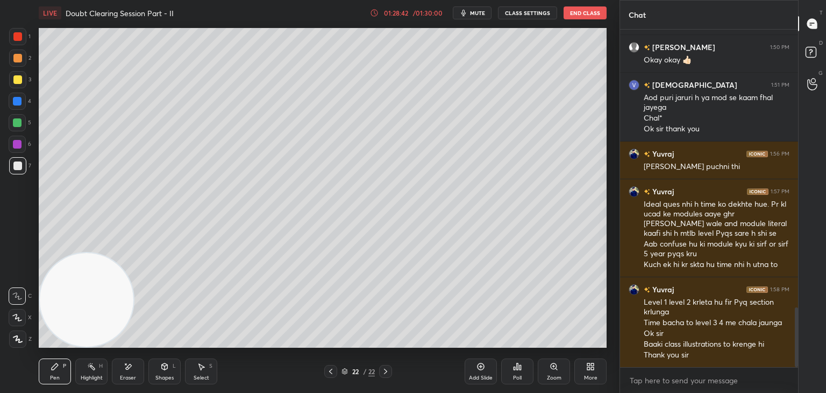
click at [469, 8] on button "mute" at bounding box center [472, 12] width 39 height 13
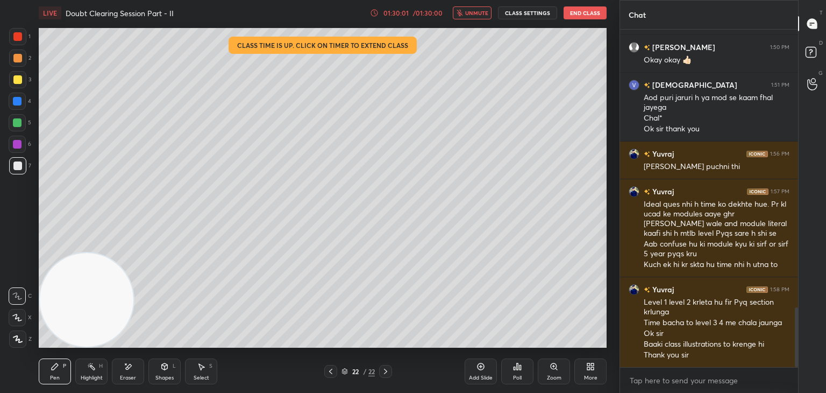
click at [467, 9] on button "unmute" at bounding box center [472, 12] width 39 height 13
click at [579, 11] on button "End Class" at bounding box center [585, 12] width 43 height 13
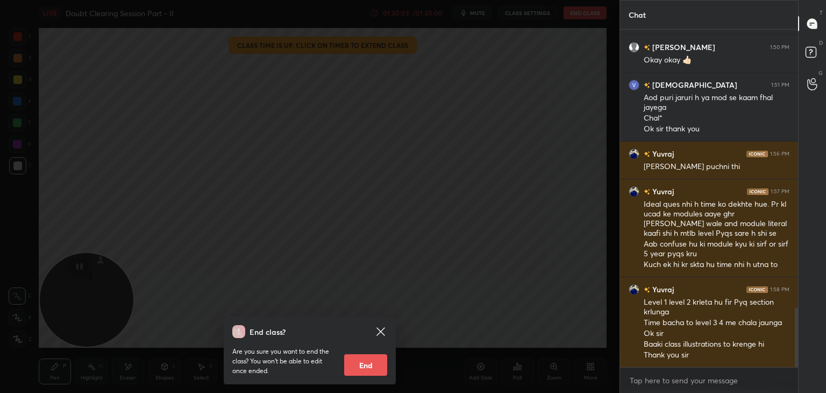
drag, startPoint x: 360, startPoint y: 376, endPoint x: 363, endPoint y: 371, distance: 6.0
click at [358, 374] on div "End class? Are you sure you want to end the class? You won’t be able to edit on…" at bounding box center [310, 350] width 172 height 68
click at [361, 364] on button "End" at bounding box center [365, 365] width 43 height 22
type textarea "x"
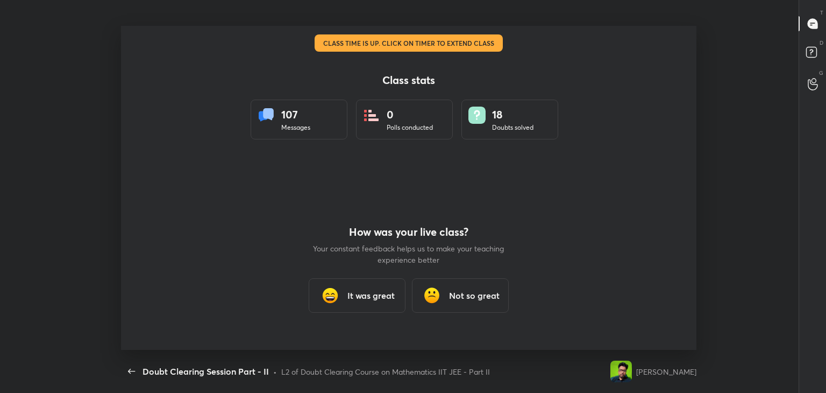
scroll to position [0, 0]
click at [377, 299] on h3 "It was great" at bounding box center [370, 295] width 47 height 13
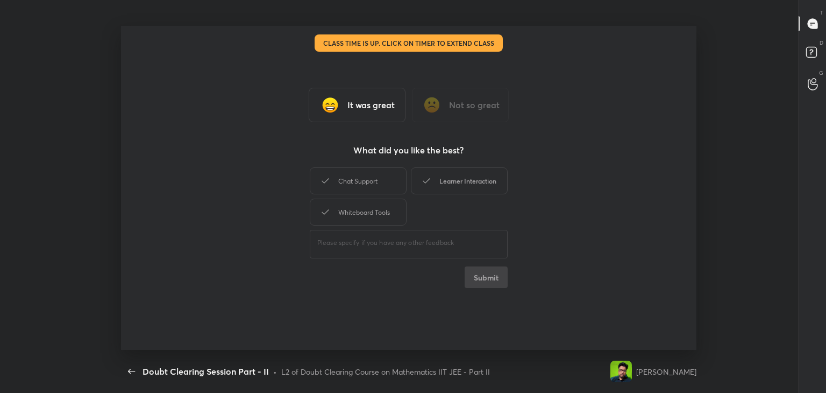
drag, startPoint x: 391, startPoint y: 185, endPoint x: 411, endPoint y: 188, distance: 20.1
click at [394, 186] on div "Chat Support" at bounding box center [358, 180] width 97 height 27
click at [435, 186] on div "Learner Interaction" at bounding box center [459, 180] width 97 height 27
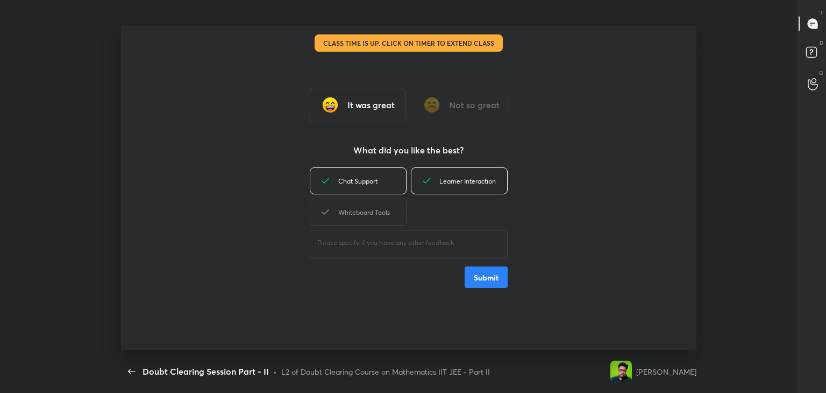
drag, startPoint x: 392, startPoint y: 211, endPoint x: 406, endPoint y: 224, distance: 19.8
click at [392, 211] on div "Whiteboard Tools" at bounding box center [358, 211] width 97 height 27
click at [479, 275] on button "Submit" at bounding box center [486, 277] width 43 height 22
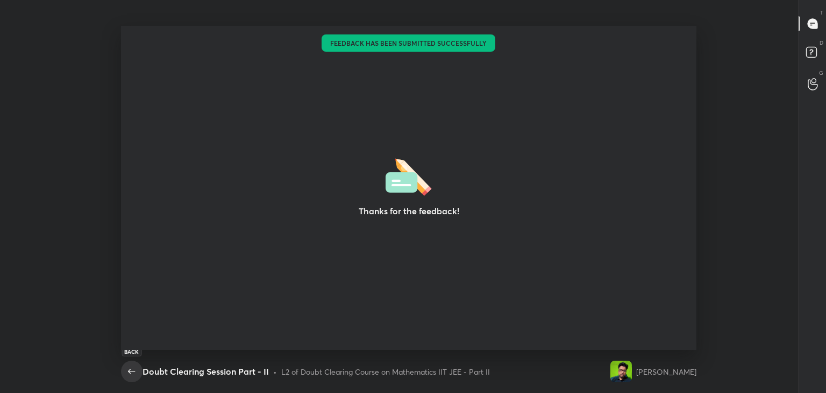
click at [131, 375] on icon "button" at bounding box center [131, 371] width 13 height 13
